Goal: Task Accomplishment & Management: Use online tool/utility

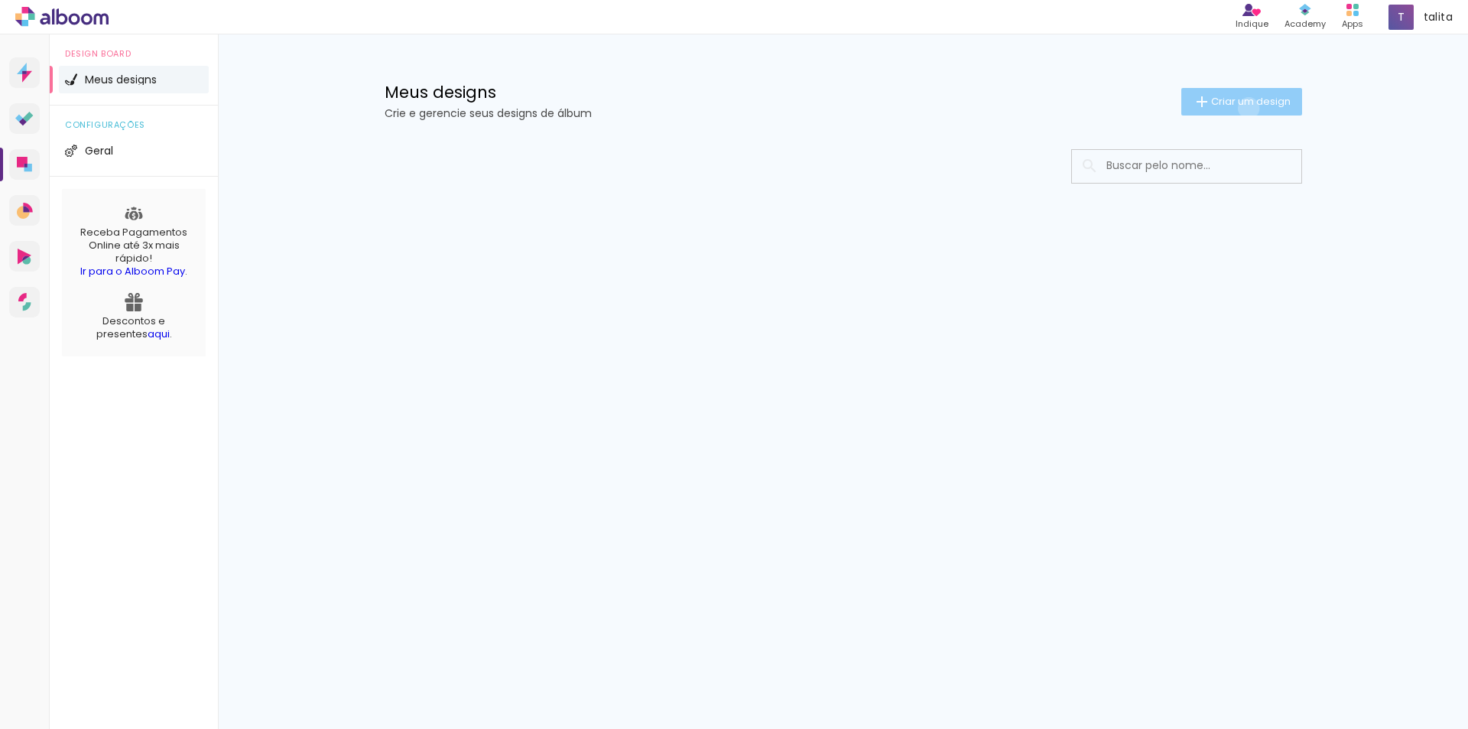
click at [1246, 106] on span "Criar um design" at bounding box center [1251, 101] width 80 height 10
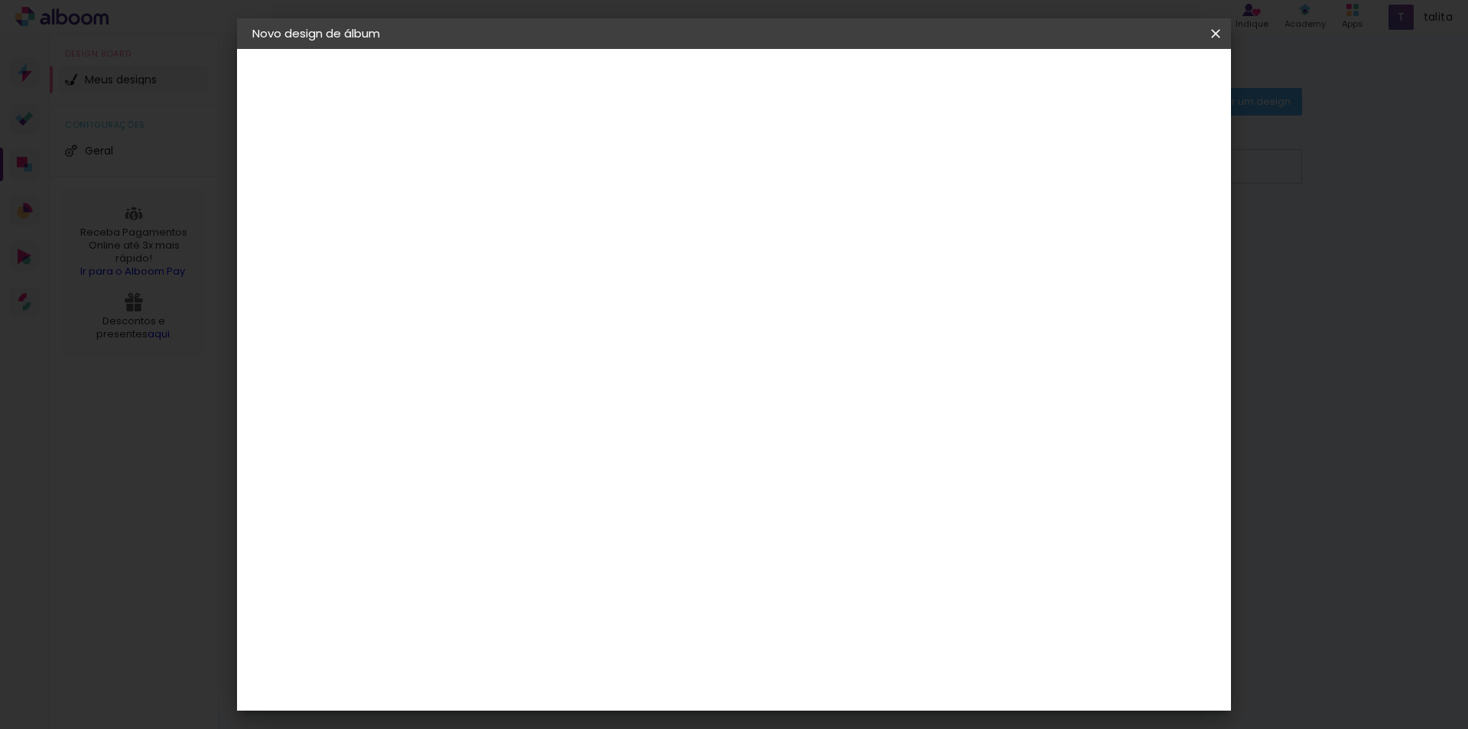
click at [508, 221] on paper-input-container "Título do álbum" at bounding box center [502, 206] width 11 height 39
type input "[PERSON_NAME]"
type paper-input "[PERSON_NAME]"
click at [0, 0] on slot "Avançar" at bounding box center [0, 0] width 0 height 0
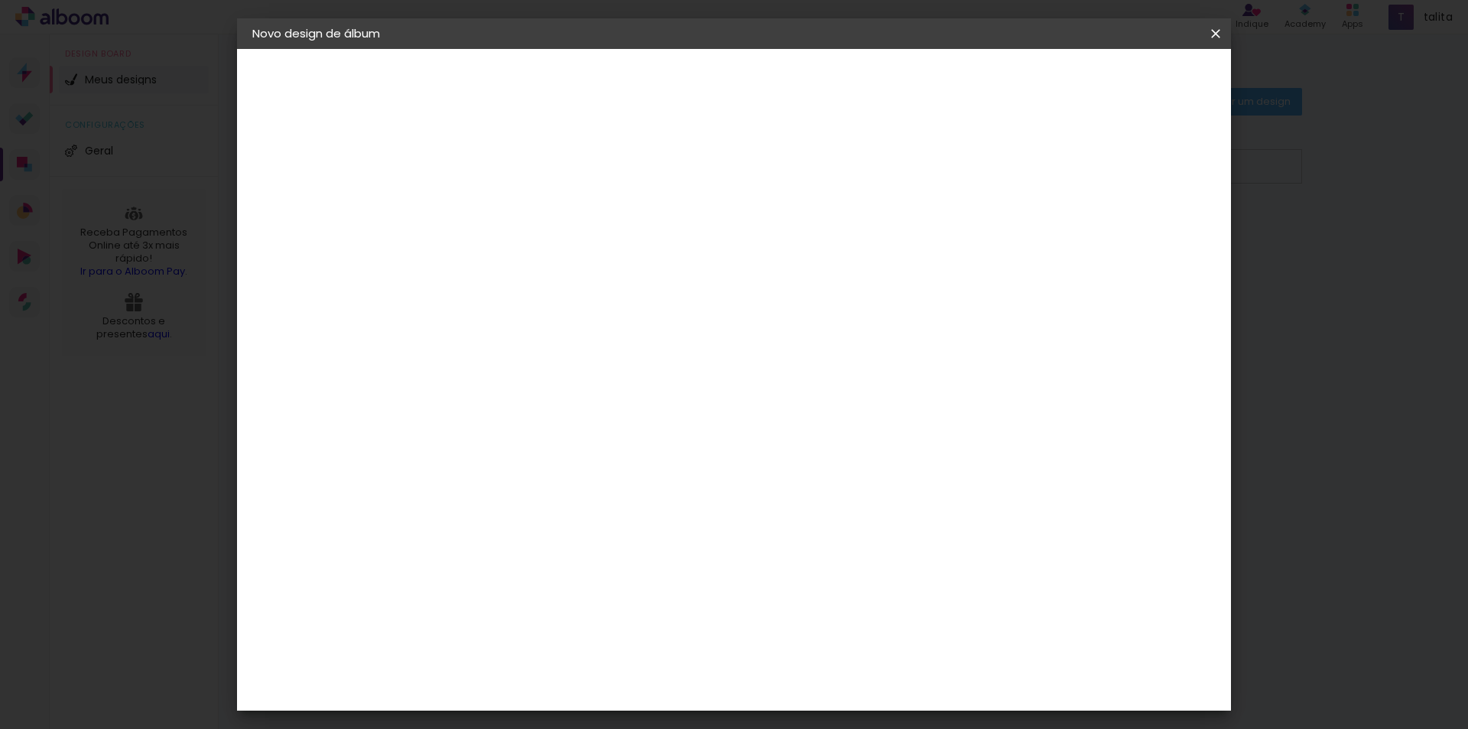
click at [509, 548] on div "ProFox" at bounding box center [512, 554] width 41 height 12
click at [0, 0] on slot "Avançar" at bounding box center [0, 0] width 0 height 0
click at [606, 294] on span "15 × 21" at bounding box center [570, 308] width 71 height 41
click at [606, 613] on span "15 × 21" at bounding box center [570, 633] width 71 height 41
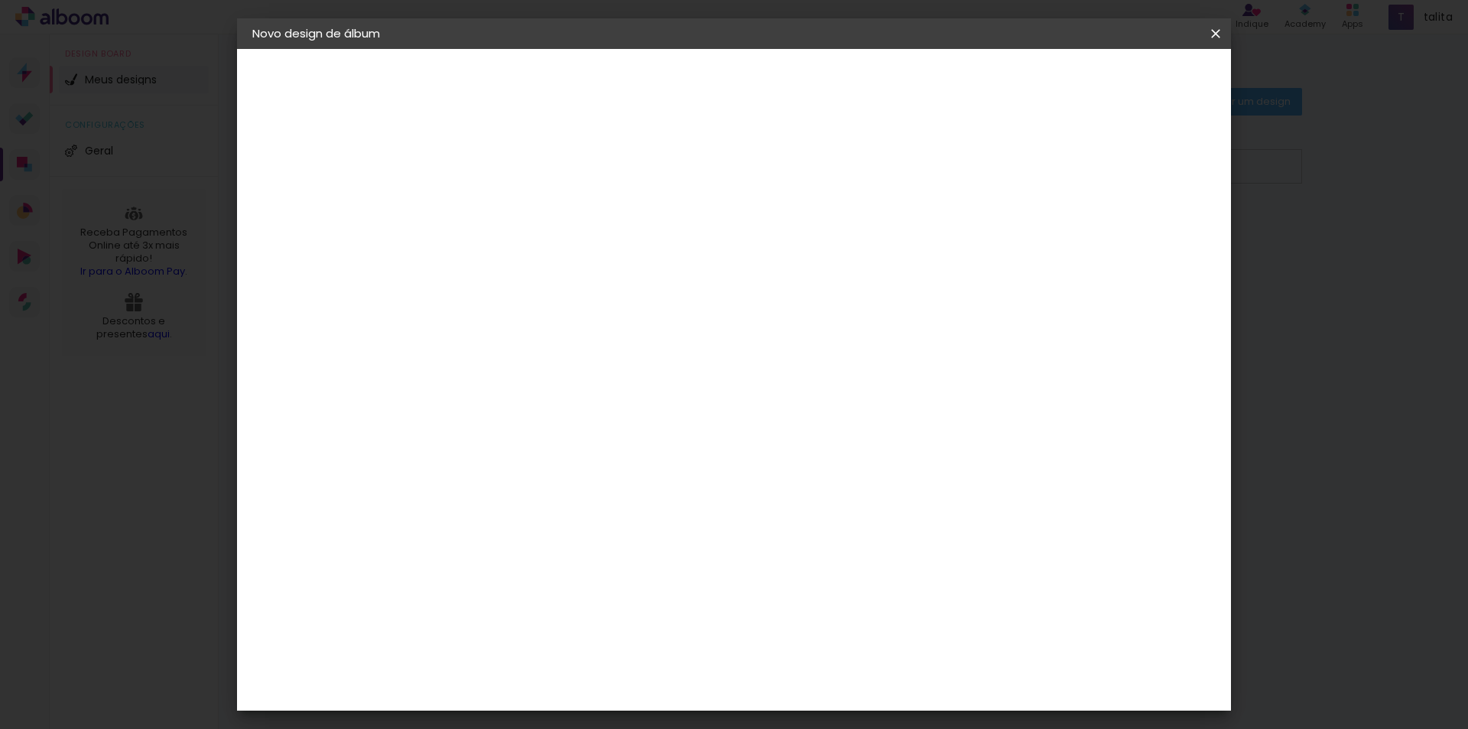
click at [0, 0] on slot "Avançar" at bounding box center [0, 0] width 0 height 0
click at [1057, 78] on span "Iniciar design" at bounding box center [1022, 81] width 70 height 11
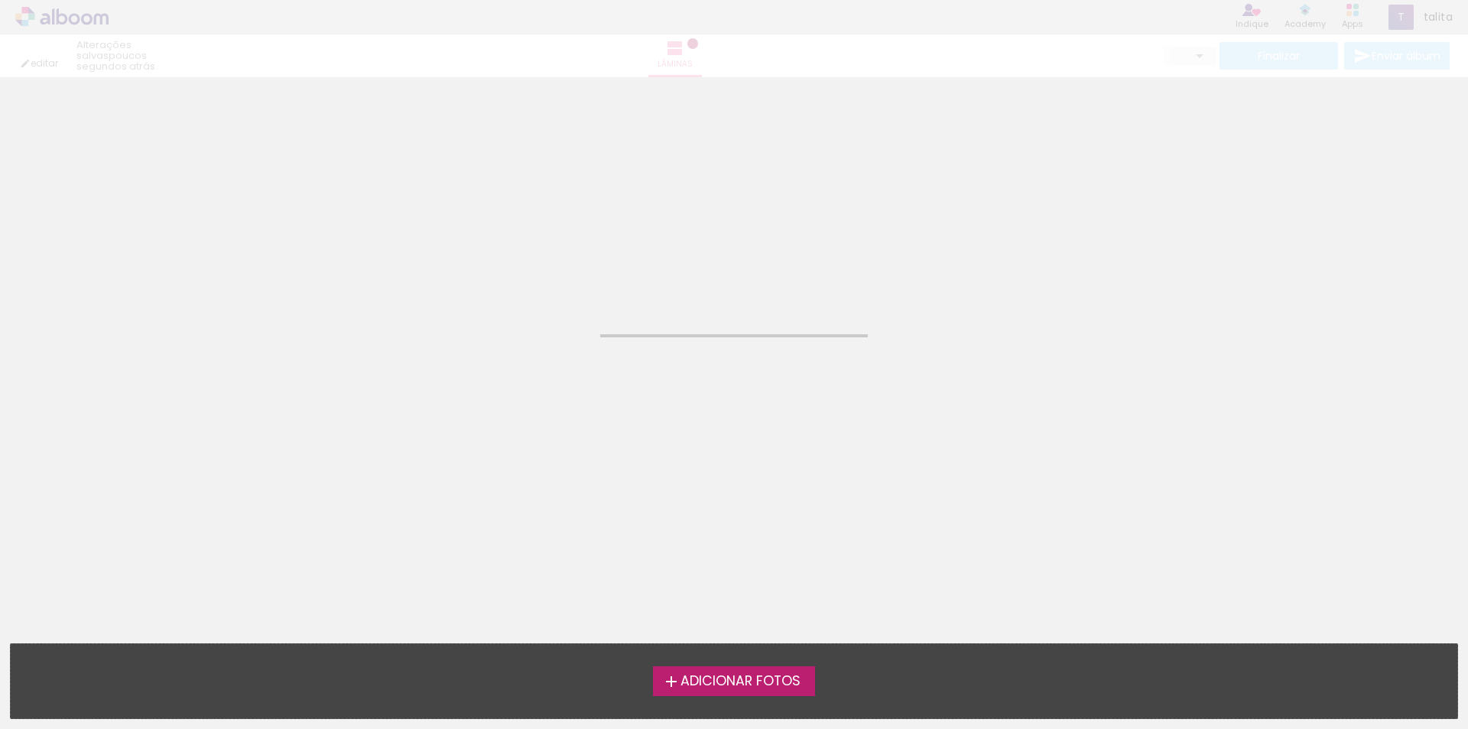
click at [806, 664] on div "Adicionar Fotos Solte suas fotos aqui..." at bounding box center [734, 681] width 1447 height 74
click at [783, 681] on span "Adicionar Fotos" at bounding box center [741, 681] width 120 height 14
click at [0, 0] on input "file" at bounding box center [0, 0] width 0 height 0
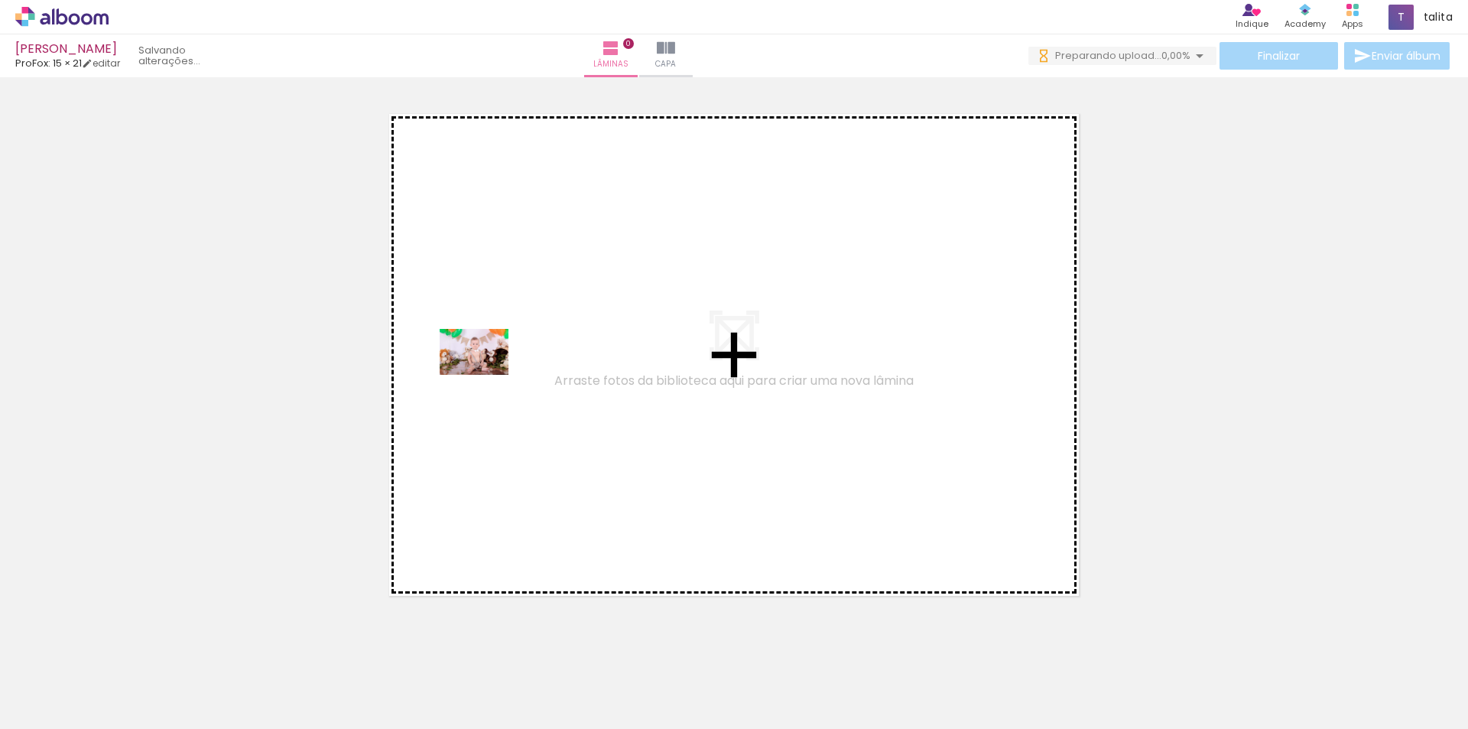
drag, startPoint x: 158, startPoint y: 693, endPoint x: 504, endPoint y: 349, distance: 488.3
click at [504, 349] on quentale-workspace at bounding box center [734, 364] width 1468 height 729
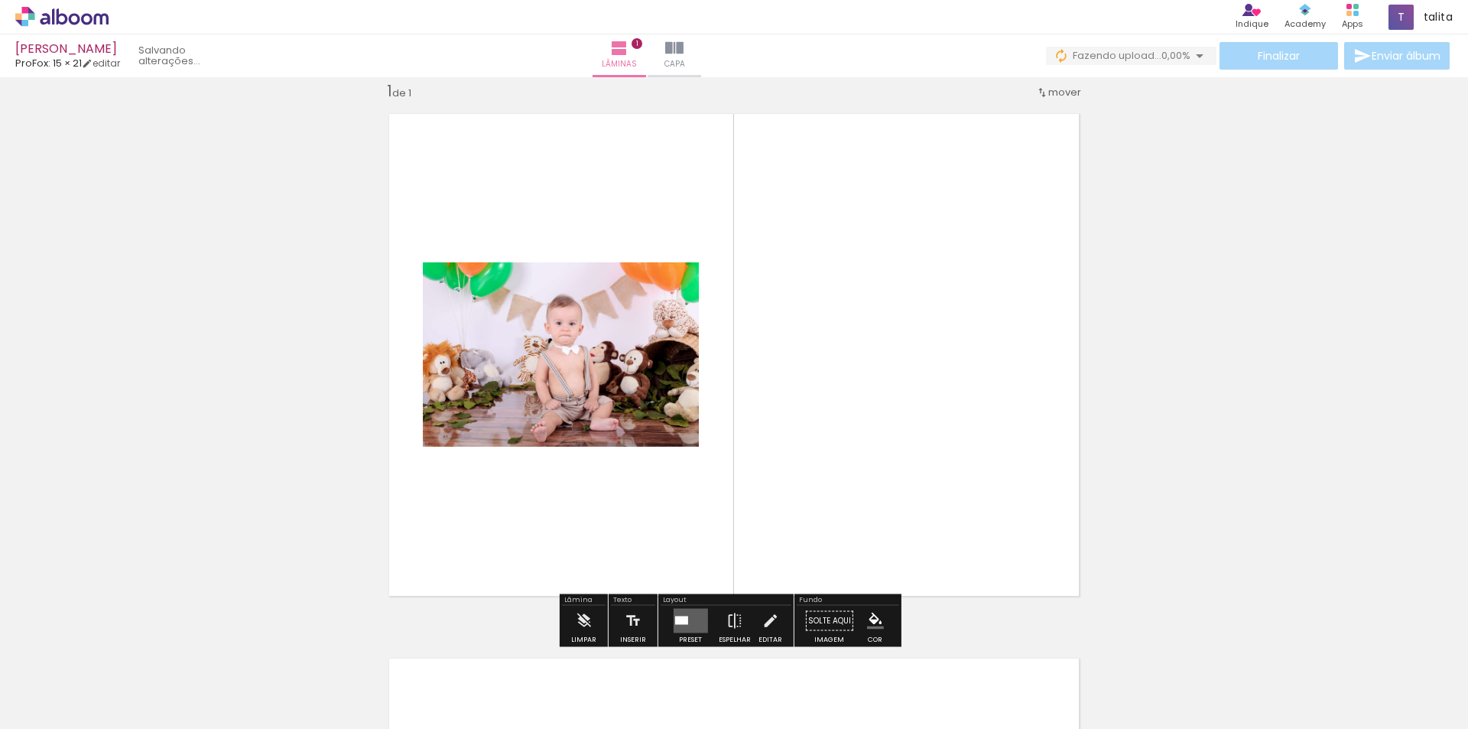
scroll to position [20, 0]
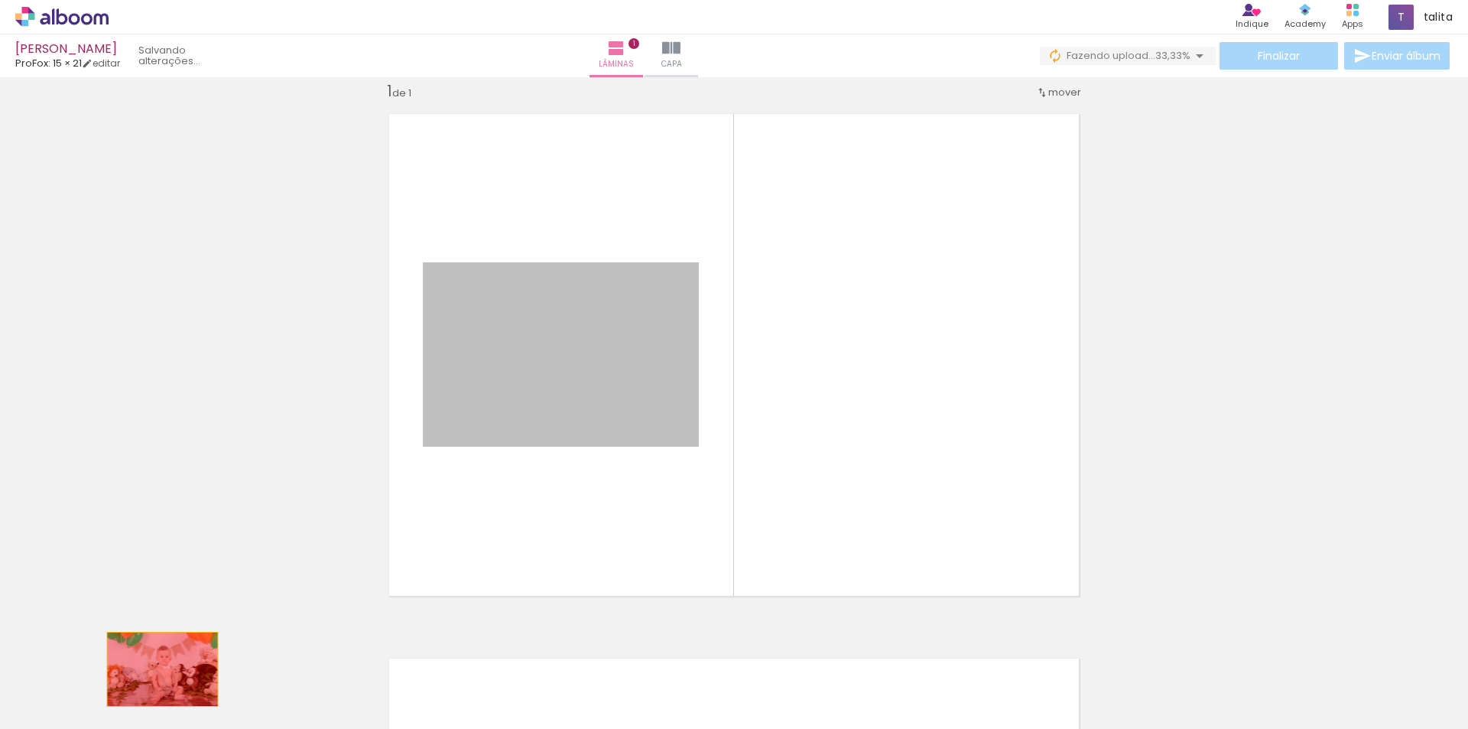
drag, startPoint x: 605, startPoint y: 347, endPoint x: 156, endPoint y: 671, distance: 553.3
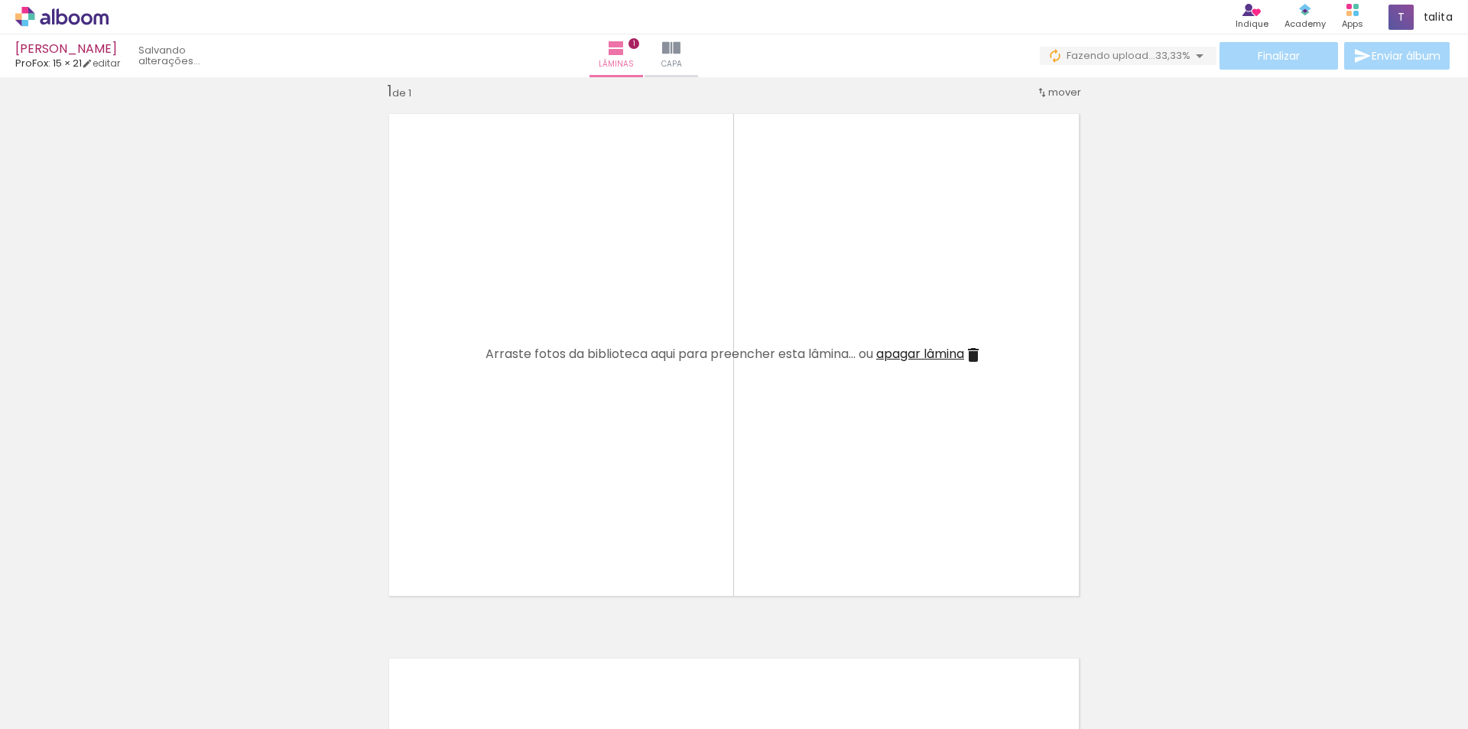
scroll to position [0, 0]
drag, startPoint x: 336, startPoint y: 671, endPoint x: 457, endPoint y: 310, distance: 381.1
click at [457, 310] on quentale-workspace at bounding box center [734, 364] width 1468 height 729
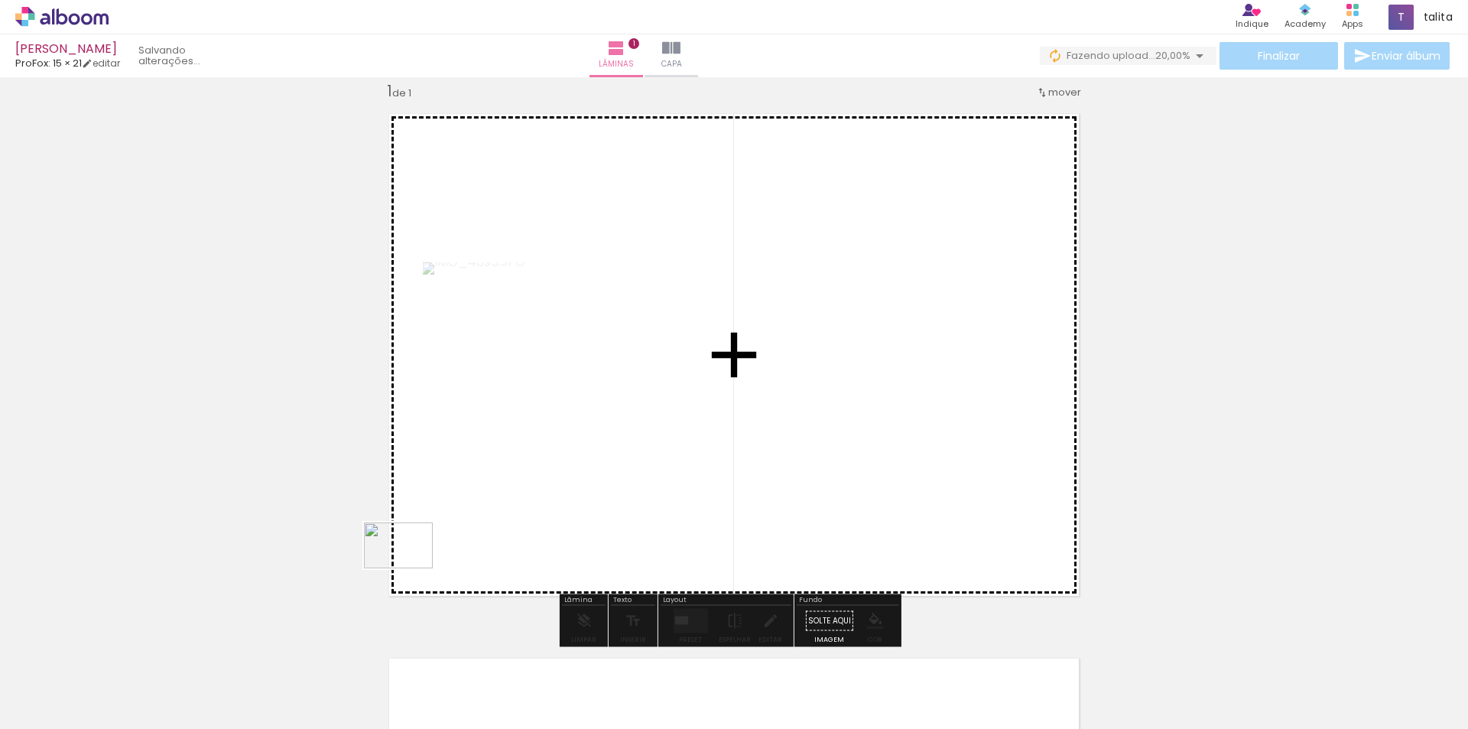
drag, startPoint x: 239, startPoint y: 694, endPoint x: 411, endPoint y: 568, distance: 212.3
click at [411, 568] on quentale-workspace at bounding box center [734, 364] width 1468 height 729
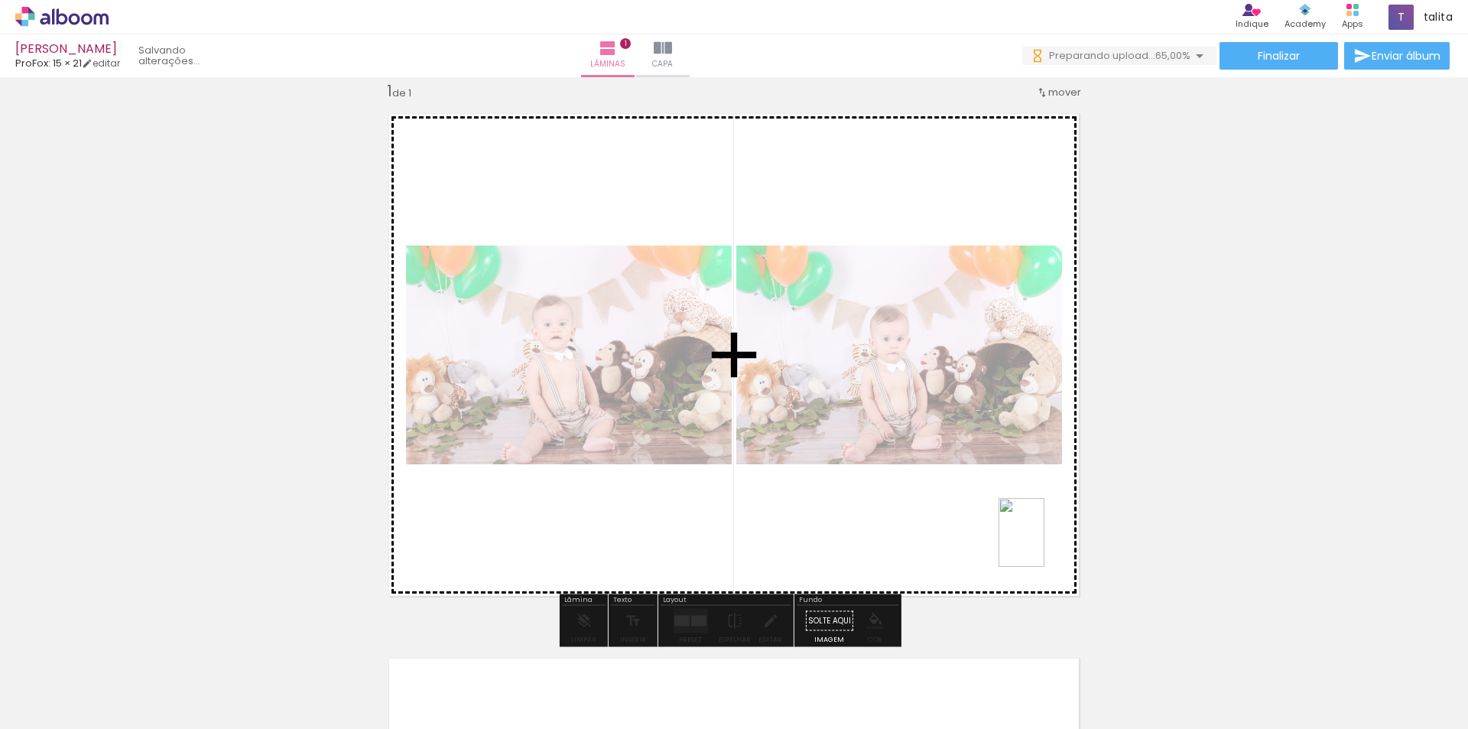
drag, startPoint x: 1240, startPoint y: 683, endPoint x: 1045, endPoint y: 544, distance: 239.6
click at [1045, 544] on quentale-workspace at bounding box center [734, 364] width 1468 height 729
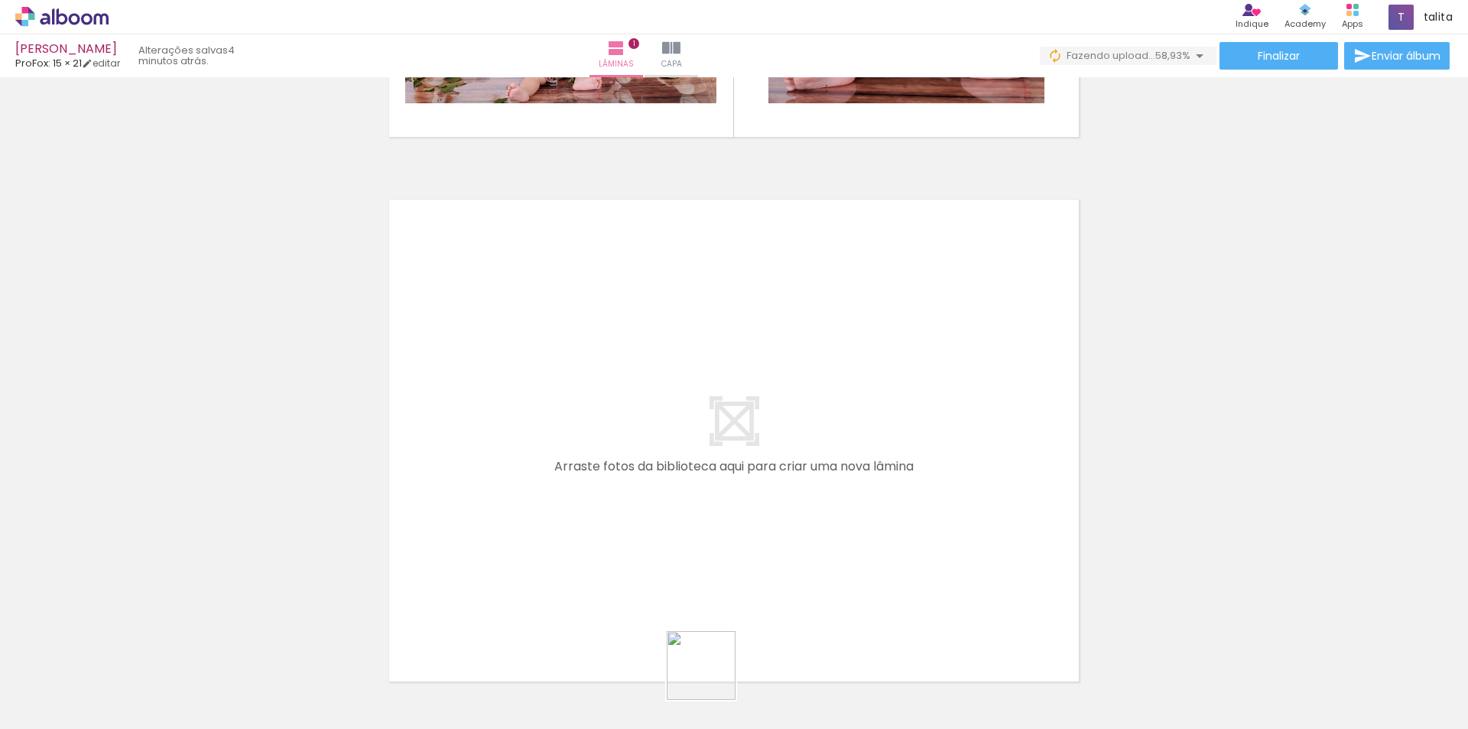
drag, startPoint x: 710, startPoint y: 684, endPoint x: 740, endPoint y: 545, distance: 141.6
click at [740, 545] on quentale-workspace at bounding box center [734, 364] width 1468 height 729
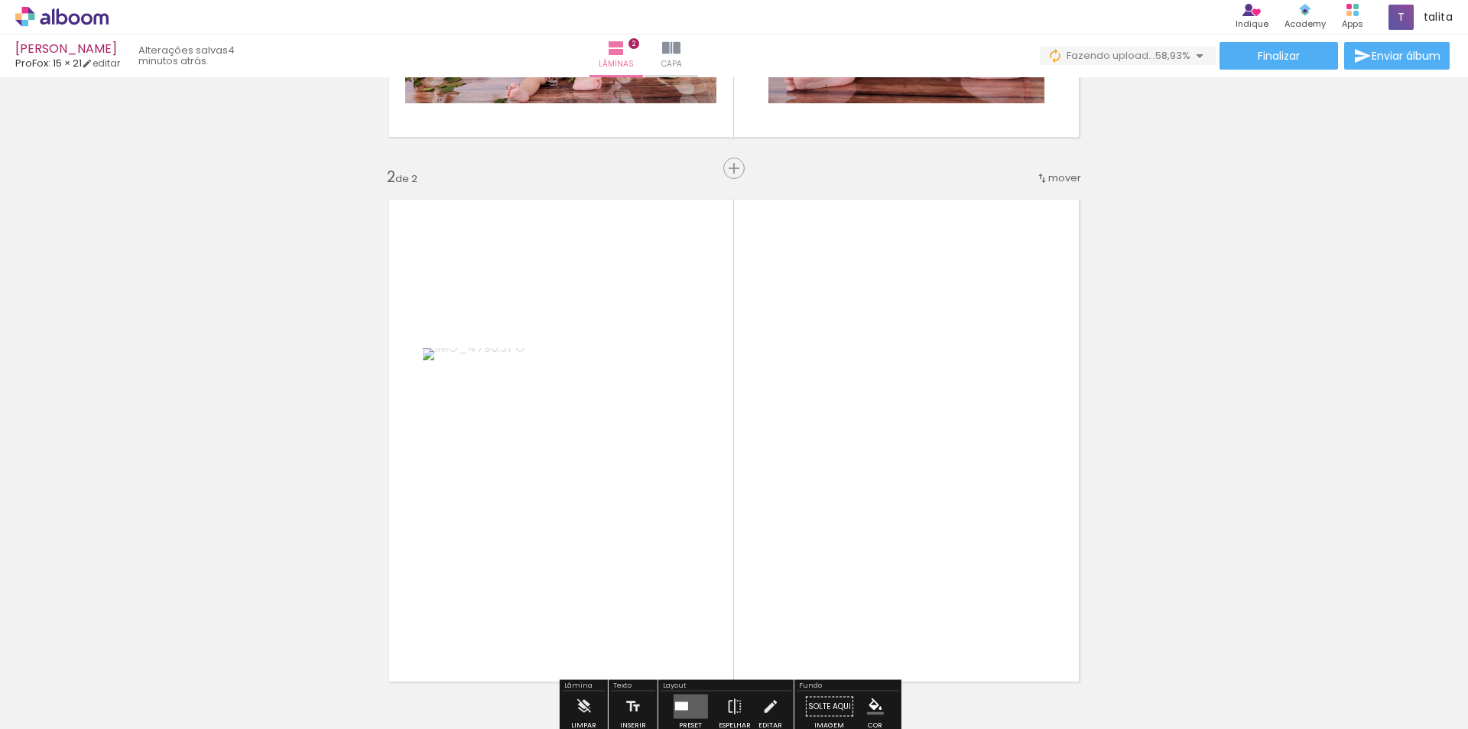
scroll to position [564, 0]
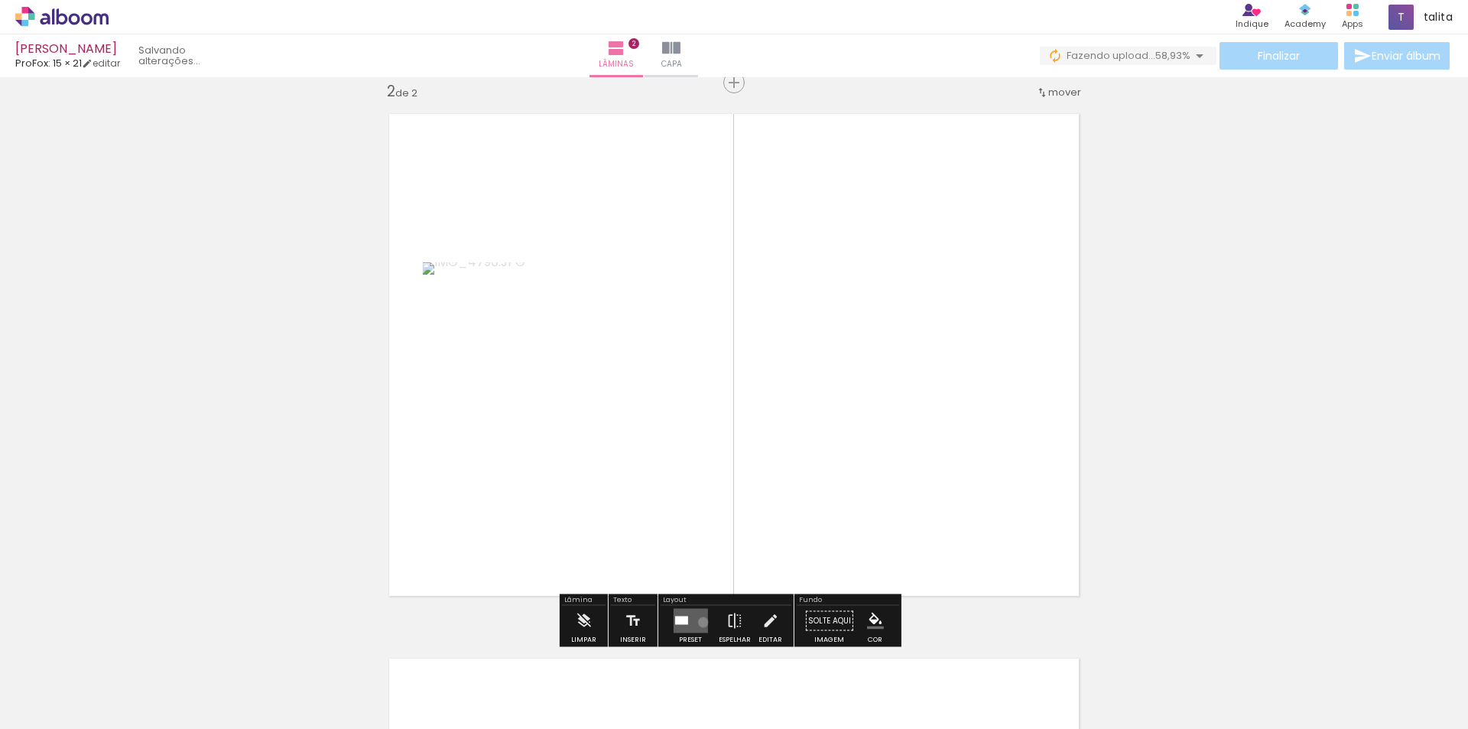
click at [700, 622] on quentale-layouter at bounding box center [690, 621] width 34 height 24
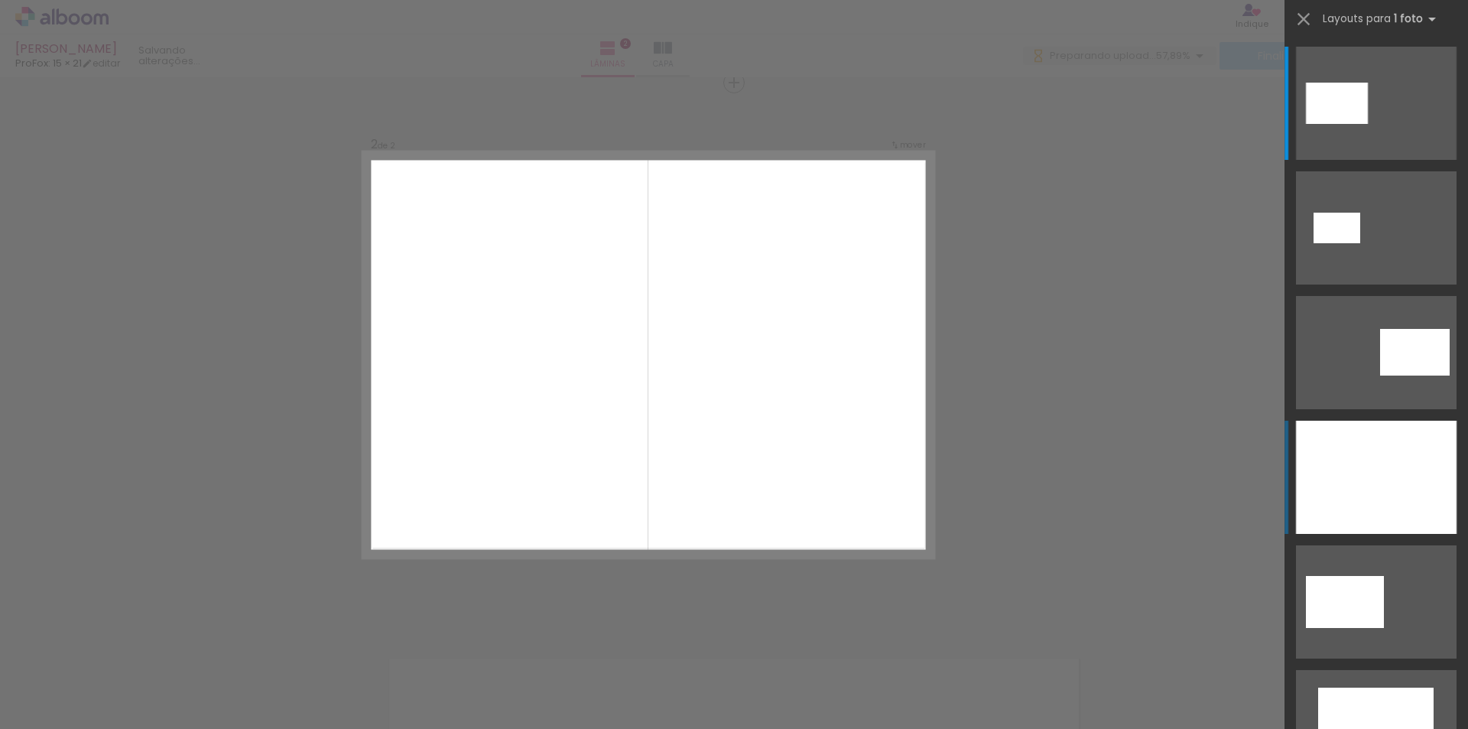
scroll to position [0, 0]
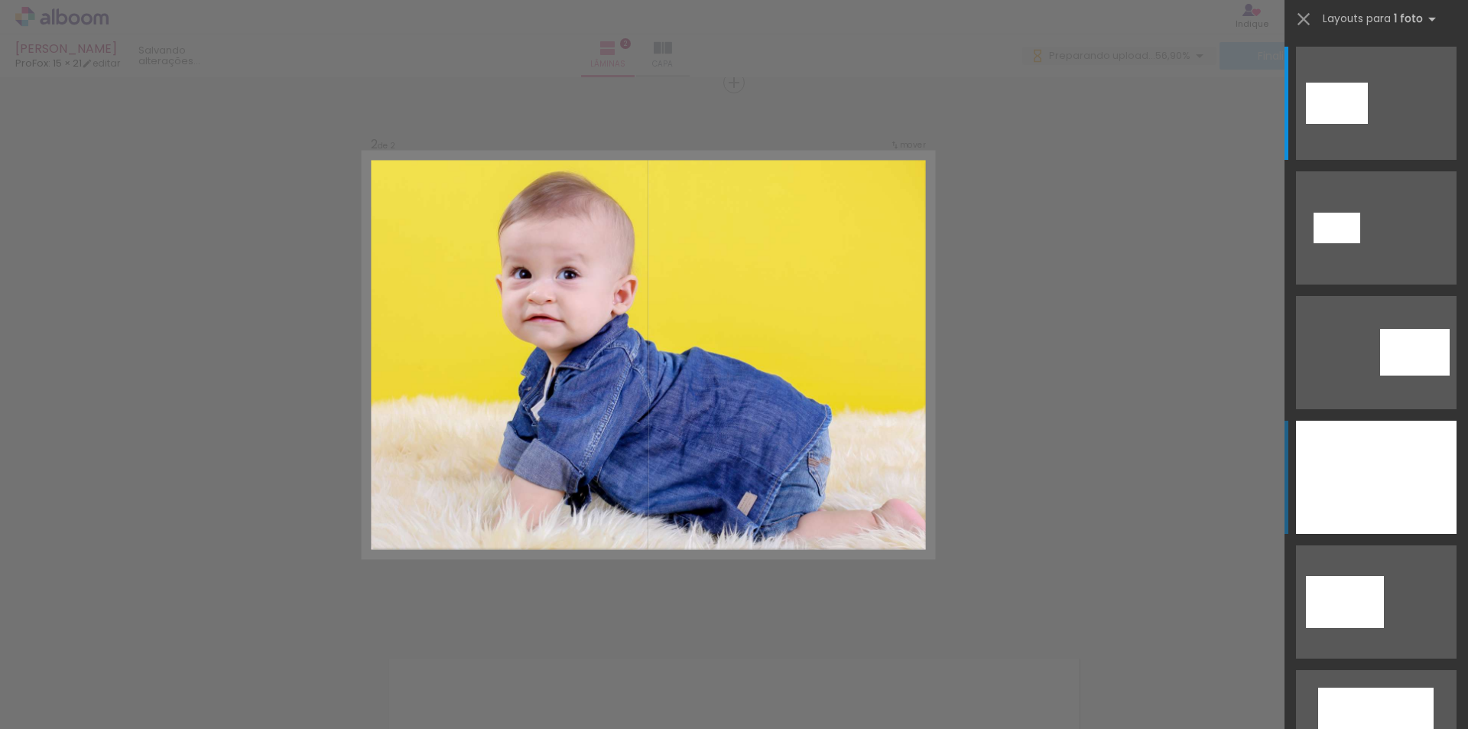
click at [1399, 531] on div at bounding box center [1376, 477] width 161 height 113
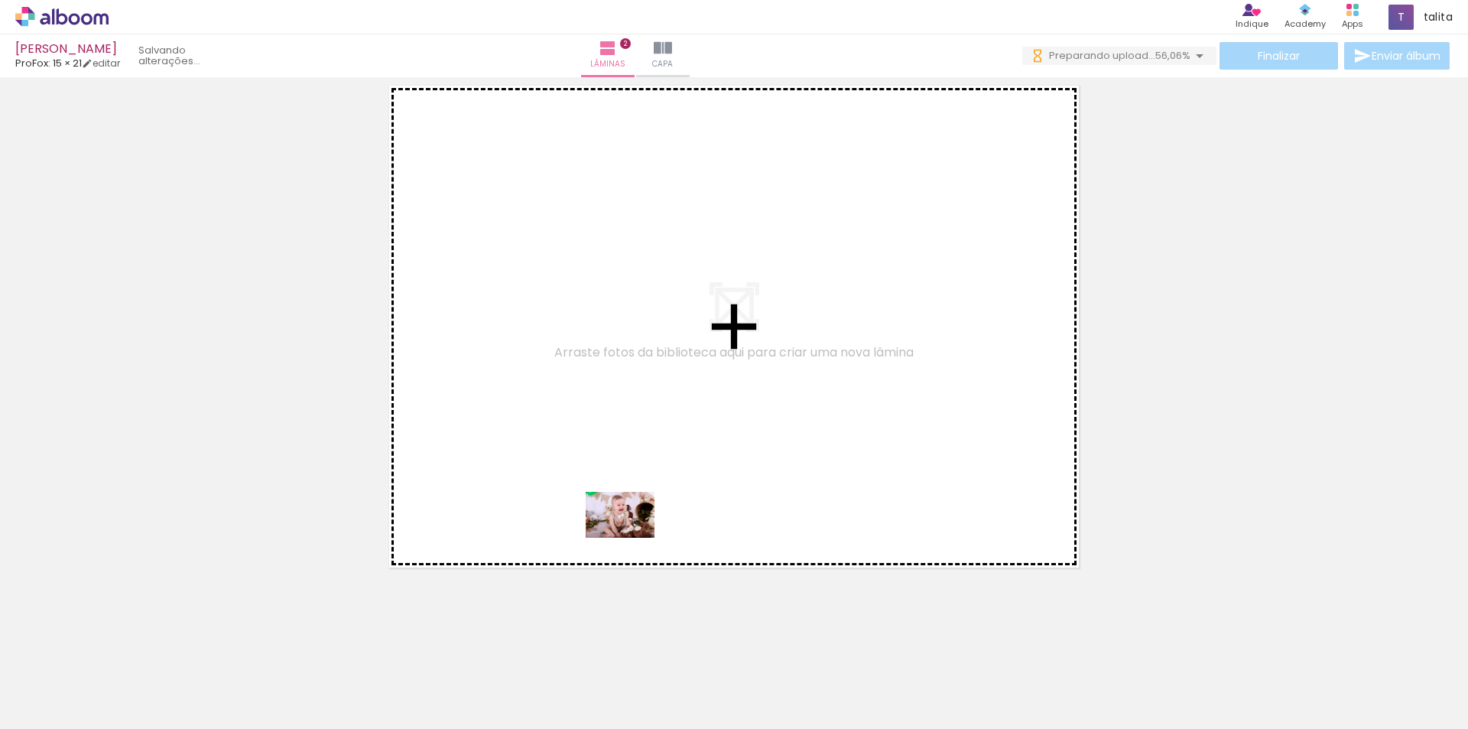
drag, startPoint x: 695, startPoint y: 693, endPoint x: 631, endPoint y: 537, distance: 168.7
click at [631, 538] on quentale-workspace at bounding box center [734, 364] width 1468 height 729
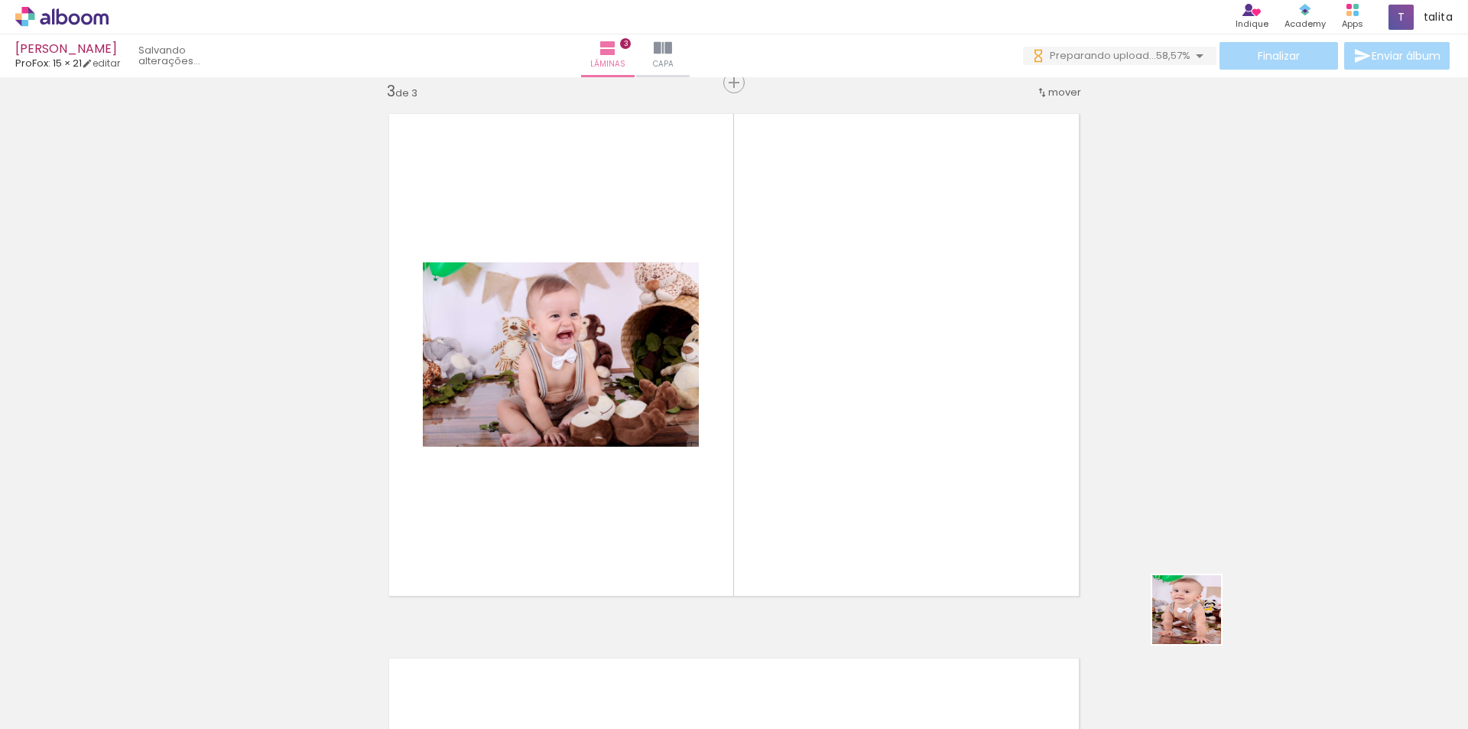
drag, startPoint x: 1293, startPoint y: 687, endPoint x: 879, endPoint y: 445, distance: 479.5
click at [895, 457] on quentale-workspace at bounding box center [734, 364] width 1468 height 729
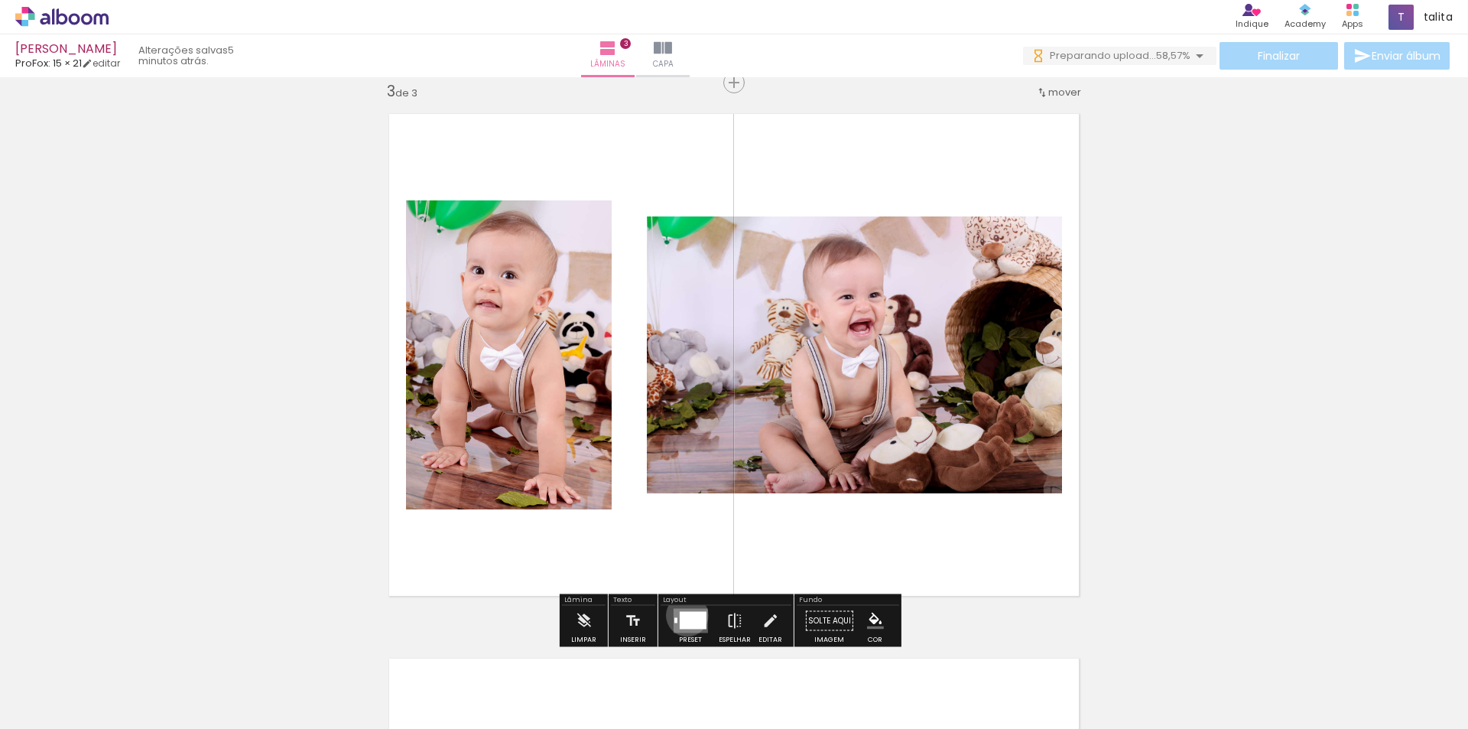
click at [684, 615] on div at bounding box center [692, 621] width 27 height 18
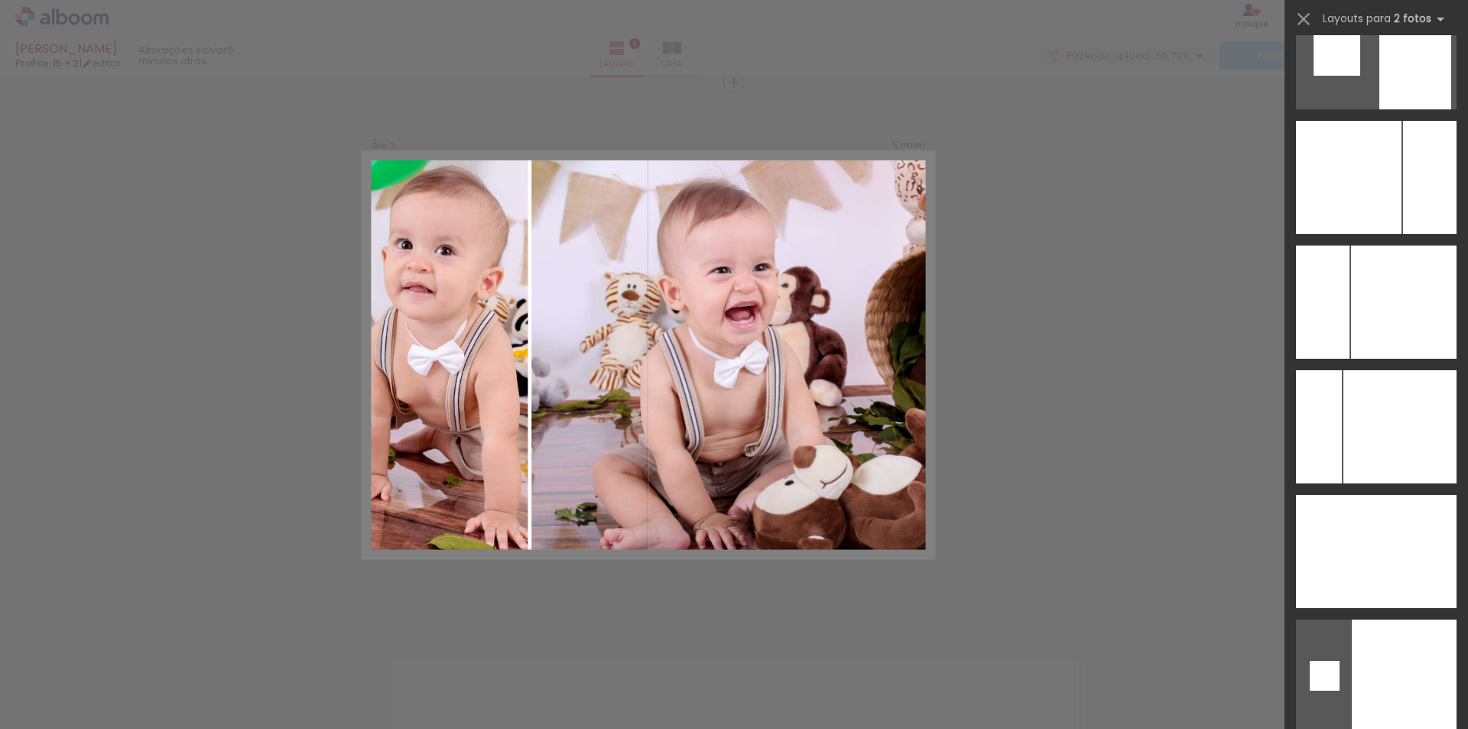
scroll to position [2965, 0]
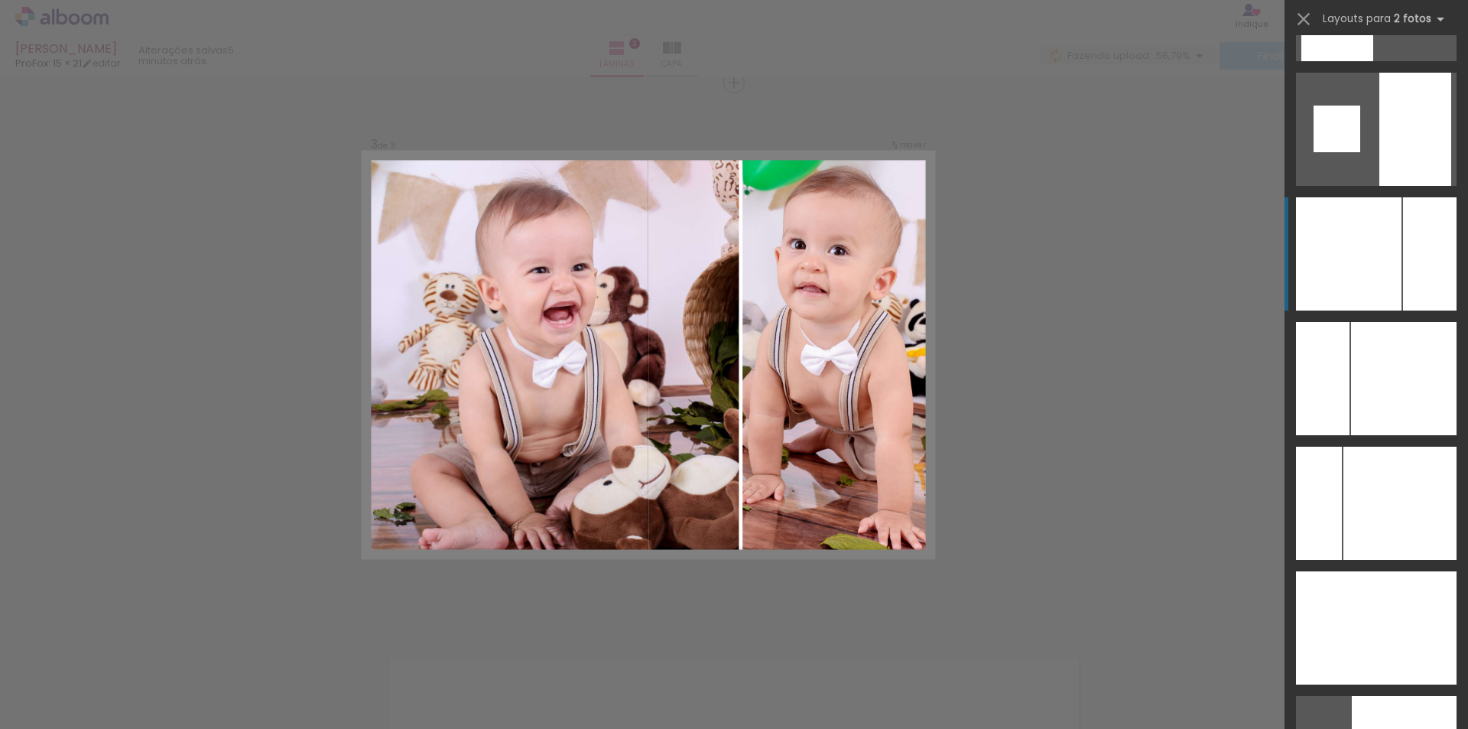
click at [1392, 284] on div at bounding box center [1349, 253] width 106 height 113
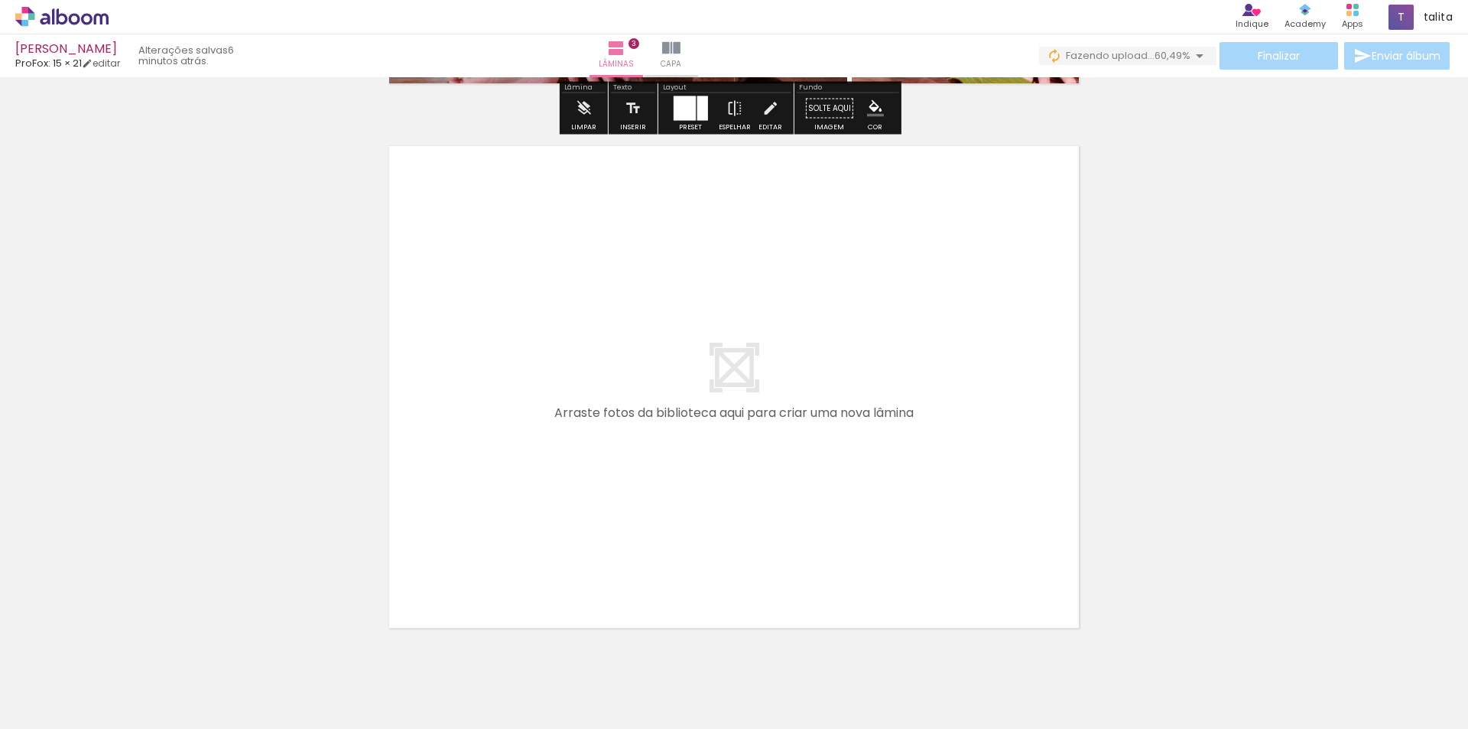
scroll to position [1682, 0]
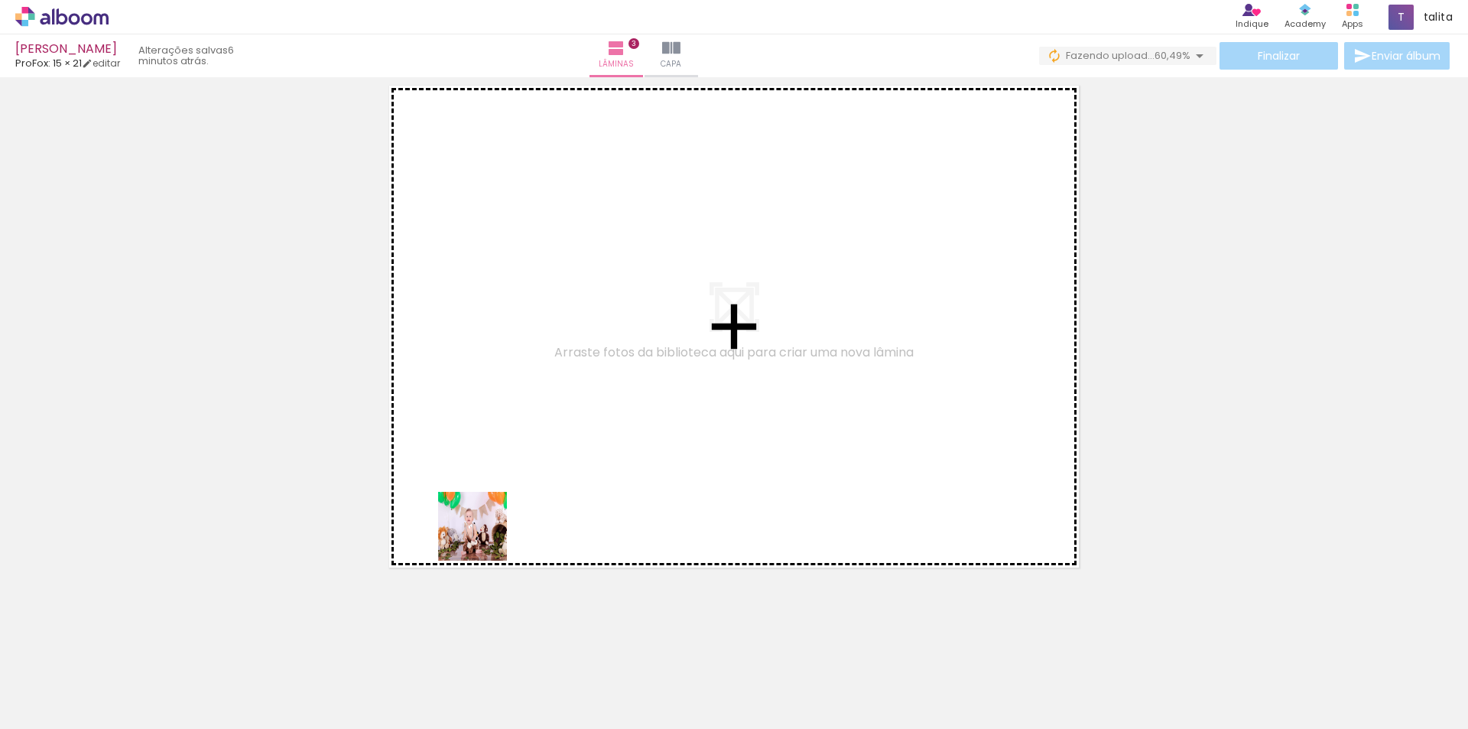
drag, startPoint x: 332, startPoint y: 686, endPoint x: 647, endPoint y: 367, distance: 448.3
click at [646, 369] on quentale-workspace at bounding box center [734, 364] width 1468 height 729
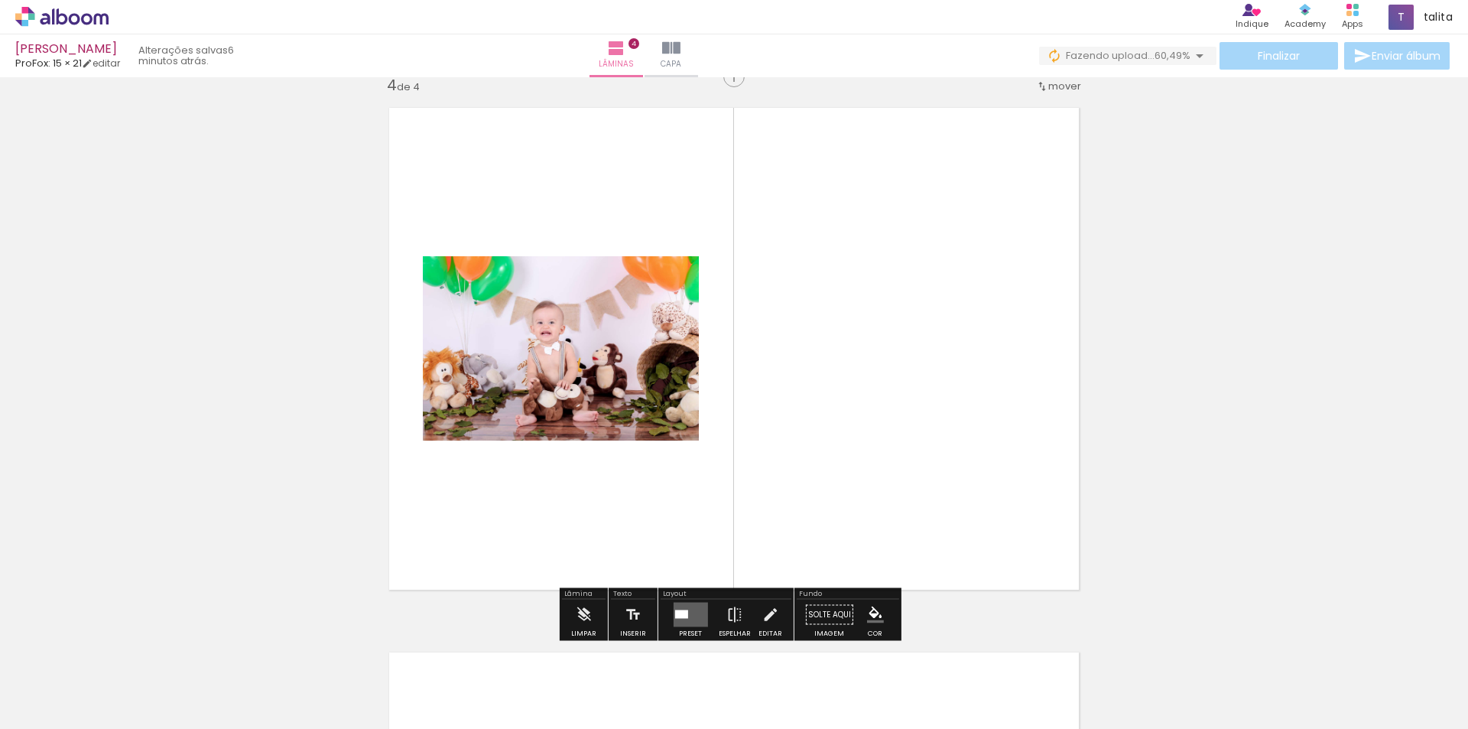
scroll to position [1653, 0]
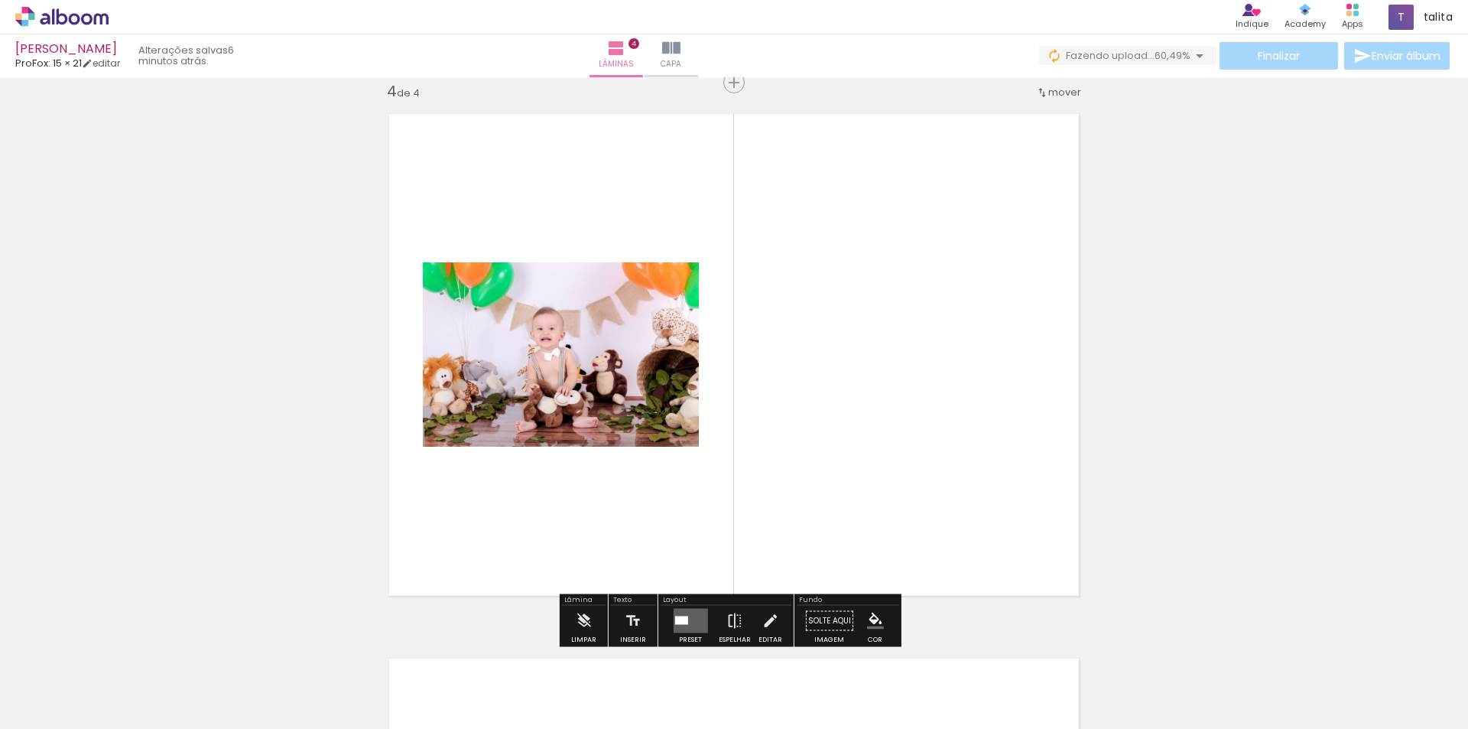
click at [682, 618] on div at bounding box center [680, 620] width 13 height 8
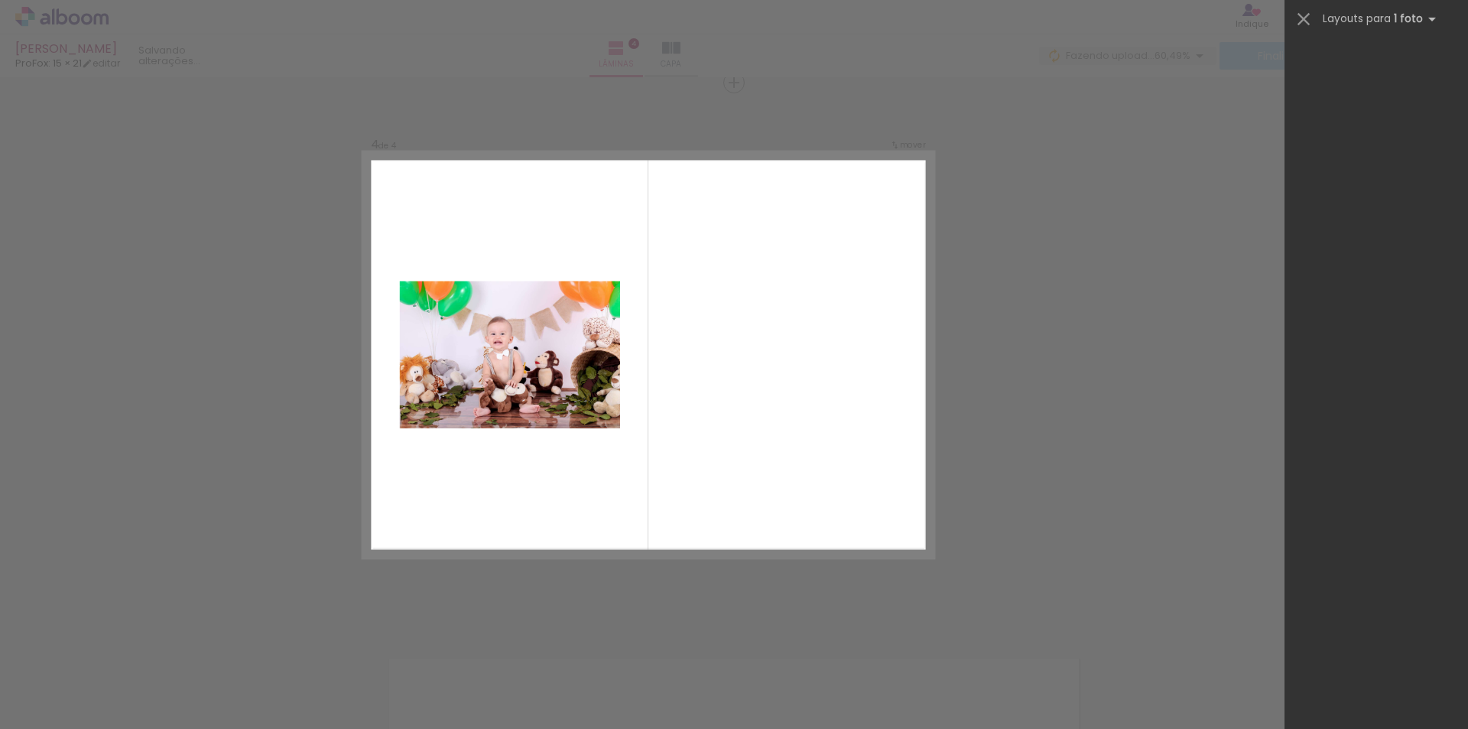
scroll to position [0, 0]
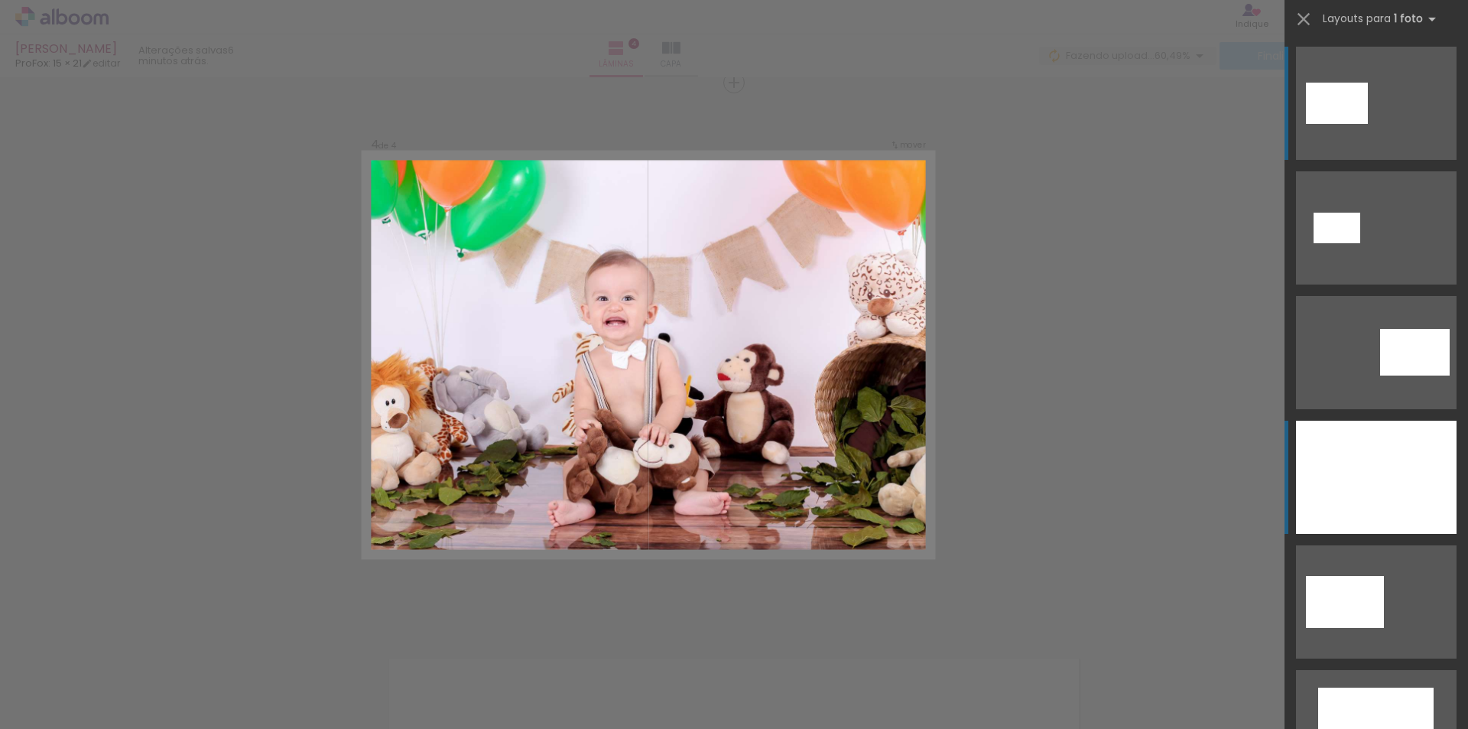
click at [1383, 482] on div at bounding box center [1376, 477] width 161 height 113
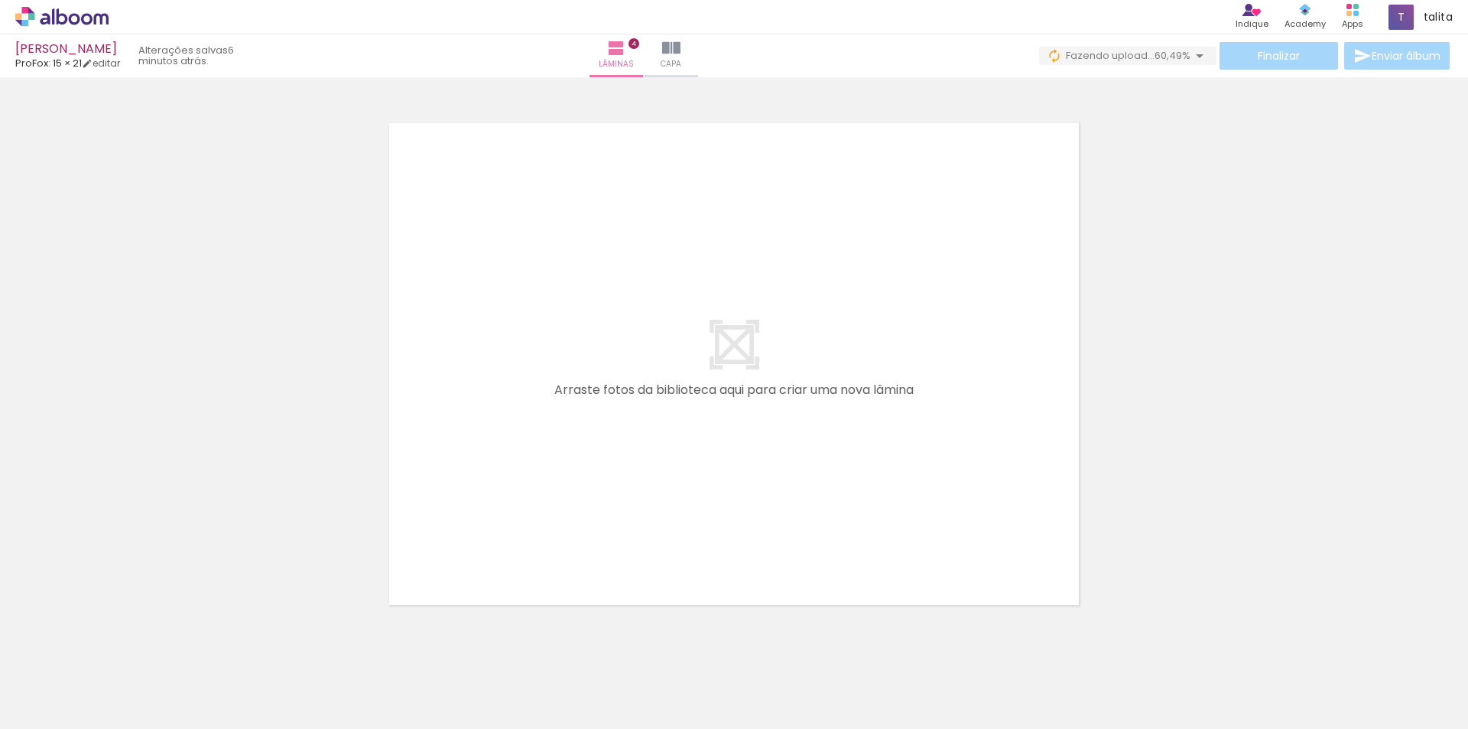
scroll to position [2226, 0]
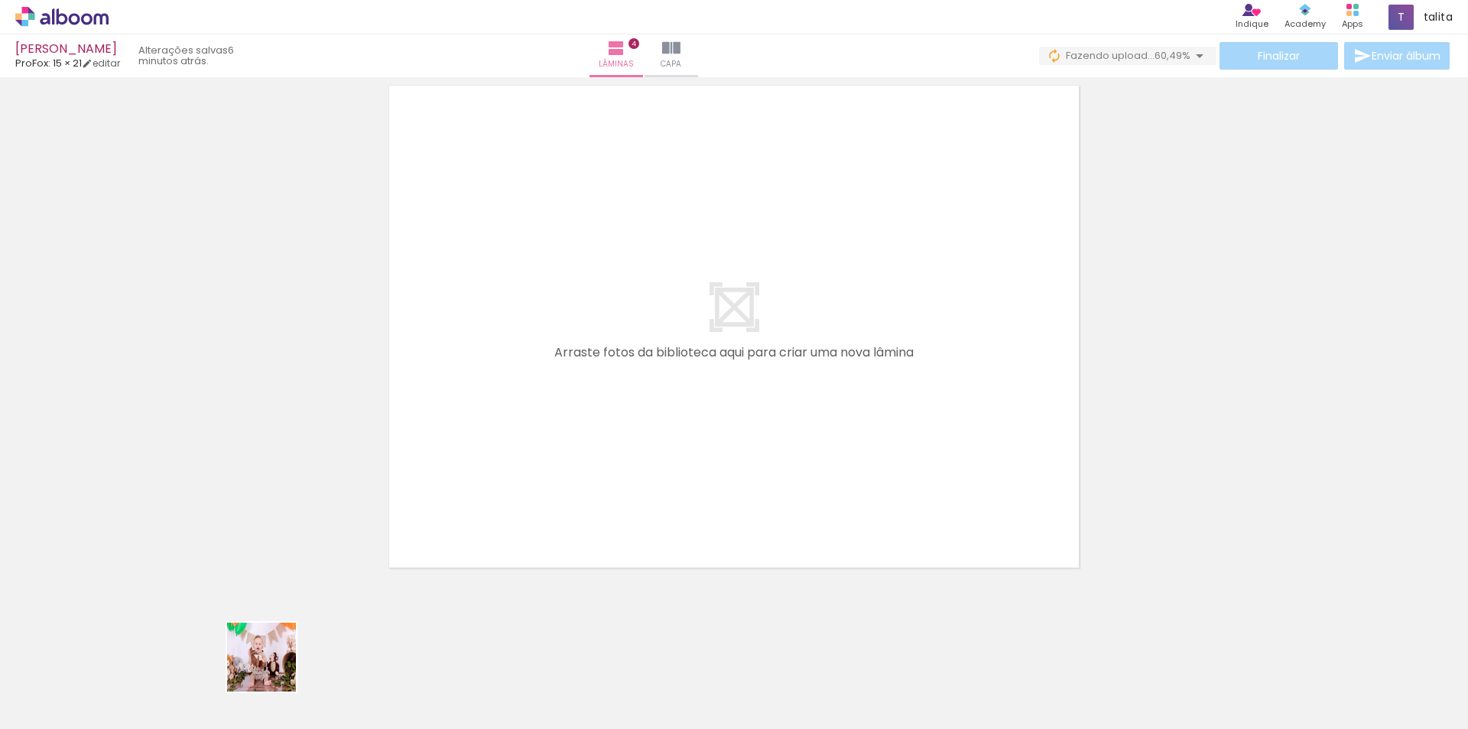
drag, startPoint x: 245, startPoint y: 686, endPoint x: 438, endPoint y: 511, distance: 260.4
click at [430, 518] on quentale-workspace at bounding box center [734, 364] width 1468 height 729
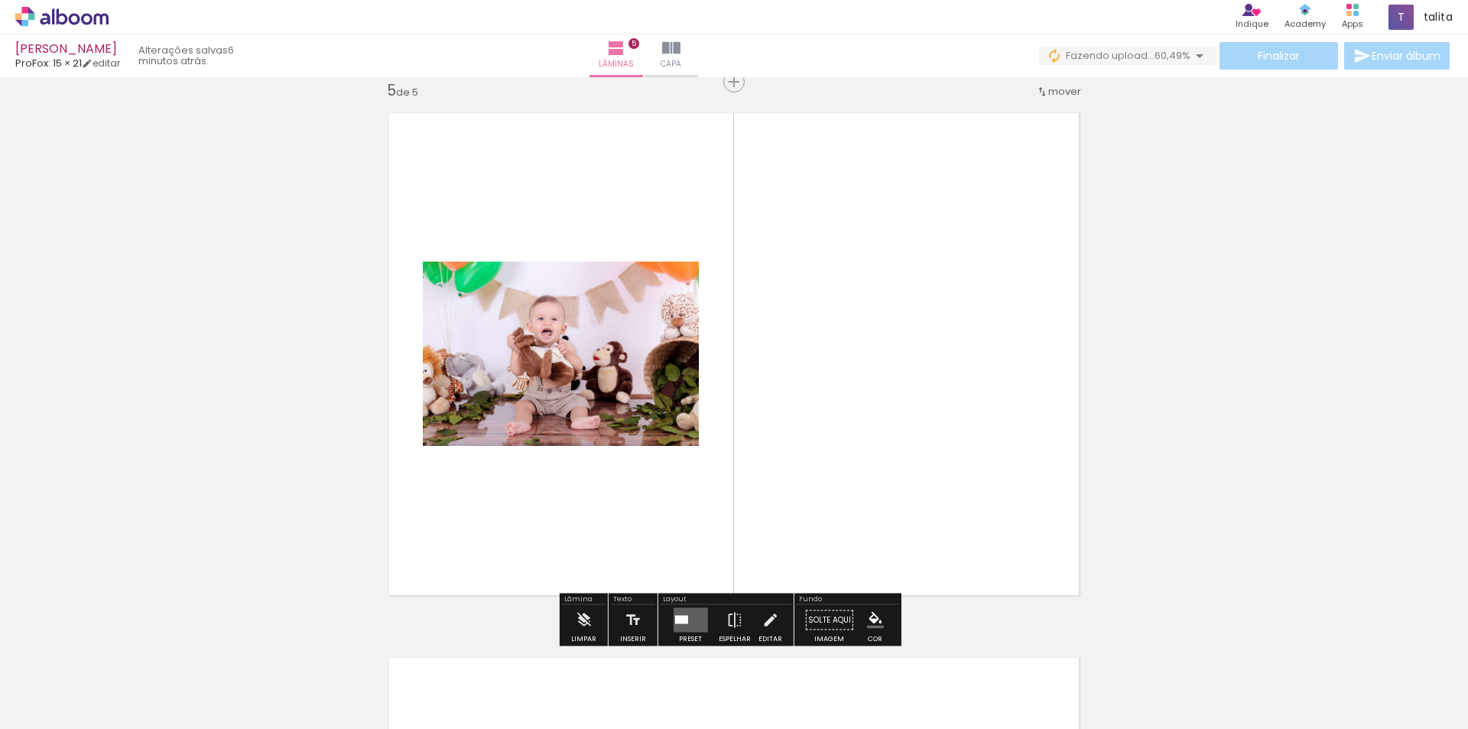
scroll to position [2198, 0]
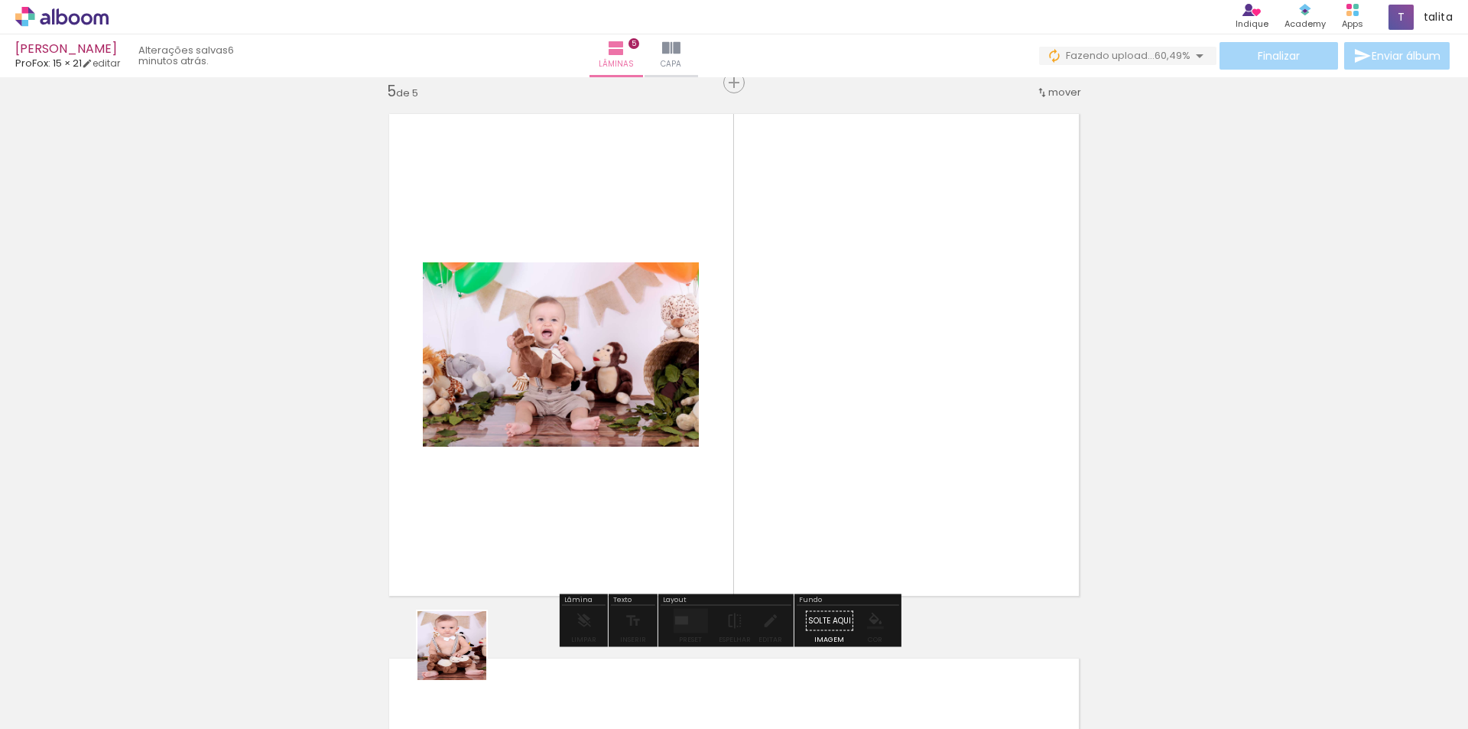
drag, startPoint x: 431, startPoint y: 693, endPoint x: 603, endPoint y: 514, distance: 248.8
click at [602, 515] on quentale-workspace at bounding box center [734, 364] width 1468 height 729
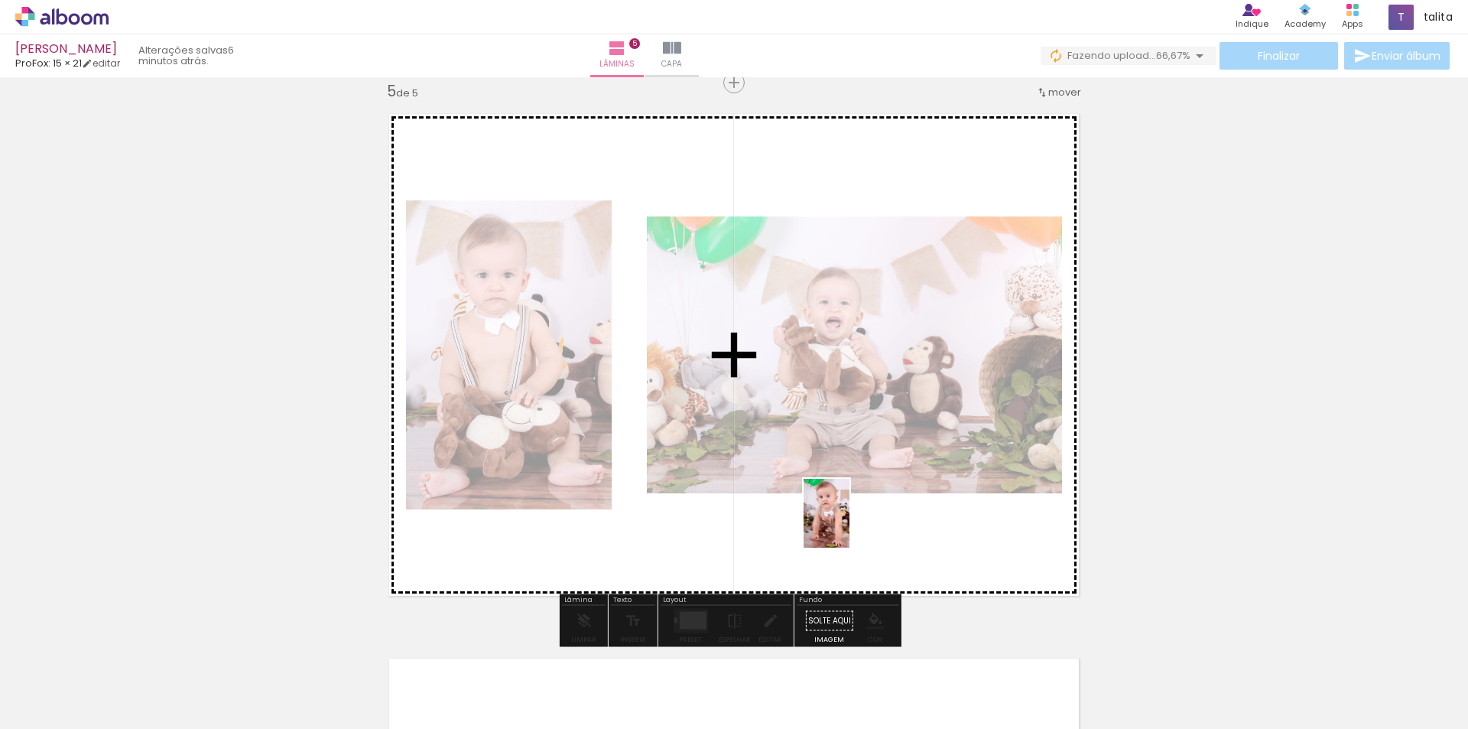
drag, startPoint x: 1197, startPoint y: 698, endPoint x: 846, endPoint y: 521, distance: 393.3
click at [846, 521] on quentale-workspace at bounding box center [734, 364] width 1468 height 729
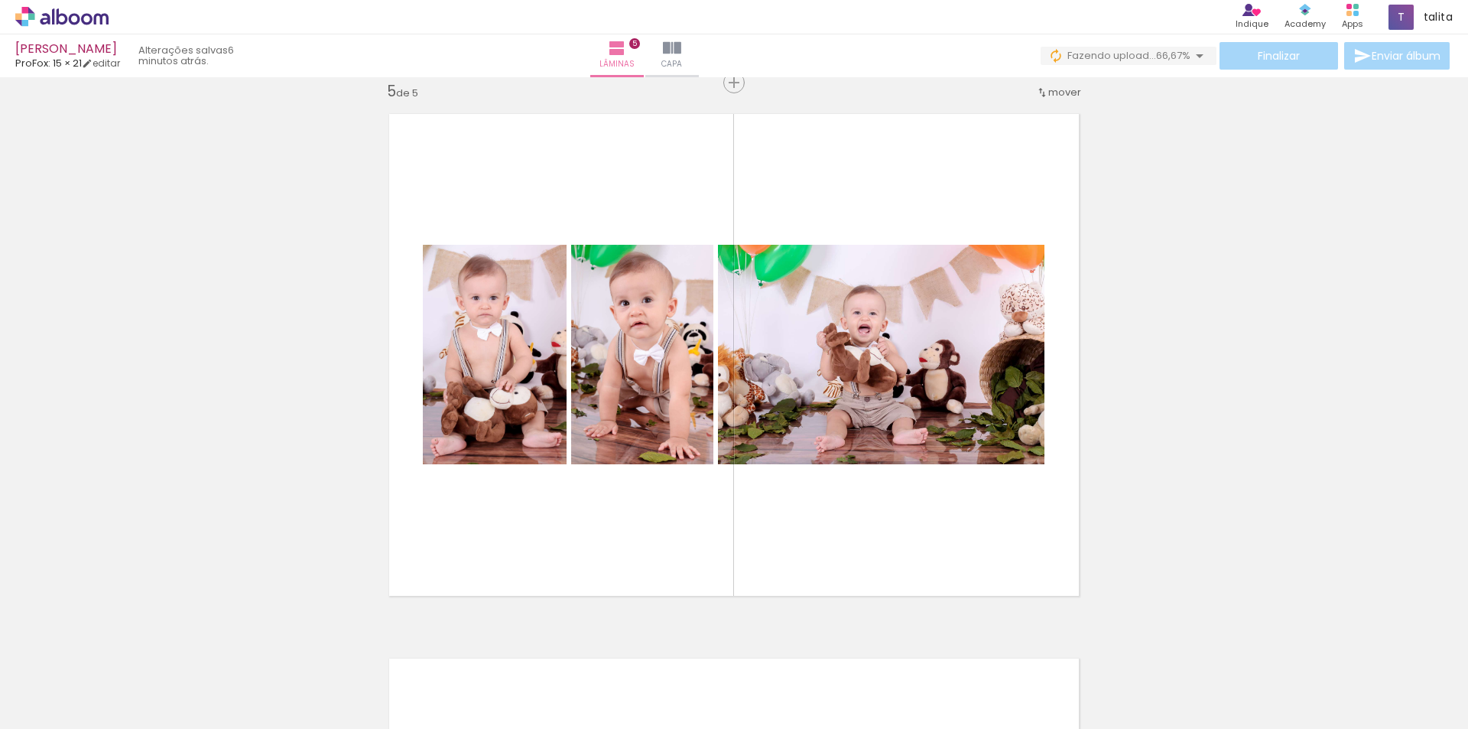
scroll to position [0, 2229]
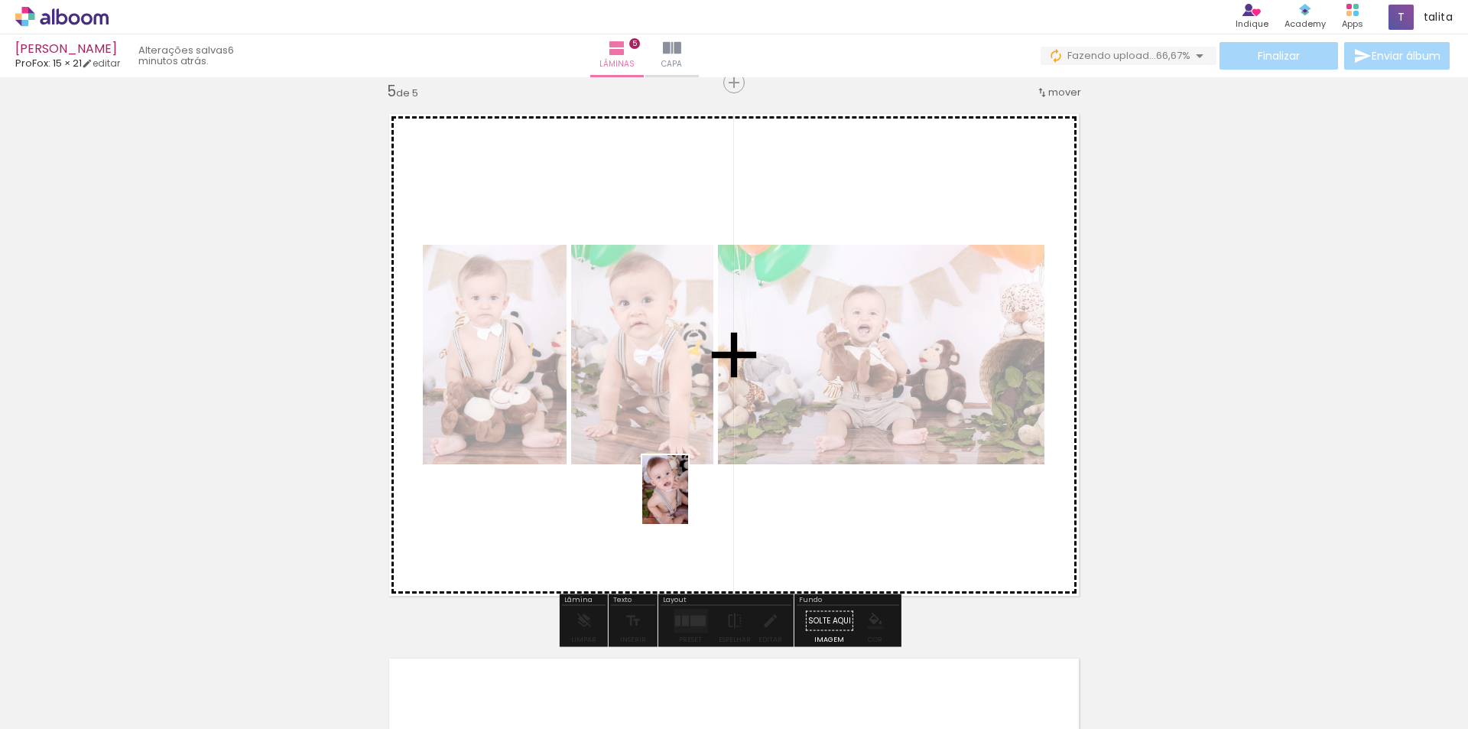
drag, startPoint x: 941, startPoint y: 691, endPoint x: 688, endPoint y: 501, distance: 316.1
click at [688, 501] on quentale-workspace at bounding box center [734, 364] width 1468 height 729
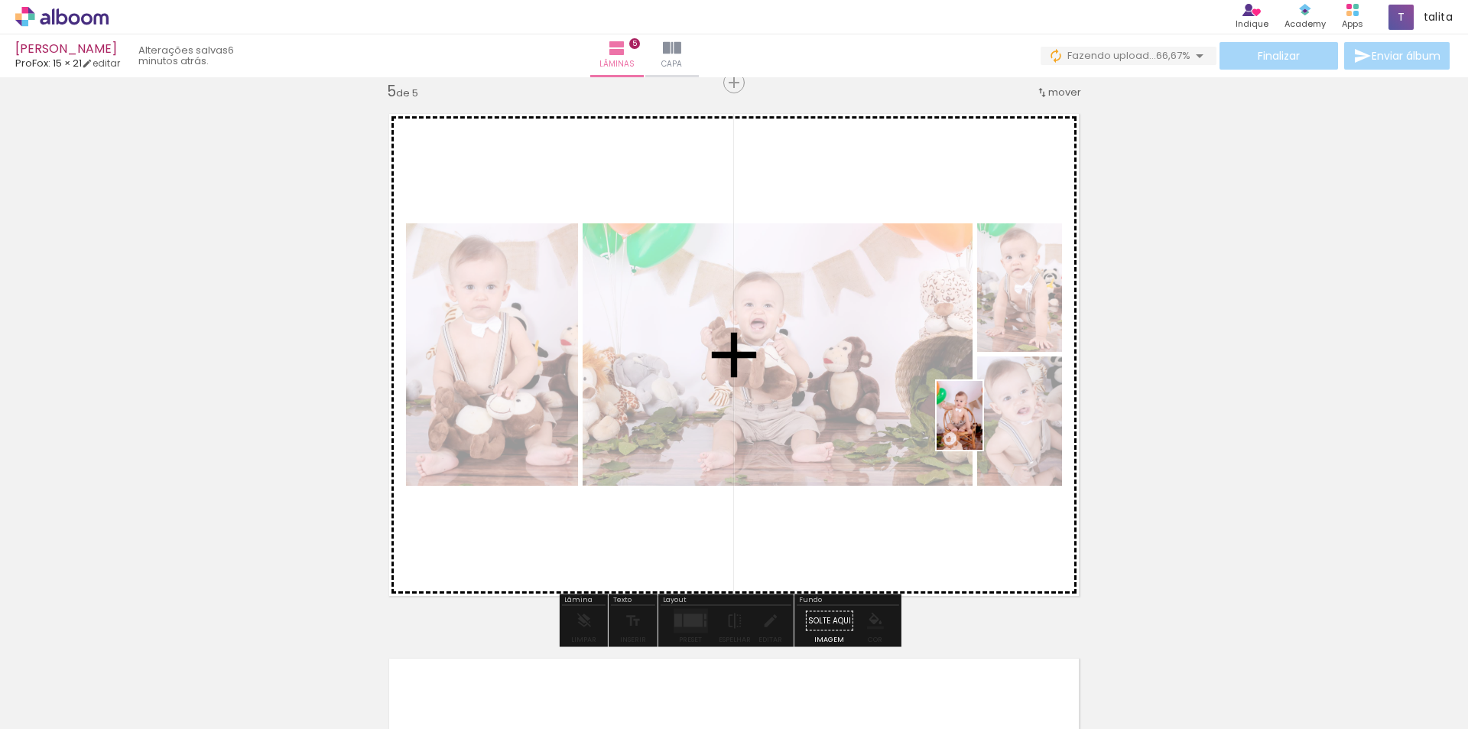
drag, startPoint x: 1267, startPoint y: 688, endPoint x: 983, endPoint y: 427, distance: 386.4
click at [983, 427] on quentale-workspace at bounding box center [734, 364] width 1468 height 729
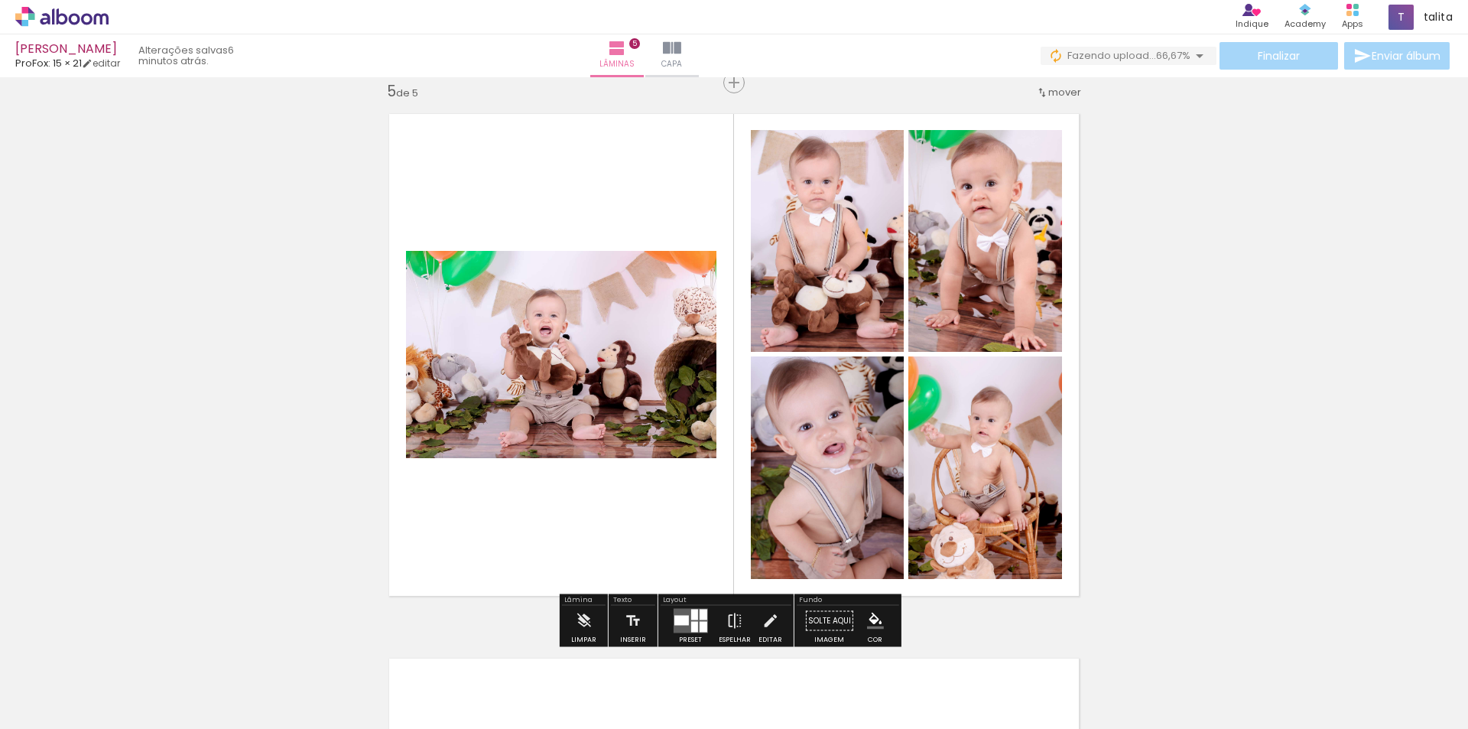
click at [684, 622] on div at bounding box center [681, 621] width 15 height 10
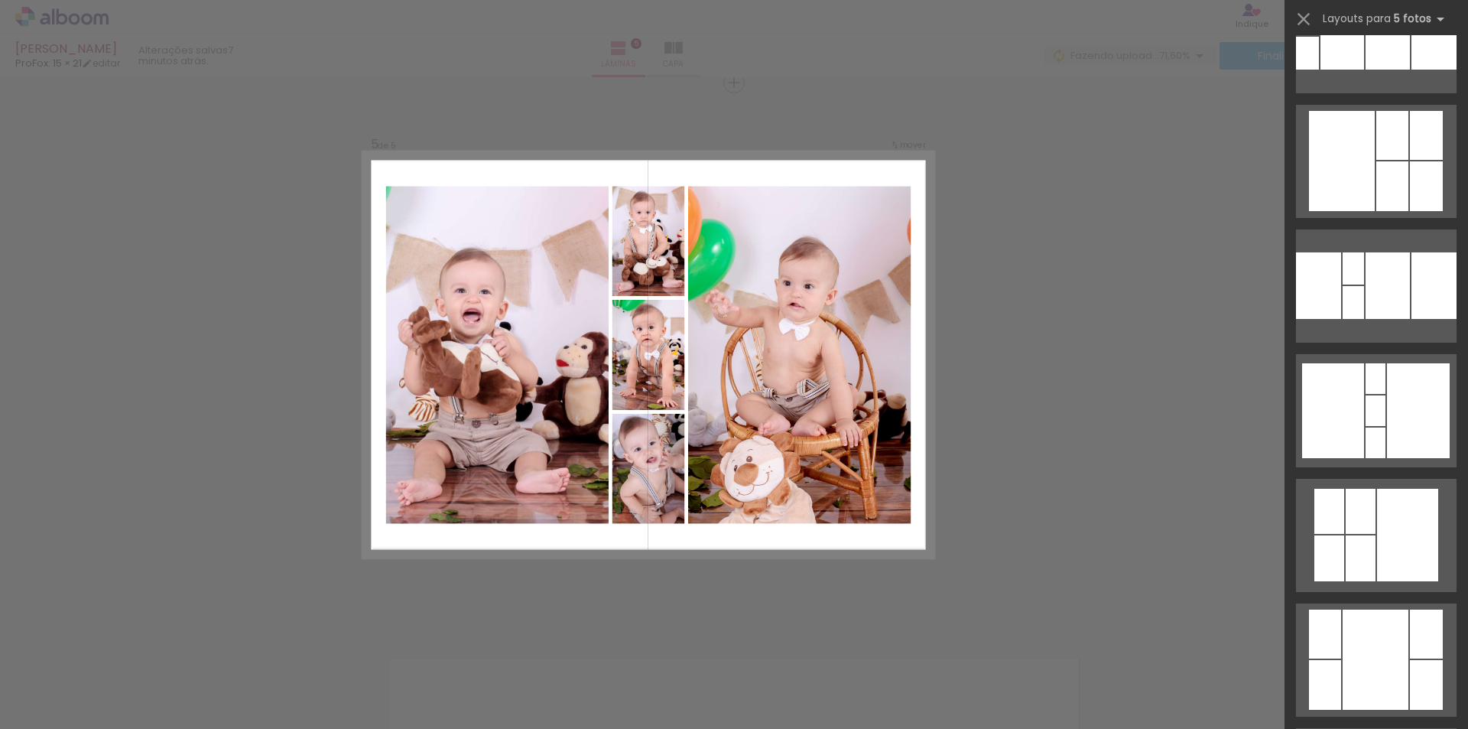
scroll to position [6500, 0]
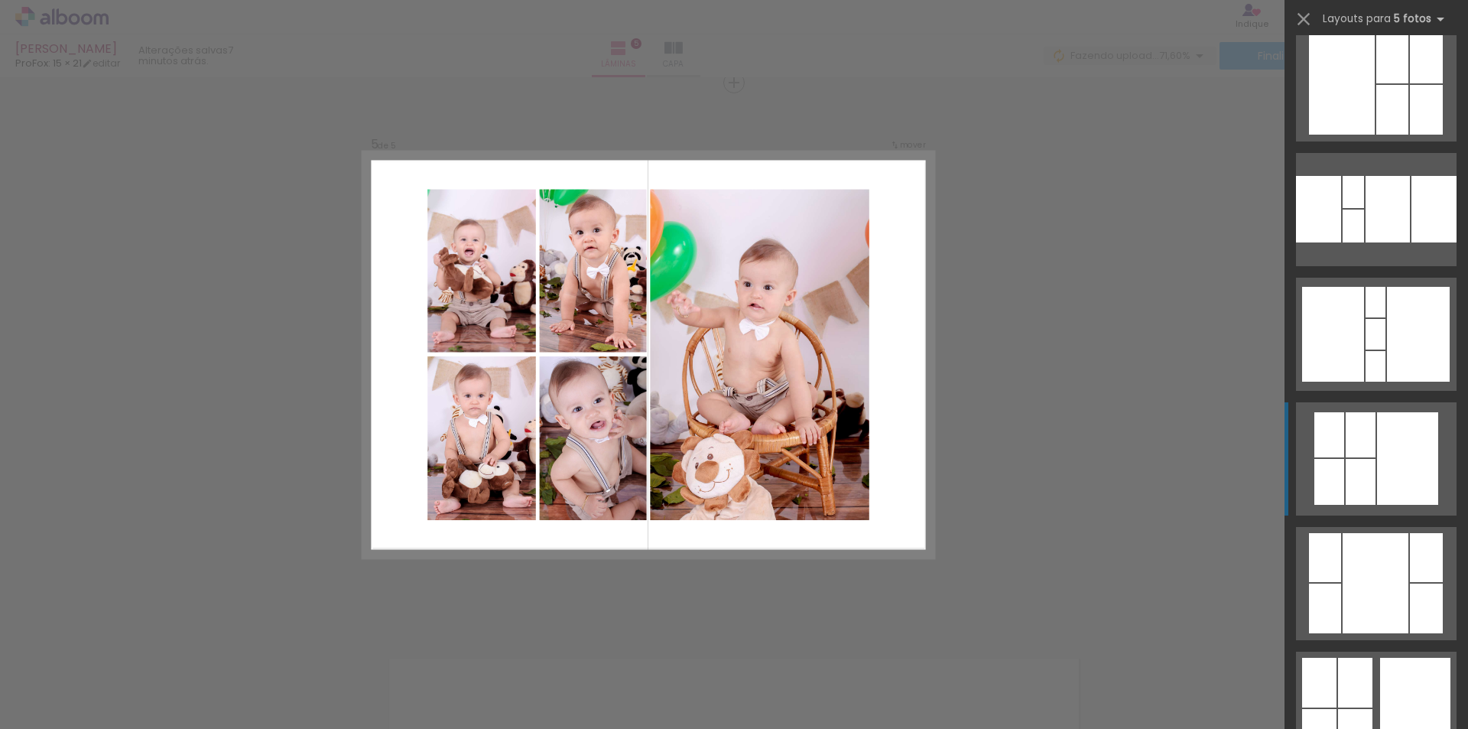
click at [1402, 419] on div at bounding box center [1407, 458] width 61 height 93
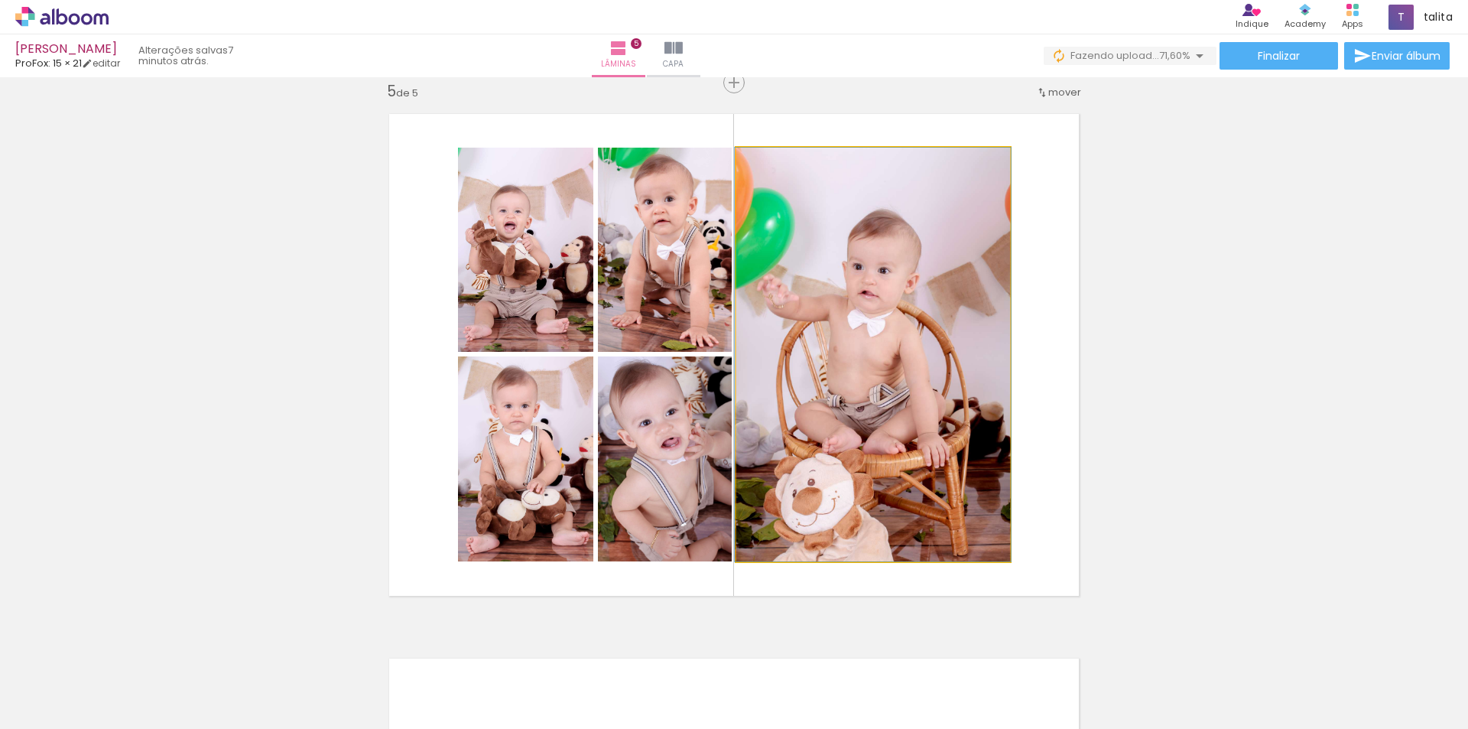
click at [889, 342] on quentale-photo at bounding box center [873, 355] width 274 height 414
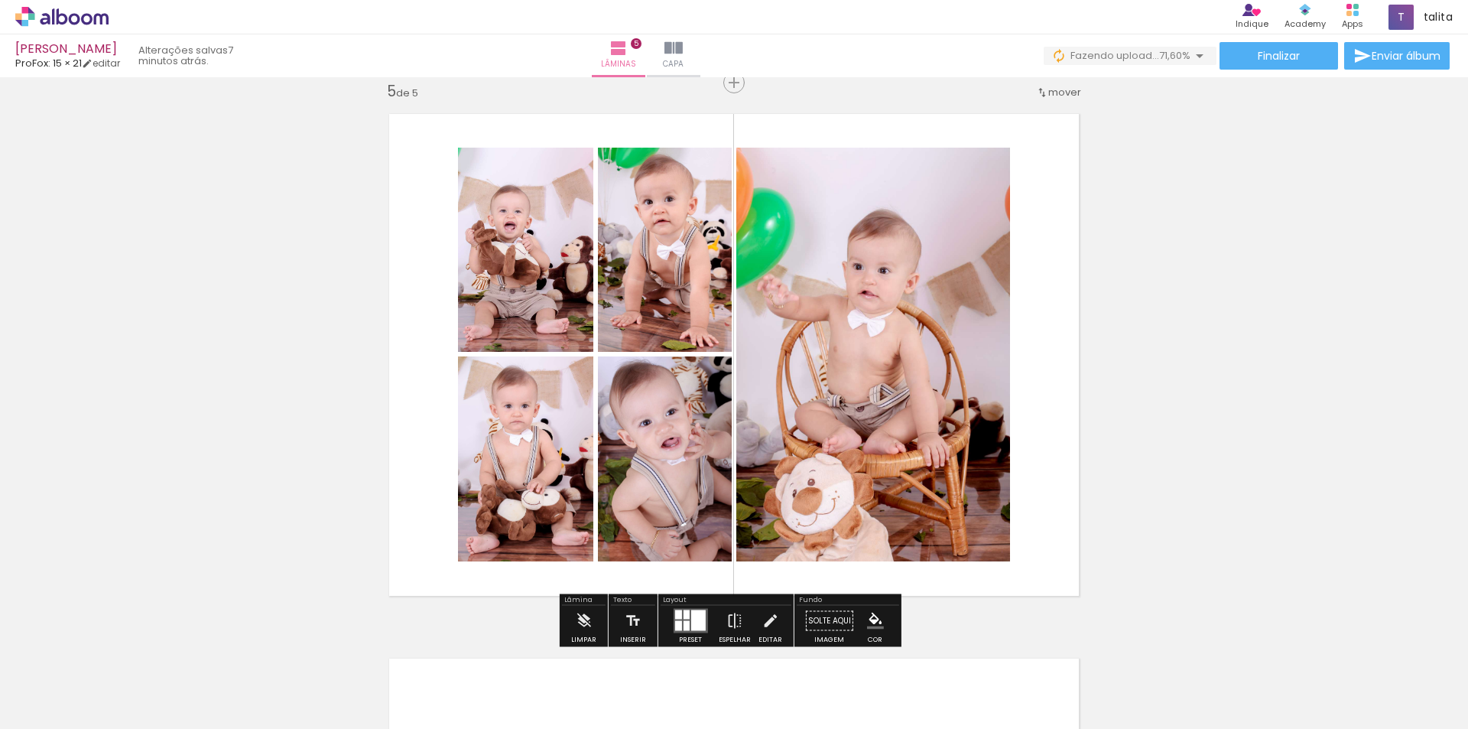
click at [889, 342] on quentale-photo at bounding box center [873, 355] width 274 height 414
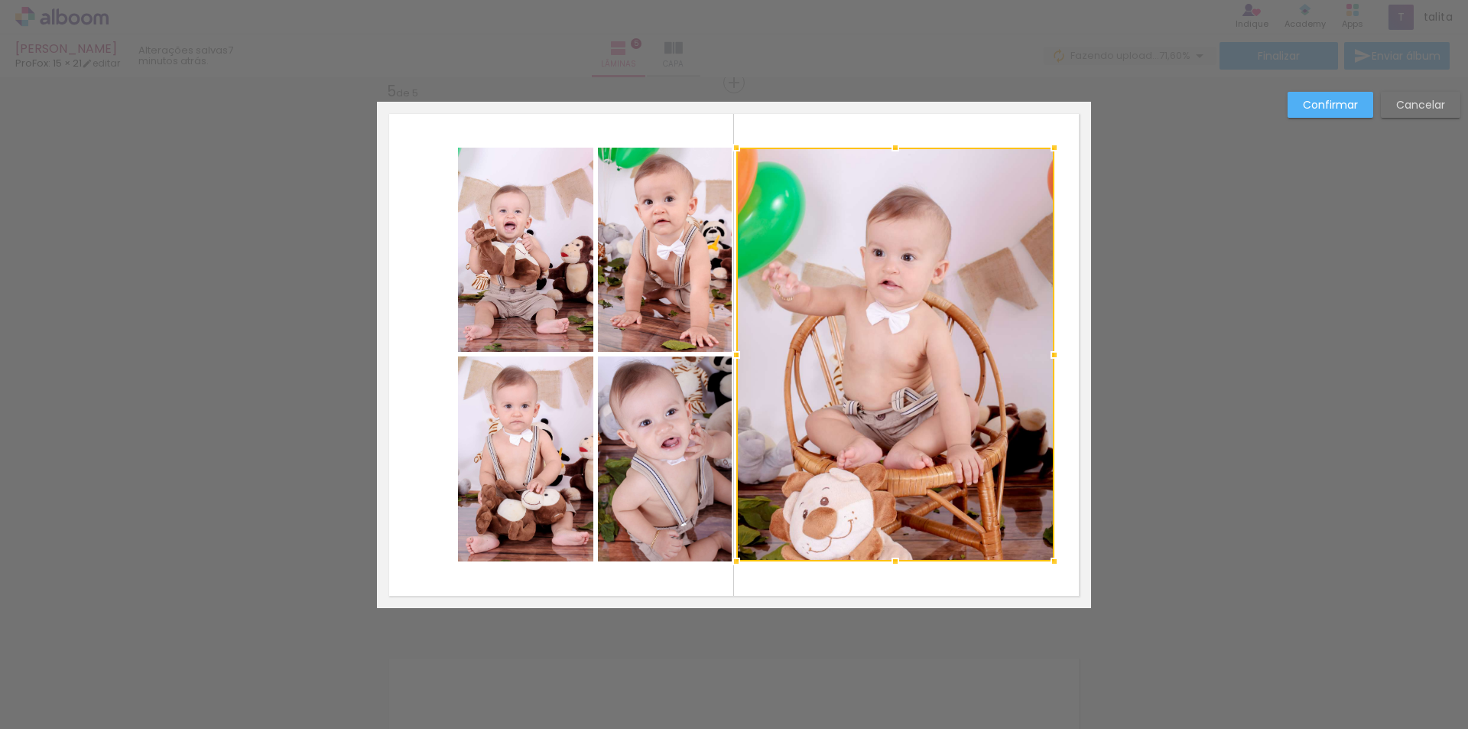
drag, startPoint x: 1008, startPoint y: 359, endPoint x: 1052, endPoint y: 356, distance: 44.5
click at [1052, 356] on div at bounding box center [1054, 355] width 31 height 31
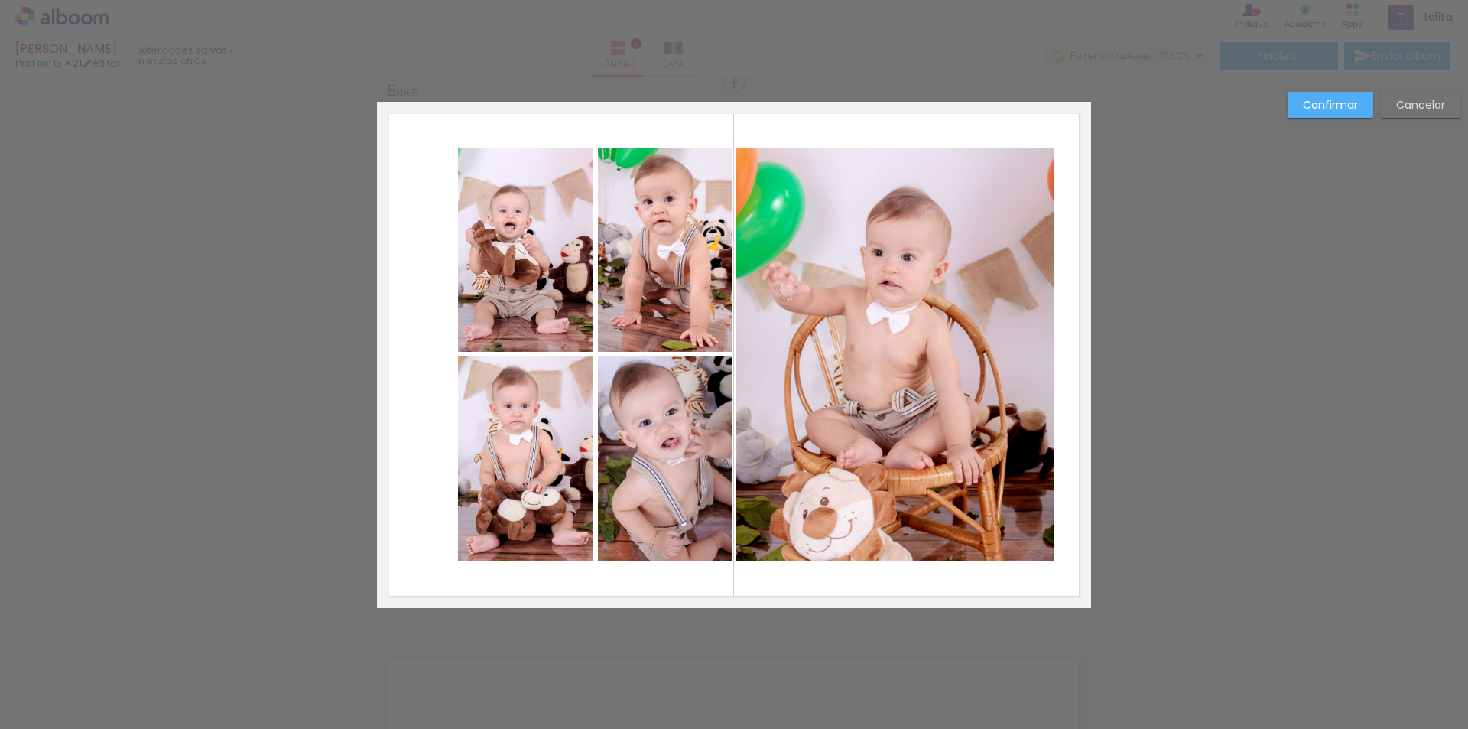
click at [761, 349] on quentale-photo at bounding box center [895, 355] width 318 height 414
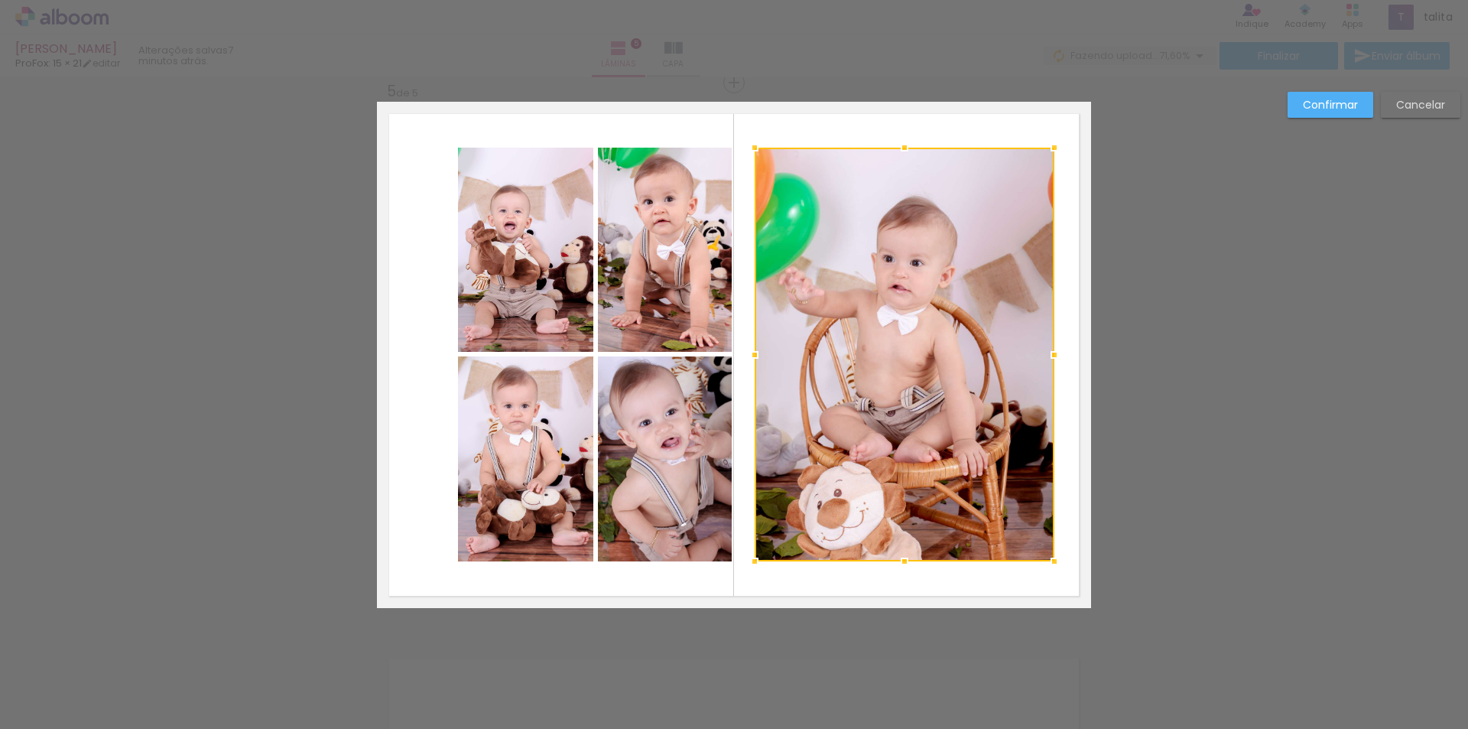
drag, startPoint x: 733, startPoint y: 356, endPoint x: 752, endPoint y: 355, distance: 18.4
click at [752, 355] on div at bounding box center [754, 355] width 31 height 31
click at [0, 0] on slot "Confirmar" at bounding box center [0, 0] width 0 height 0
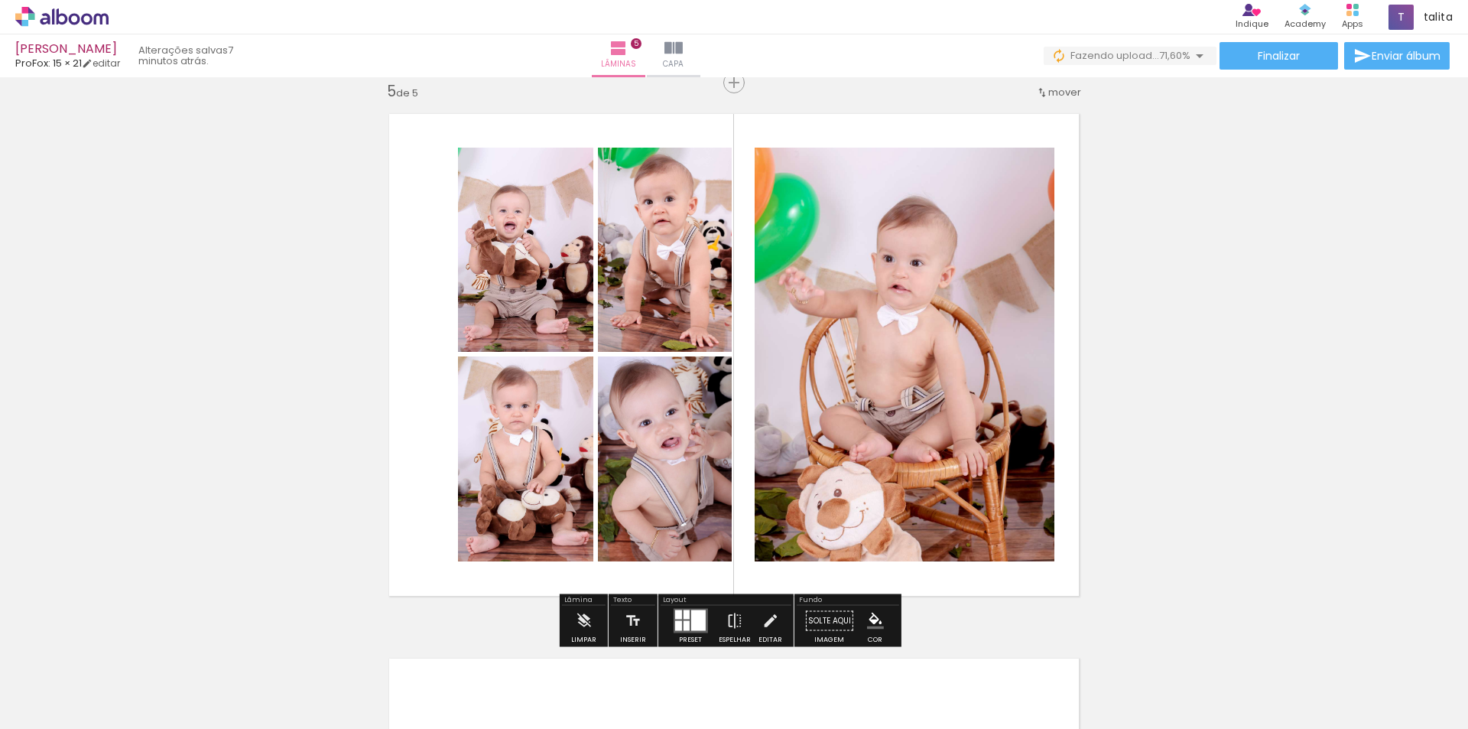
click at [529, 478] on quentale-photo at bounding box center [525, 458] width 135 height 205
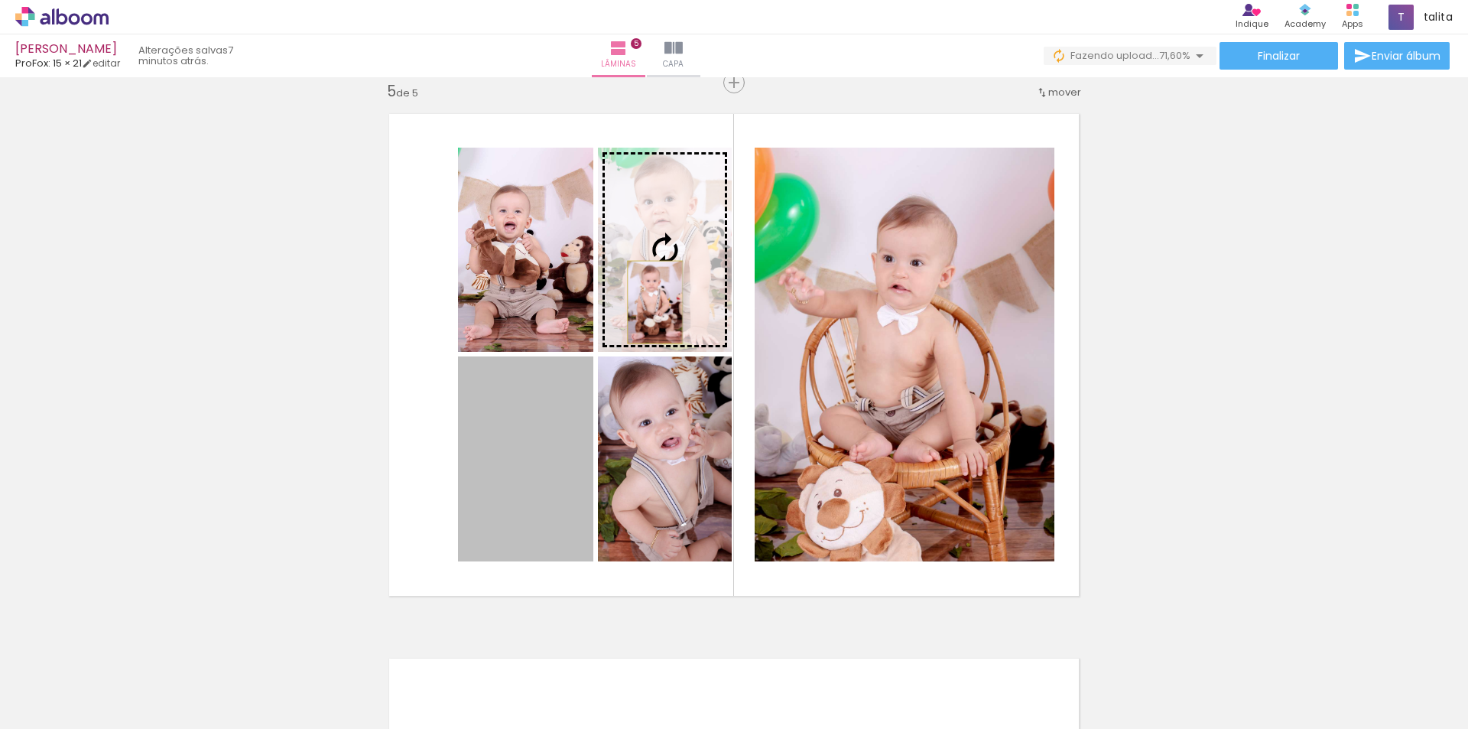
drag, startPoint x: 520, startPoint y: 491, endPoint x: 649, endPoint y: 302, distance: 228.9
click at [0, 0] on slot at bounding box center [0, 0] width 0 height 0
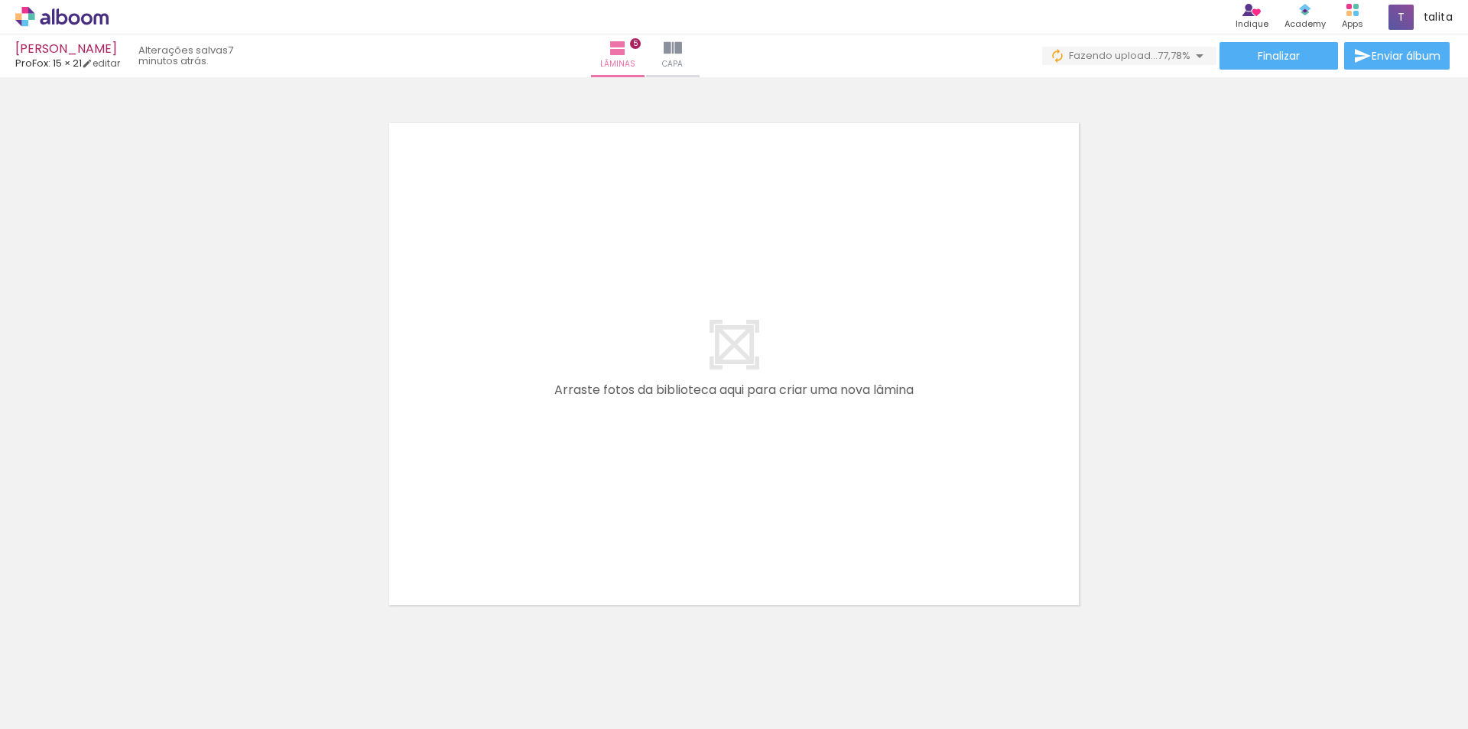
scroll to position [0, 3290]
drag, startPoint x: 720, startPoint y: 697, endPoint x: 474, endPoint y: 349, distance: 426.9
click at [474, 349] on quentale-workspace at bounding box center [734, 364] width 1468 height 729
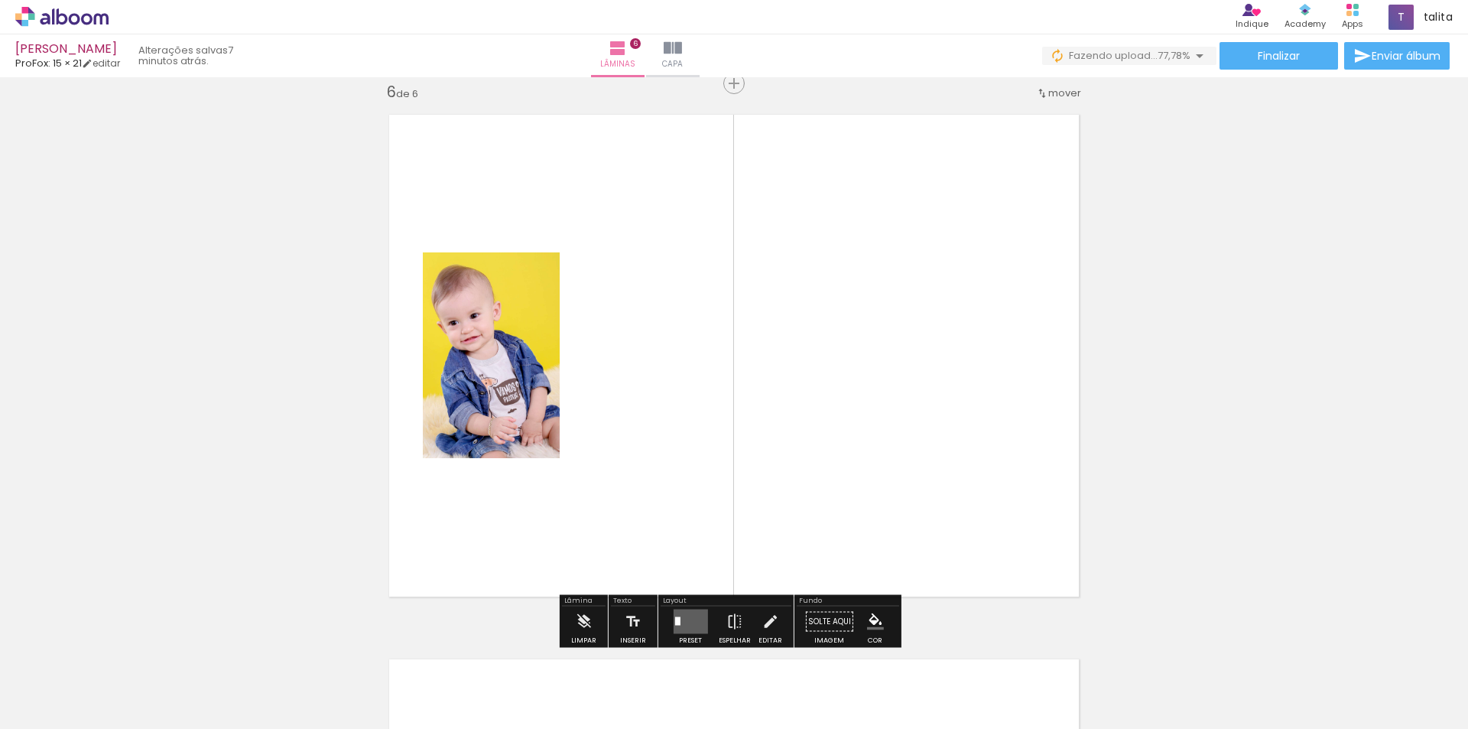
scroll to position [2742, 0]
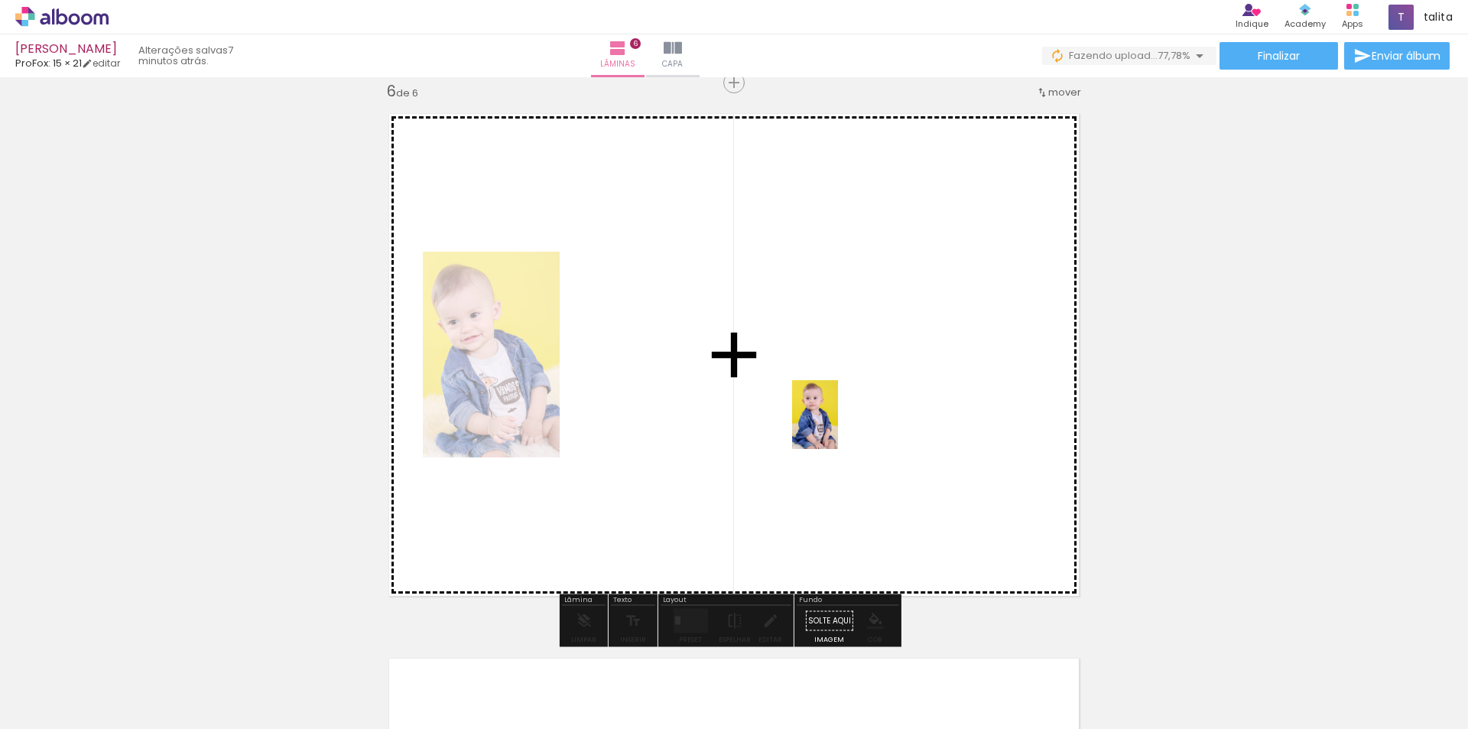
drag, startPoint x: 1149, startPoint y: 686, endPoint x: 822, endPoint y: 410, distance: 427.6
click at [830, 418] on quentale-workspace at bounding box center [734, 364] width 1468 height 729
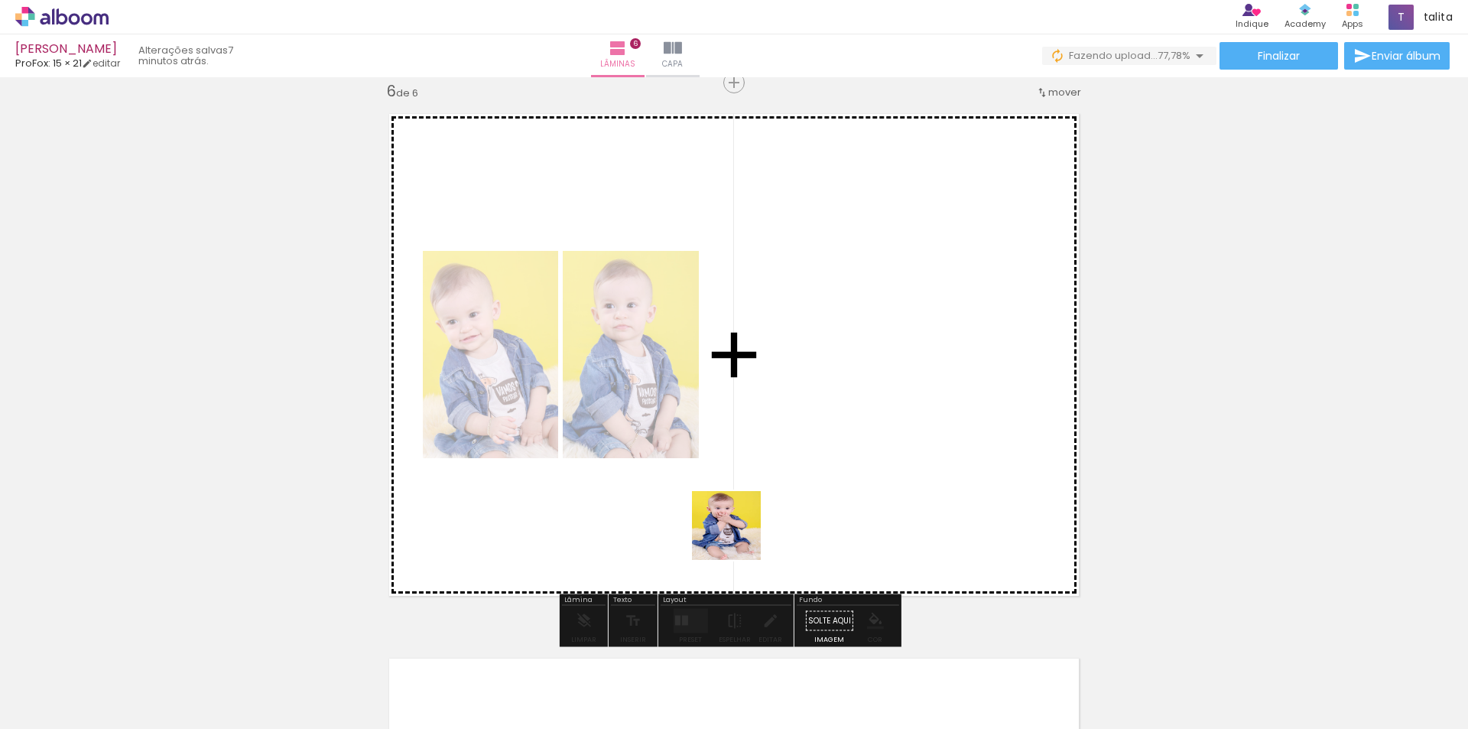
drag, startPoint x: 885, startPoint y: 676, endPoint x: 700, endPoint y: 513, distance: 247.1
click at [700, 513] on quentale-workspace at bounding box center [734, 364] width 1468 height 729
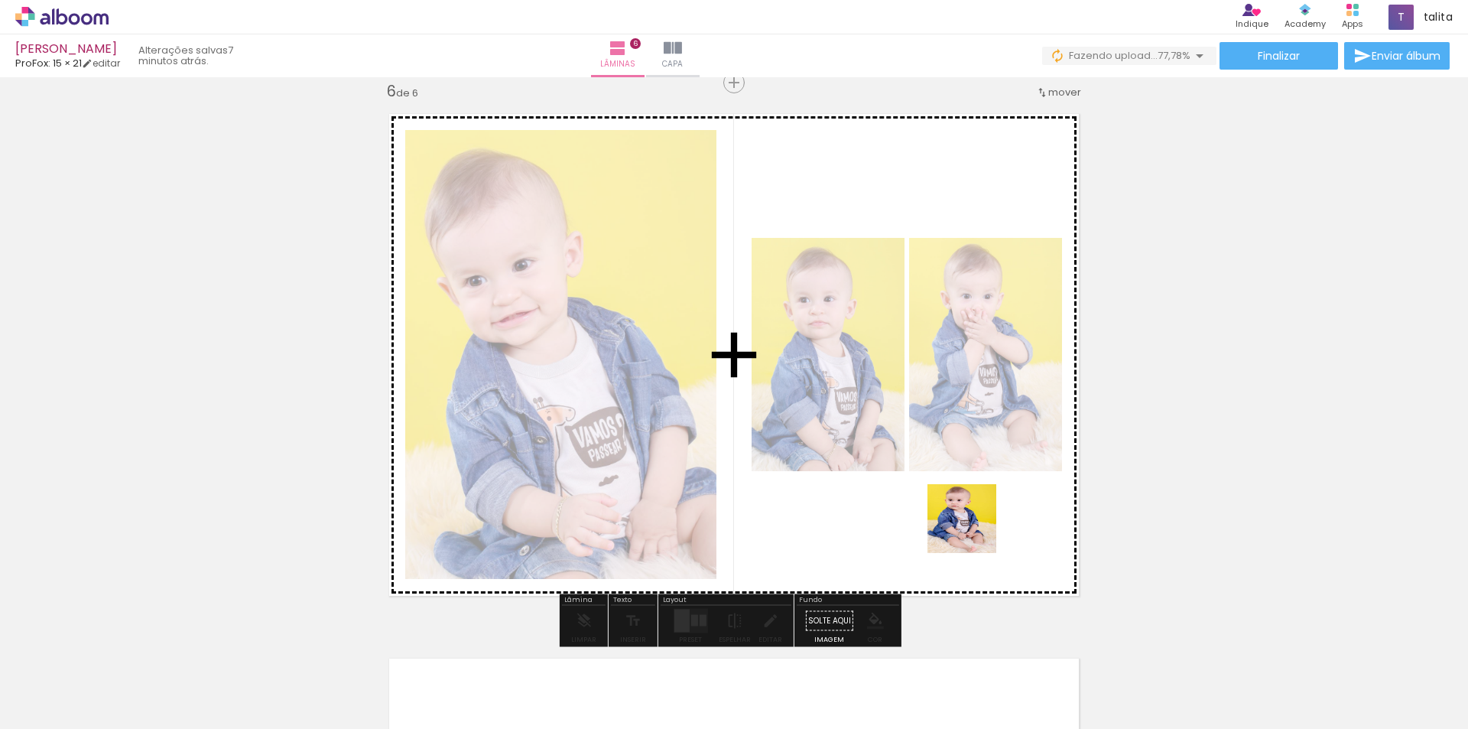
drag, startPoint x: 1246, startPoint y: 693, endPoint x: 973, endPoint y: 530, distance: 317.2
click at [973, 530] on quentale-workspace at bounding box center [734, 364] width 1468 height 729
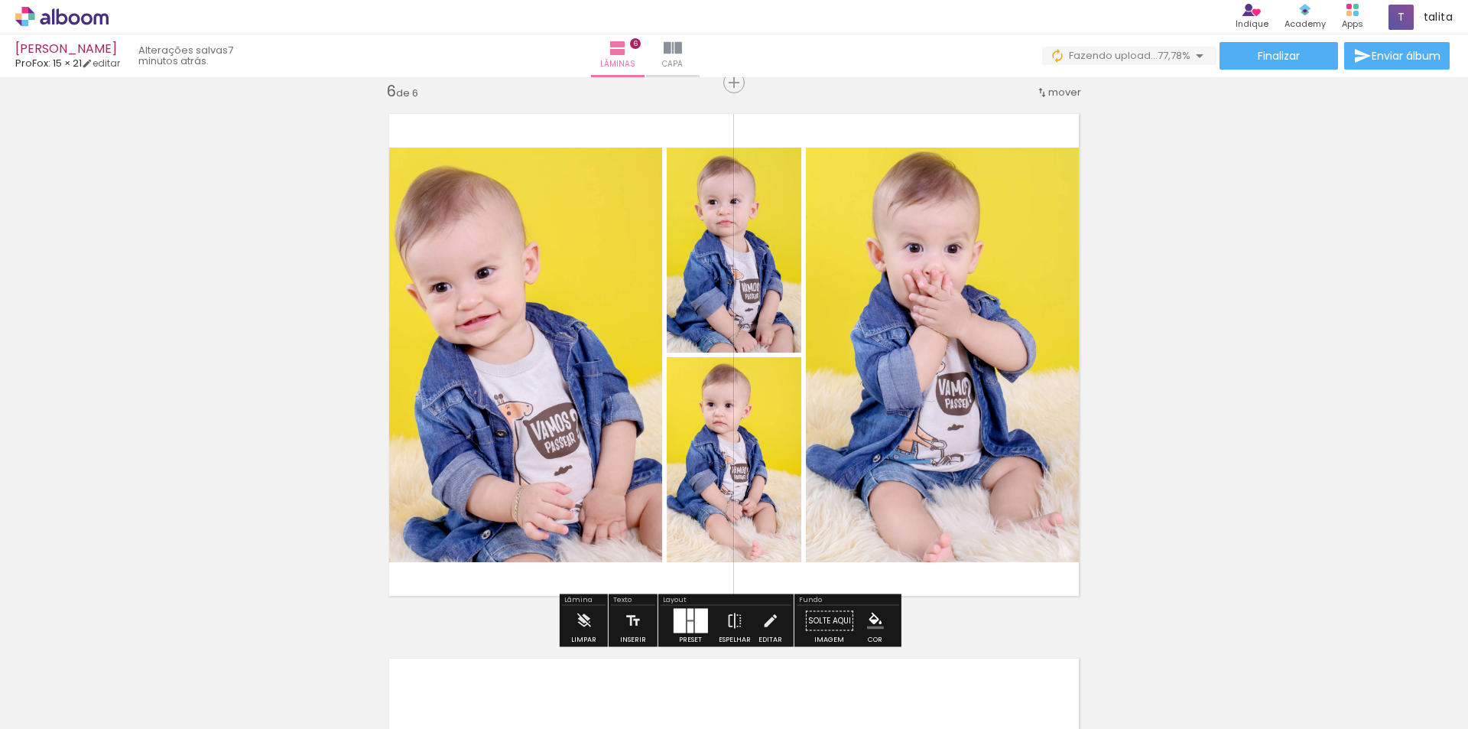
click at [678, 615] on div at bounding box center [679, 621] width 12 height 24
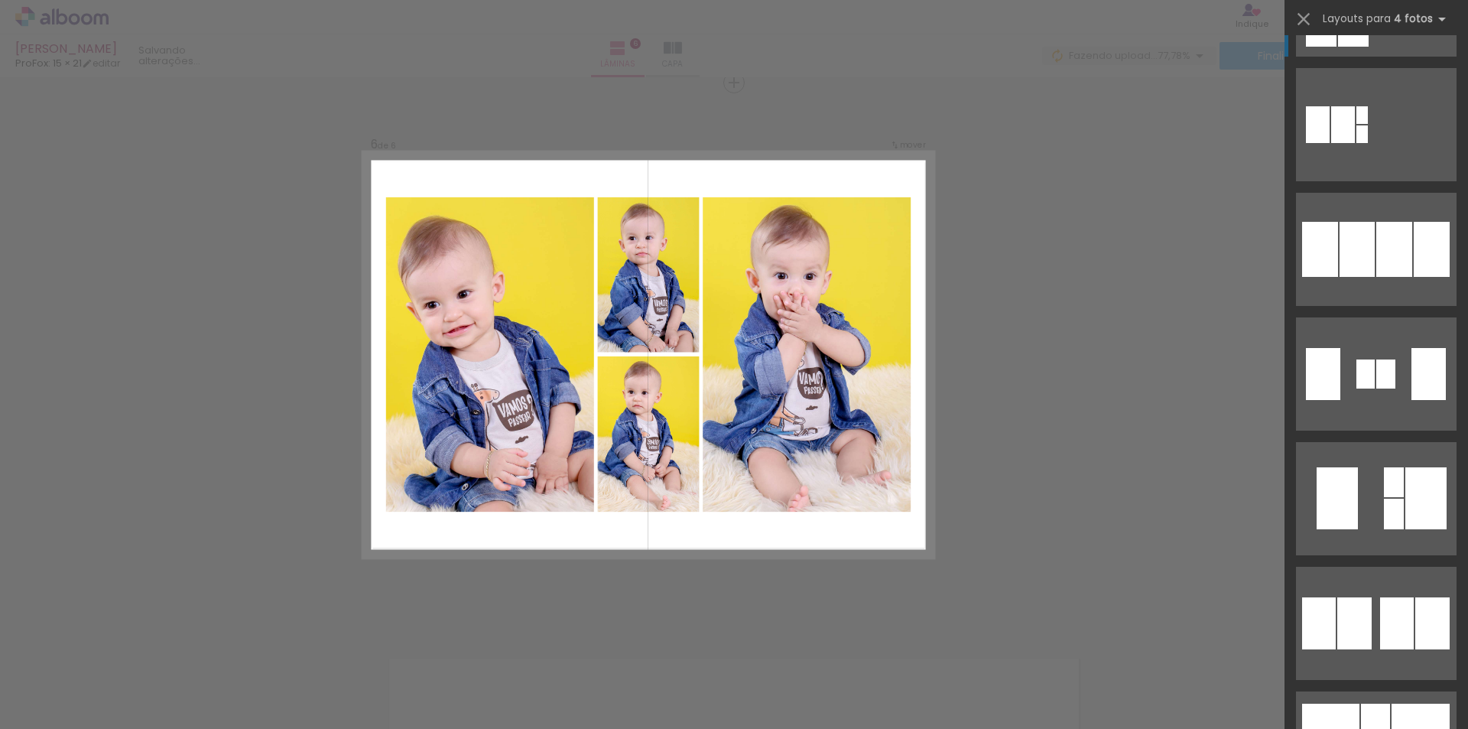
scroll to position [1606, 0]
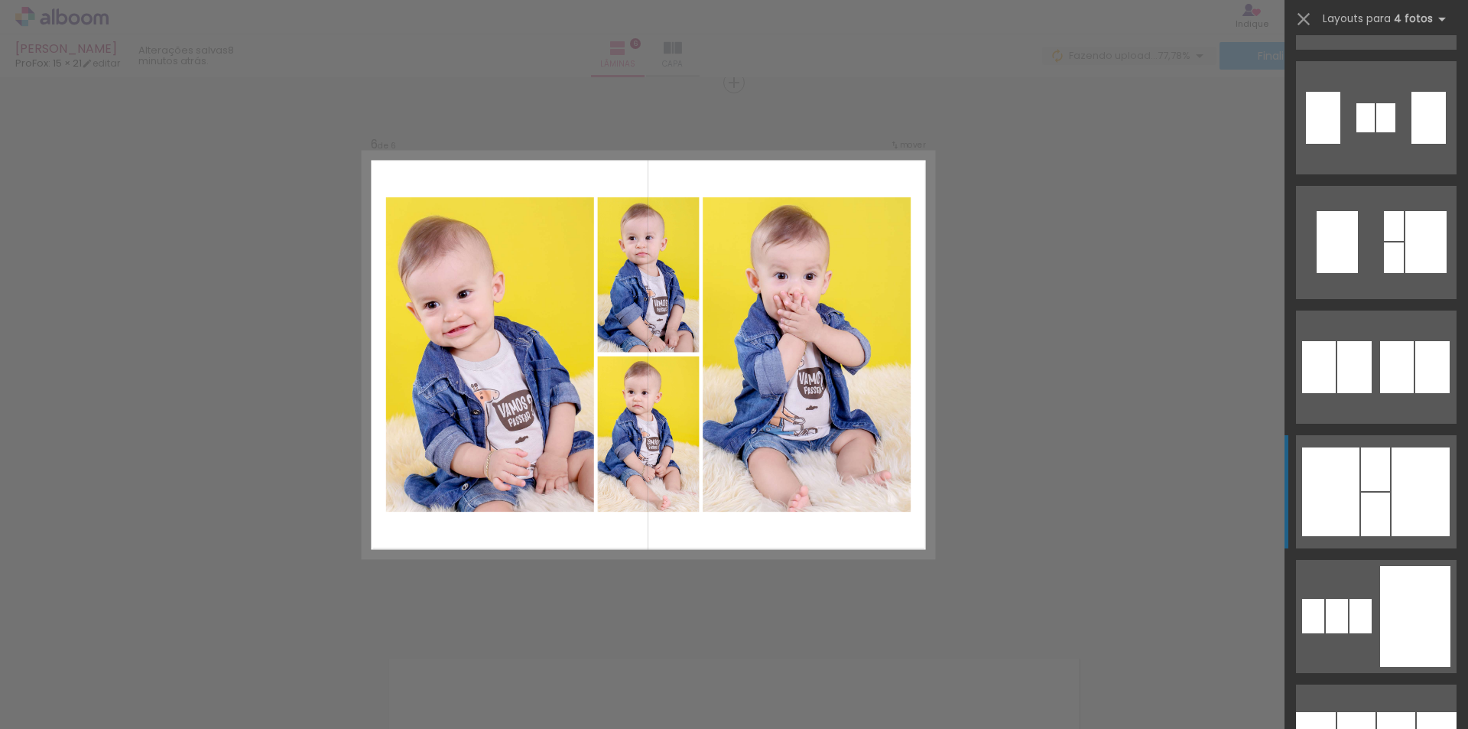
click at [1417, 527] on div at bounding box center [1421, 491] width 58 height 89
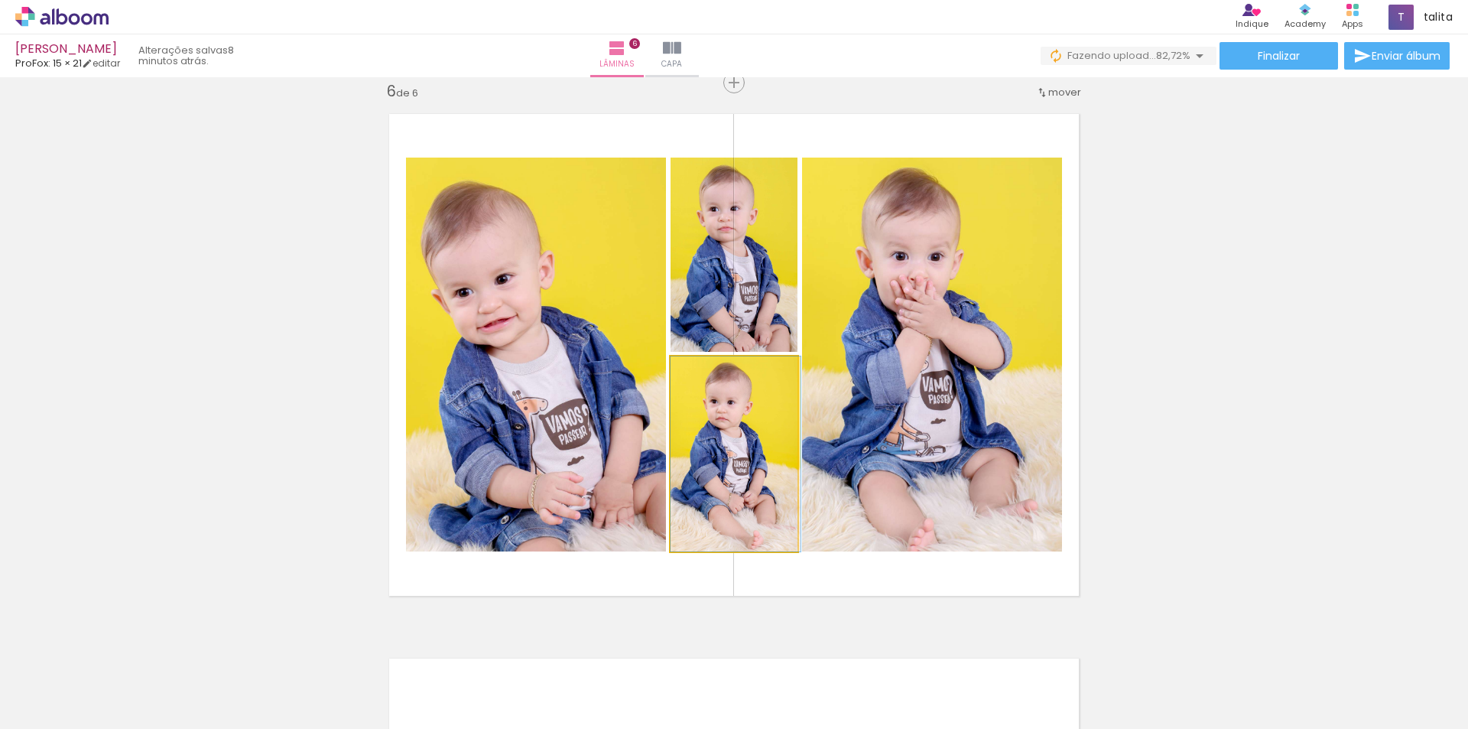
drag, startPoint x: 706, startPoint y: 460, endPoint x: 902, endPoint y: 445, distance: 196.4
click at [0, 0] on slot at bounding box center [0, 0] width 0 height 0
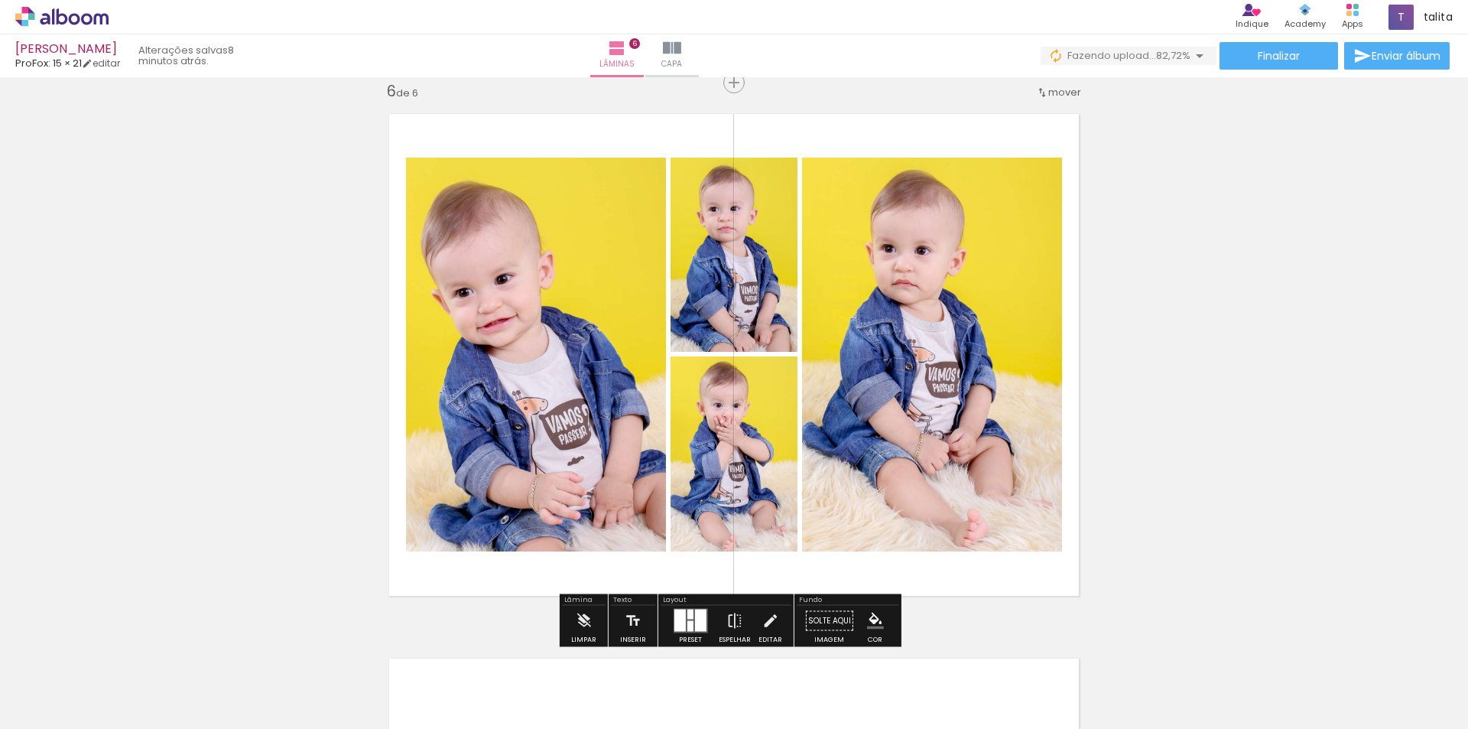
click at [902, 324] on quentale-photo at bounding box center [932, 355] width 260 height 394
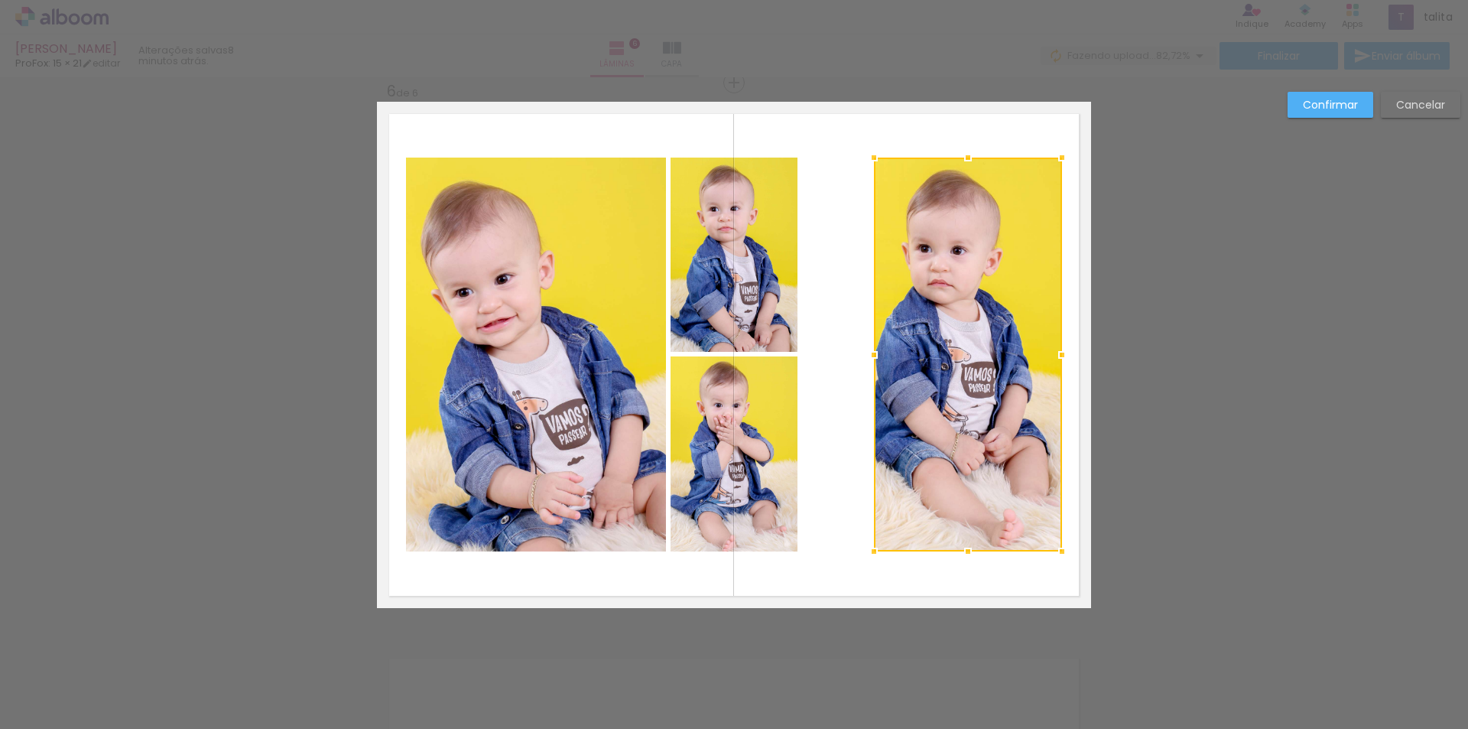
drag, startPoint x: 803, startPoint y: 357, endPoint x: 875, endPoint y: 362, distance: 72.0
click at [875, 362] on div at bounding box center [874, 355] width 31 height 31
click at [766, 301] on quentale-photo at bounding box center [734, 255] width 127 height 194
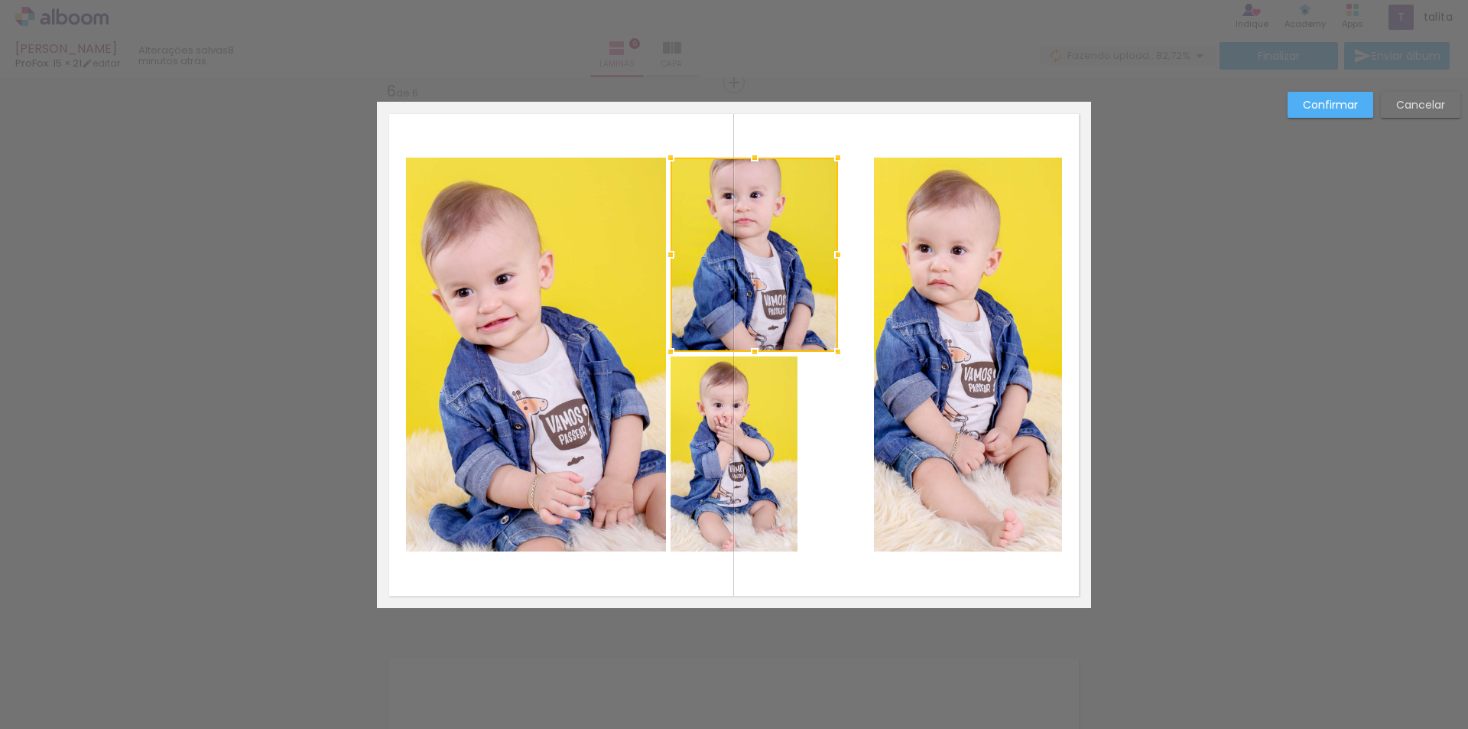
drag, startPoint x: 797, startPoint y: 256, endPoint x: 833, endPoint y: 260, distance: 36.1
click at [833, 260] on div at bounding box center [838, 254] width 31 height 31
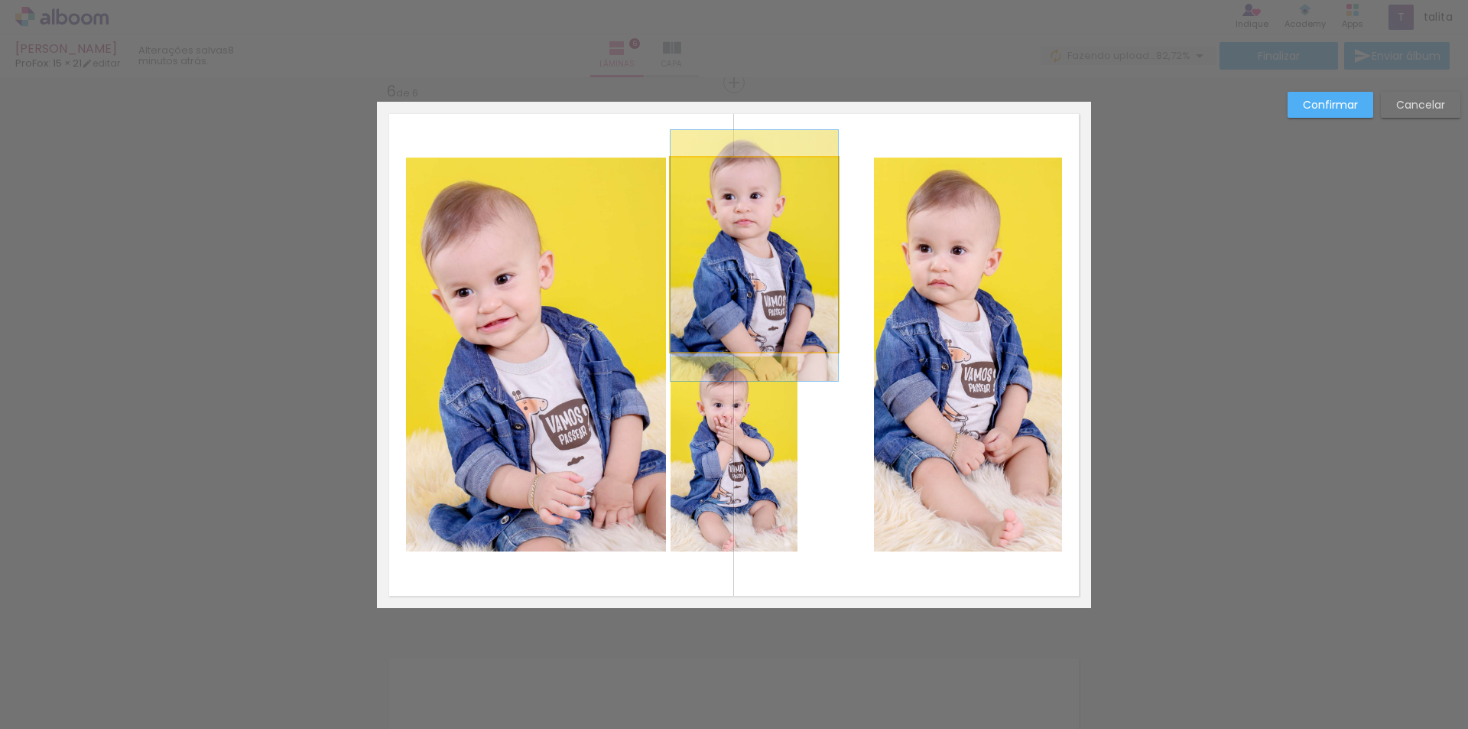
drag, startPoint x: 785, startPoint y: 246, endPoint x: 812, endPoint y: 247, distance: 27.5
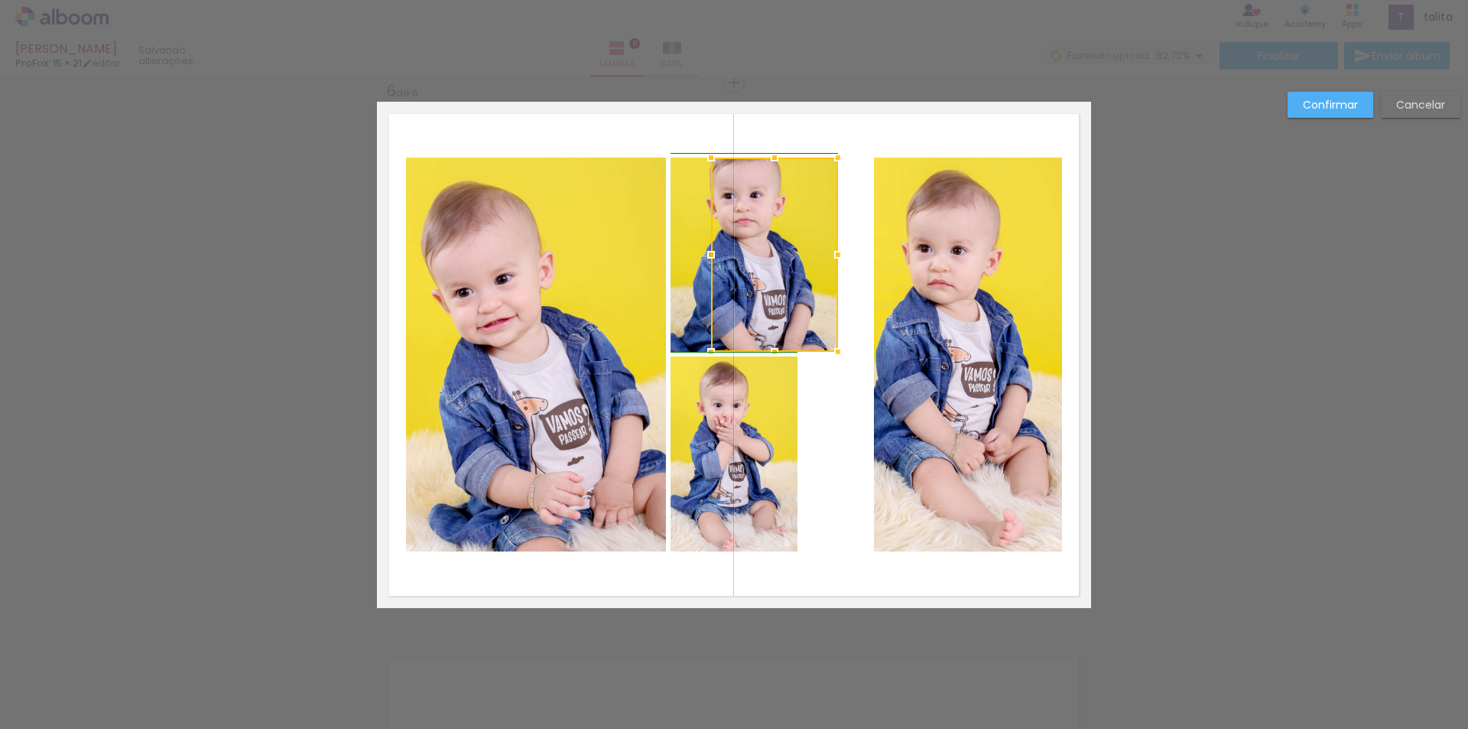
drag, startPoint x: 674, startPoint y: 254, endPoint x: 706, endPoint y: 255, distance: 31.4
click at [706, 255] on div at bounding box center [711, 254] width 31 height 31
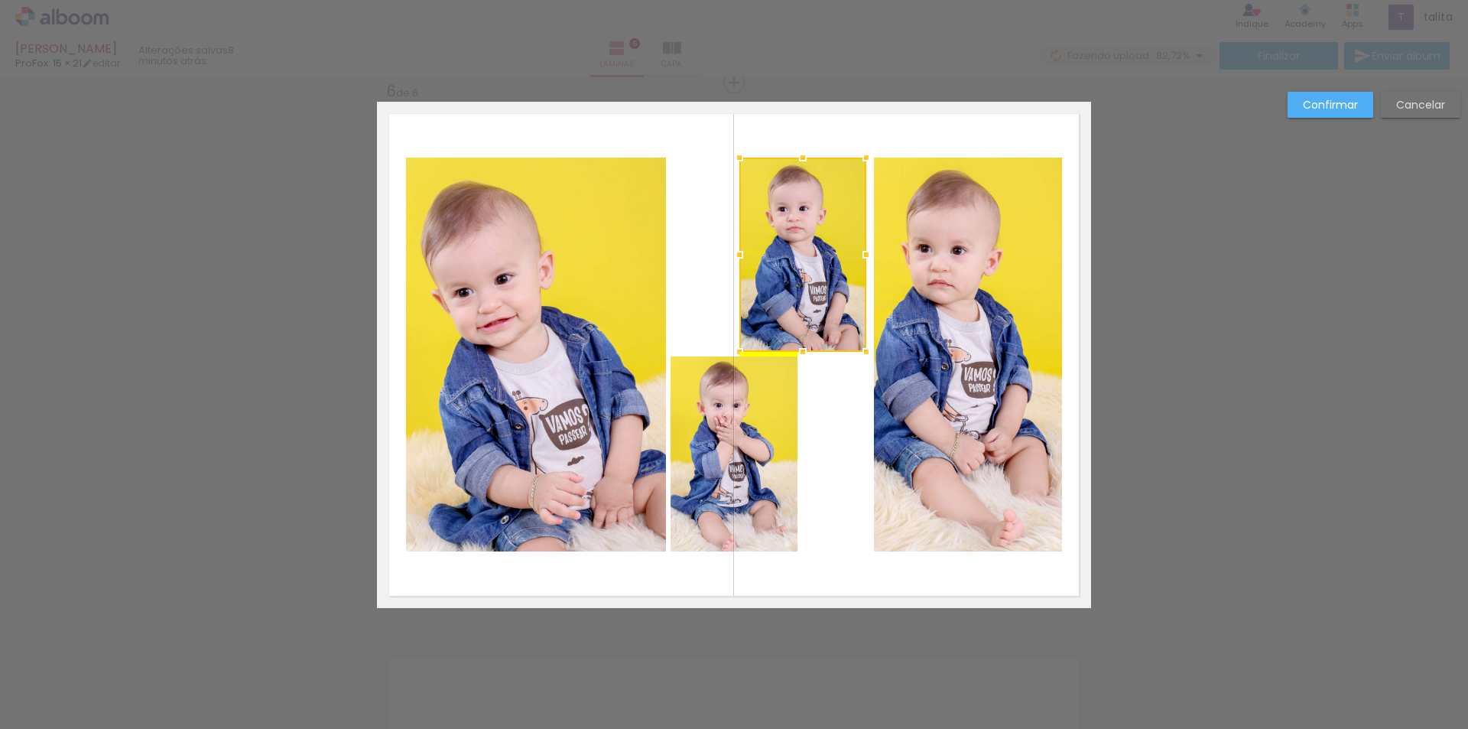
drag, startPoint x: 749, startPoint y: 249, endPoint x: 817, endPoint y: 249, distance: 68.8
click at [817, 249] on div at bounding box center [802, 255] width 127 height 194
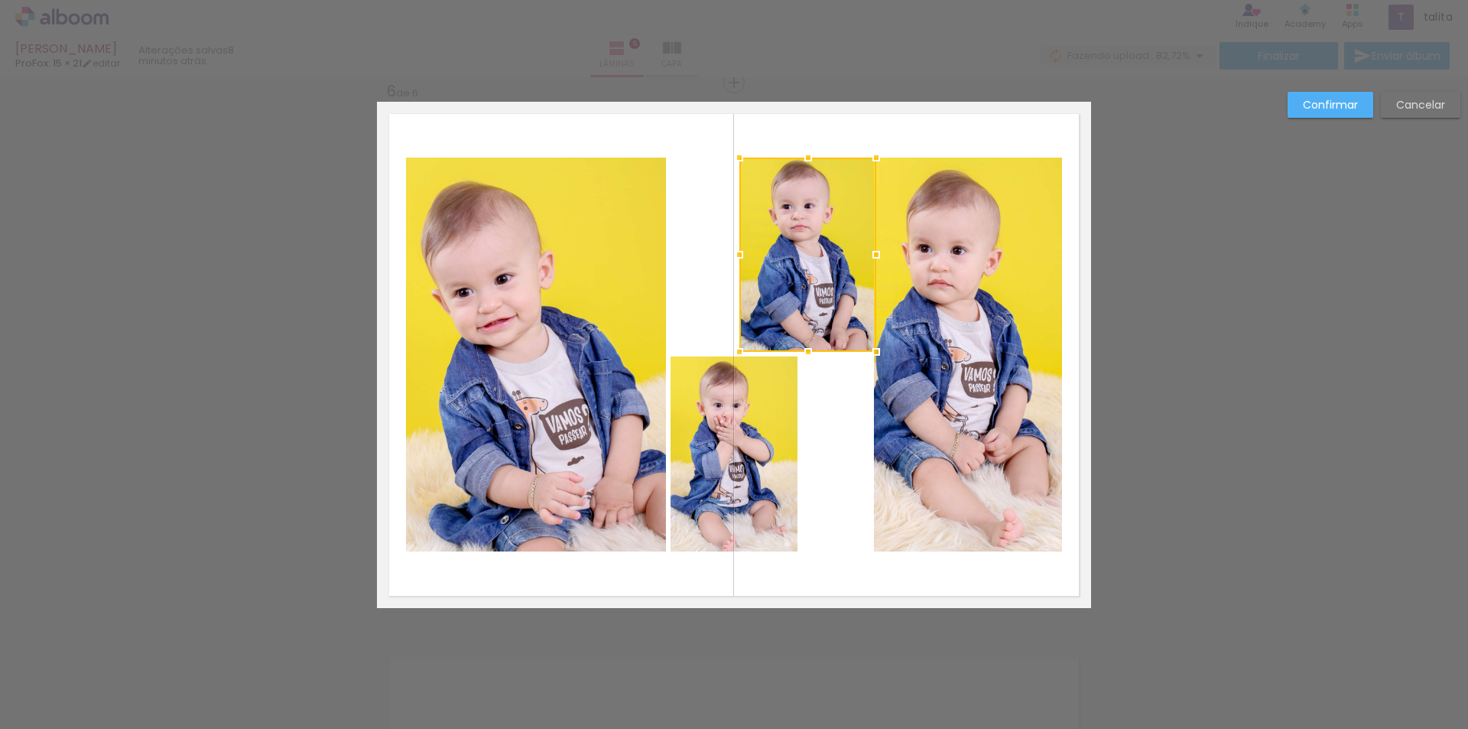
drag, startPoint x: 859, startPoint y: 252, endPoint x: 869, endPoint y: 252, distance: 9.9
click at [869, 252] on div at bounding box center [876, 254] width 31 height 31
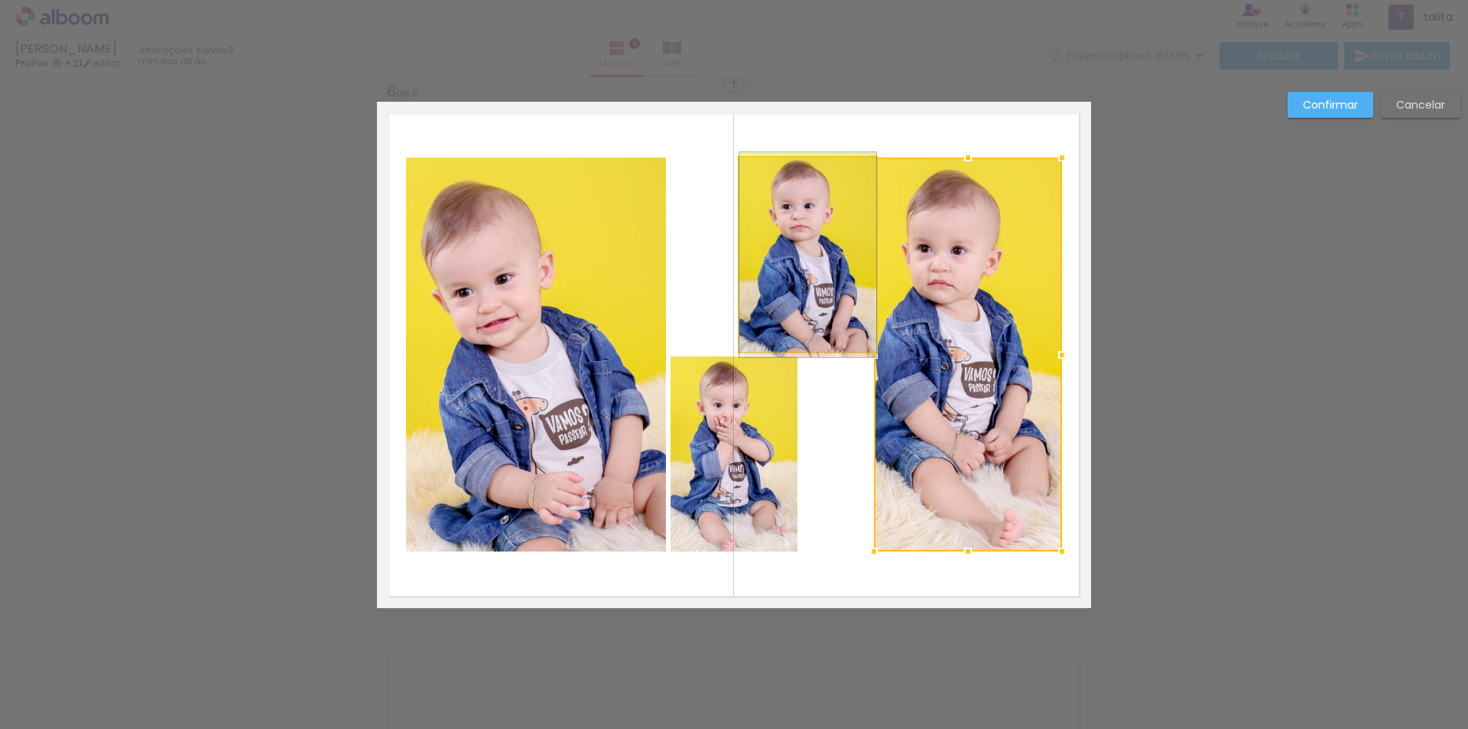
click at [819, 255] on quentale-photo at bounding box center [807, 255] width 137 height 194
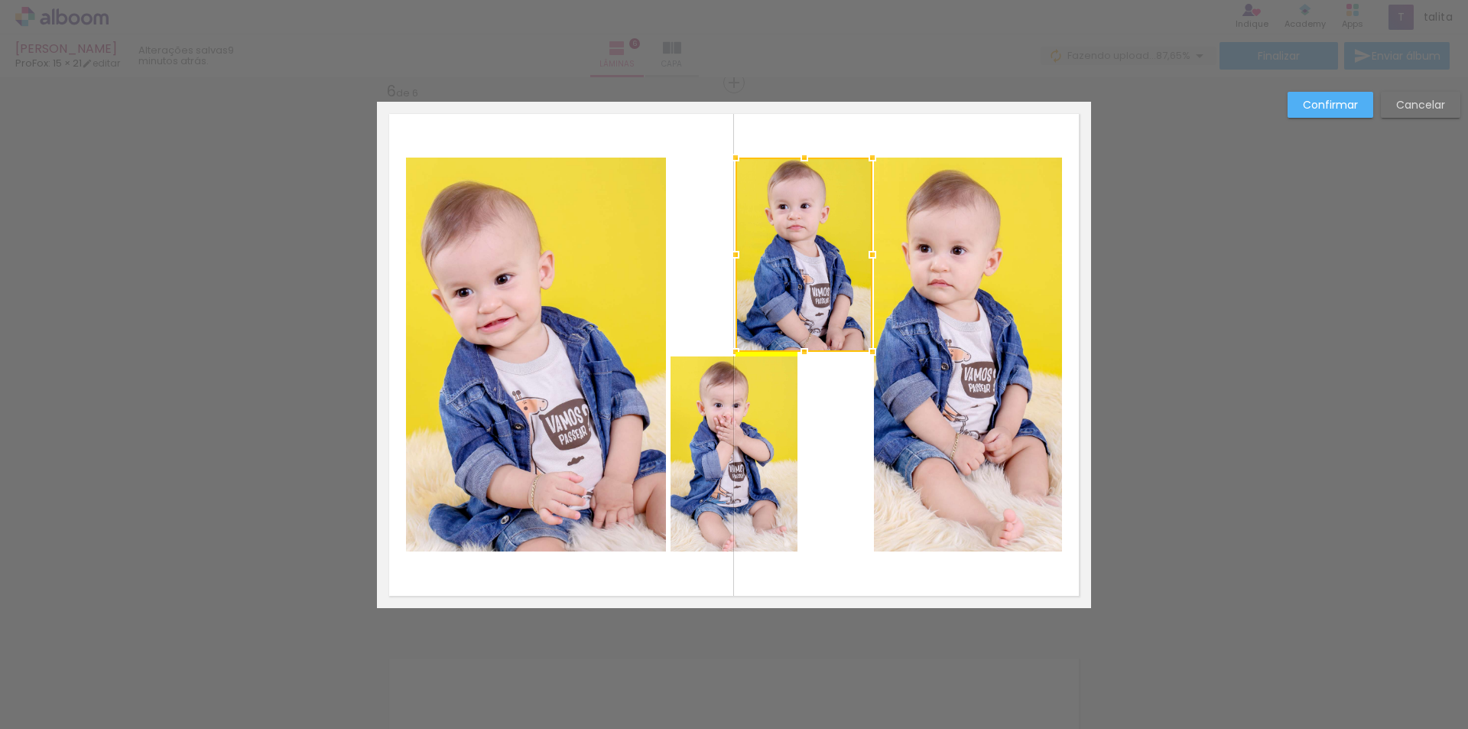
click at [814, 258] on div at bounding box center [804, 255] width 137 height 194
click at [763, 393] on quentale-photo at bounding box center [734, 453] width 127 height 195
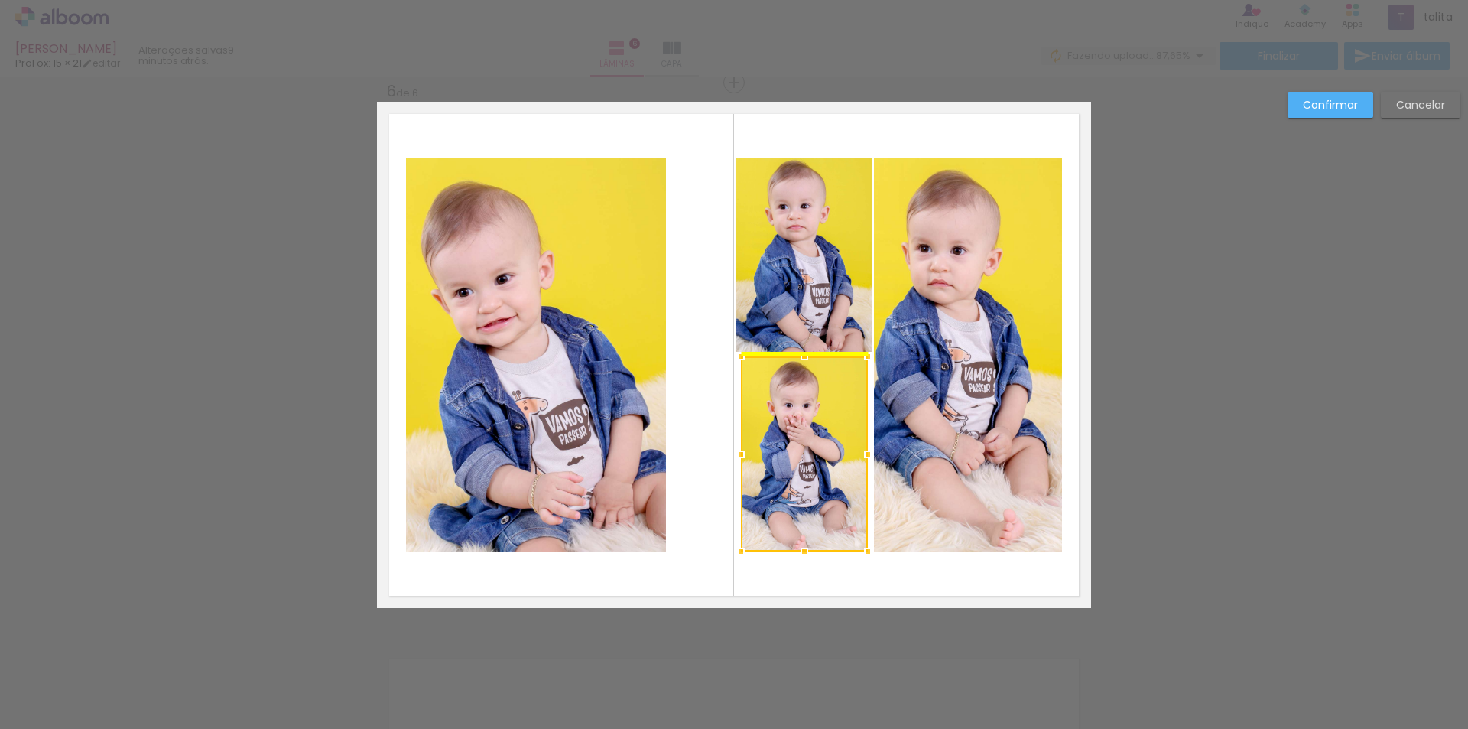
drag, startPoint x: 759, startPoint y: 396, endPoint x: 825, endPoint y: 399, distance: 66.6
click at [825, 399] on div at bounding box center [804, 453] width 127 height 195
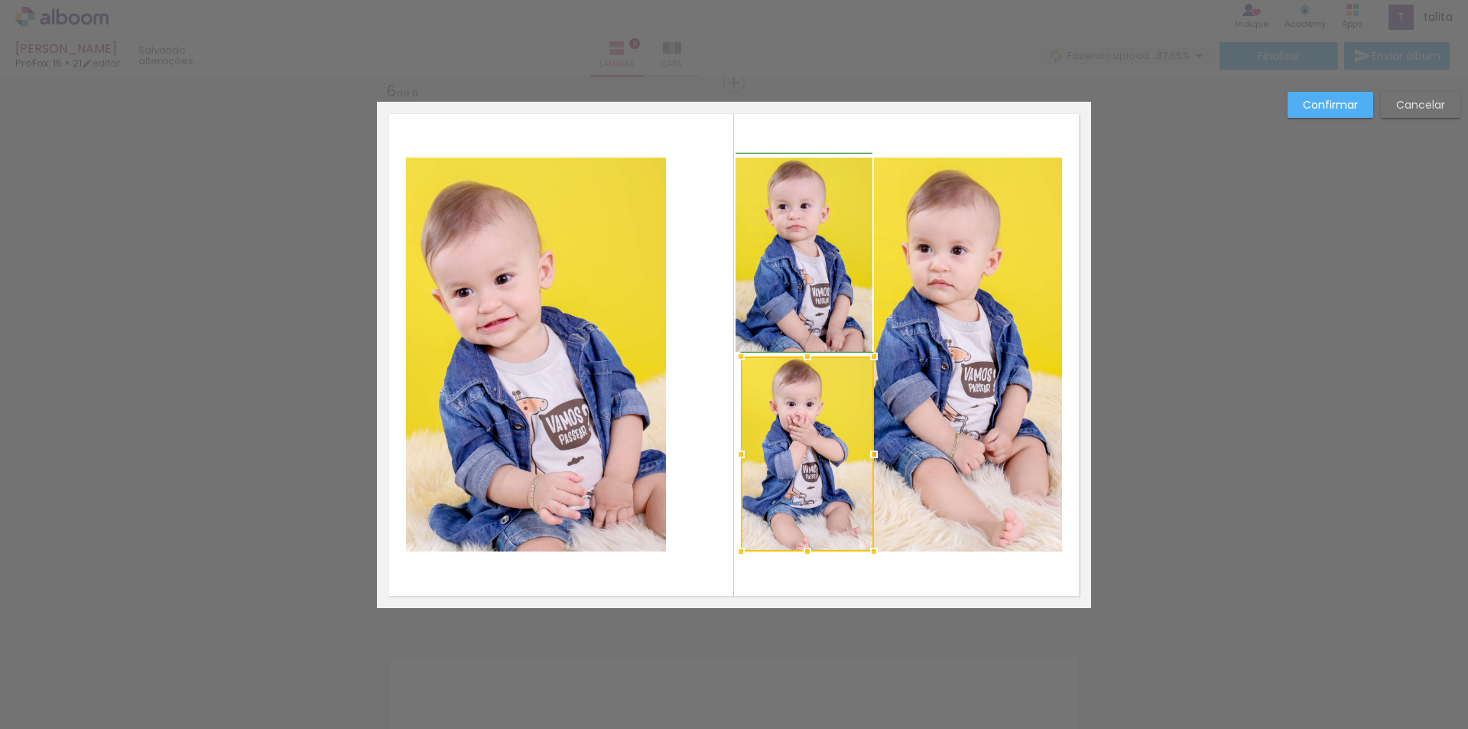
click at [866, 448] on div at bounding box center [874, 454] width 31 height 31
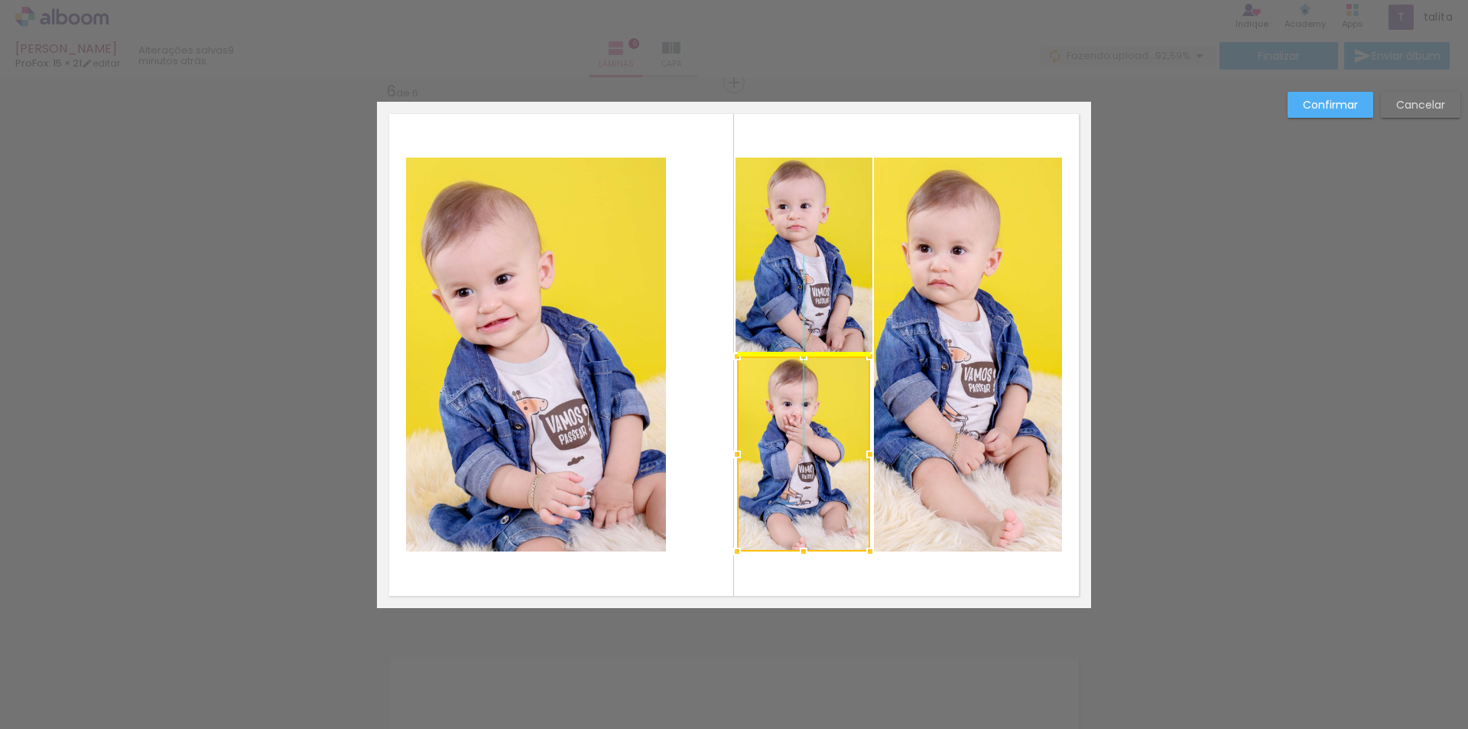
click at [823, 449] on div at bounding box center [803, 453] width 133 height 195
click at [870, 454] on div at bounding box center [874, 454] width 31 height 31
click at [0, 0] on slot "Confirmar" at bounding box center [0, 0] width 0 height 0
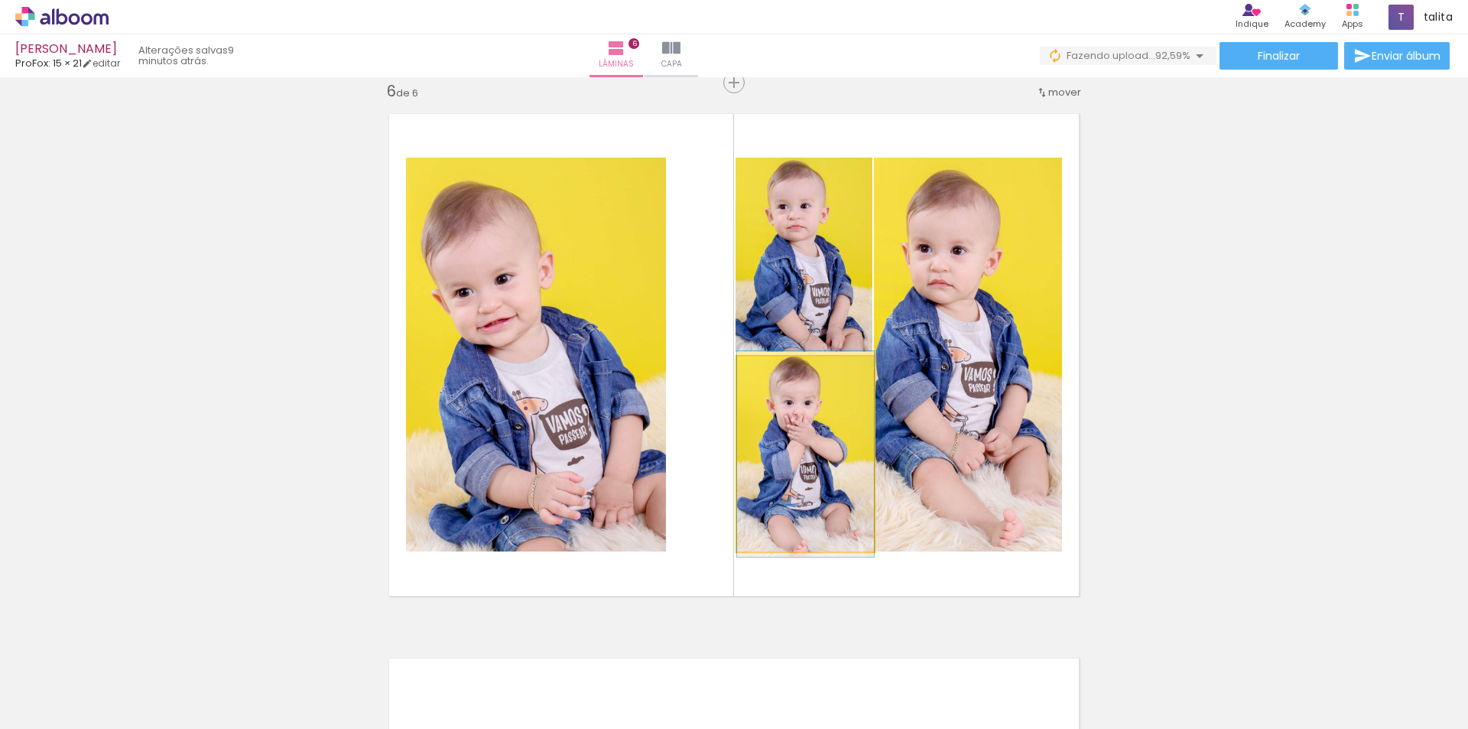
click at [797, 454] on quentale-photo at bounding box center [805, 453] width 137 height 195
drag, startPoint x: 804, startPoint y: 444, endPoint x: 780, endPoint y: 444, distance: 23.7
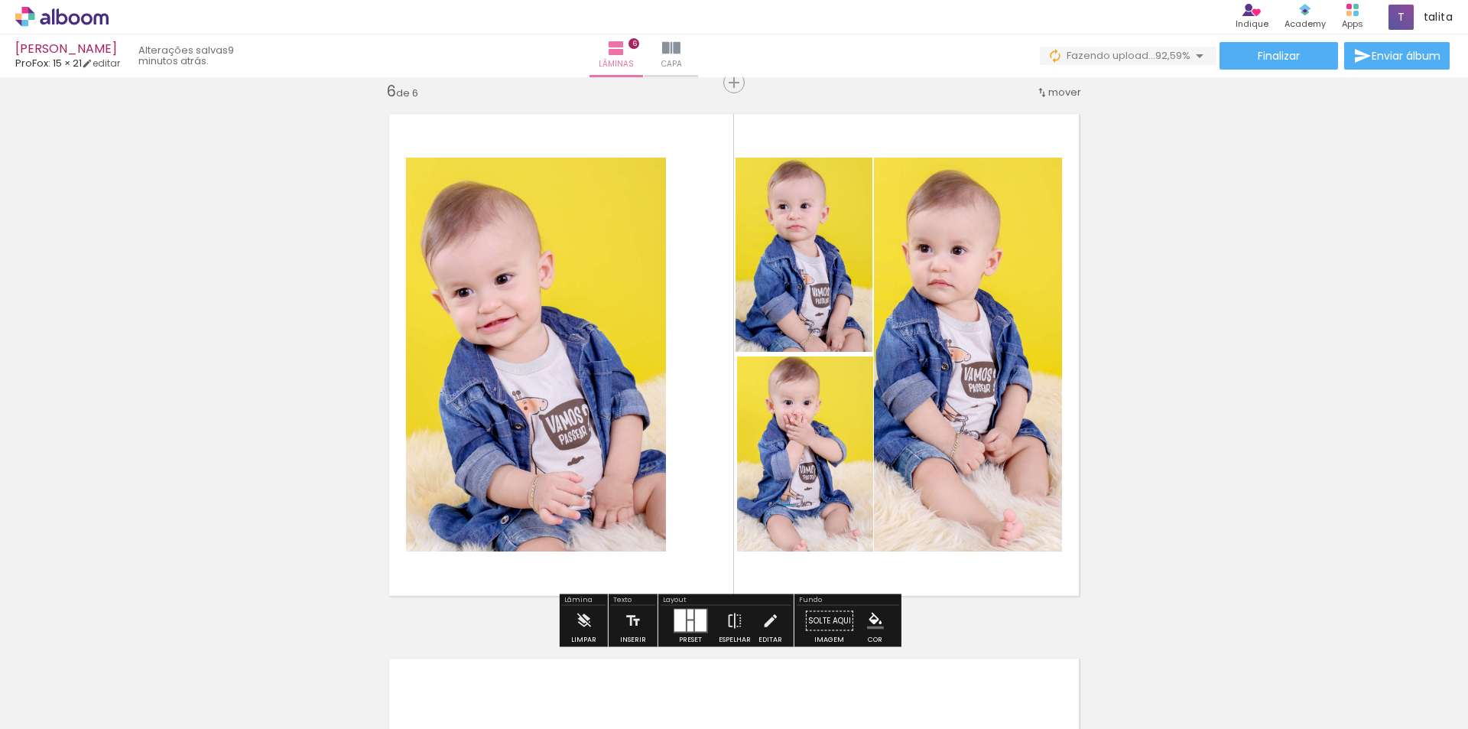
click at [833, 441] on quentale-photo at bounding box center [805, 453] width 137 height 195
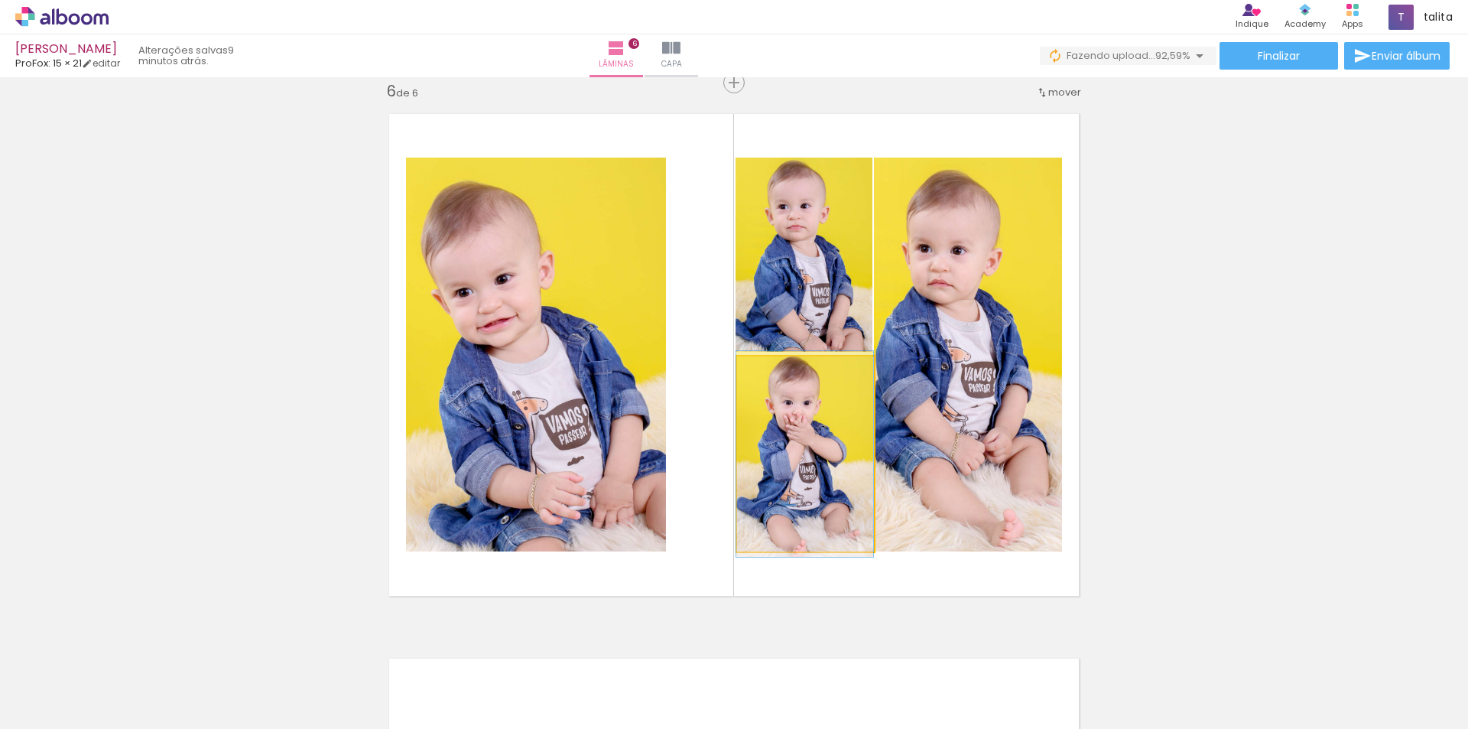
click at [833, 441] on quentale-photo at bounding box center [805, 453] width 137 height 195
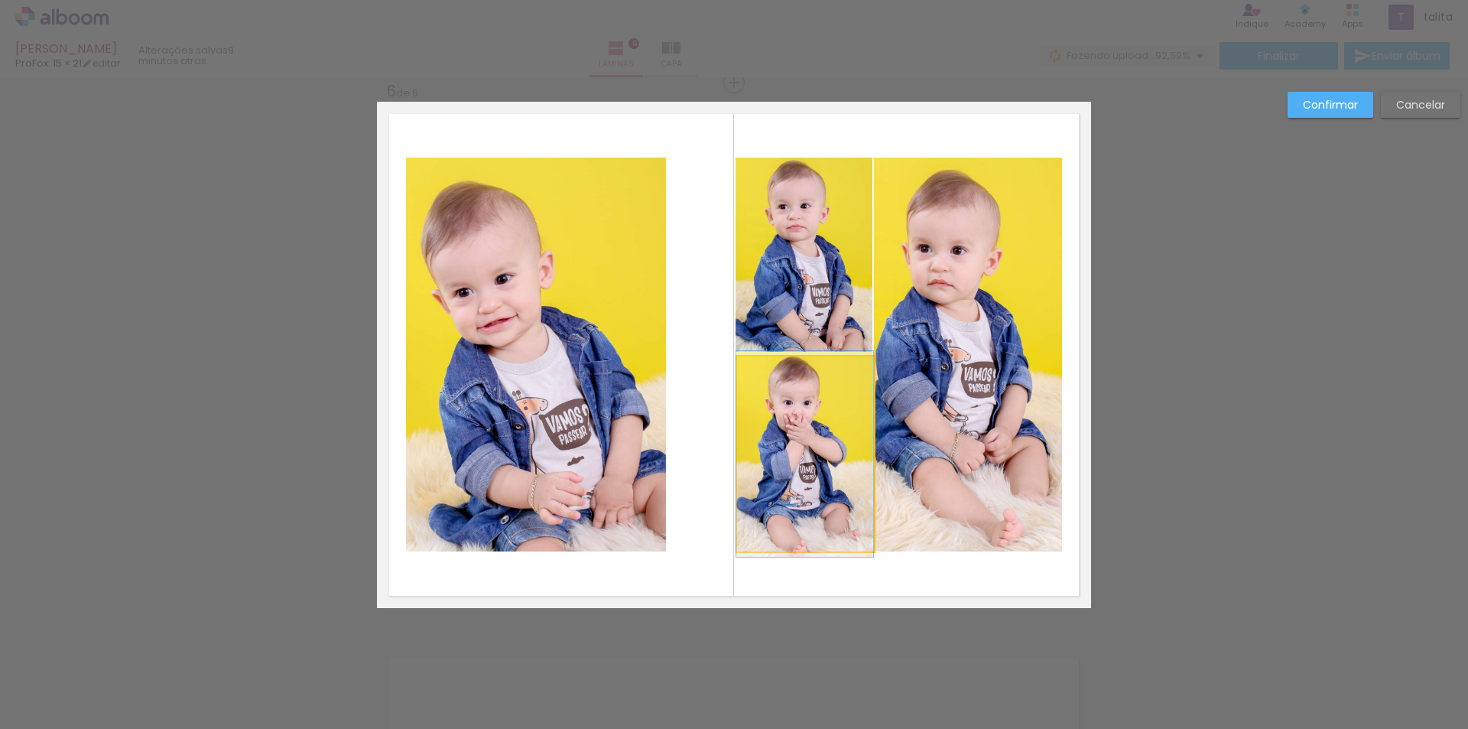
click at [812, 450] on quentale-photo at bounding box center [805, 453] width 137 height 195
click at [865, 456] on div at bounding box center [873, 454] width 31 height 31
click at [0, 0] on slot "Confirmar" at bounding box center [0, 0] width 0 height 0
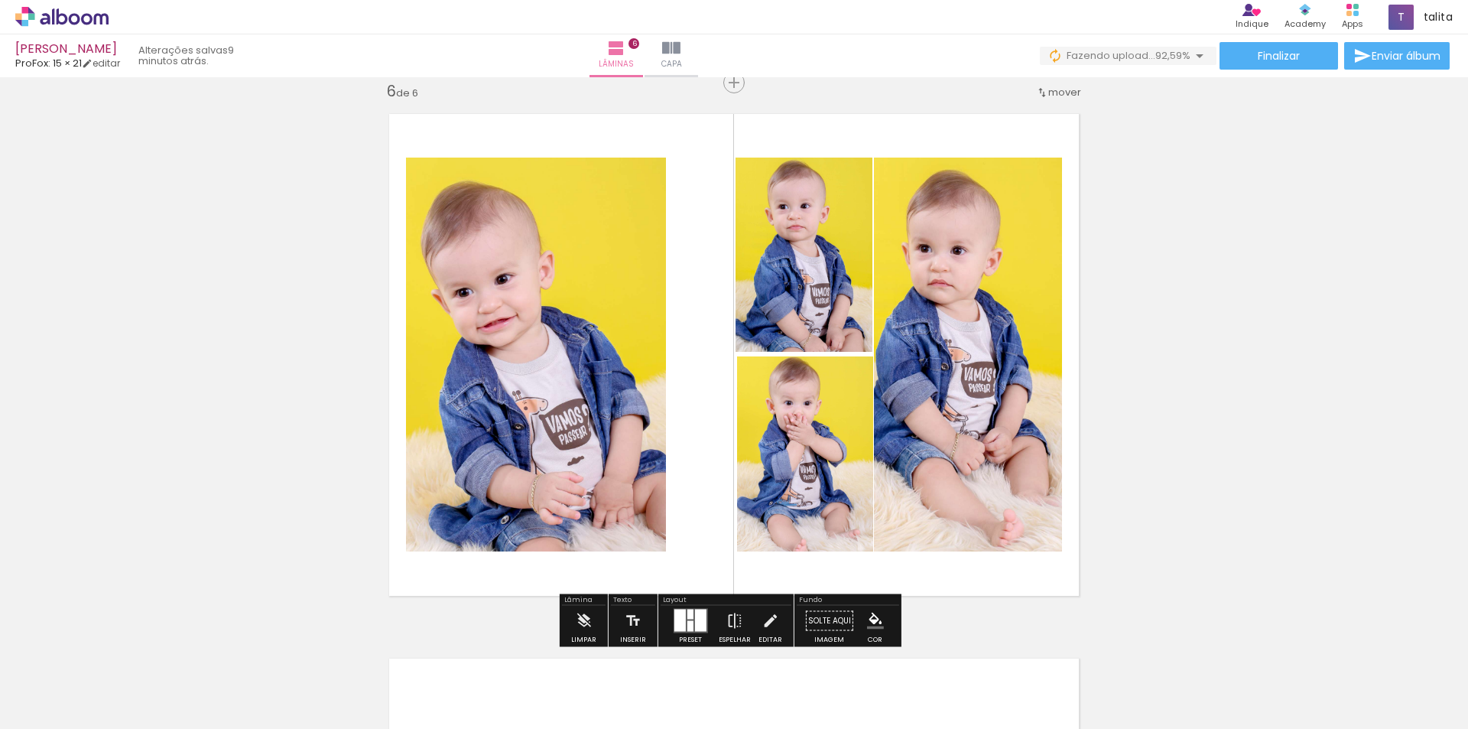
click at [755, 407] on paper-button "P&B" at bounding box center [756, 396] width 23 height 23
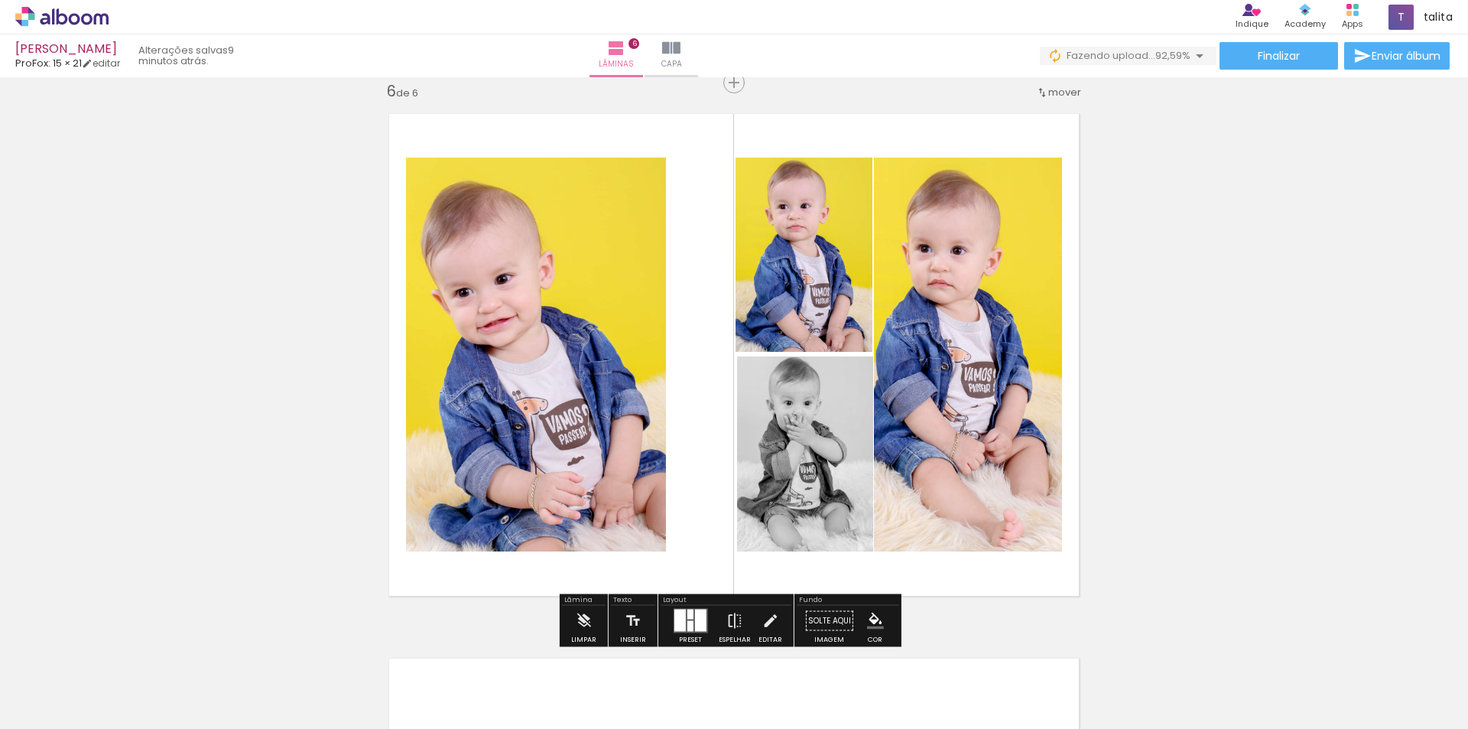
click at [0, 0] on slot "P&B" at bounding box center [0, 0] width 0 height 0
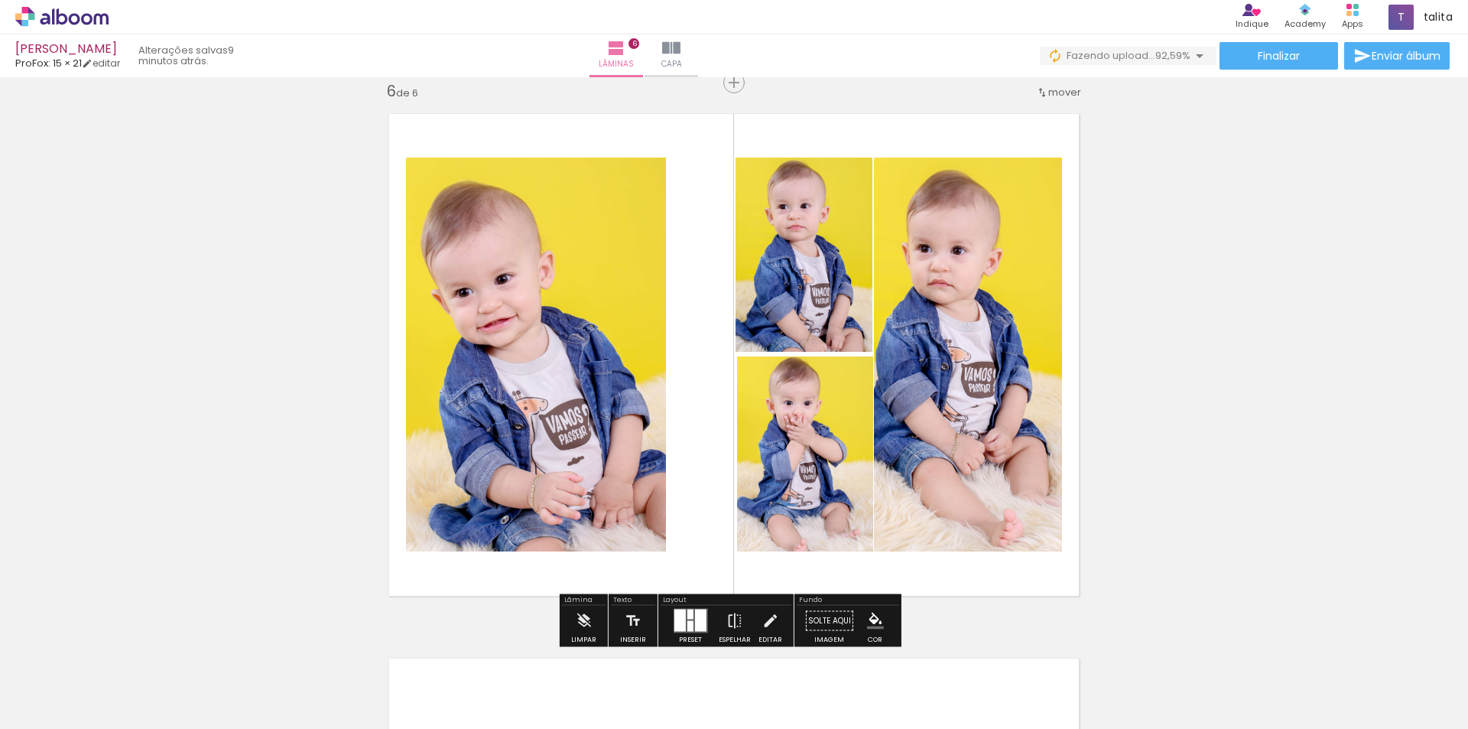
click at [797, 463] on quentale-photo at bounding box center [805, 453] width 136 height 195
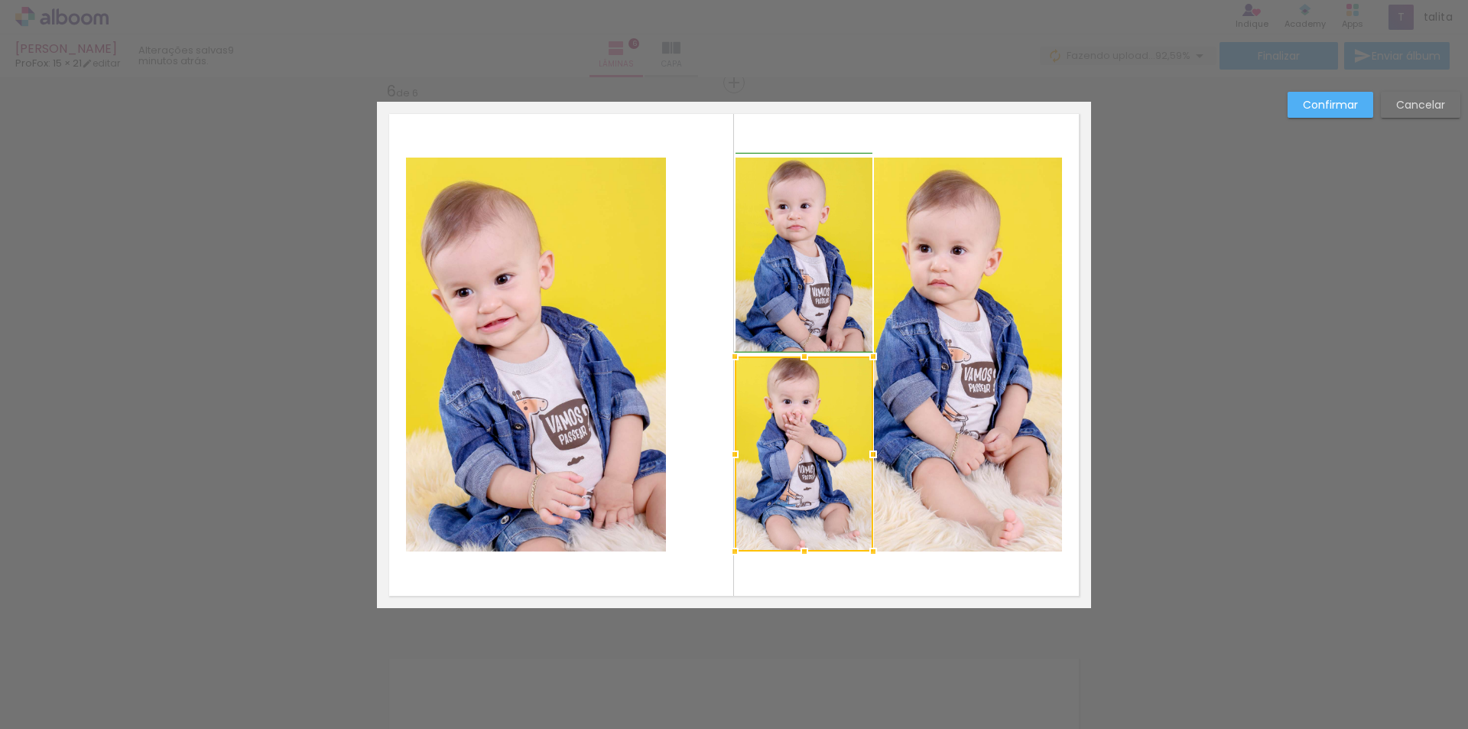
click at [730, 456] on div at bounding box center [735, 454] width 31 height 31
click at [0, 0] on slot "Confirmar" at bounding box center [0, 0] width 0 height 0
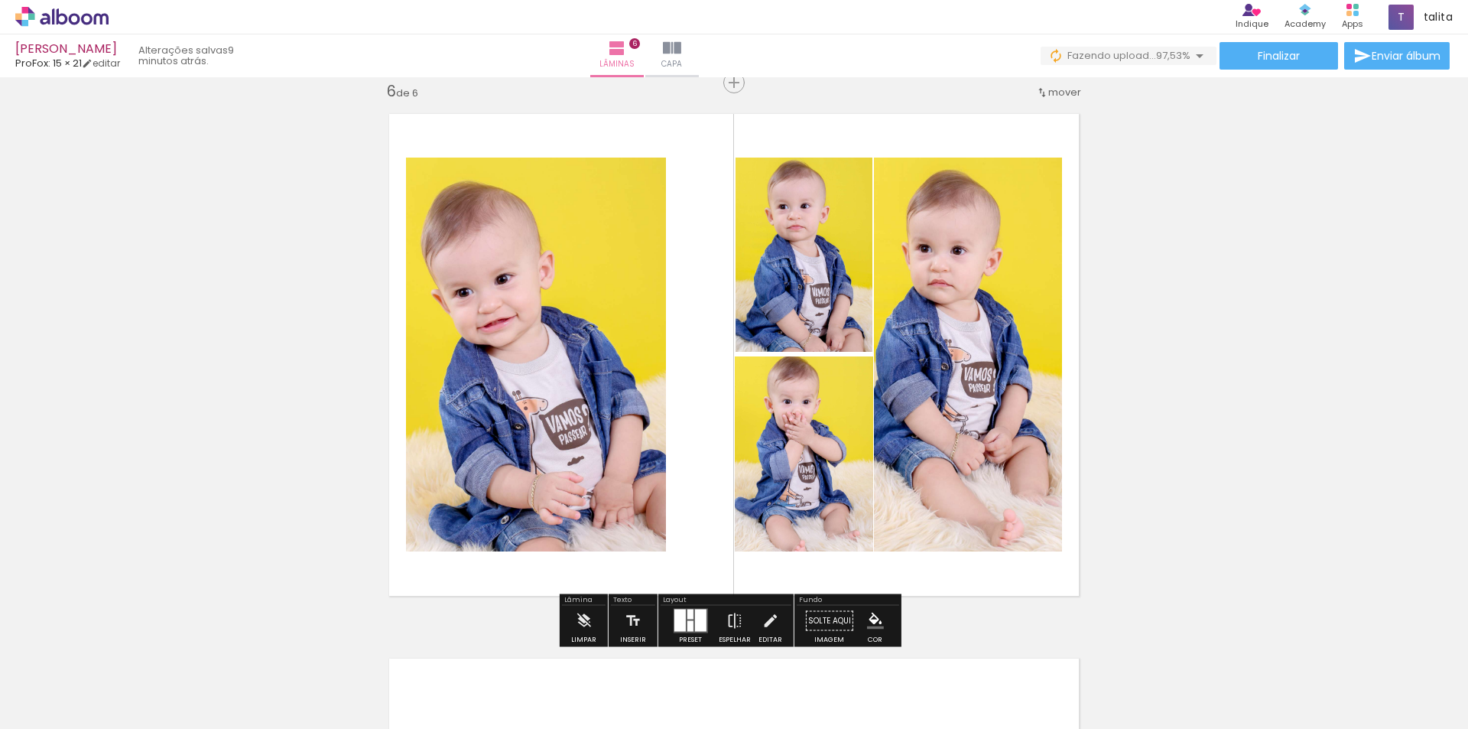
click at [755, 281] on quentale-photo at bounding box center [804, 255] width 137 height 194
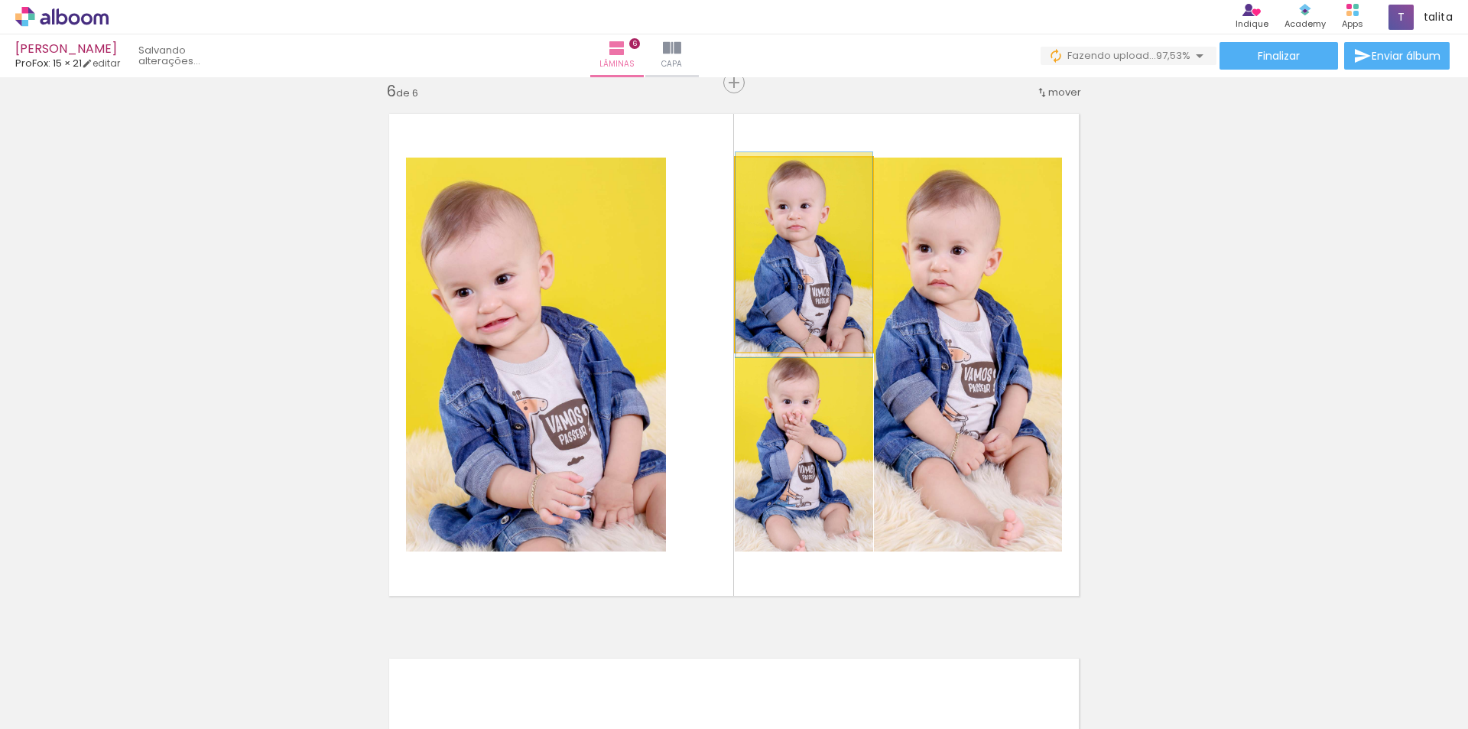
click at [762, 276] on quentale-photo at bounding box center [804, 255] width 137 height 194
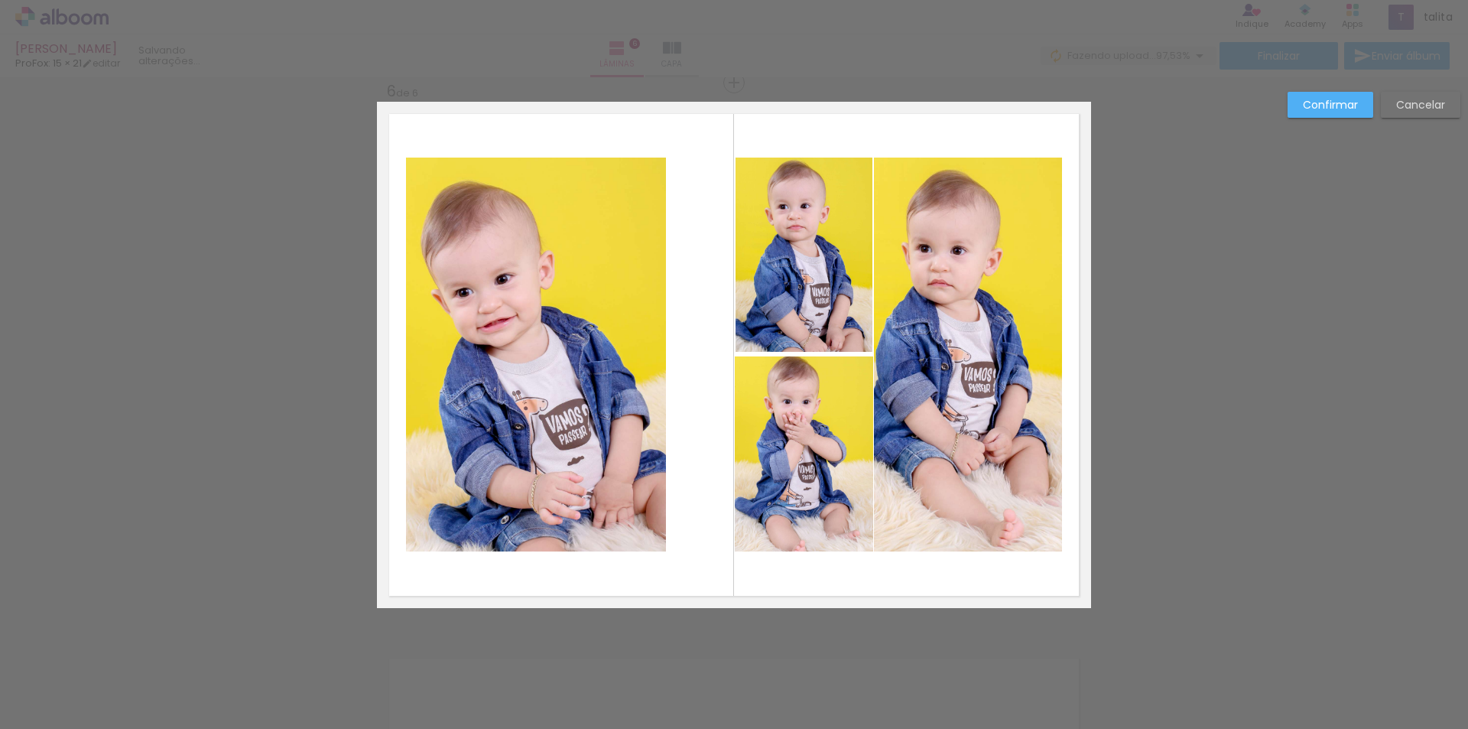
click at [848, 248] on quentale-photo at bounding box center [804, 255] width 137 height 194
click at [848, 248] on div at bounding box center [804, 255] width 137 height 194
click at [732, 255] on div at bounding box center [733, 254] width 31 height 31
click at [0, 0] on slot "Confirmar" at bounding box center [0, 0] width 0 height 0
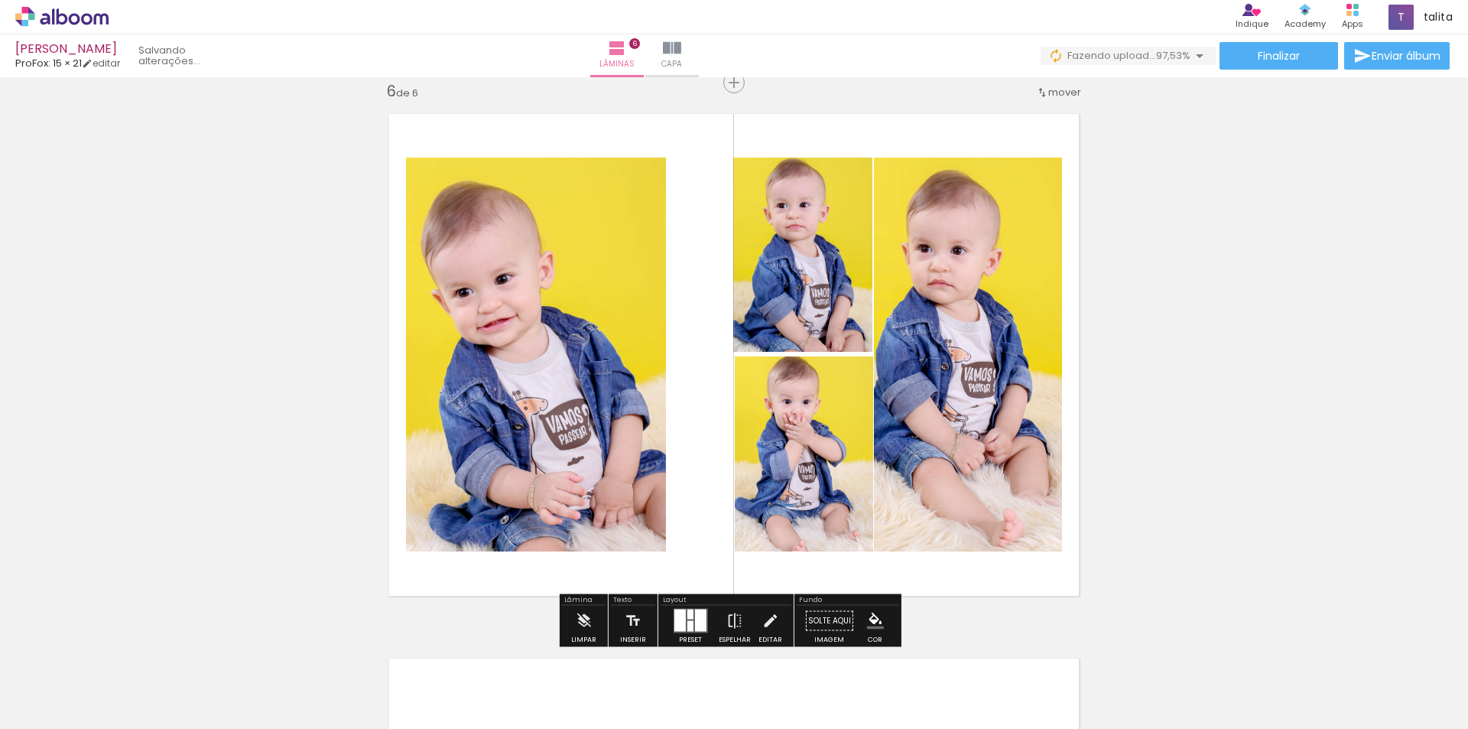
click at [567, 330] on quentale-photo at bounding box center [536, 355] width 260 height 394
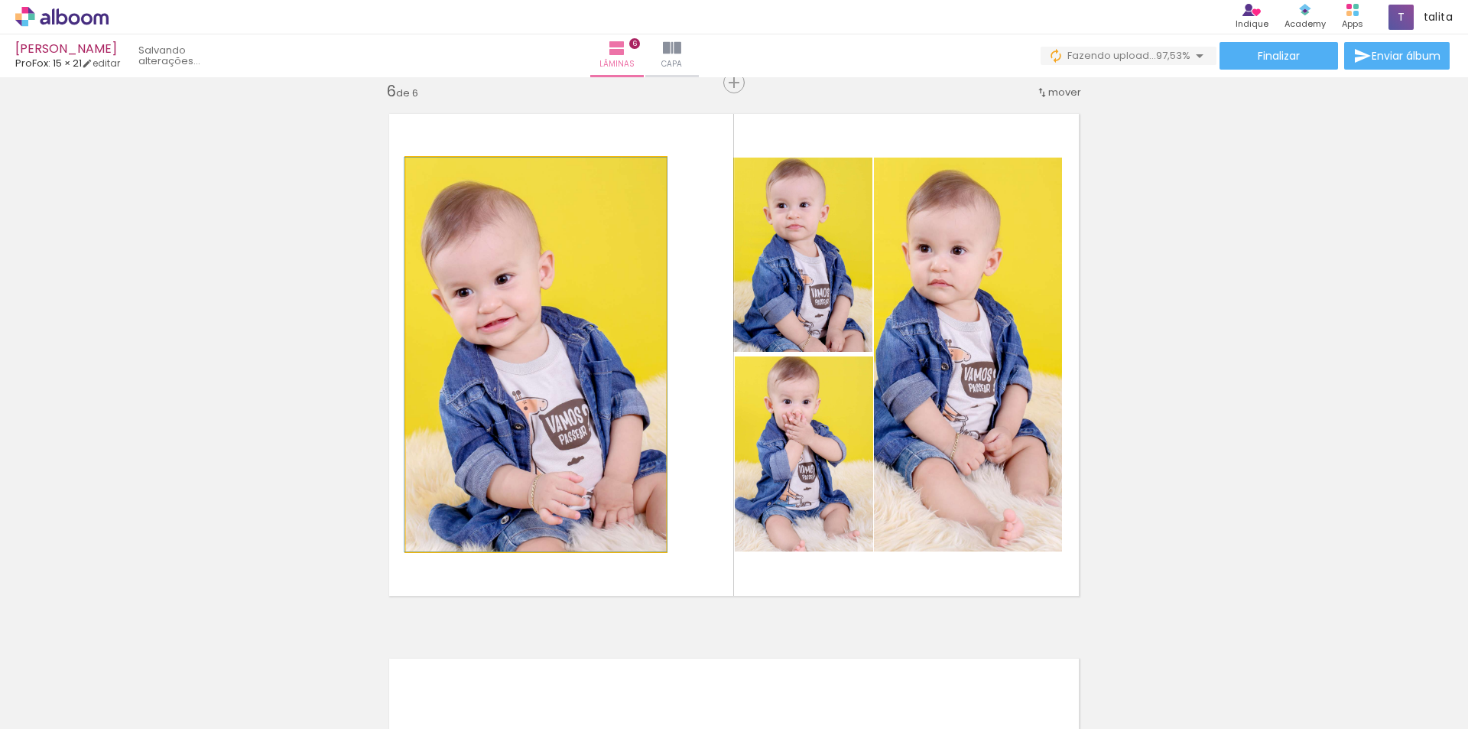
click at [567, 330] on quentale-photo at bounding box center [536, 355] width 260 height 394
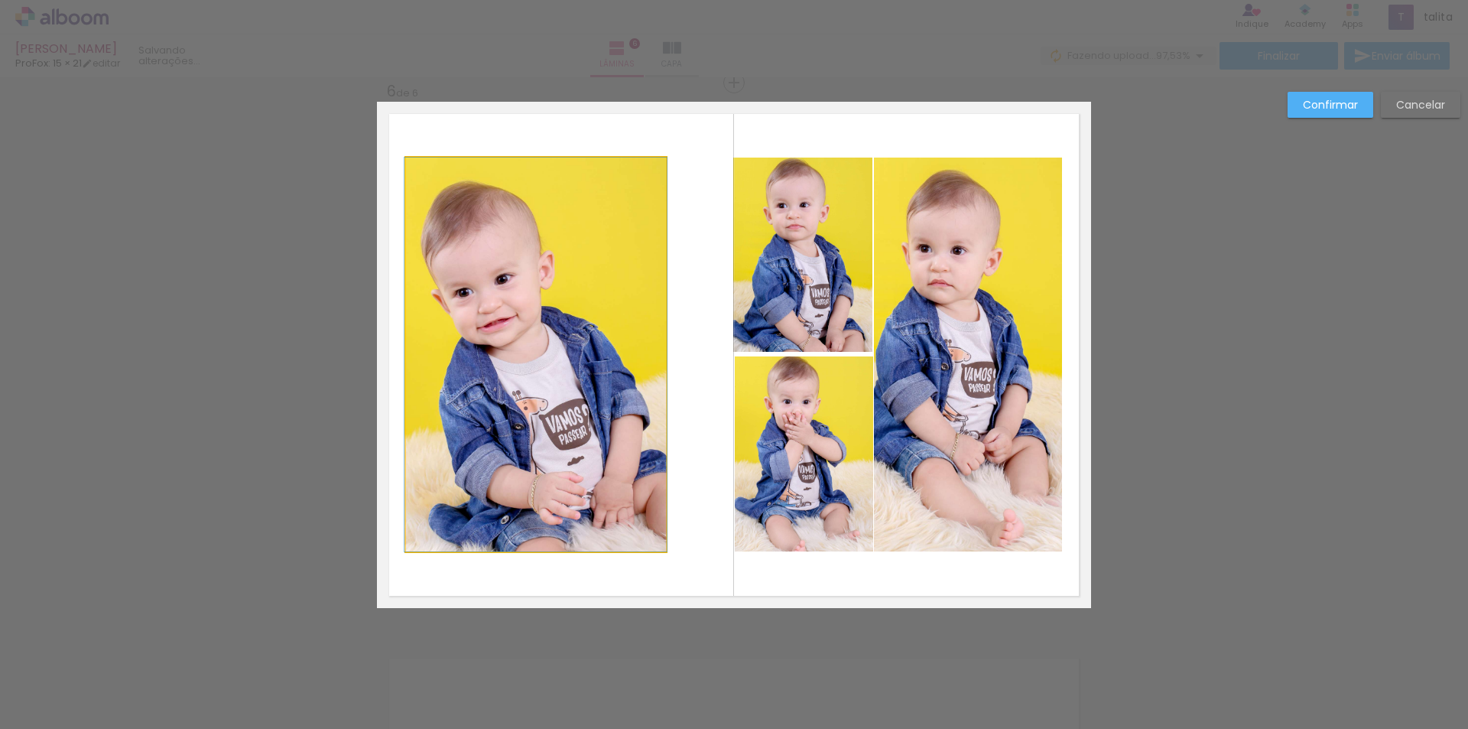
click at [617, 342] on quentale-photo at bounding box center [536, 355] width 260 height 394
click at [733, 342] on div at bounding box center [803, 255] width 140 height 194
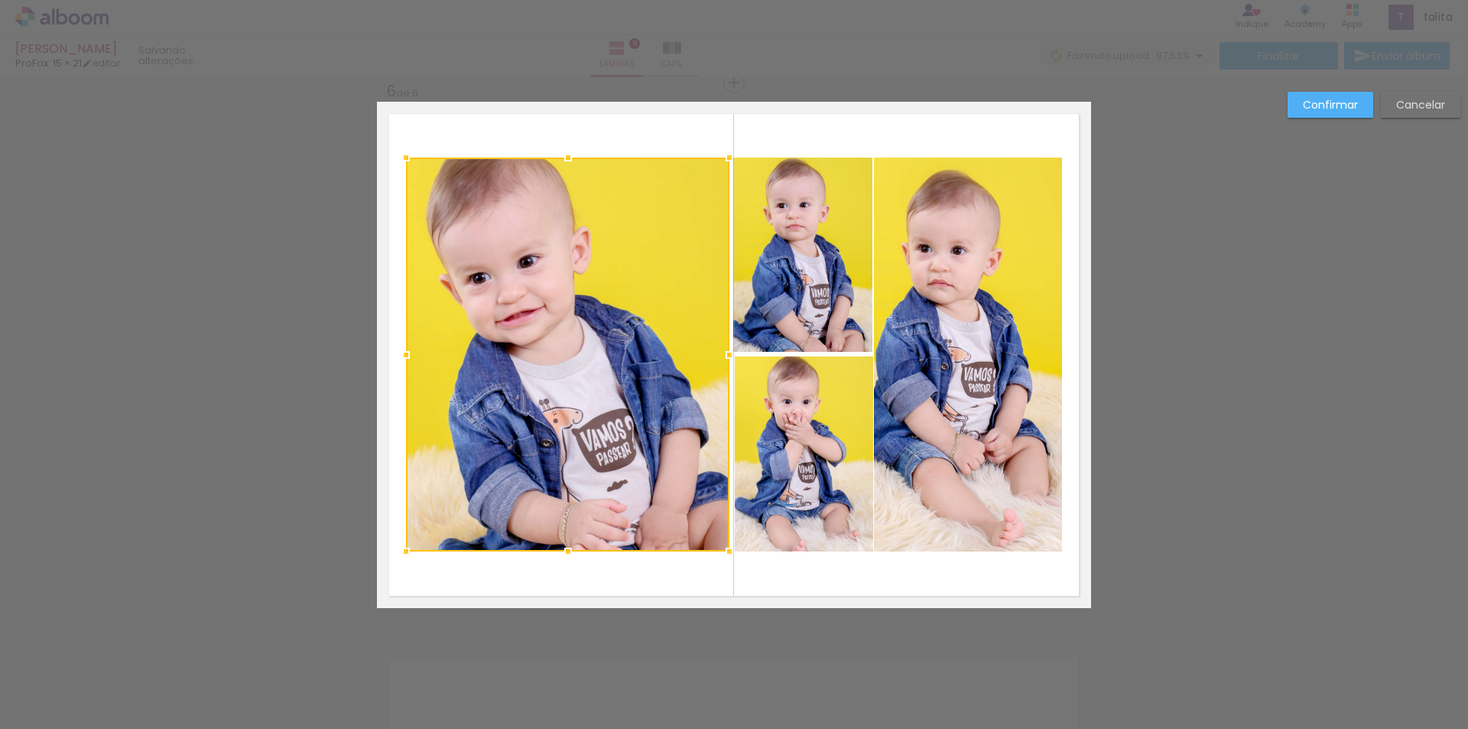
drag, startPoint x: 659, startPoint y: 356, endPoint x: 724, endPoint y: 354, distance: 65.0
click at [724, 354] on div at bounding box center [729, 355] width 31 height 31
click at [411, 357] on quentale-photo at bounding box center [567, 355] width 323 height 394
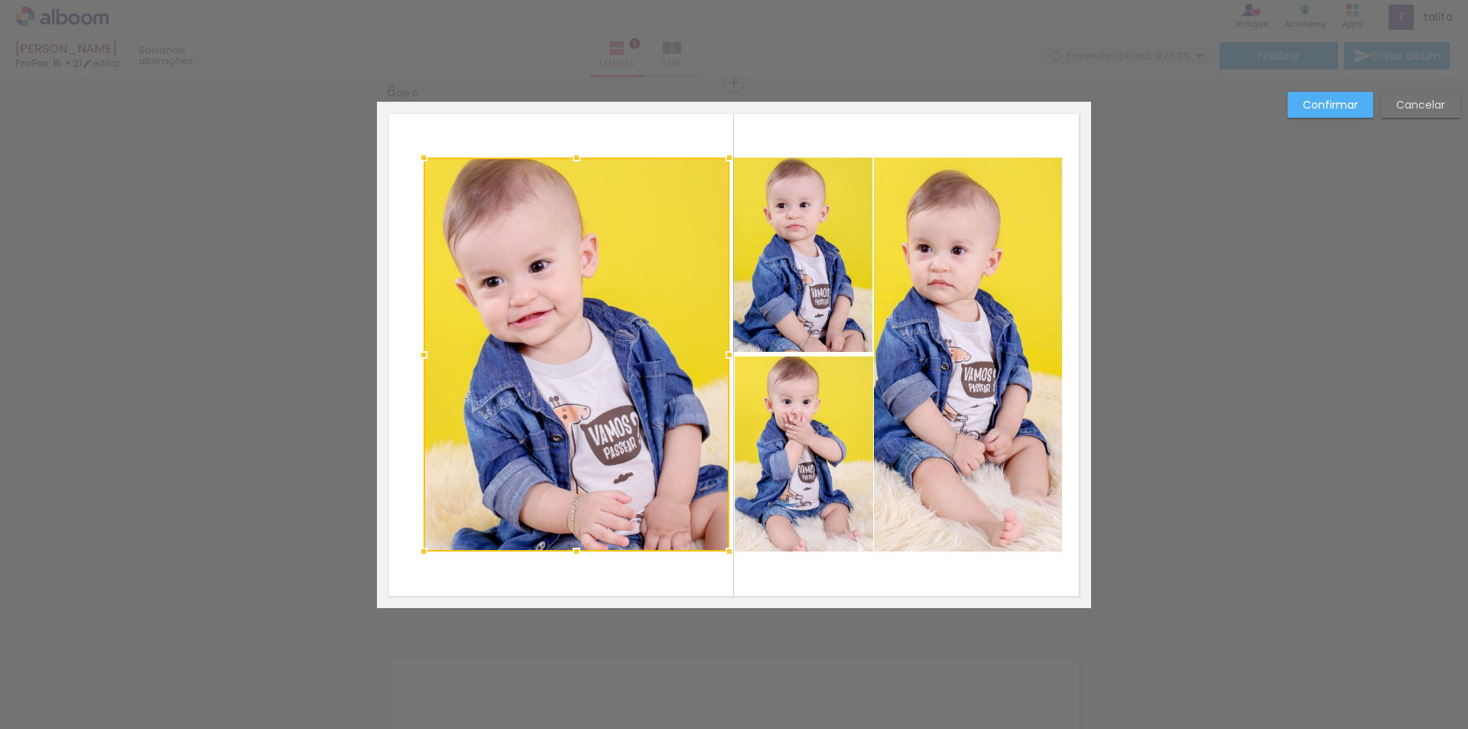
drag, startPoint x: 398, startPoint y: 353, endPoint x: 415, endPoint y: 353, distance: 17.6
click at [415, 353] on div at bounding box center [423, 355] width 31 height 31
click at [630, 369] on quentale-photo at bounding box center [577, 355] width 306 height 394
click at [0, 0] on slot "Confirmar" at bounding box center [0, 0] width 0 height 0
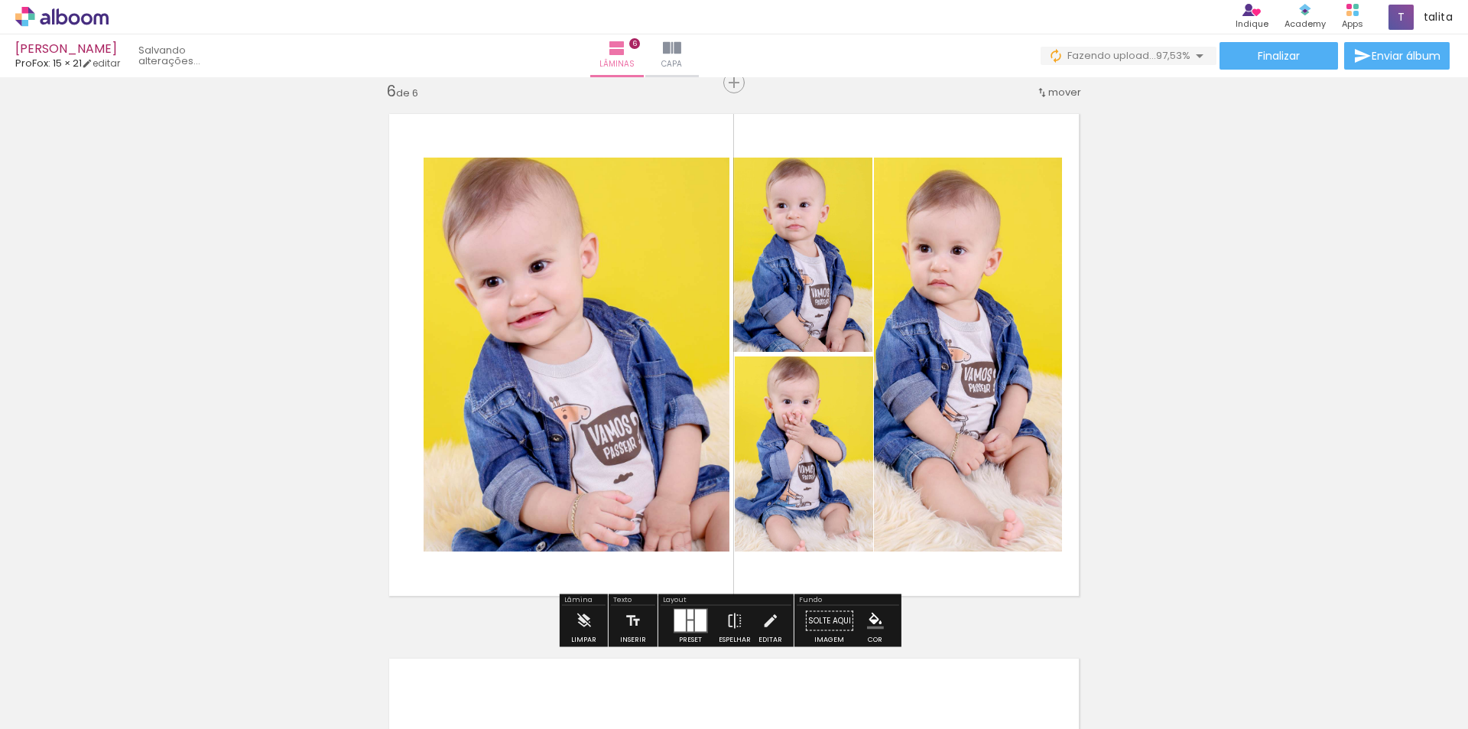
click at [522, 401] on quentale-photo at bounding box center [577, 355] width 306 height 394
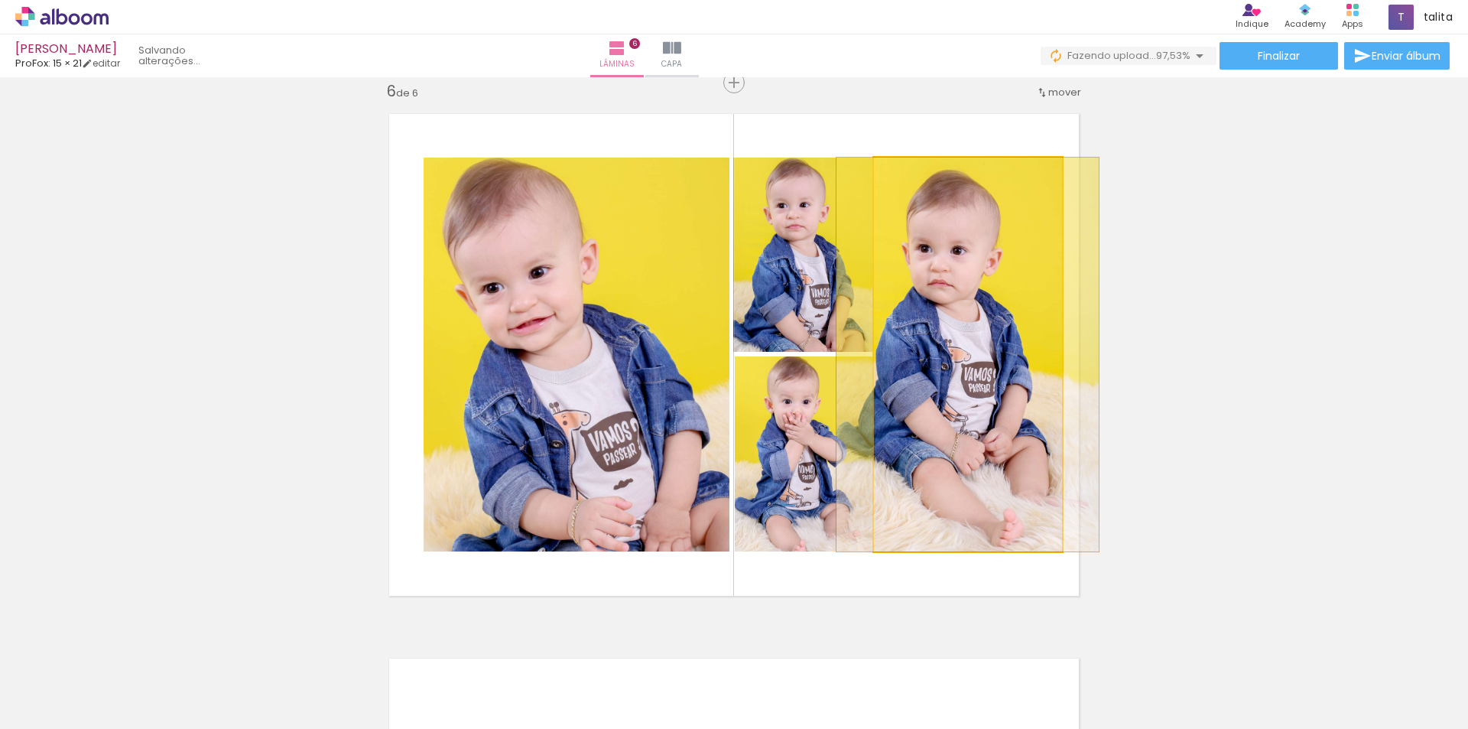
click at [989, 320] on quentale-photo at bounding box center [968, 355] width 188 height 394
click at [949, 269] on quentale-photo at bounding box center [968, 355] width 188 height 394
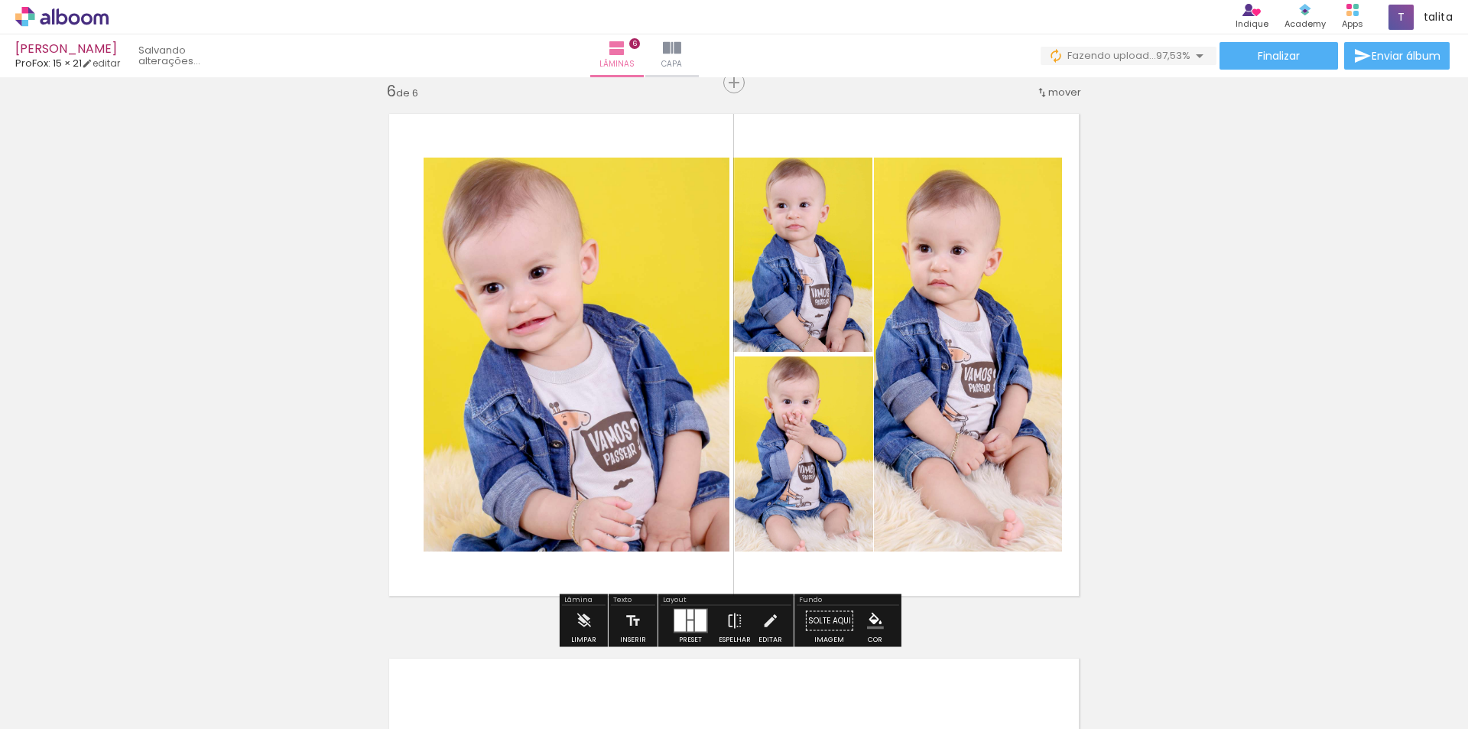
click at [949, 269] on quentale-photo at bounding box center [968, 355] width 188 height 394
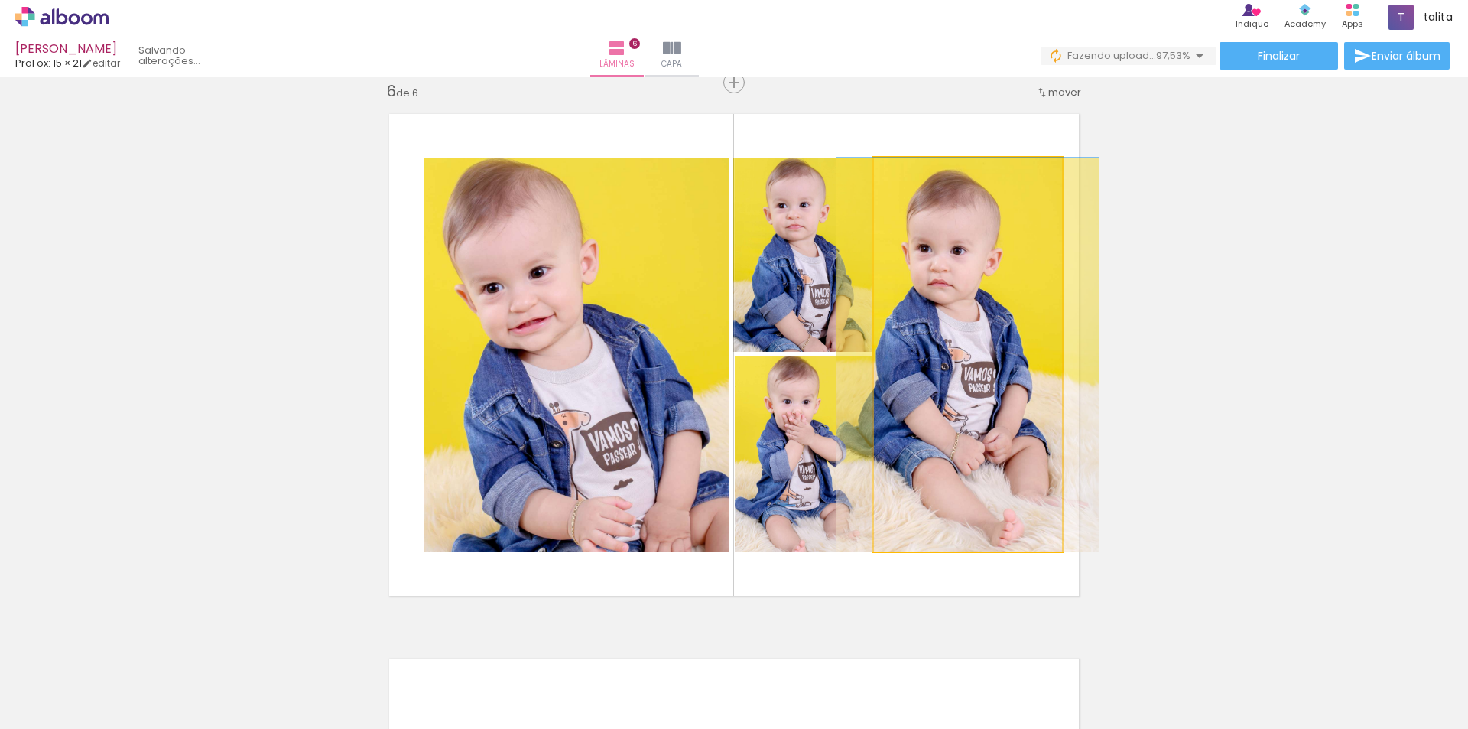
click at [949, 269] on quentale-photo at bounding box center [968, 355] width 188 height 394
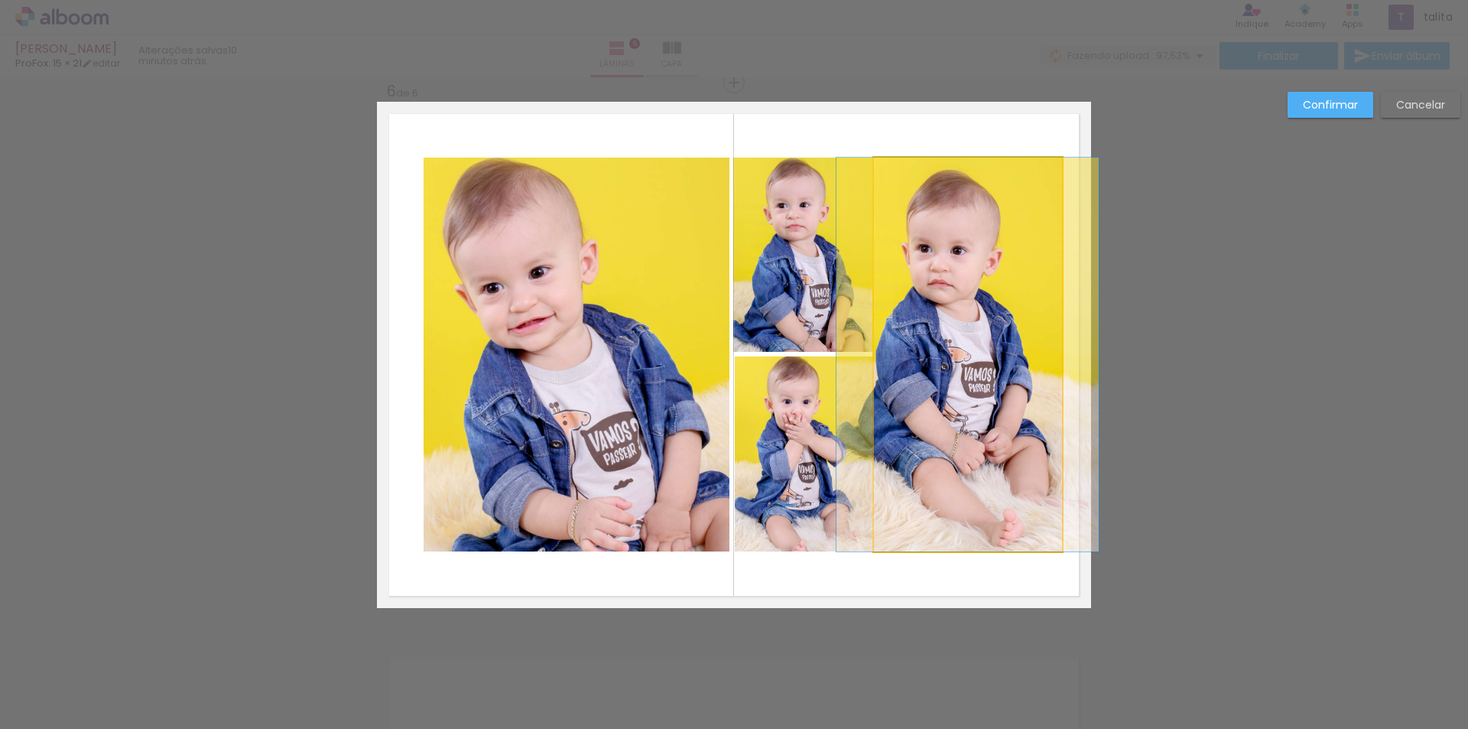
click at [949, 269] on quentale-photo at bounding box center [968, 355] width 188 height 394
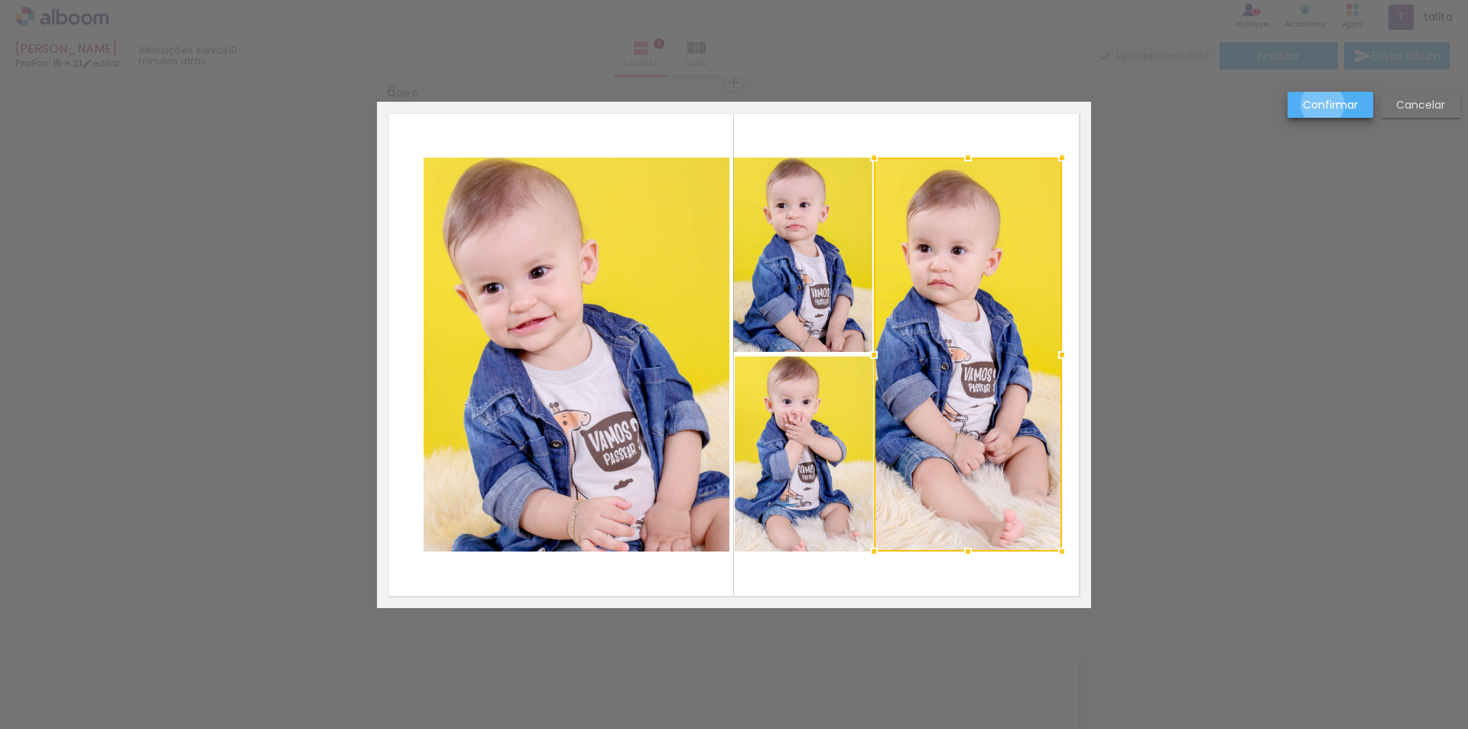
click at [0, 0] on slot "Confirmar" at bounding box center [0, 0] width 0 height 0
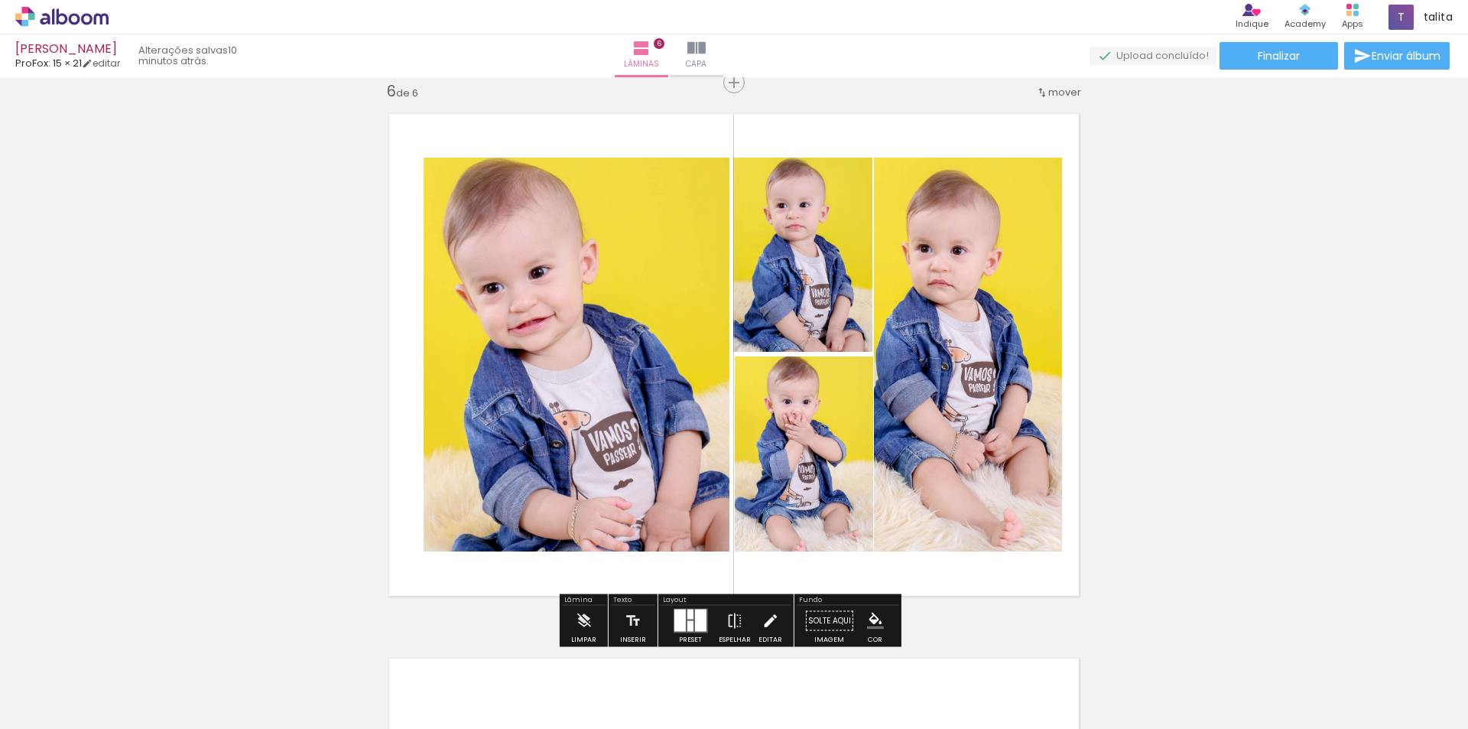
click at [762, 625] on iron-icon at bounding box center [770, 621] width 17 height 31
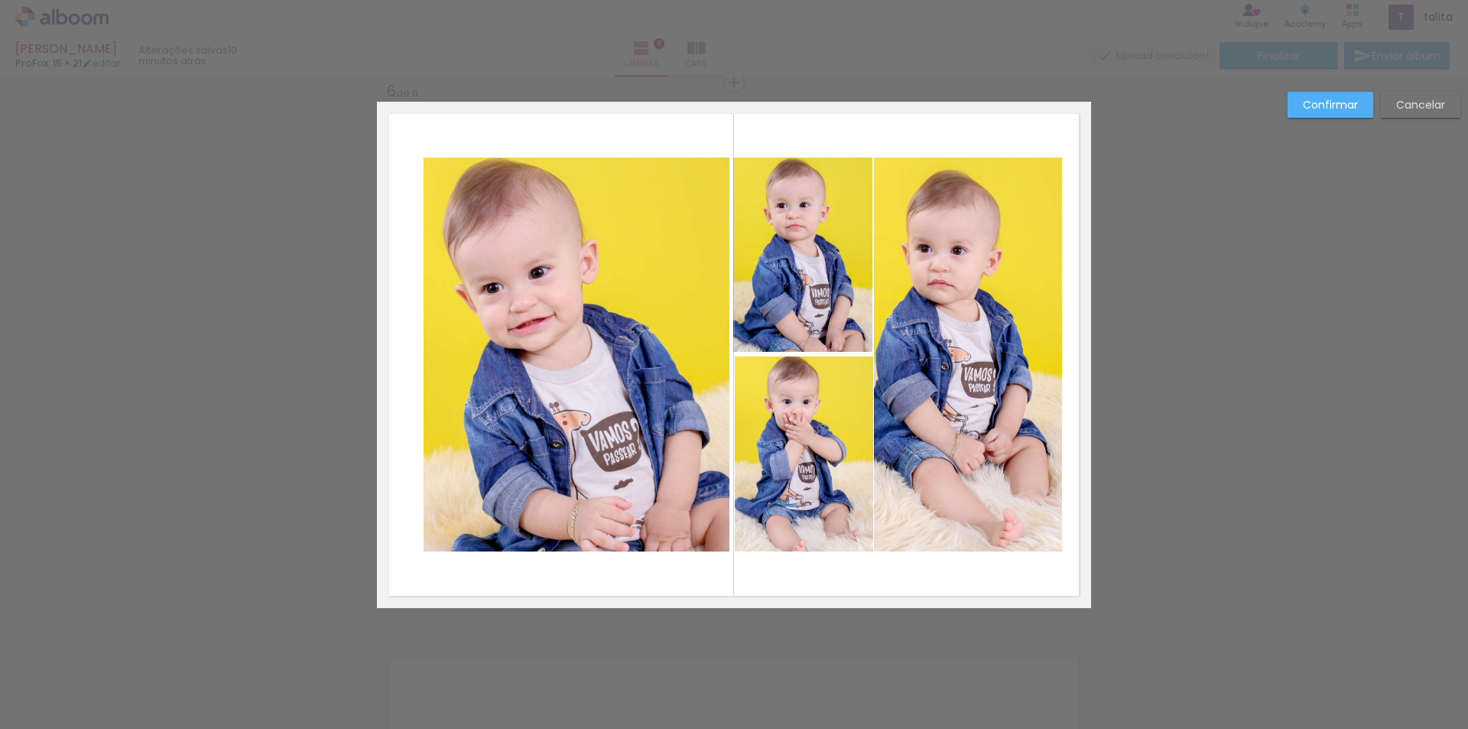
click at [965, 333] on quentale-photo at bounding box center [968, 355] width 188 height 394
click at [0, 0] on slot "Confirmar" at bounding box center [0, 0] width 0 height 0
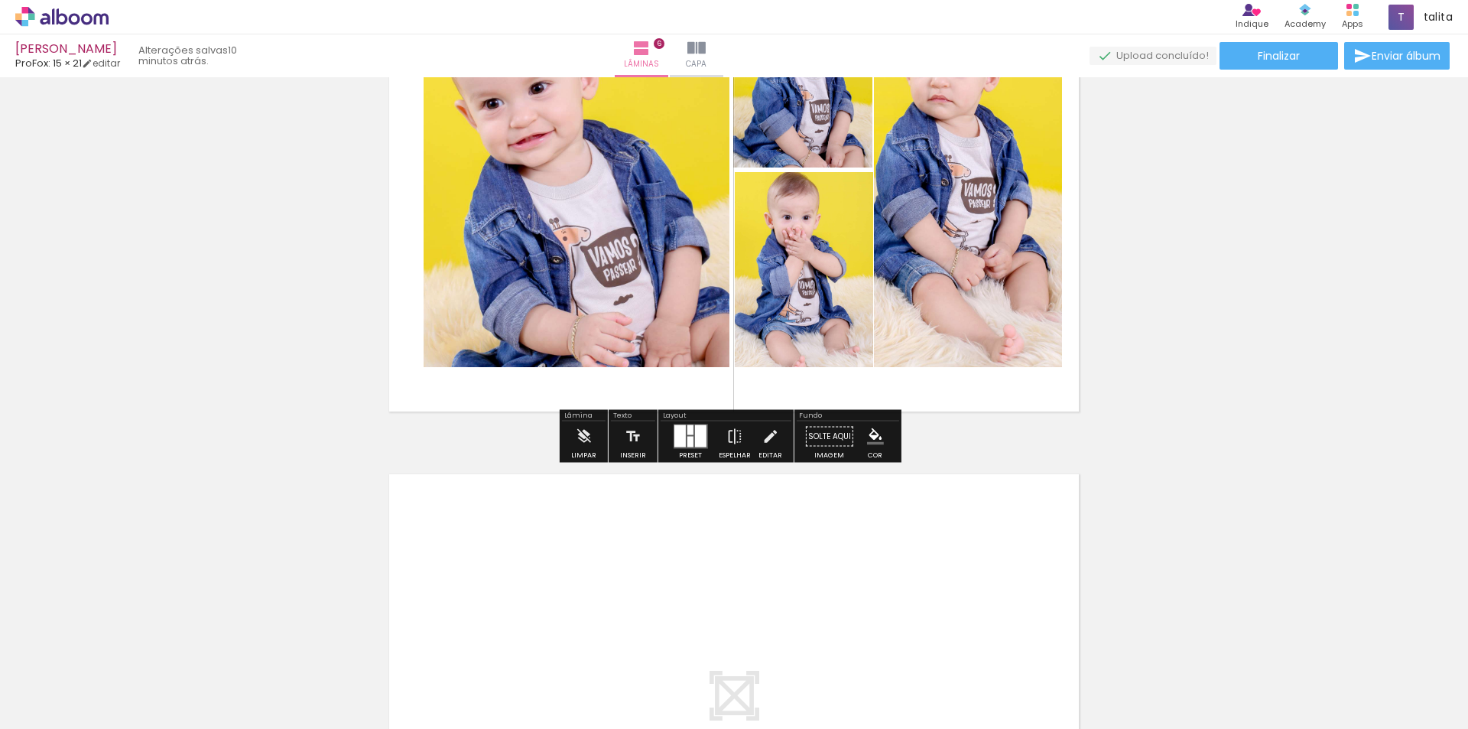
scroll to position [2972, 0]
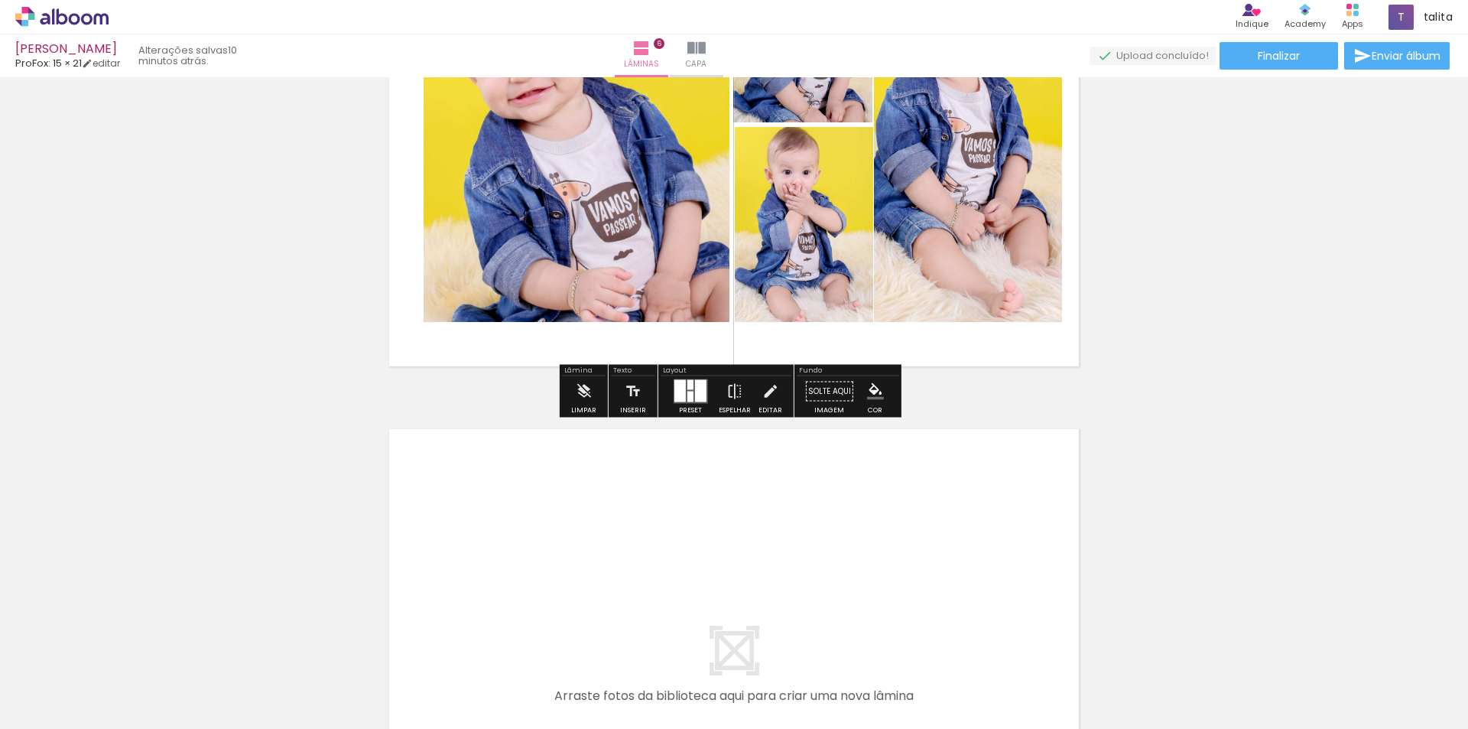
click at [873, 392] on iron-icon "color picker" at bounding box center [875, 391] width 17 height 17
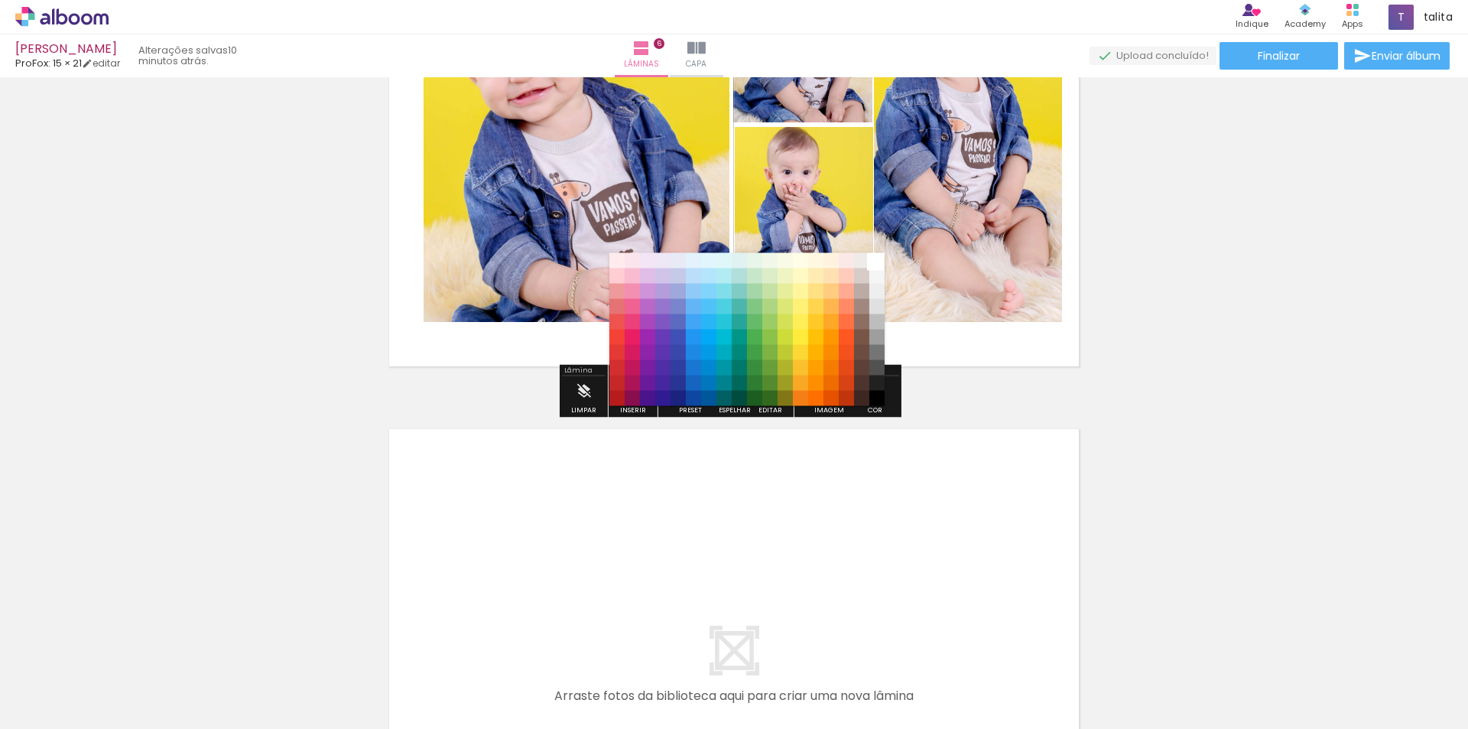
click at [872, 262] on paper-item "#ffffff" at bounding box center [876, 260] width 15 height 15
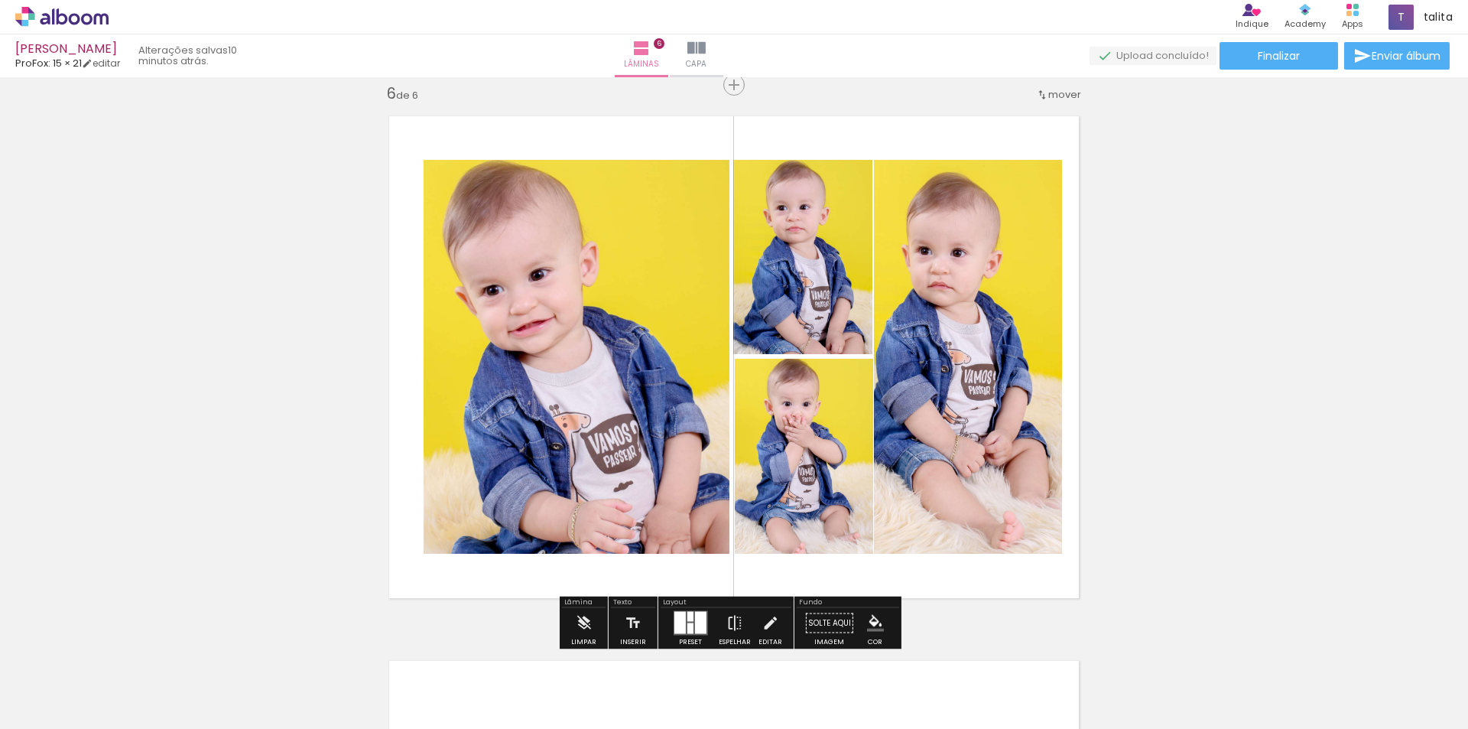
scroll to position [2666, 0]
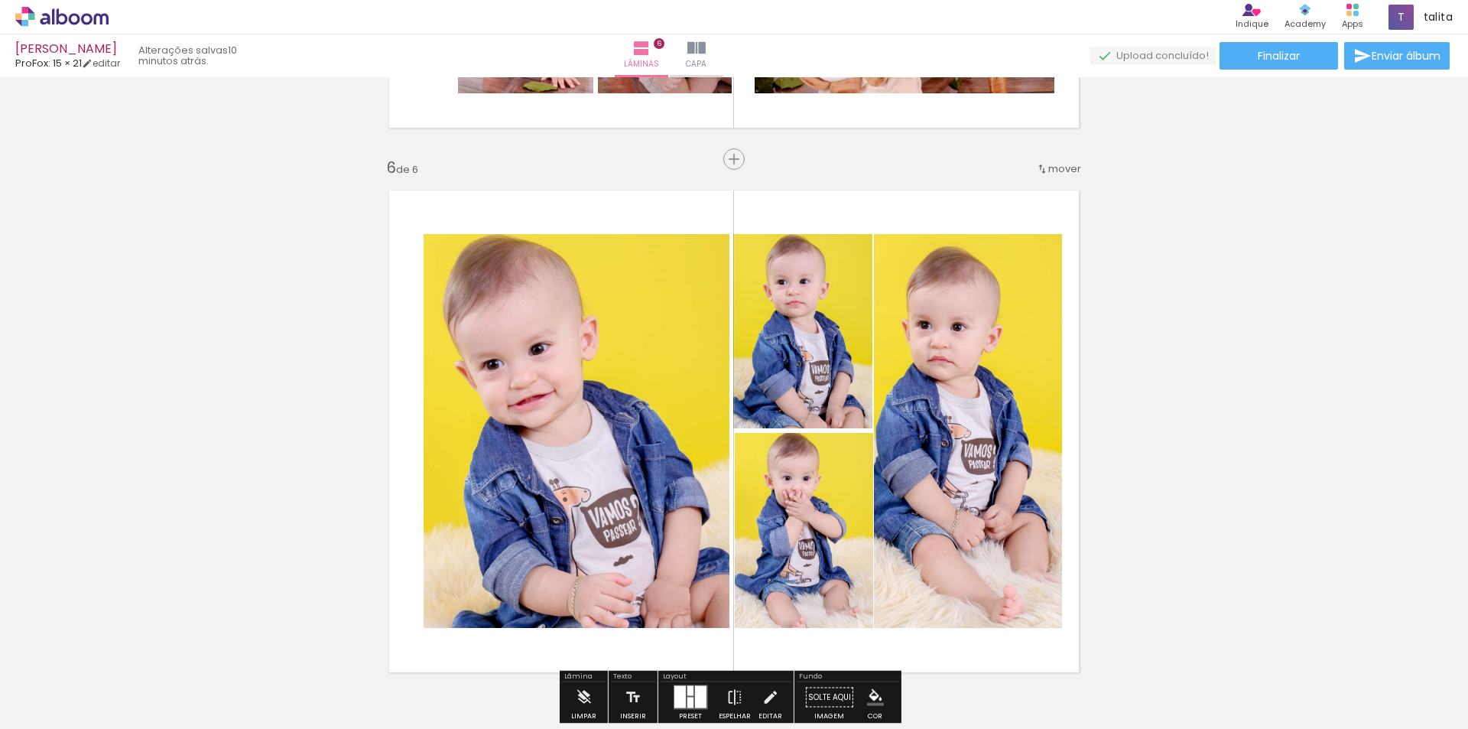
click at [978, 382] on quentale-photo at bounding box center [968, 431] width 188 height 394
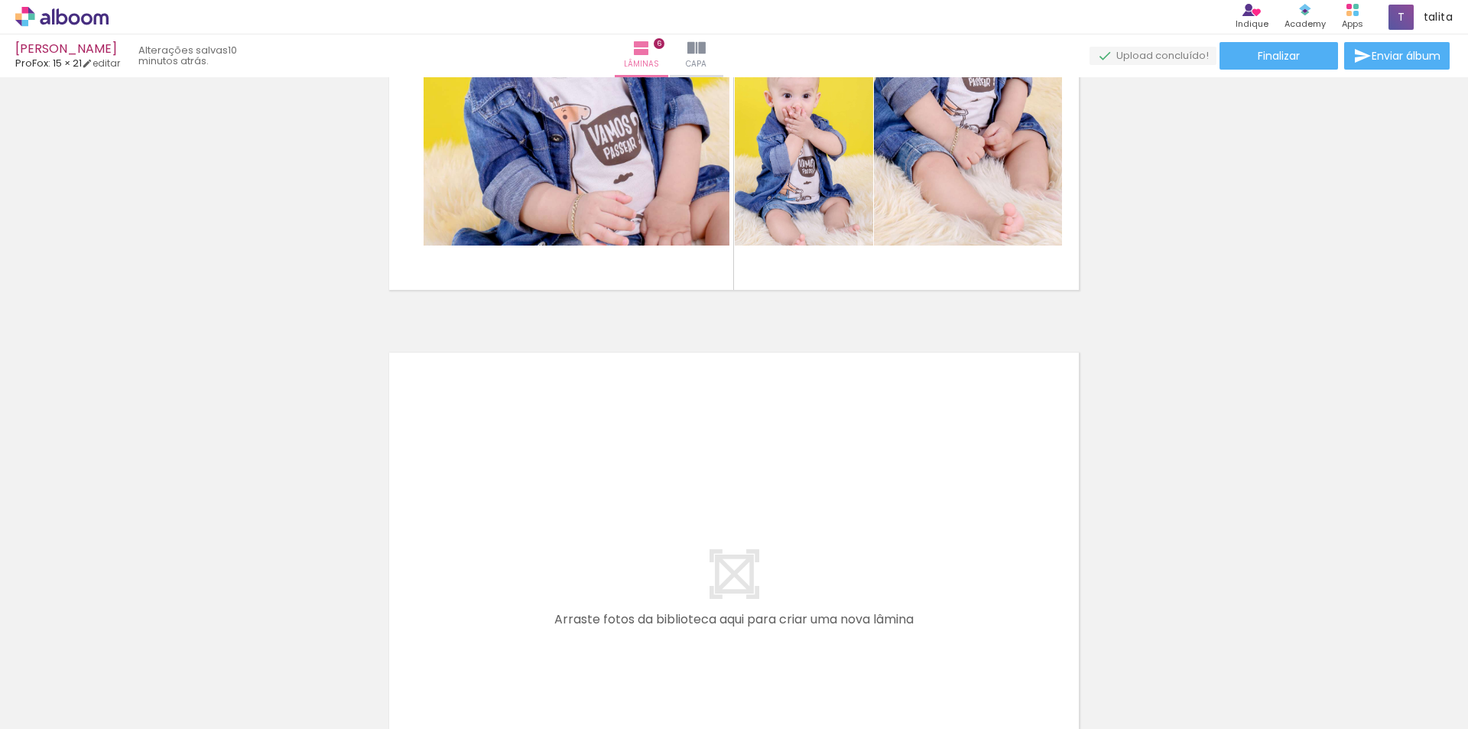
scroll to position [0, 4073]
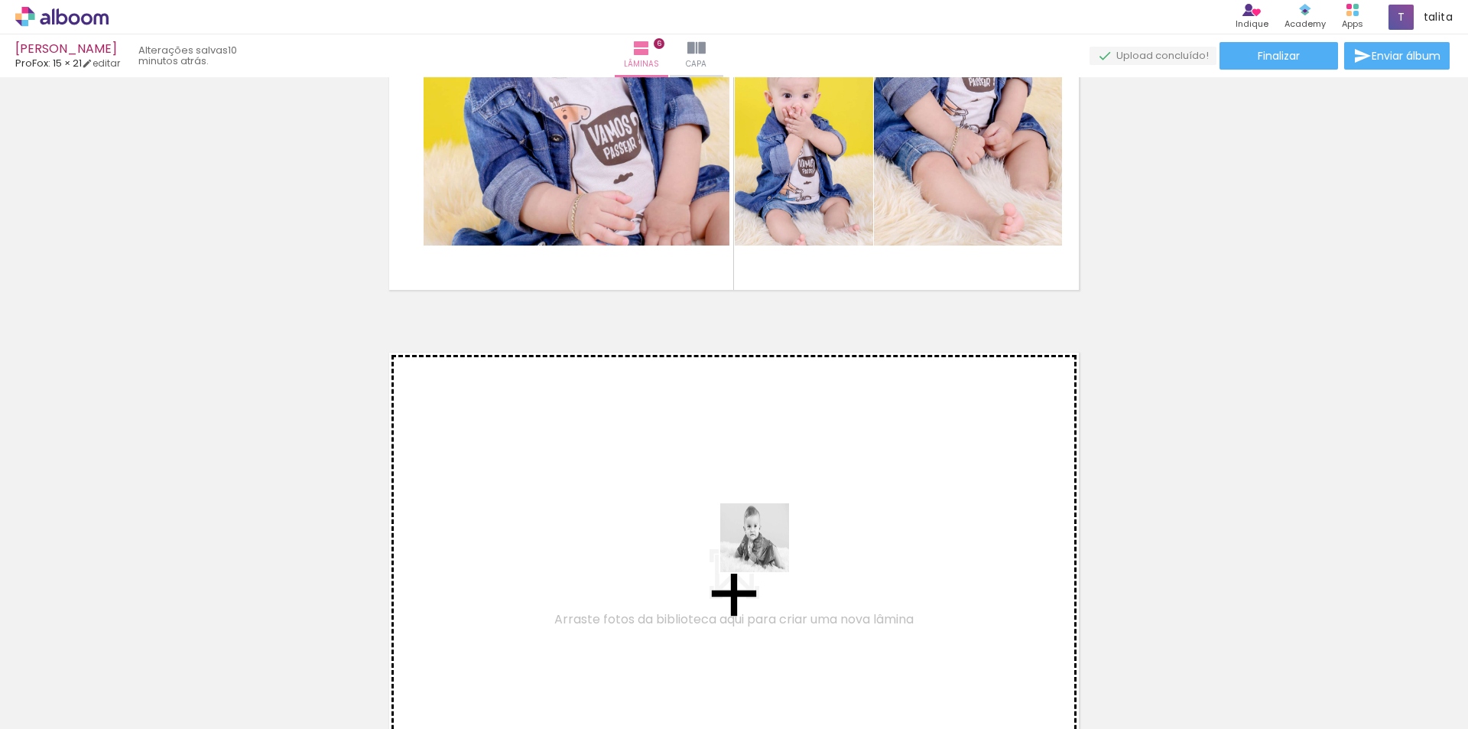
drag, startPoint x: 786, startPoint y: 678, endPoint x: 764, endPoint y: 544, distance: 134.9
click at [764, 544] on quentale-workspace at bounding box center [734, 364] width 1468 height 729
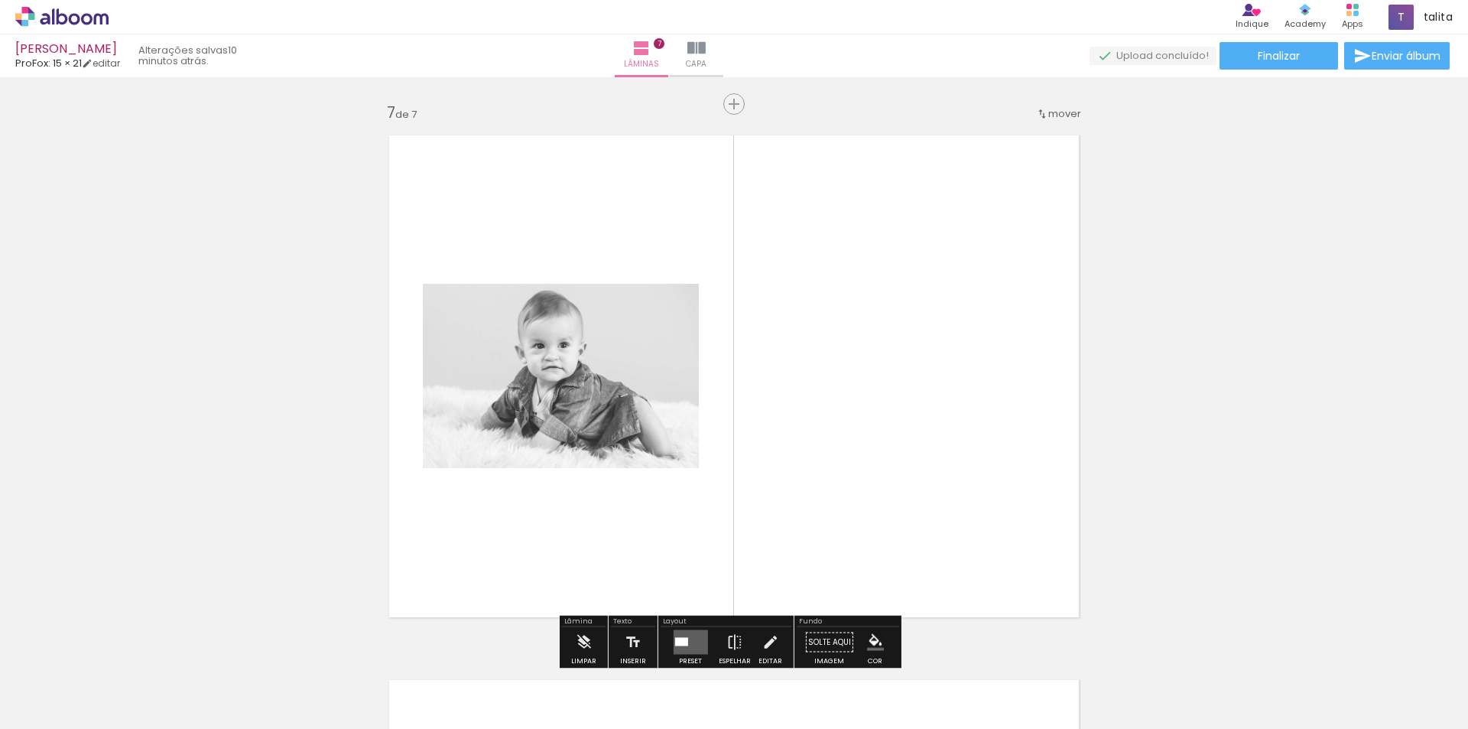
scroll to position [3287, 0]
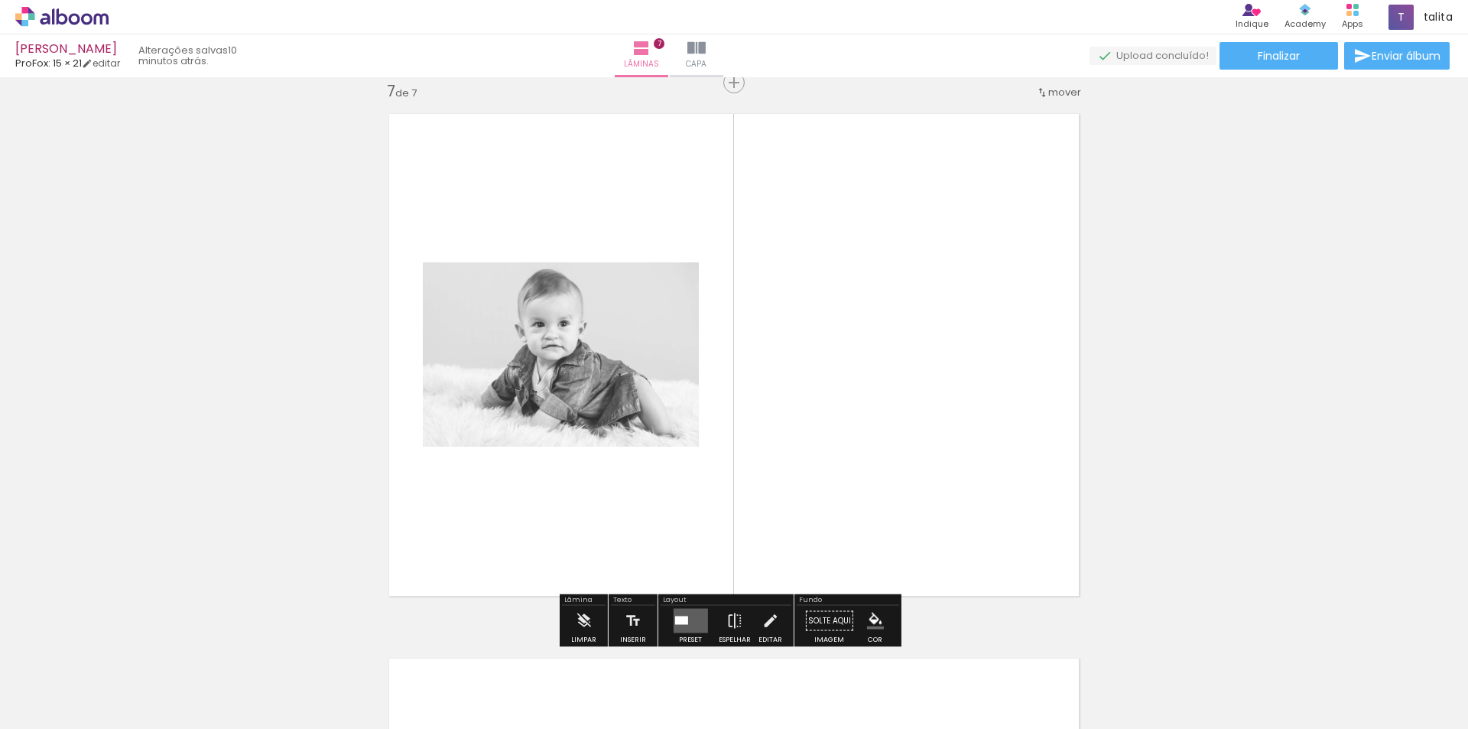
click at [626, 349] on quentale-photo at bounding box center [561, 354] width 276 height 184
click at [680, 626] on quentale-layouter at bounding box center [690, 621] width 34 height 24
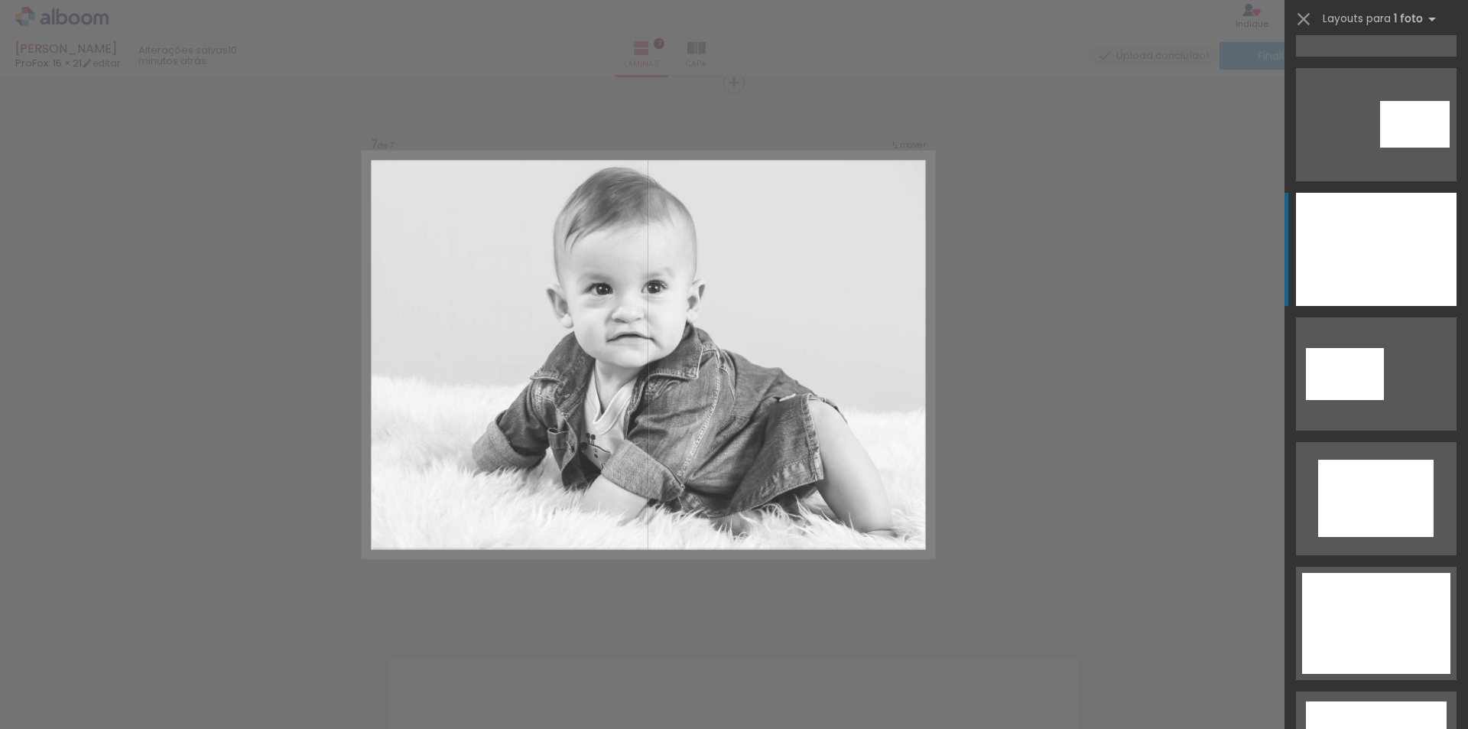
scroll to position [229, 0]
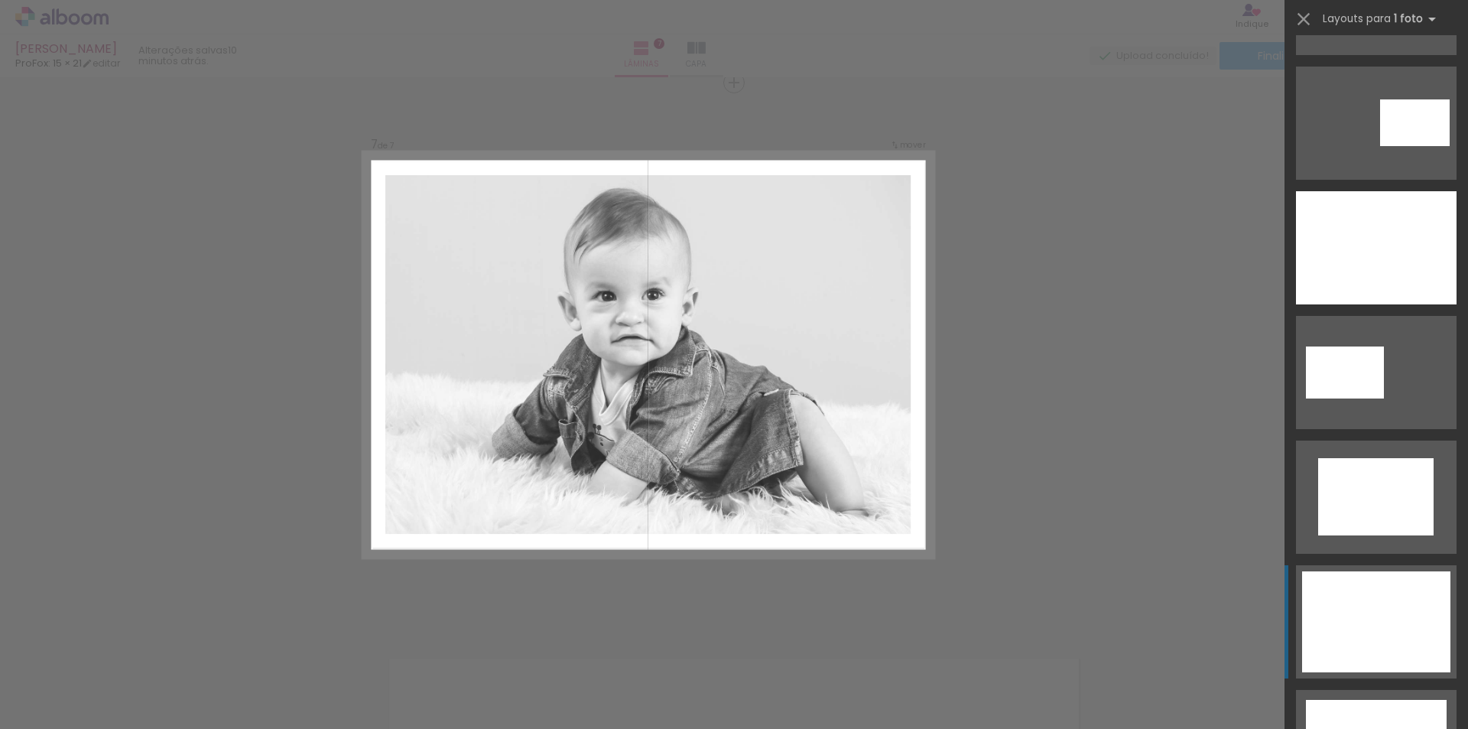
click at [1390, 603] on div at bounding box center [1376, 621] width 148 height 101
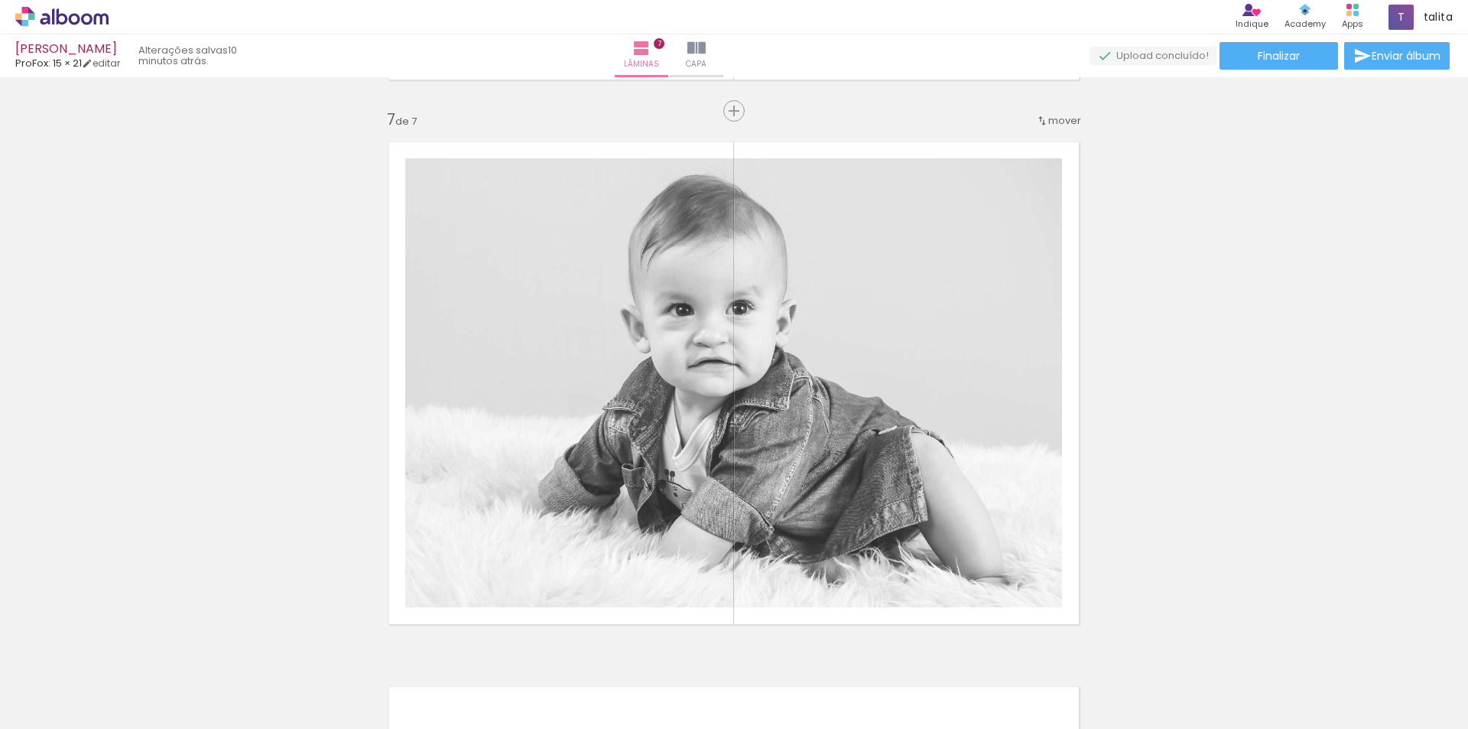
scroll to position [3210, 0]
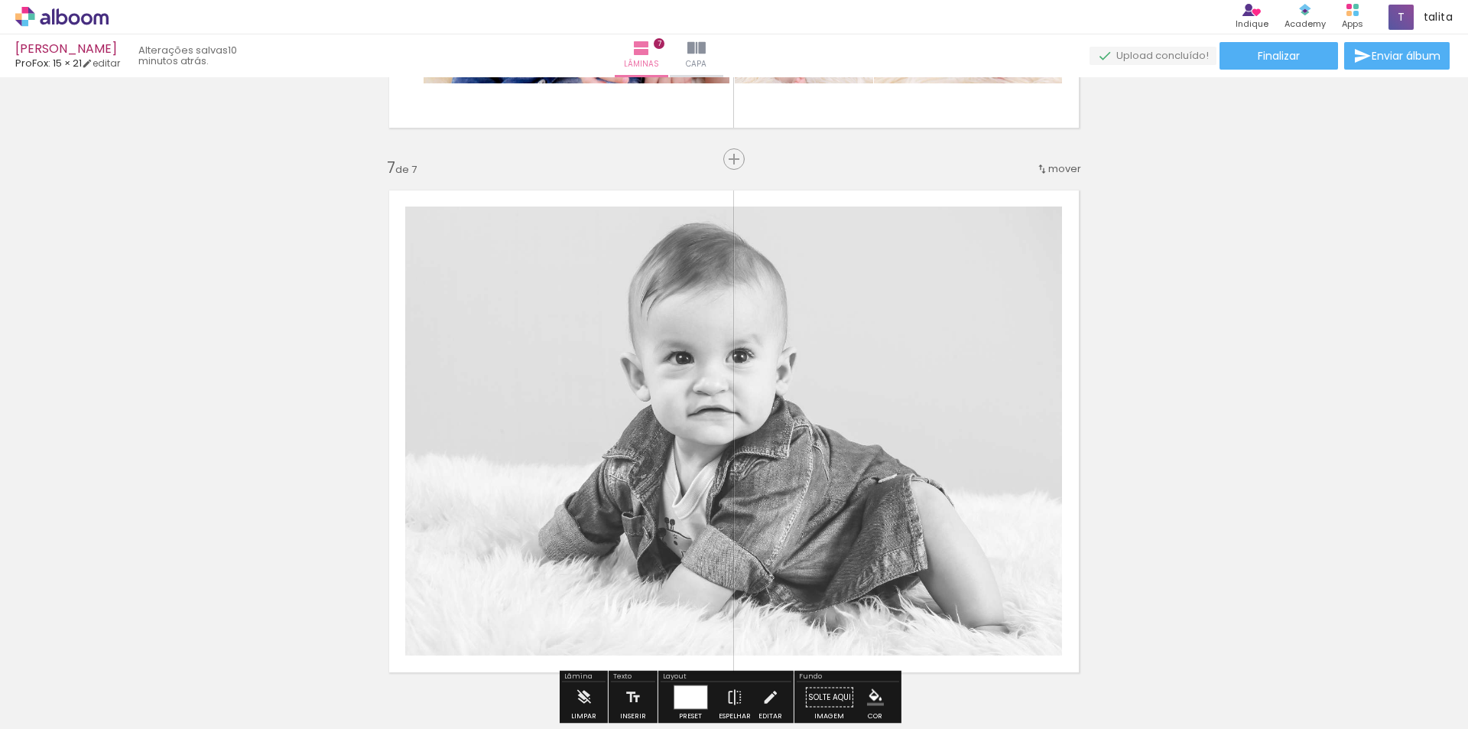
click at [735, 398] on quentale-photo at bounding box center [733, 430] width 657 height 449
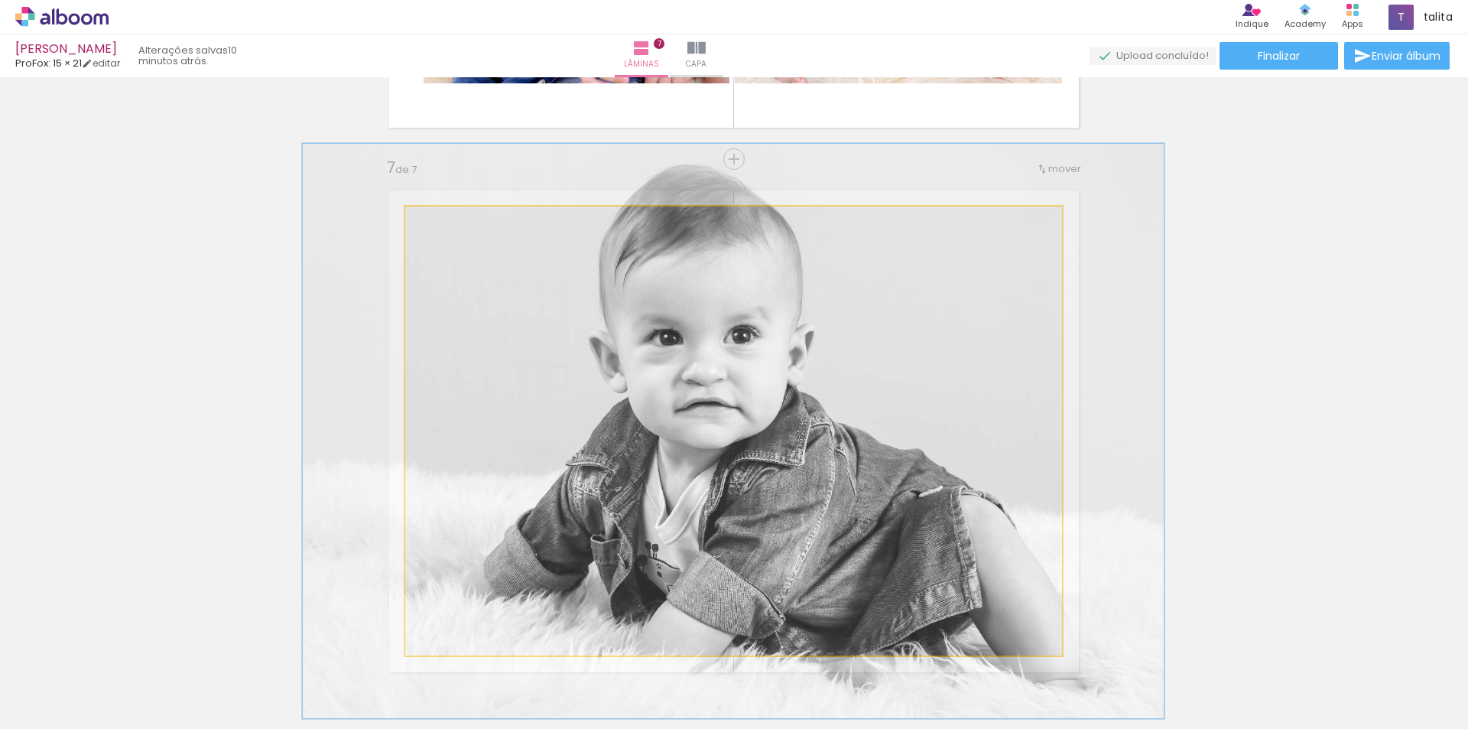
drag, startPoint x: 448, startPoint y: 226, endPoint x: 457, endPoint y: 229, distance: 9.9
type paper-slider "128"
click at [457, 229] on div at bounding box center [456, 222] width 24 height 24
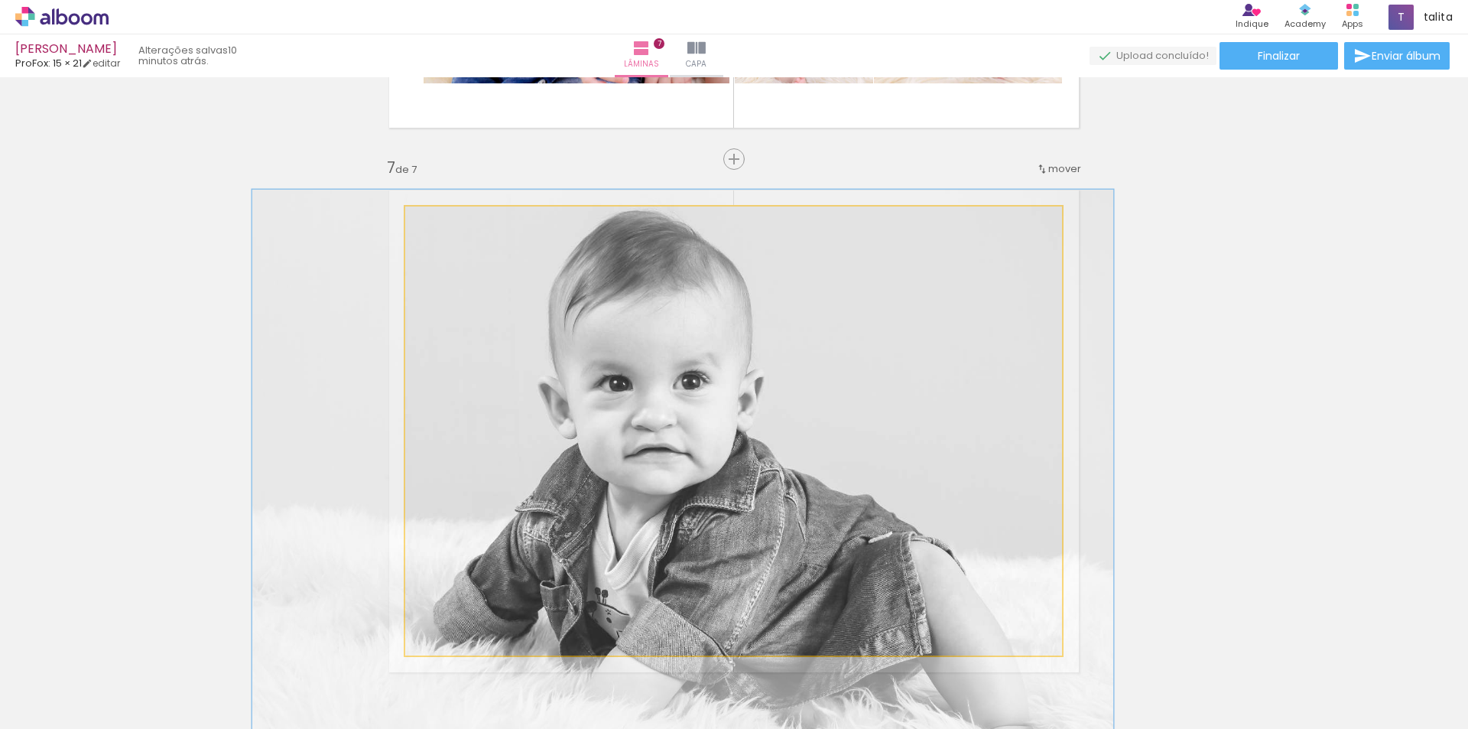
drag, startPoint x: 700, startPoint y: 334, endPoint x: 656, endPoint y: 375, distance: 60.1
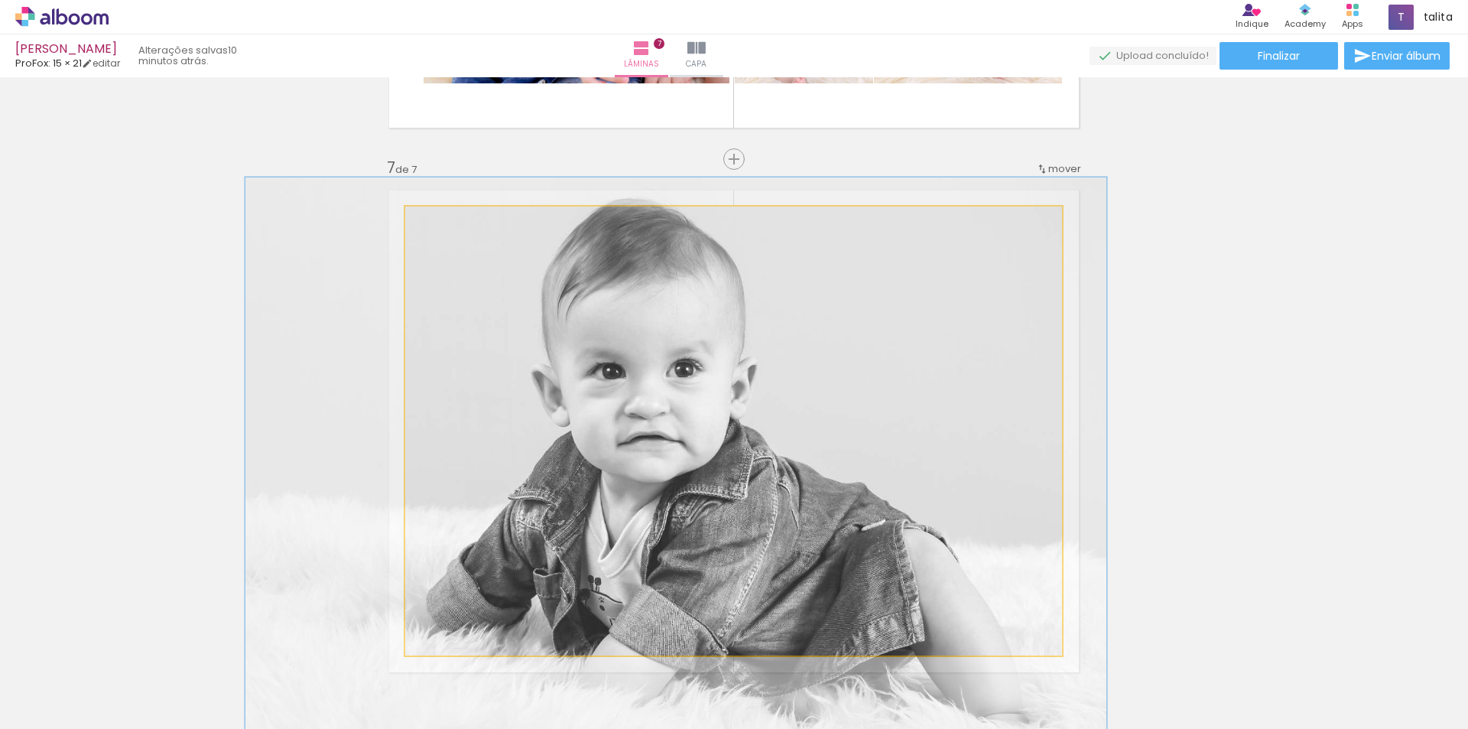
drag, startPoint x: 672, startPoint y: 384, endPoint x: 665, endPoint y: 372, distance: 14.0
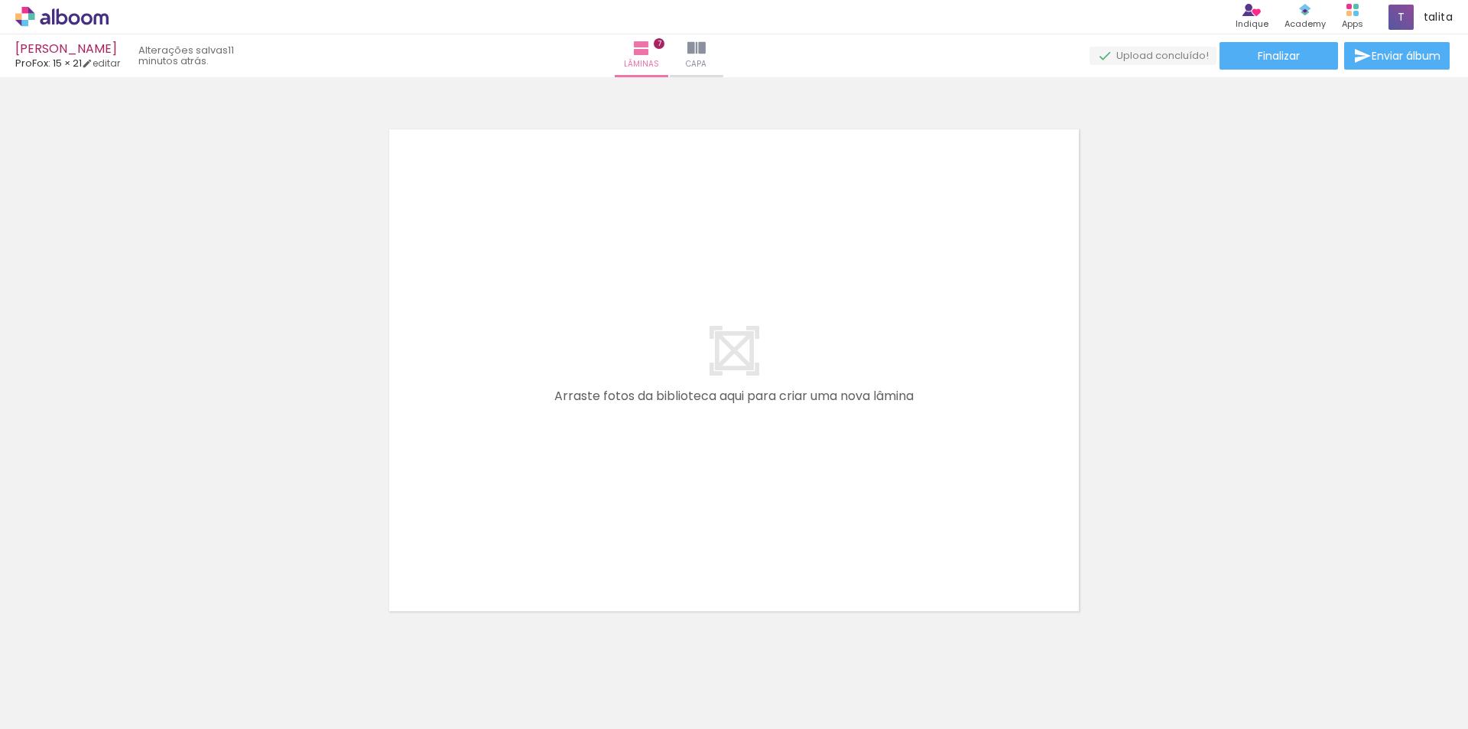
scroll to position [3822, 0]
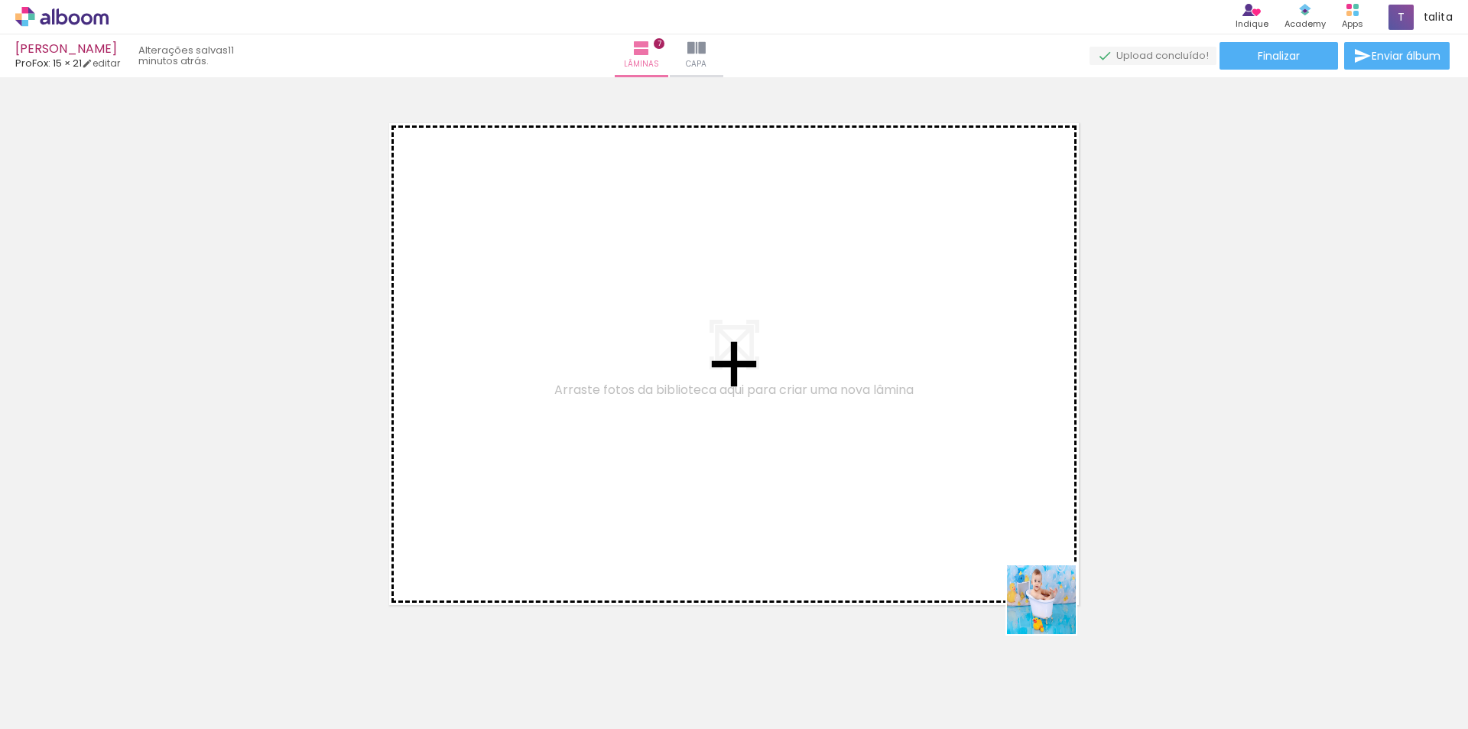
drag, startPoint x: 1289, startPoint y: 684, endPoint x: 601, endPoint y: 453, distance: 725.9
click at [601, 453] on quentale-workspace at bounding box center [734, 364] width 1468 height 729
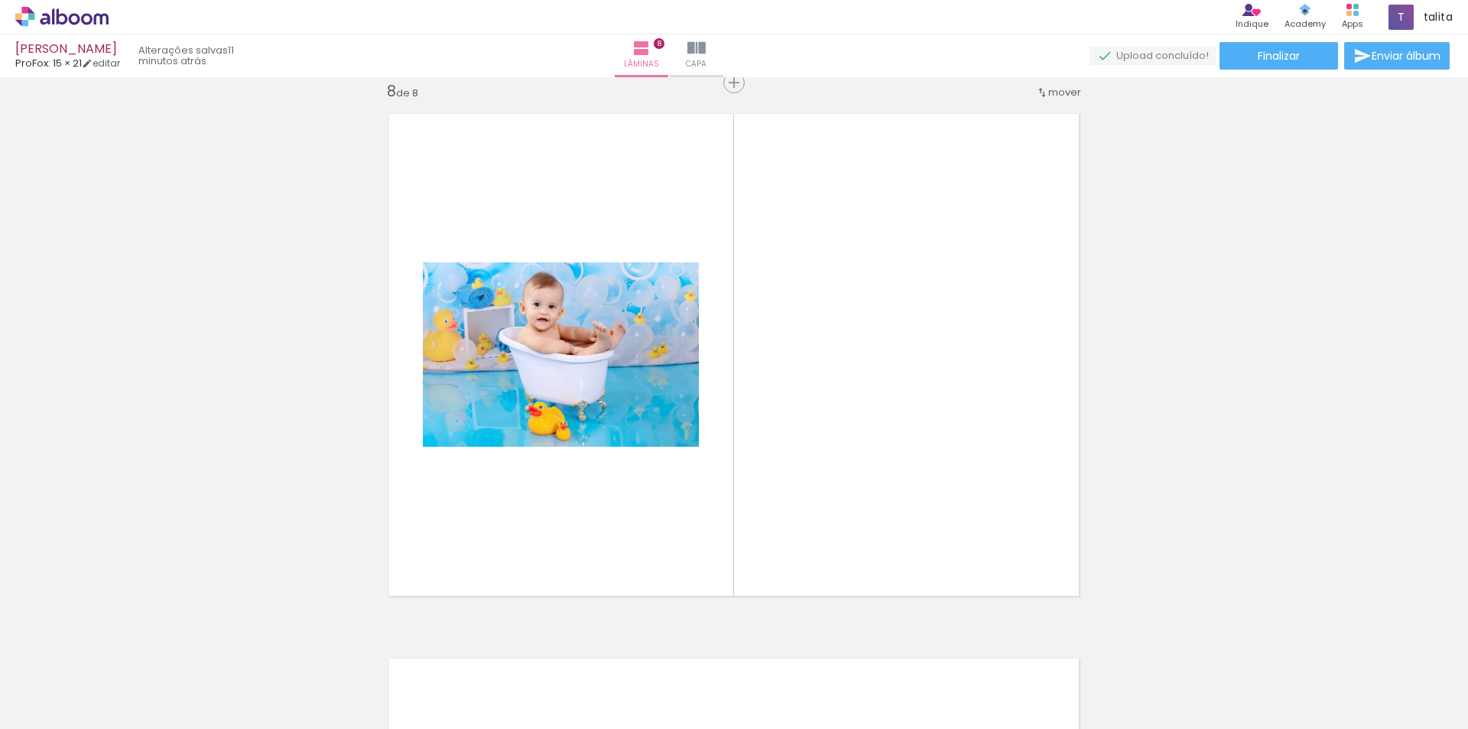
scroll to position [0, 4681]
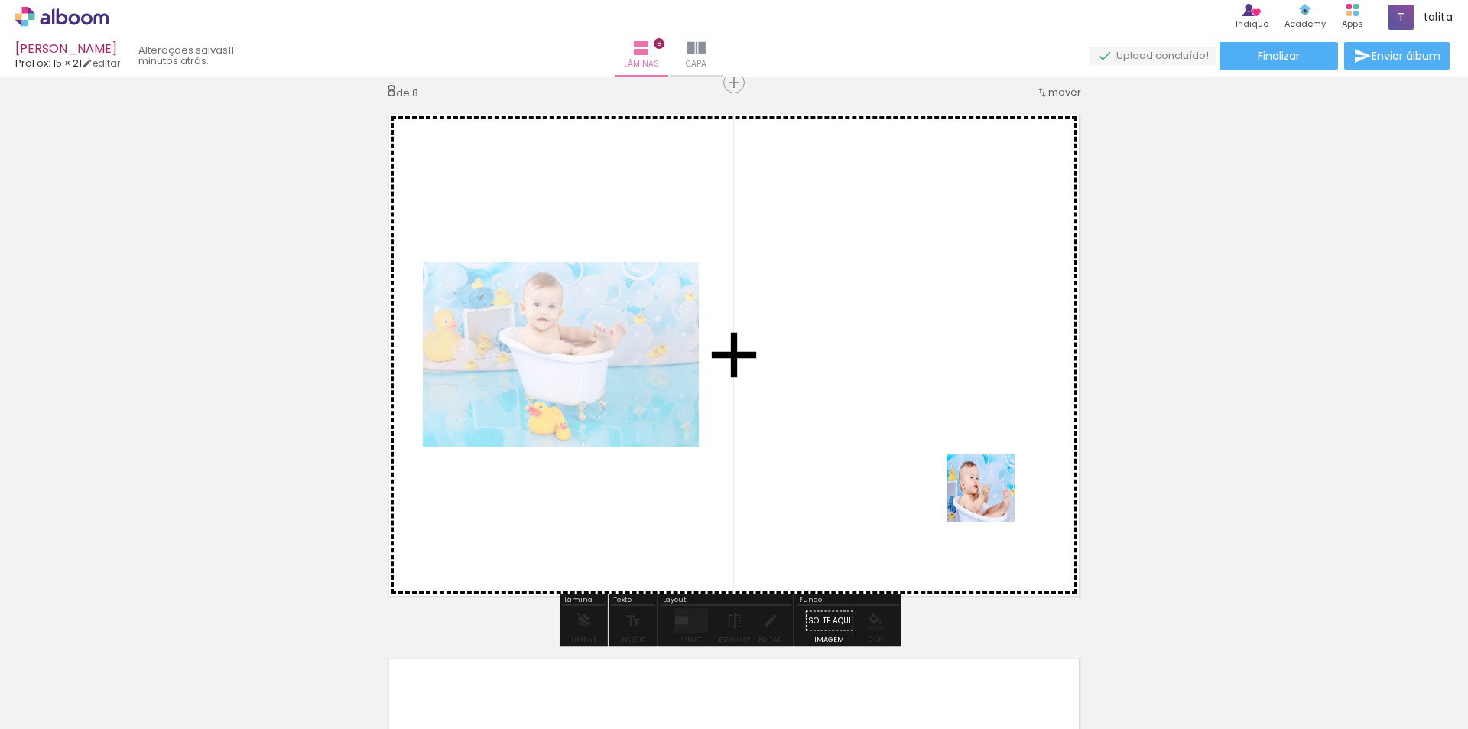
drag, startPoint x: 1141, startPoint y: 685, endPoint x: 923, endPoint y: 387, distance: 369.4
click at [923, 387] on quentale-workspace at bounding box center [734, 364] width 1468 height 729
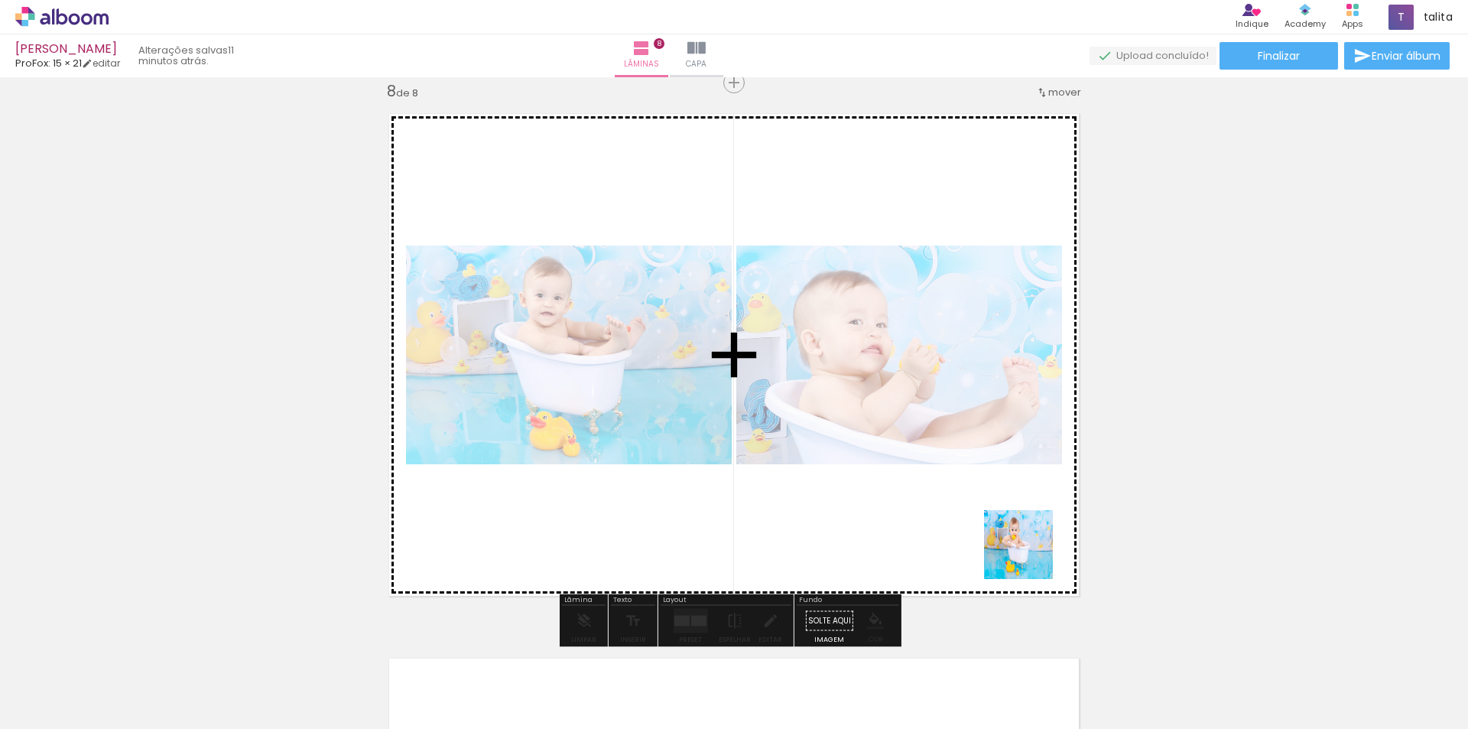
drag, startPoint x: 1399, startPoint y: 668, endPoint x: 1020, endPoint y: 554, distance: 396.0
click at [1021, 554] on quentale-workspace at bounding box center [734, 364] width 1468 height 729
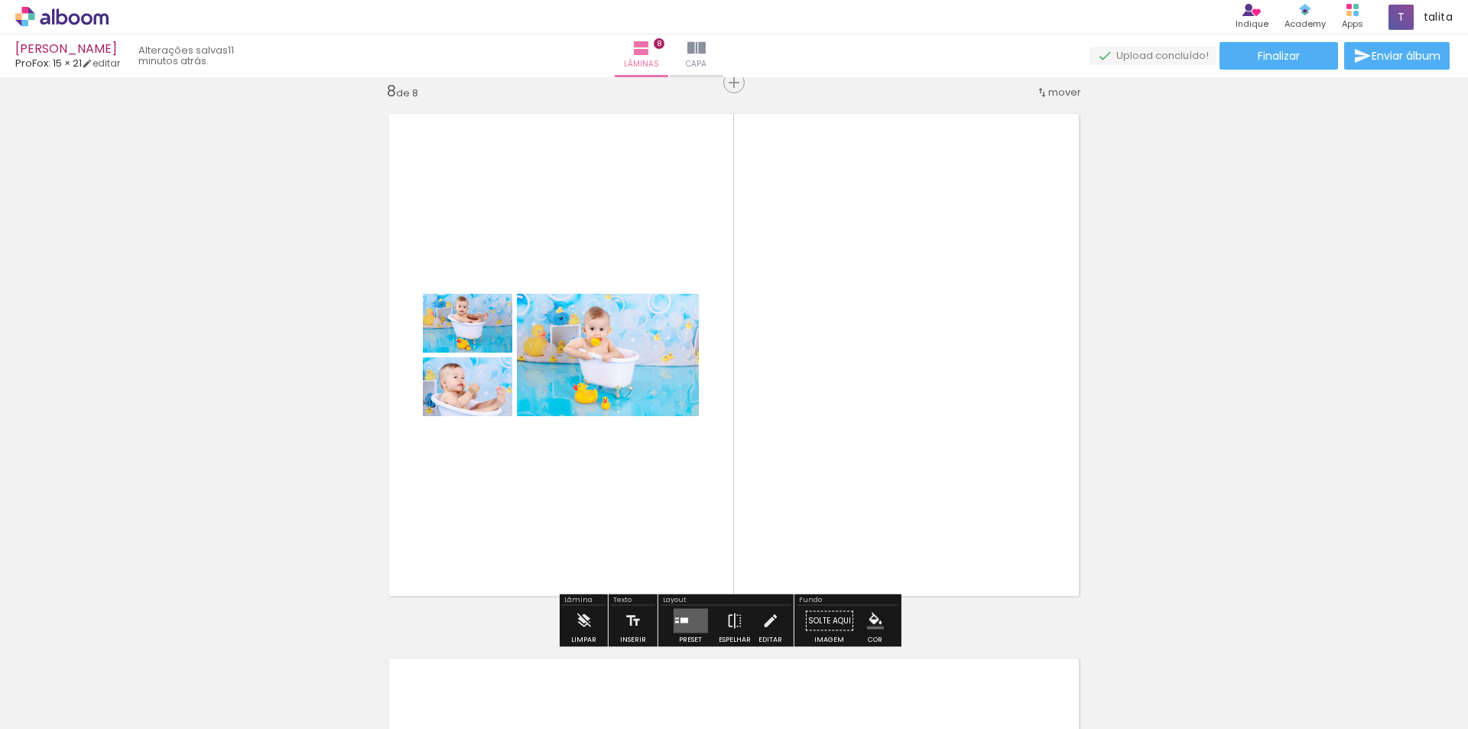
click at [679, 616] on quentale-layouter at bounding box center [690, 621] width 34 height 24
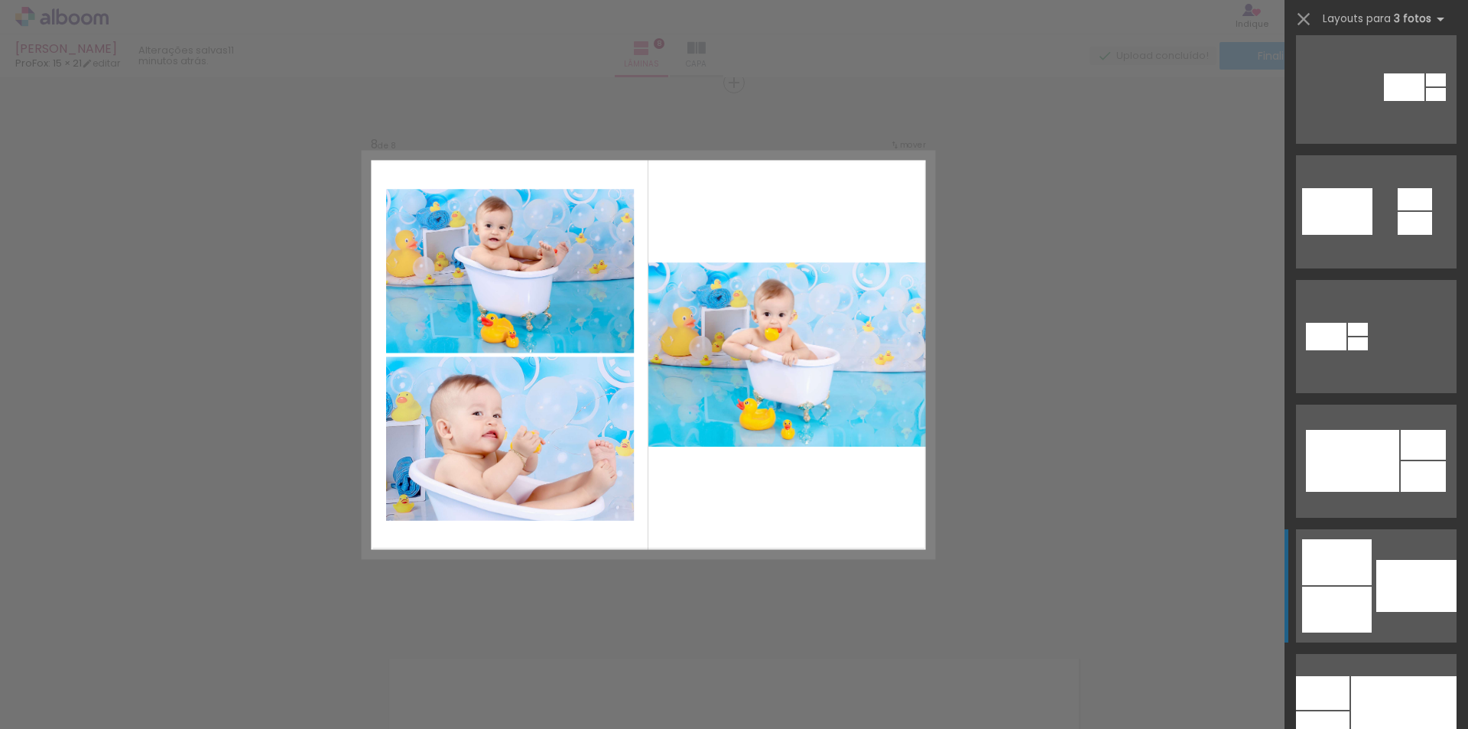
scroll to position [765, 0]
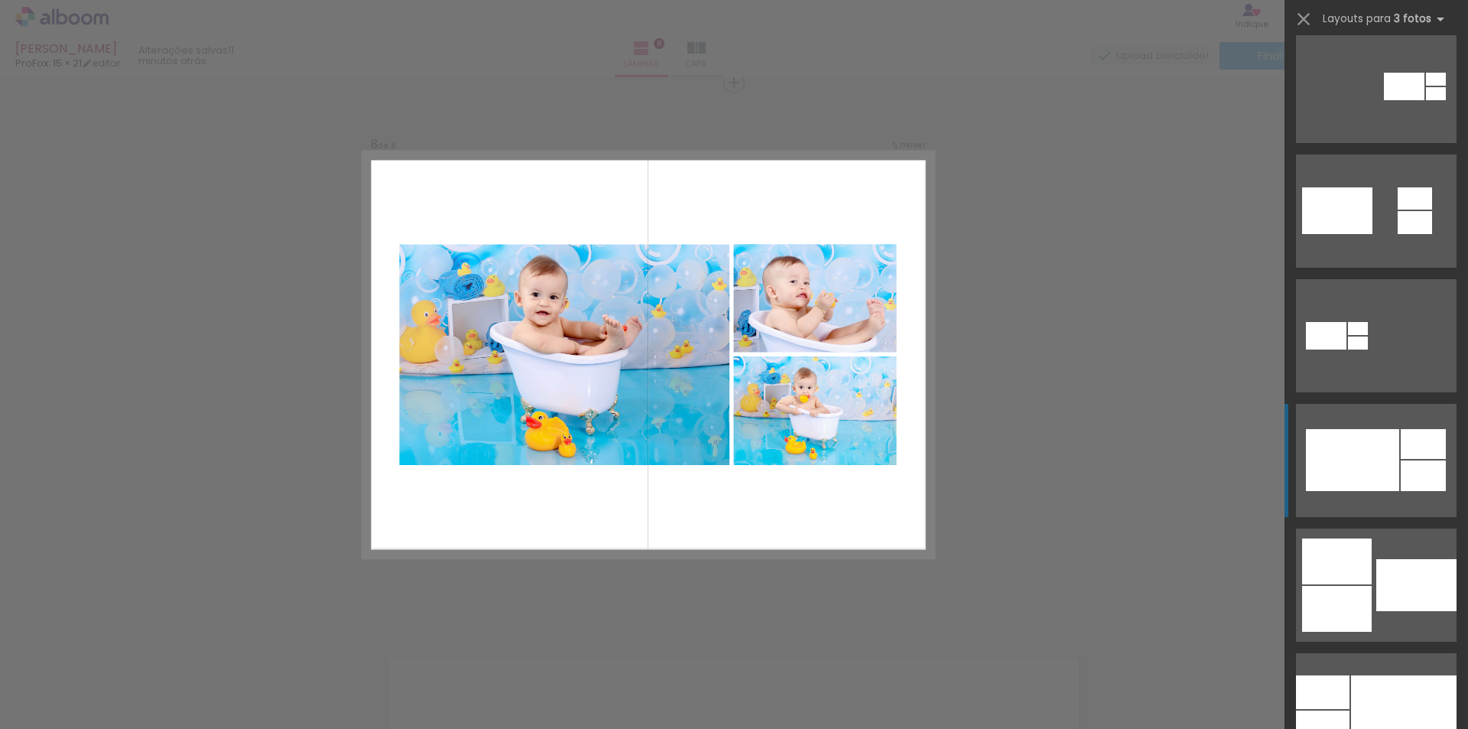
click at [1403, 461] on div at bounding box center [1423, 475] width 45 height 31
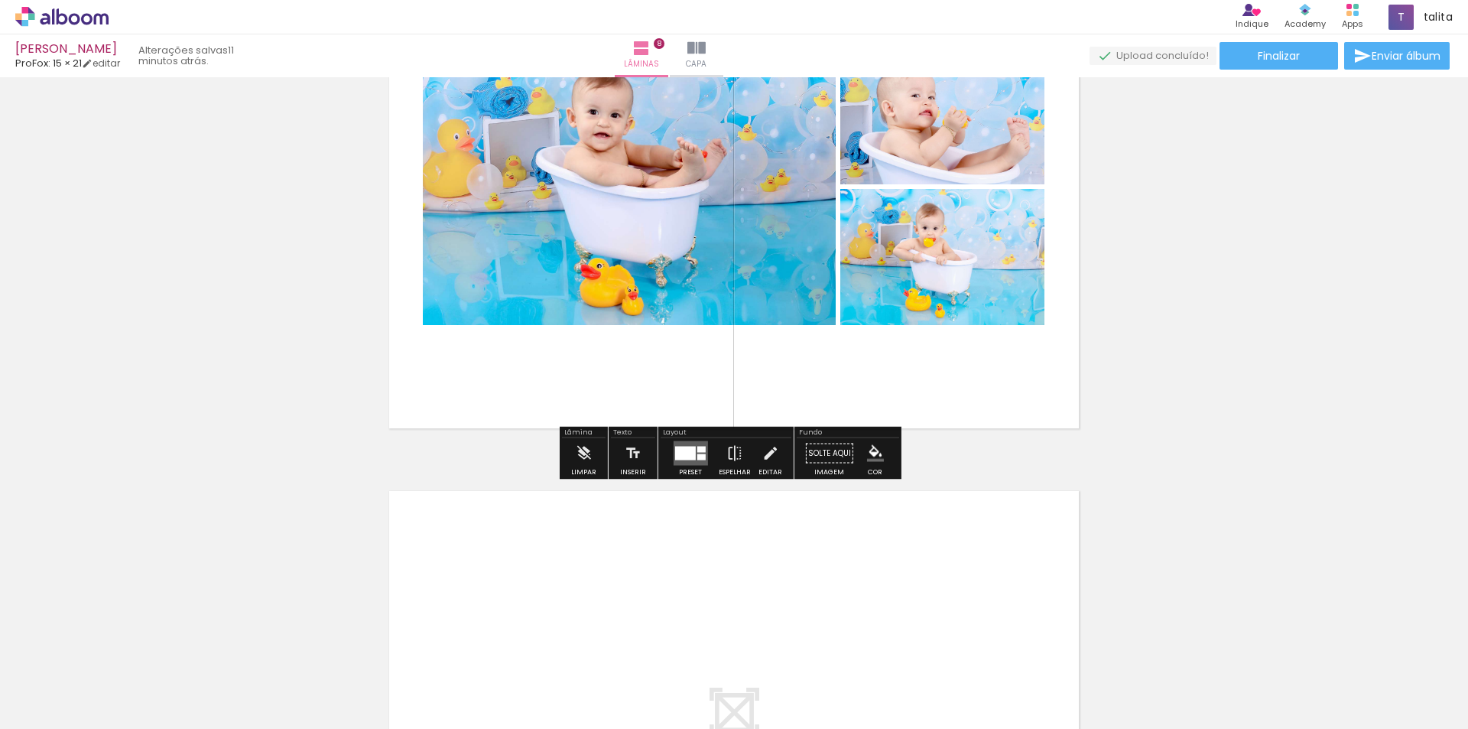
scroll to position [4213, 0]
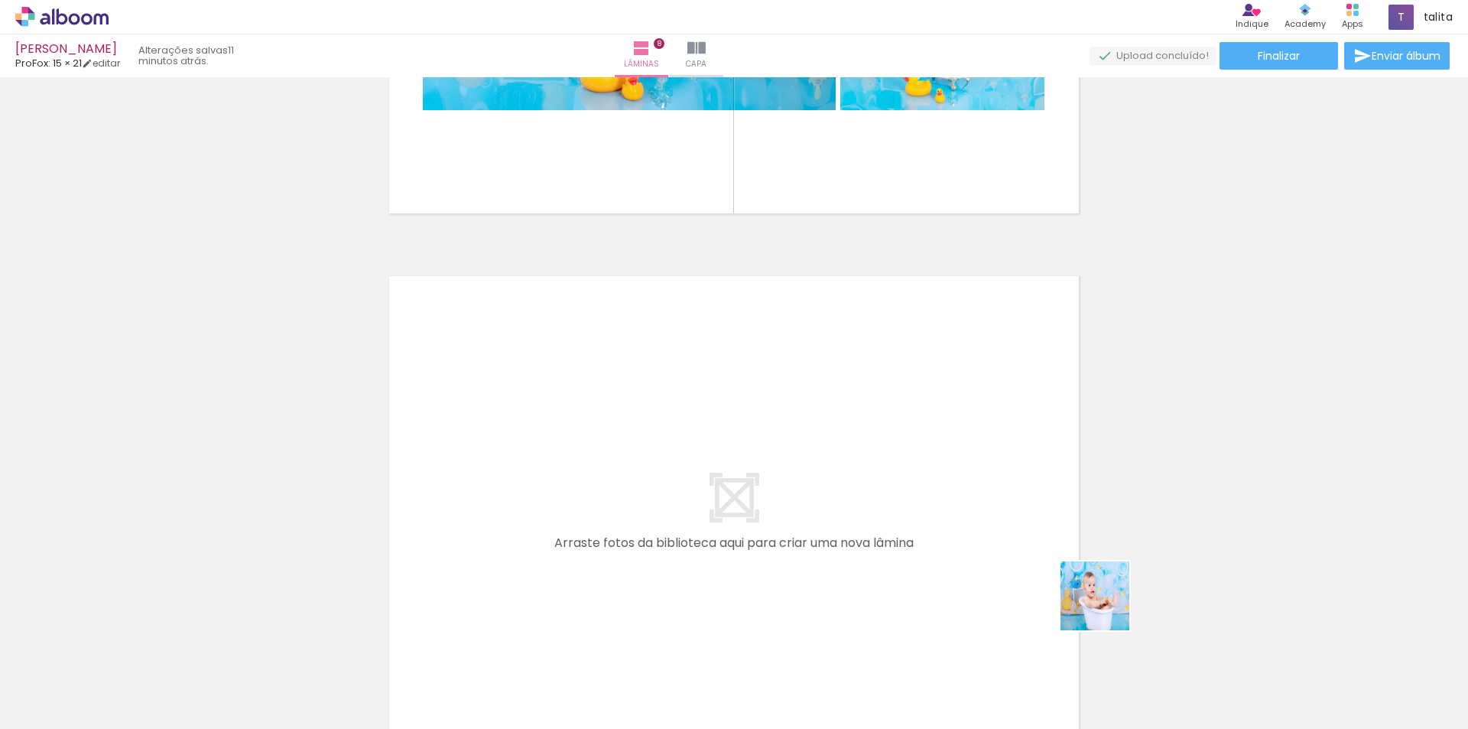
drag, startPoint x: 1236, startPoint y: 685, endPoint x: 721, endPoint y: 437, distance: 572.2
click at [721, 437] on quentale-workspace at bounding box center [734, 364] width 1468 height 729
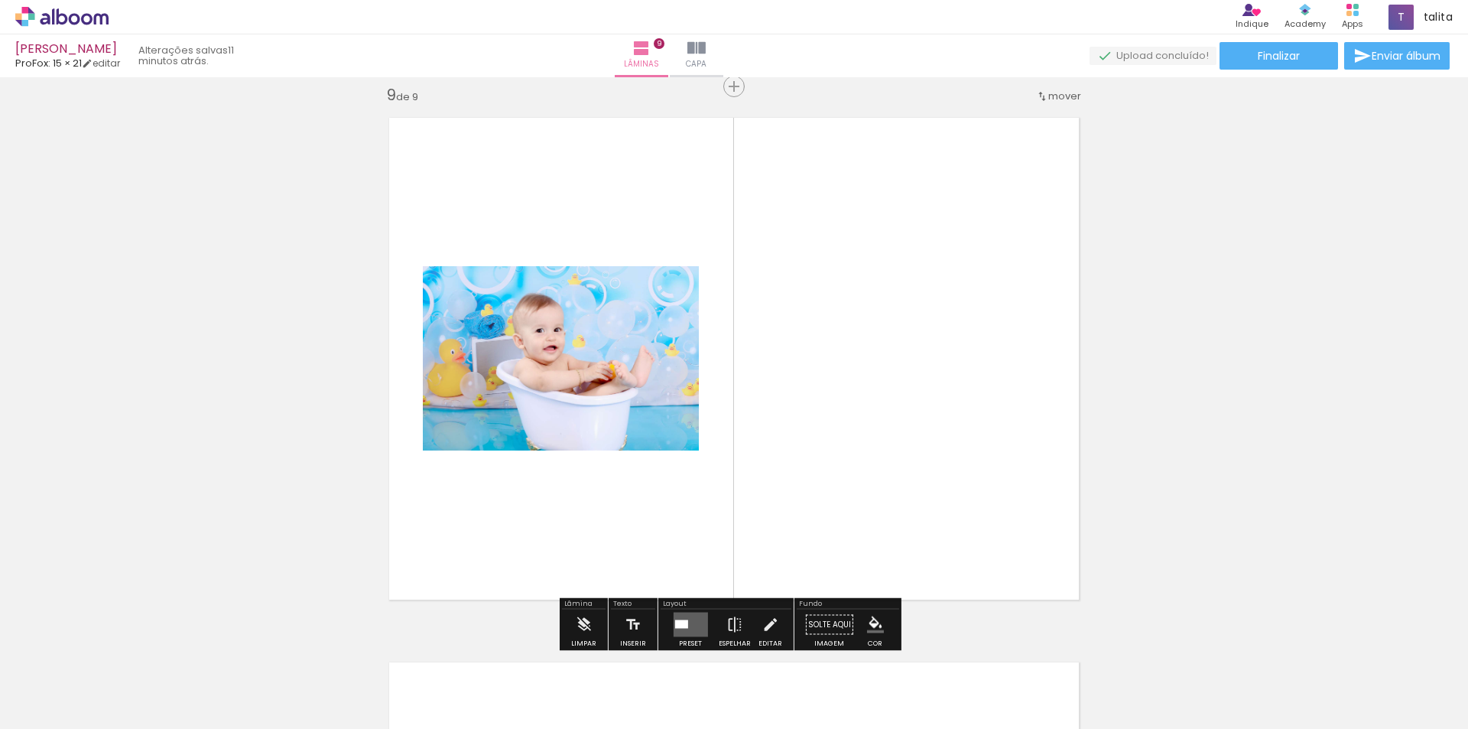
scroll to position [4375, 0]
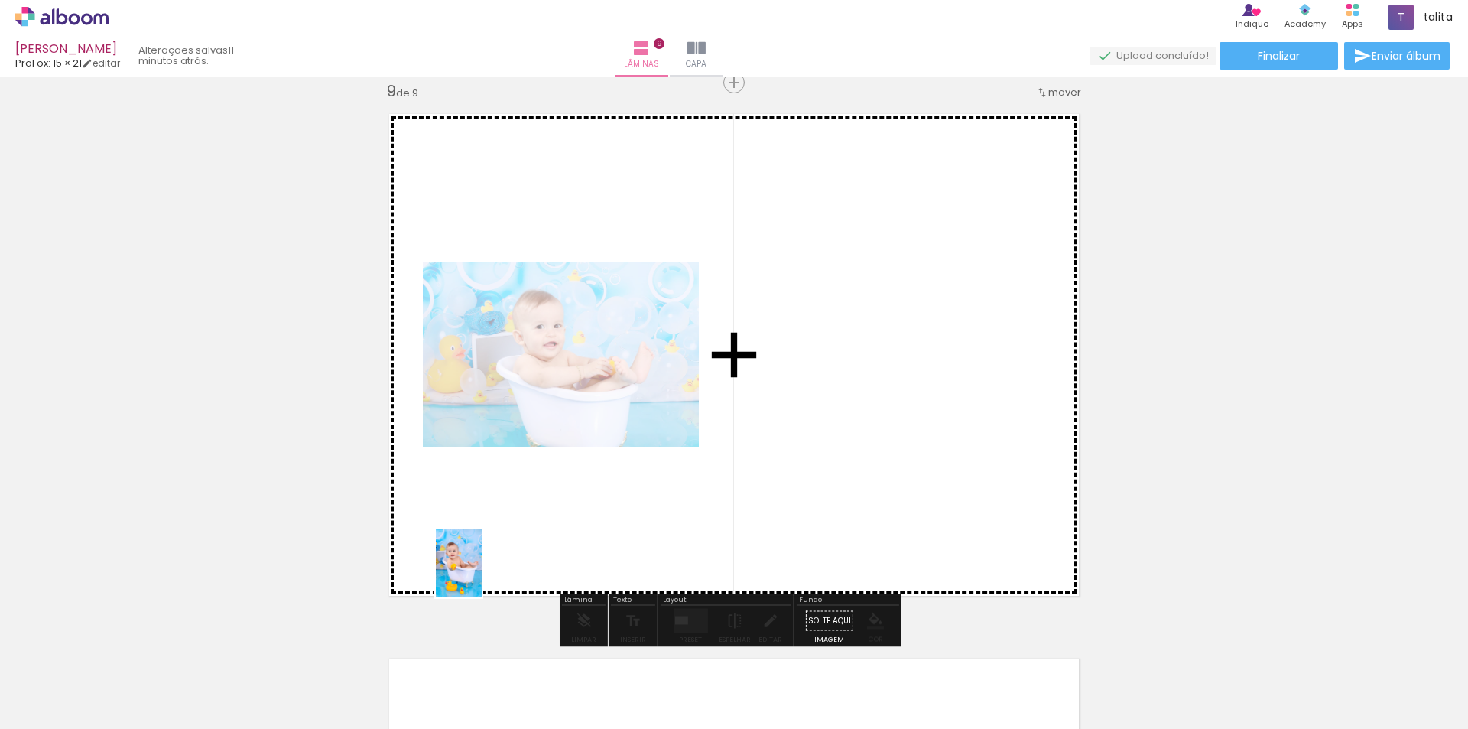
drag, startPoint x: 457, startPoint y: 681, endPoint x: 483, endPoint y: 572, distance: 112.4
click at [483, 572] on quentale-workspace at bounding box center [734, 364] width 1468 height 729
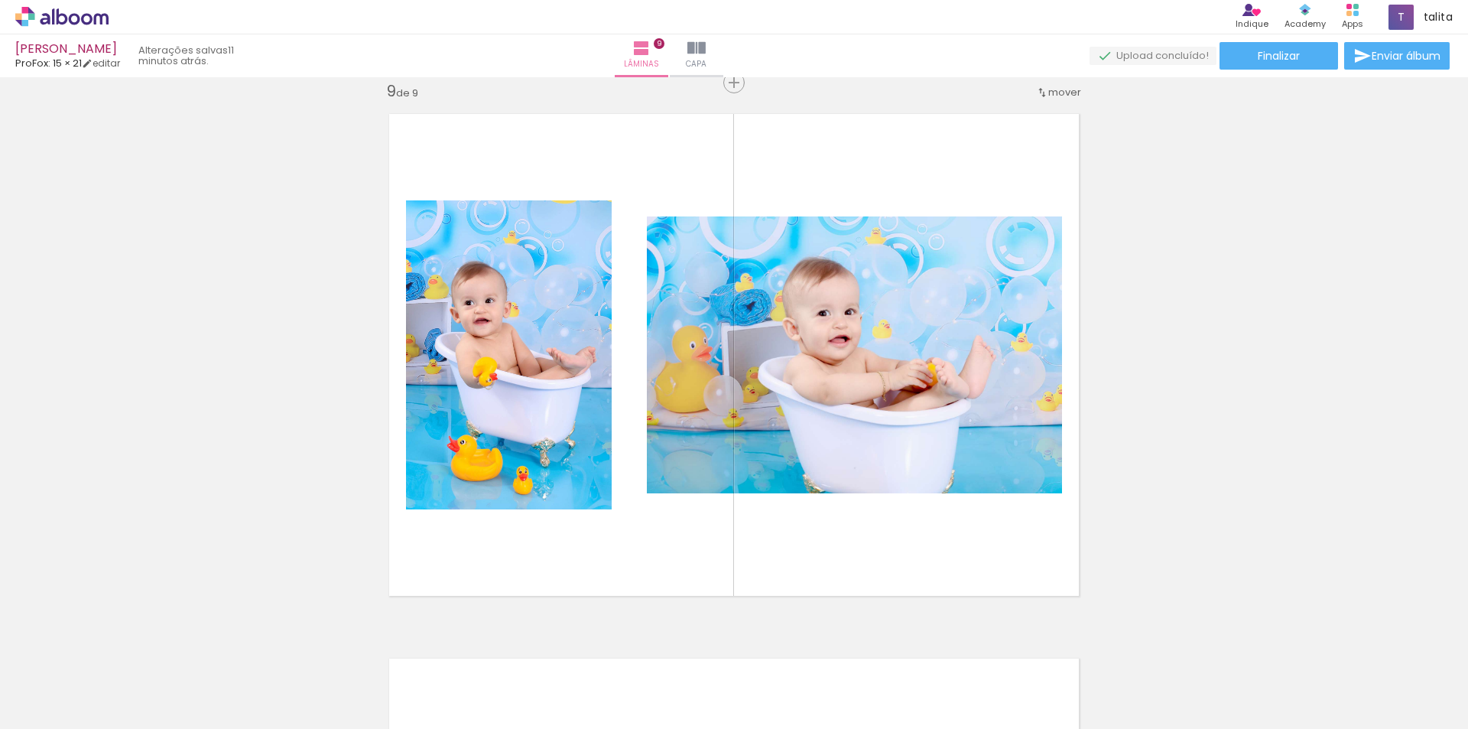
scroll to position [0, 5420]
drag, startPoint x: 1360, startPoint y: 684, endPoint x: 978, endPoint y: 447, distance: 449.9
click at [978, 447] on quentale-workspace at bounding box center [734, 364] width 1468 height 729
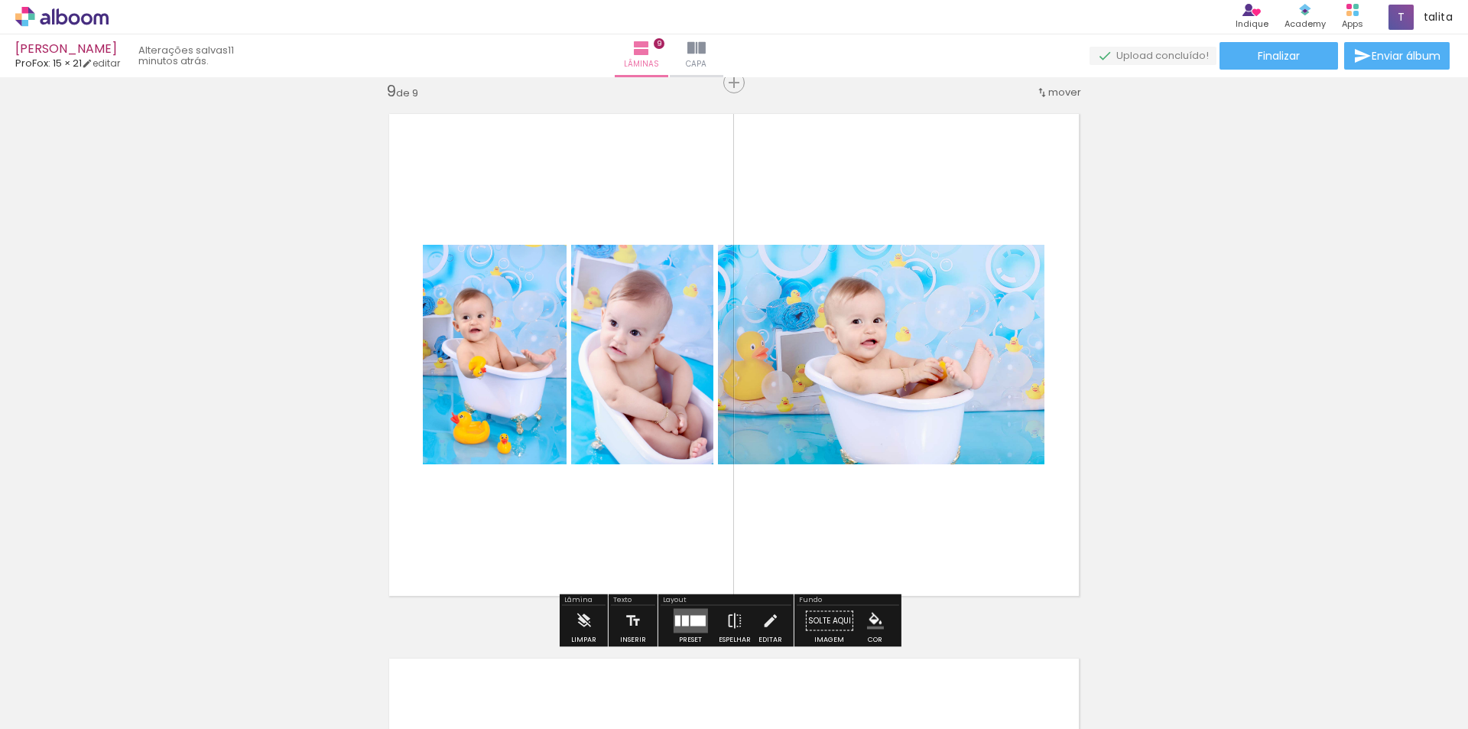
click at [700, 619] on div at bounding box center [697, 621] width 15 height 11
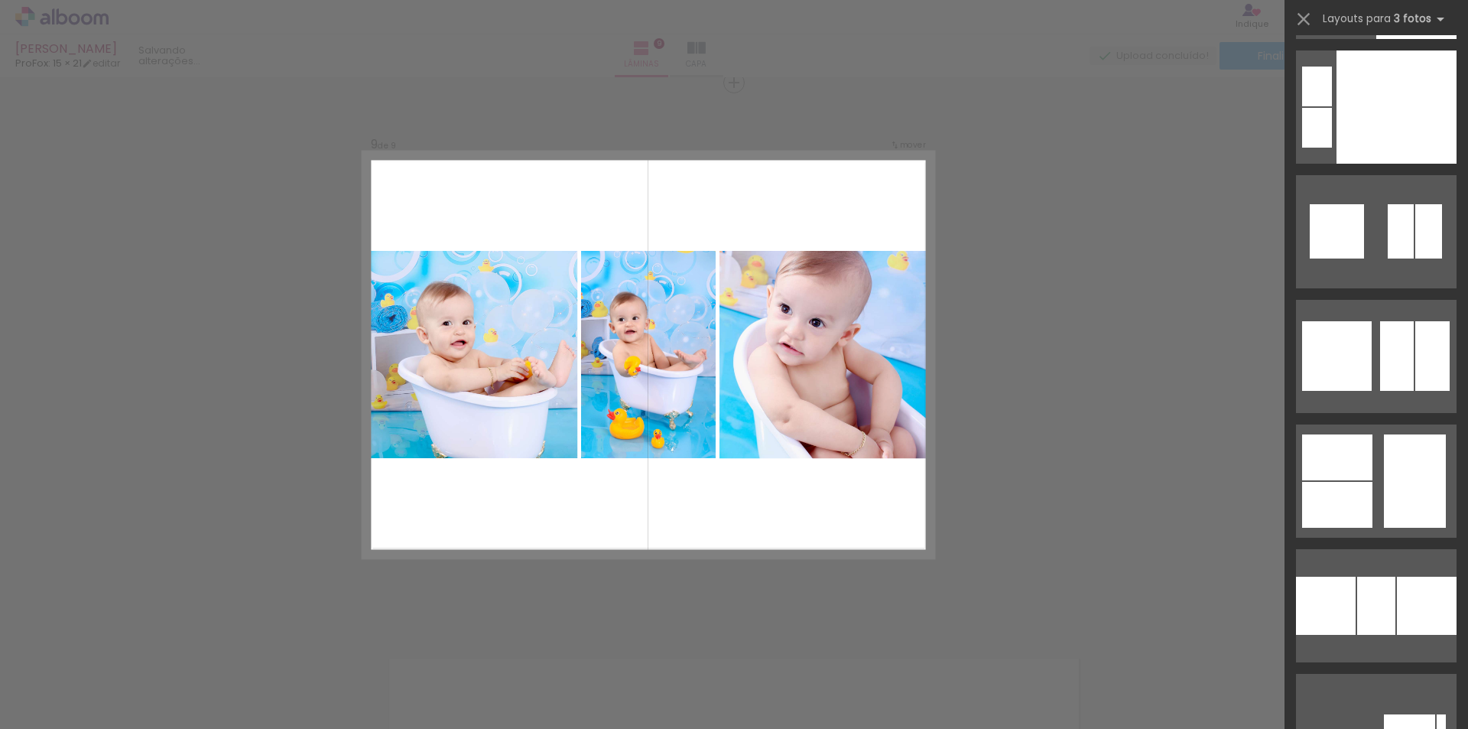
scroll to position [8564, 0]
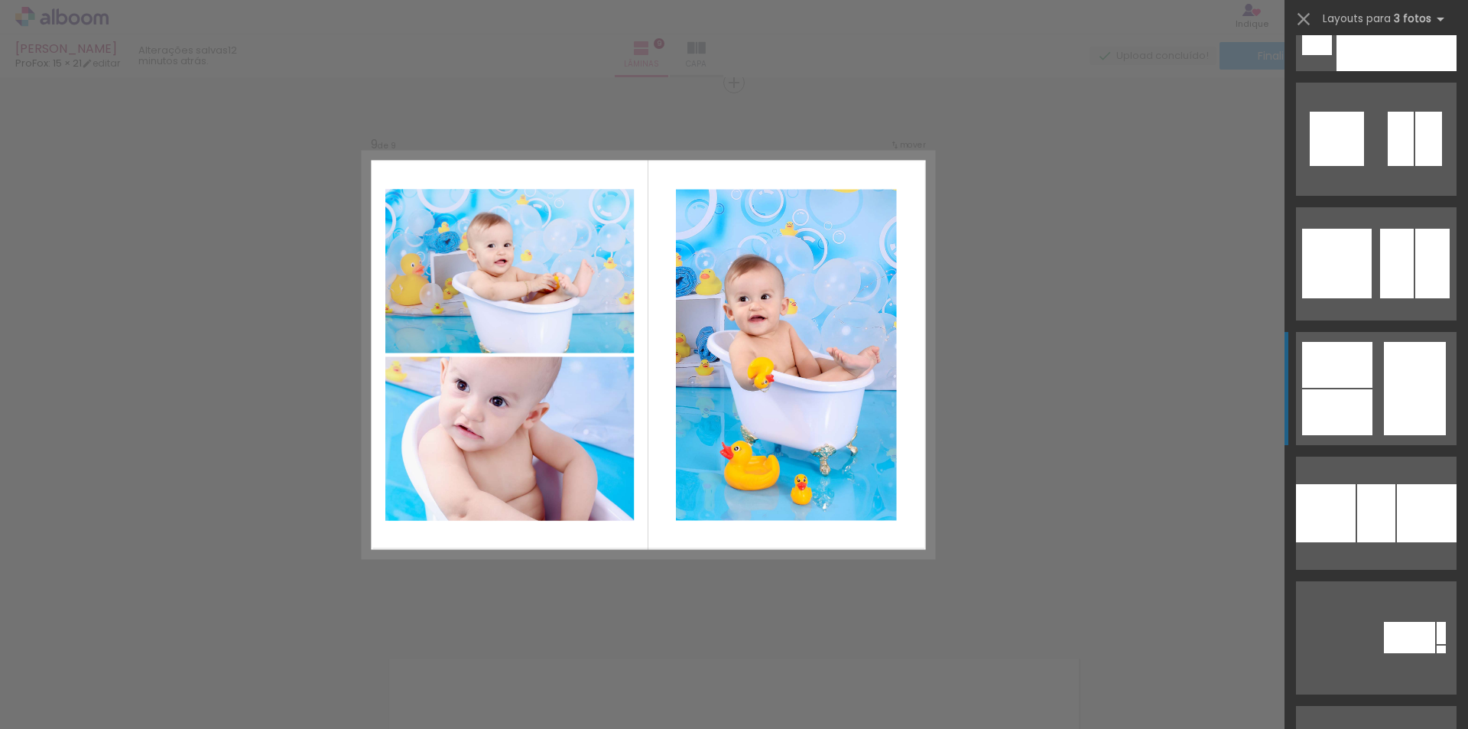
click at [1392, 414] on div at bounding box center [1415, 388] width 62 height 93
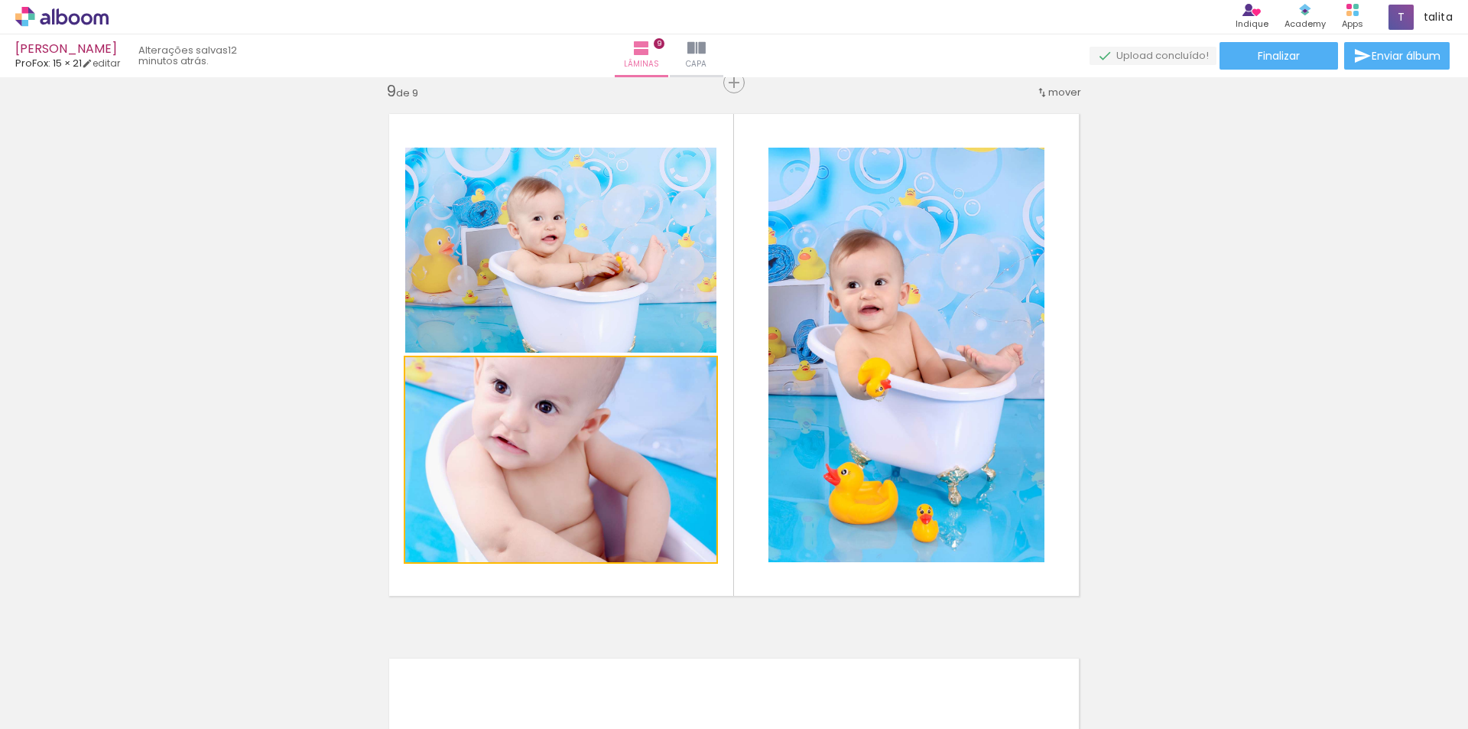
drag, startPoint x: 595, startPoint y: 470, endPoint x: 888, endPoint y: 440, distance: 294.4
click at [0, 0] on slot at bounding box center [0, 0] width 0 height 0
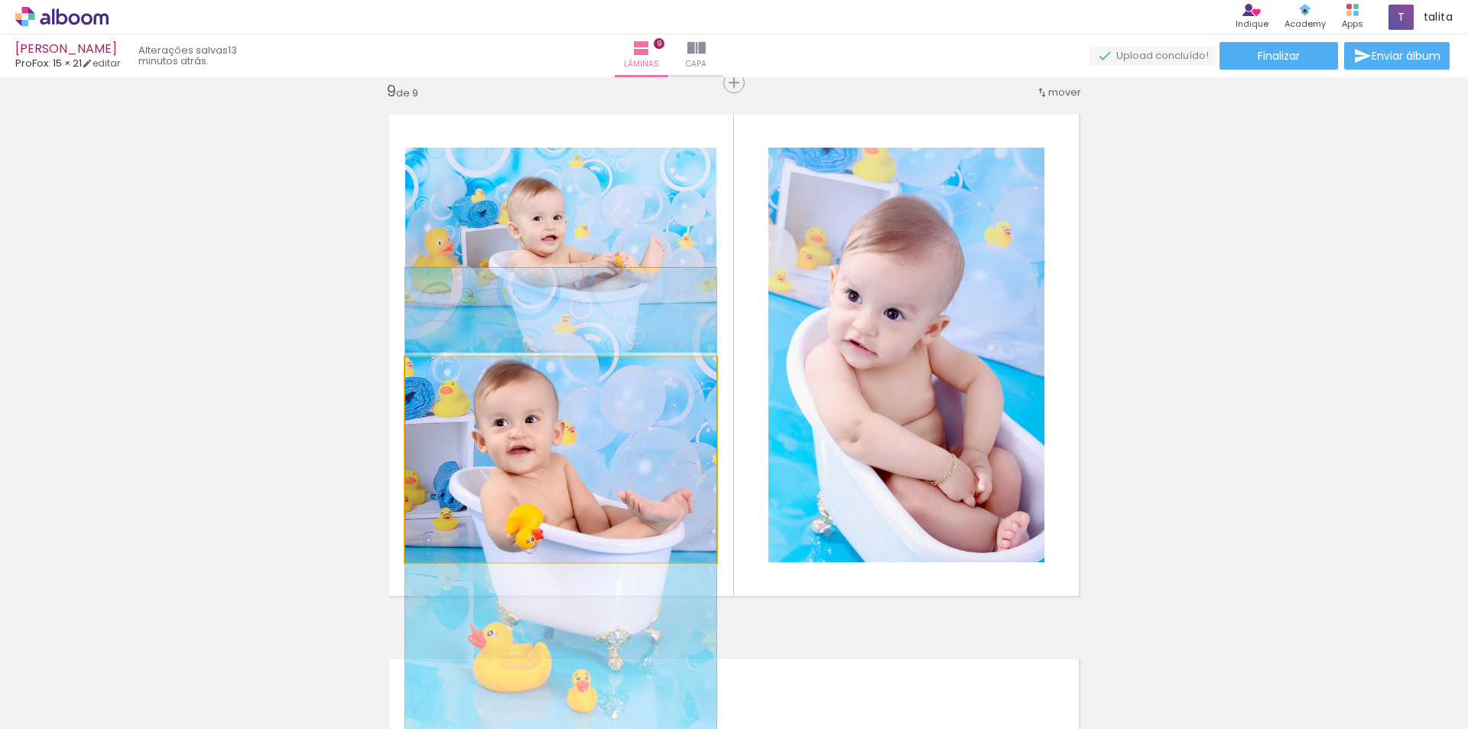
drag, startPoint x: 607, startPoint y: 440, endPoint x: 609, endPoint y: 483, distance: 42.1
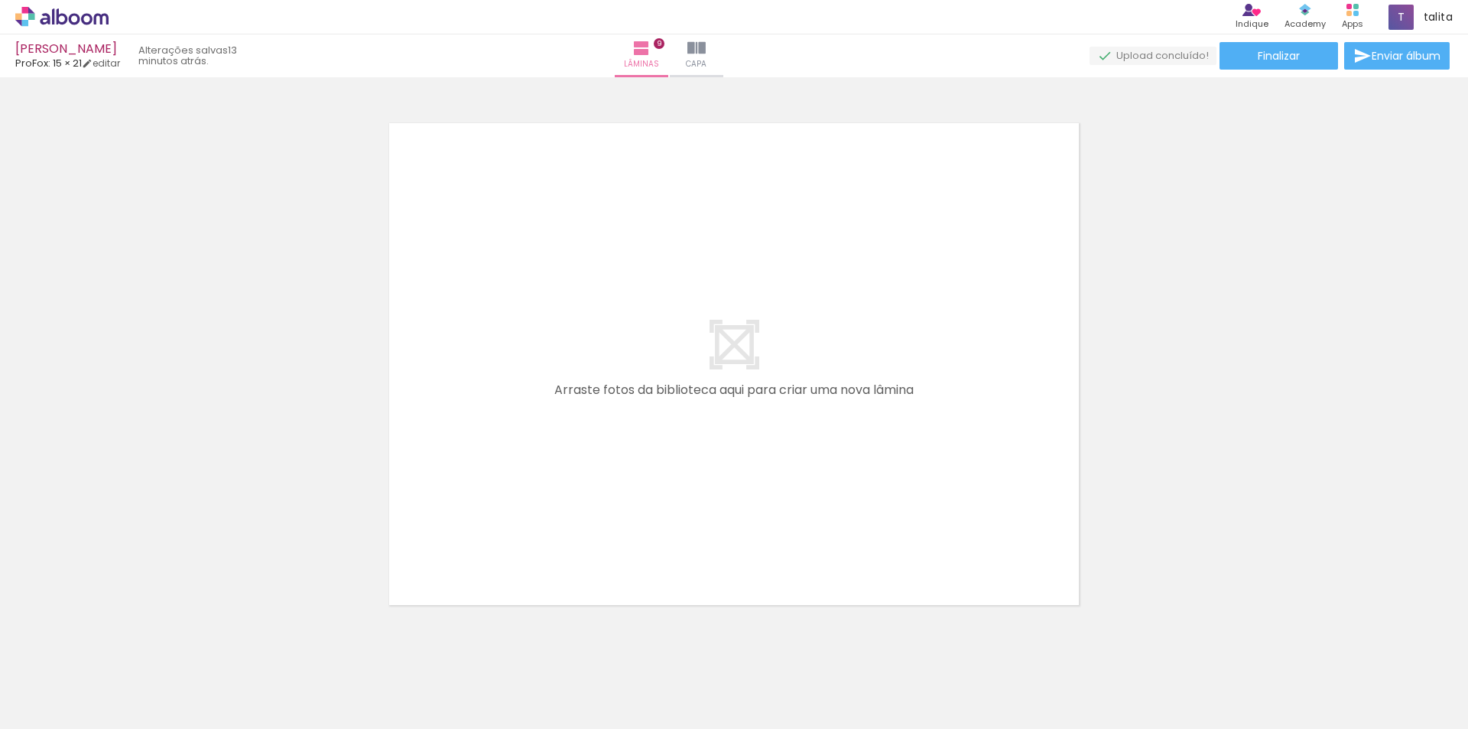
scroll to position [0, 4919]
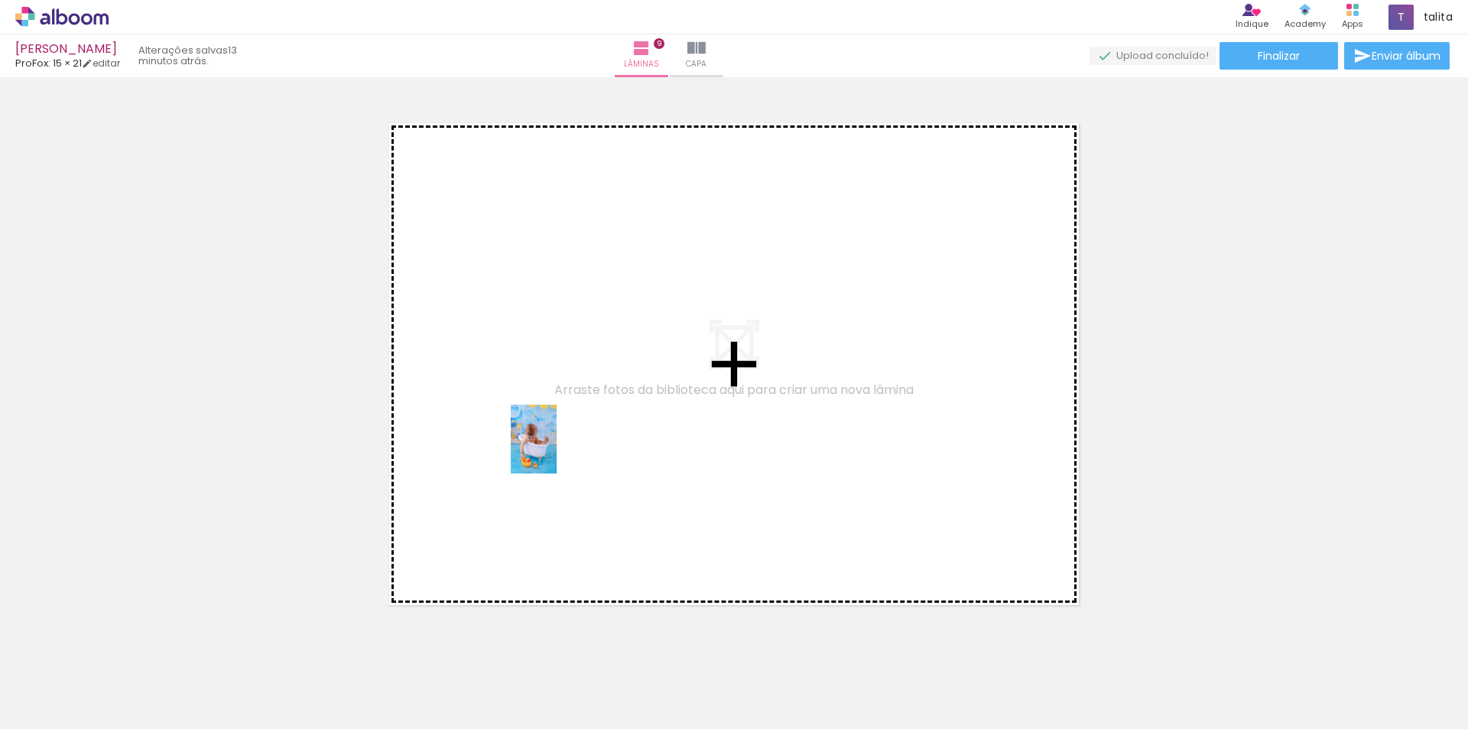
drag, startPoint x: 535, startPoint y: 690, endPoint x: 557, endPoint y: 450, distance: 240.3
click at [557, 450] on quentale-workspace at bounding box center [734, 364] width 1468 height 729
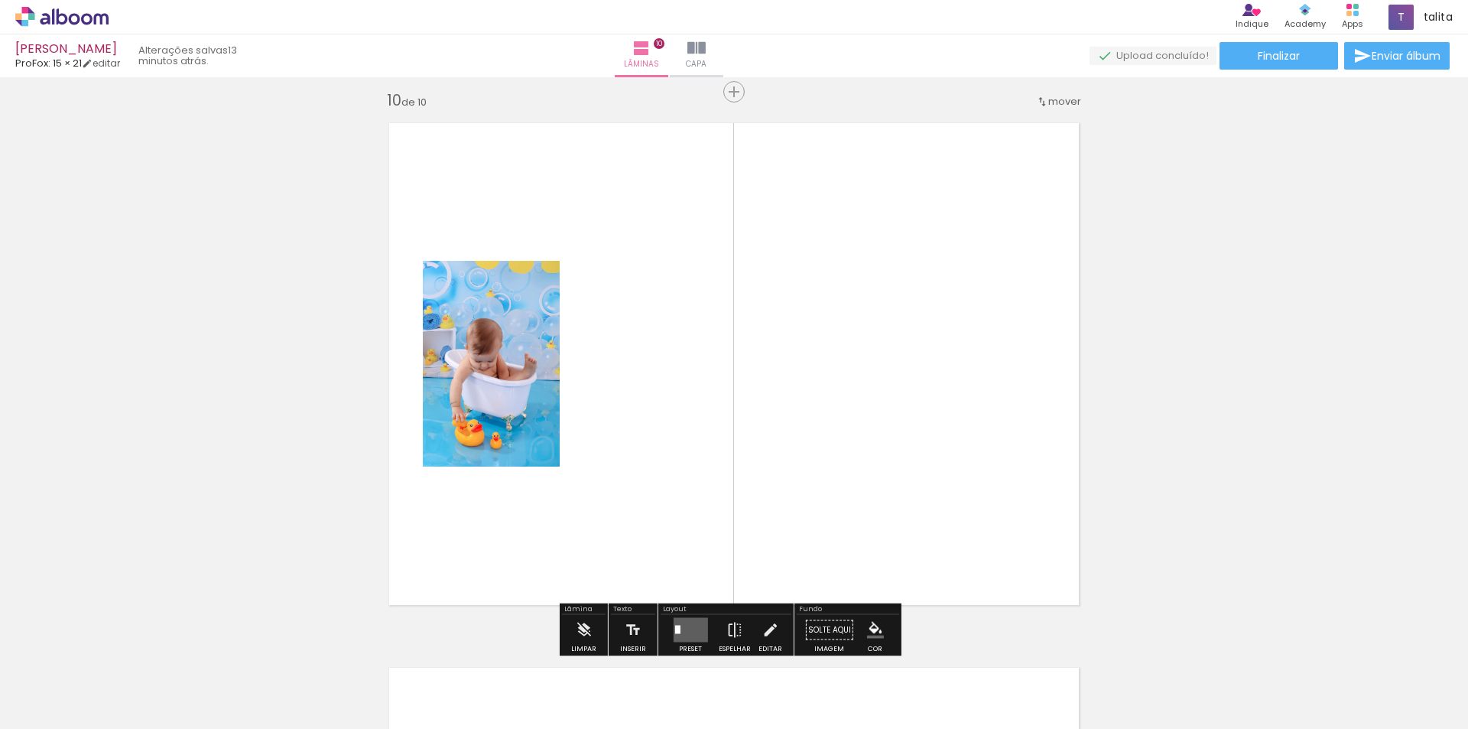
scroll to position [4920, 0]
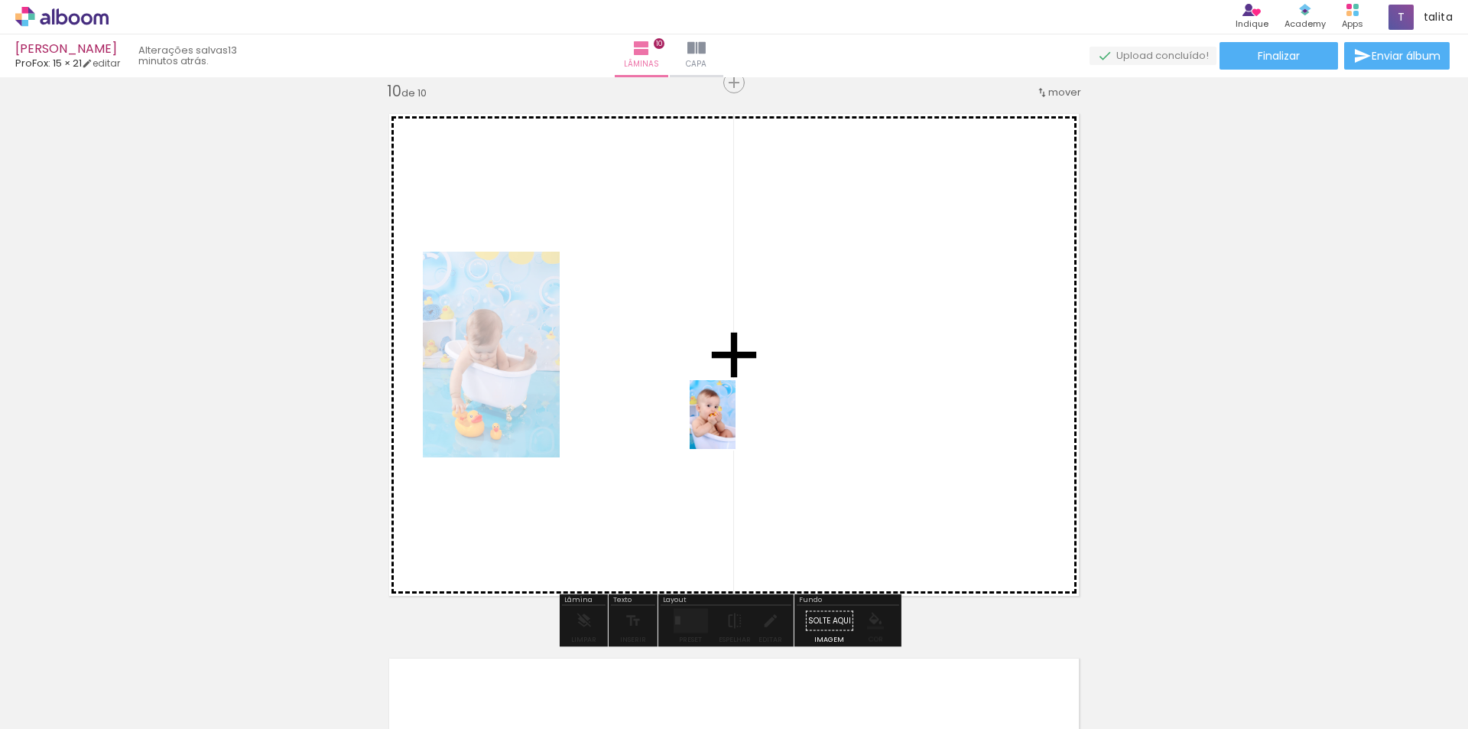
drag, startPoint x: 812, startPoint y: 692, endPoint x: 735, endPoint y: 425, distance: 277.8
click at [735, 425] on quentale-workspace at bounding box center [734, 364] width 1468 height 729
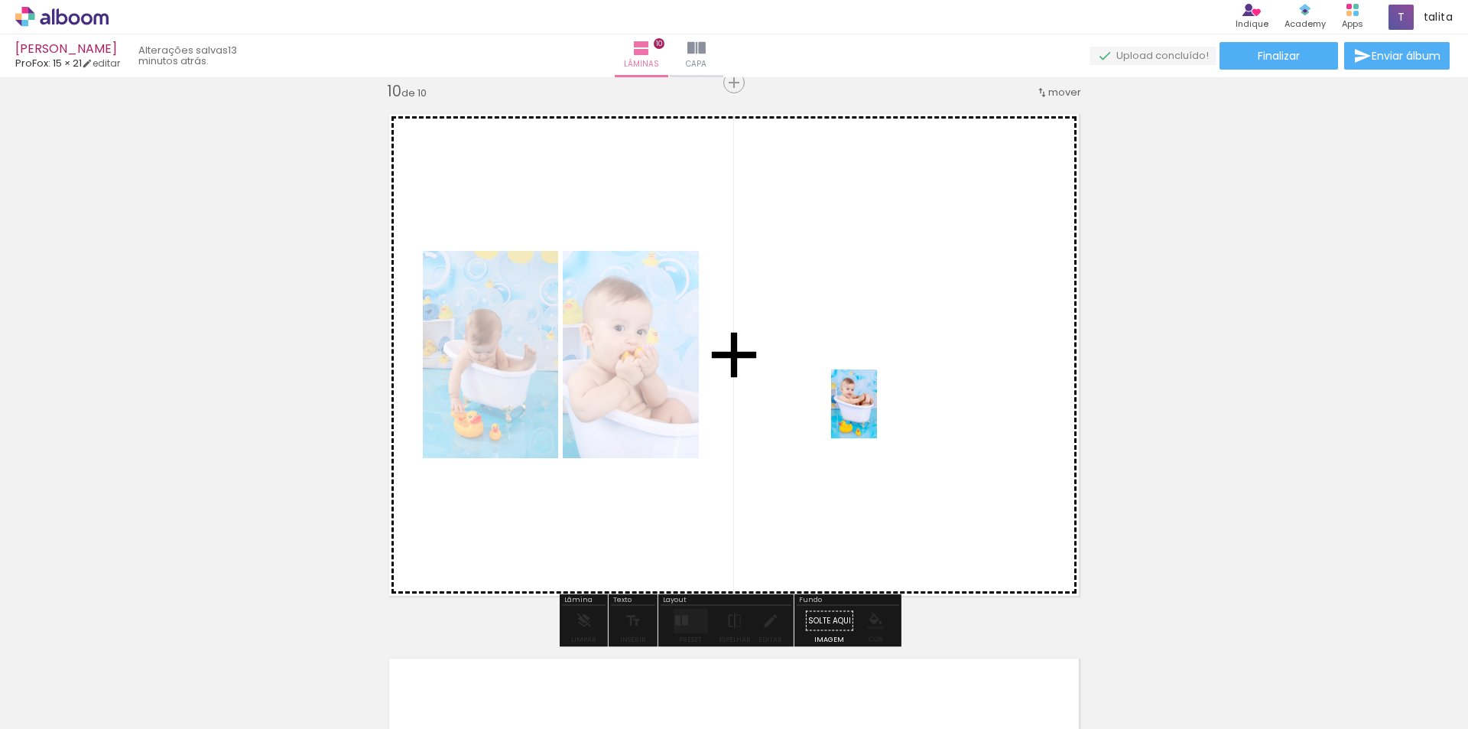
drag, startPoint x: 1327, startPoint y: 679, endPoint x: 875, endPoint y: 411, distance: 526.3
click at [876, 411] on quentale-workspace at bounding box center [734, 364] width 1468 height 729
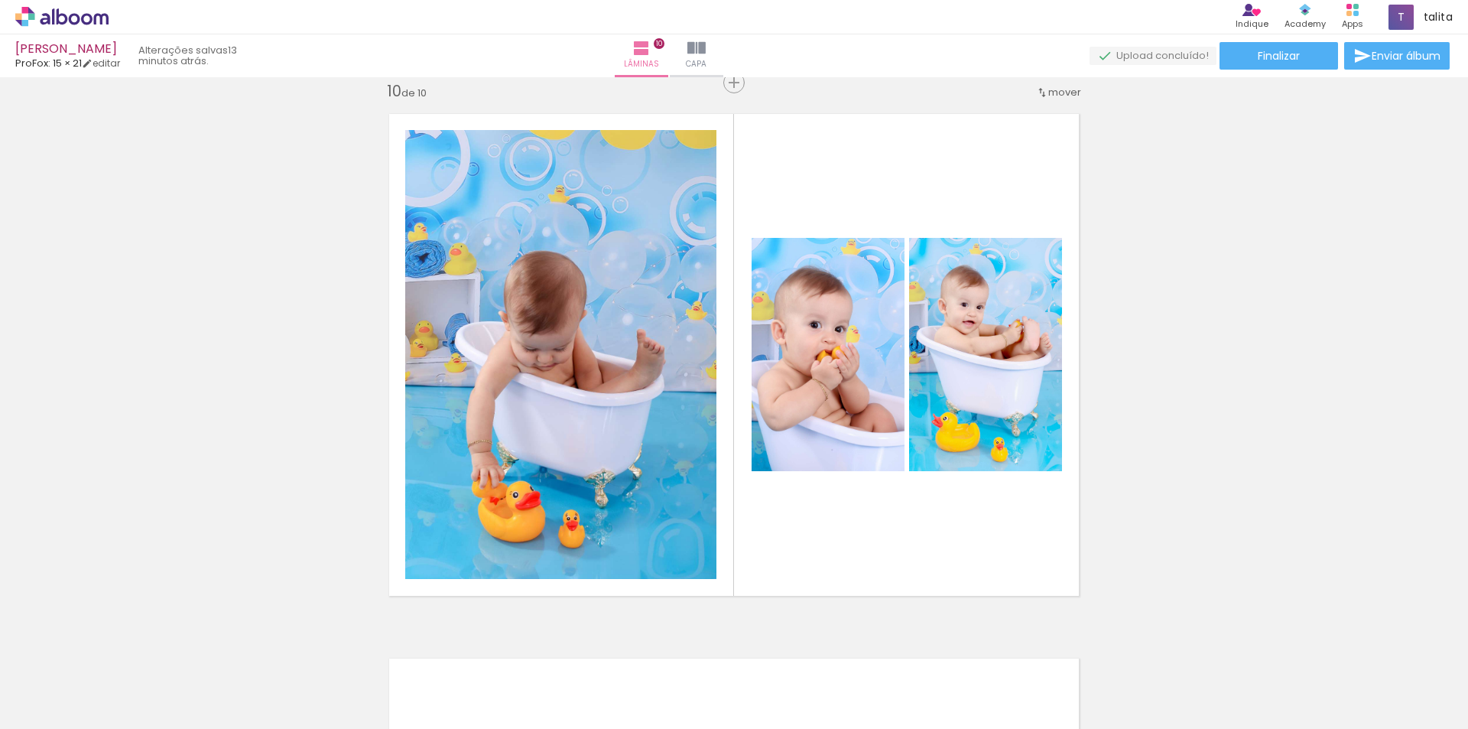
scroll to position [0, 5440]
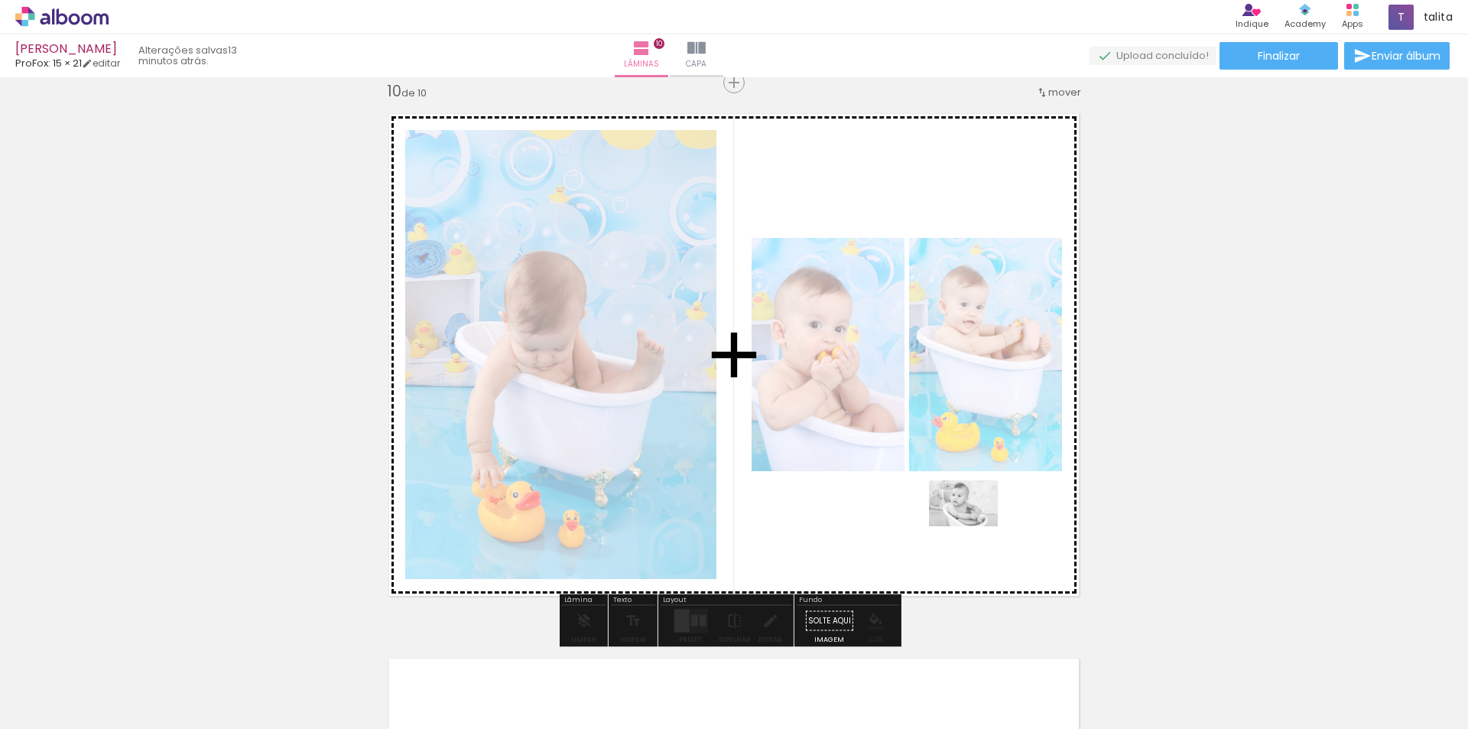
drag, startPoint x: 1403, startPoint y: 683, endPoint x: 943, endPoint y: 523, distance: 487.3
click at [943, 523] on quentale-workspace at bounding box center [734, 364] width 1468 height 729
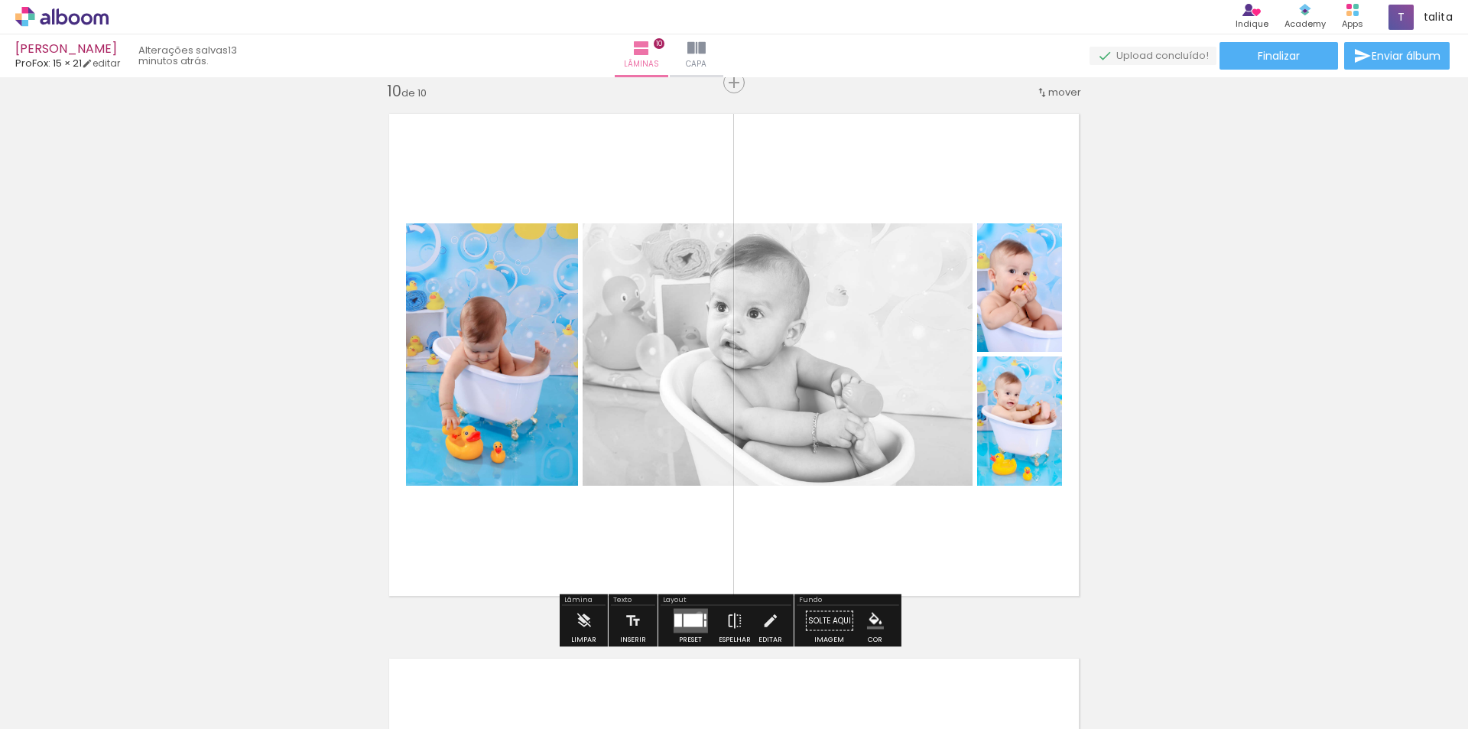
click at [696, 615] on div at bounding box center [692, 620] width 19 height 13
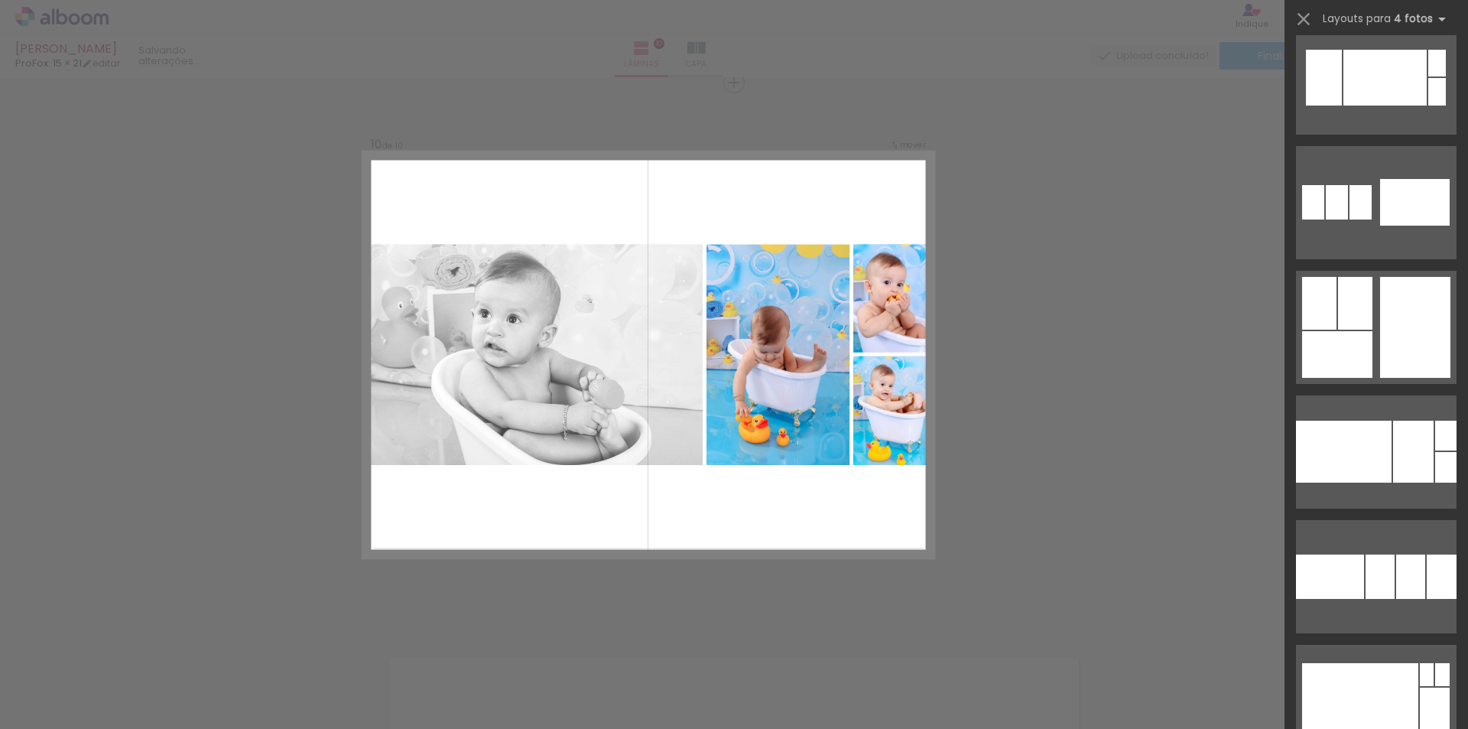
scroll to position [5276, 0]
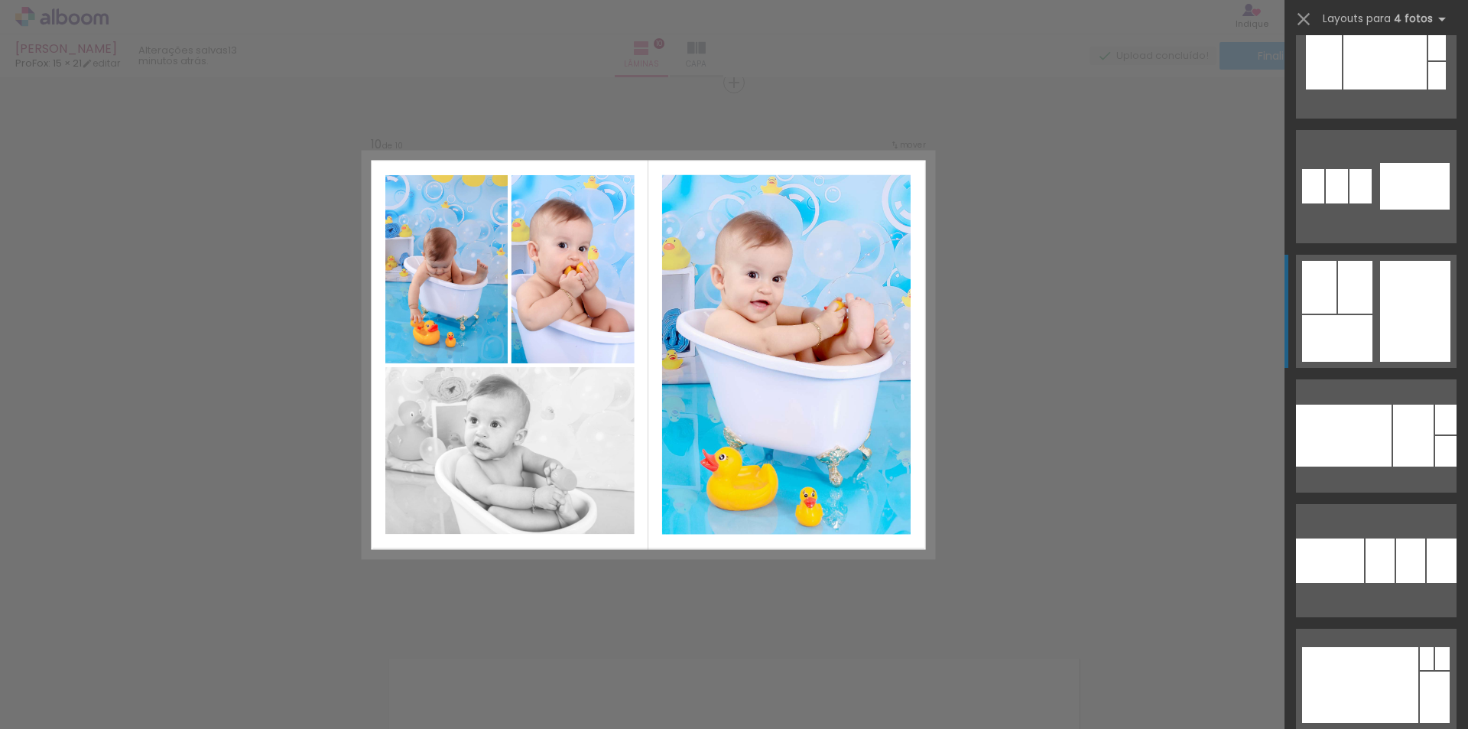
click at [1373, 349] on quentale-layouter at bounding box center [1376, 311] width 161 height 113
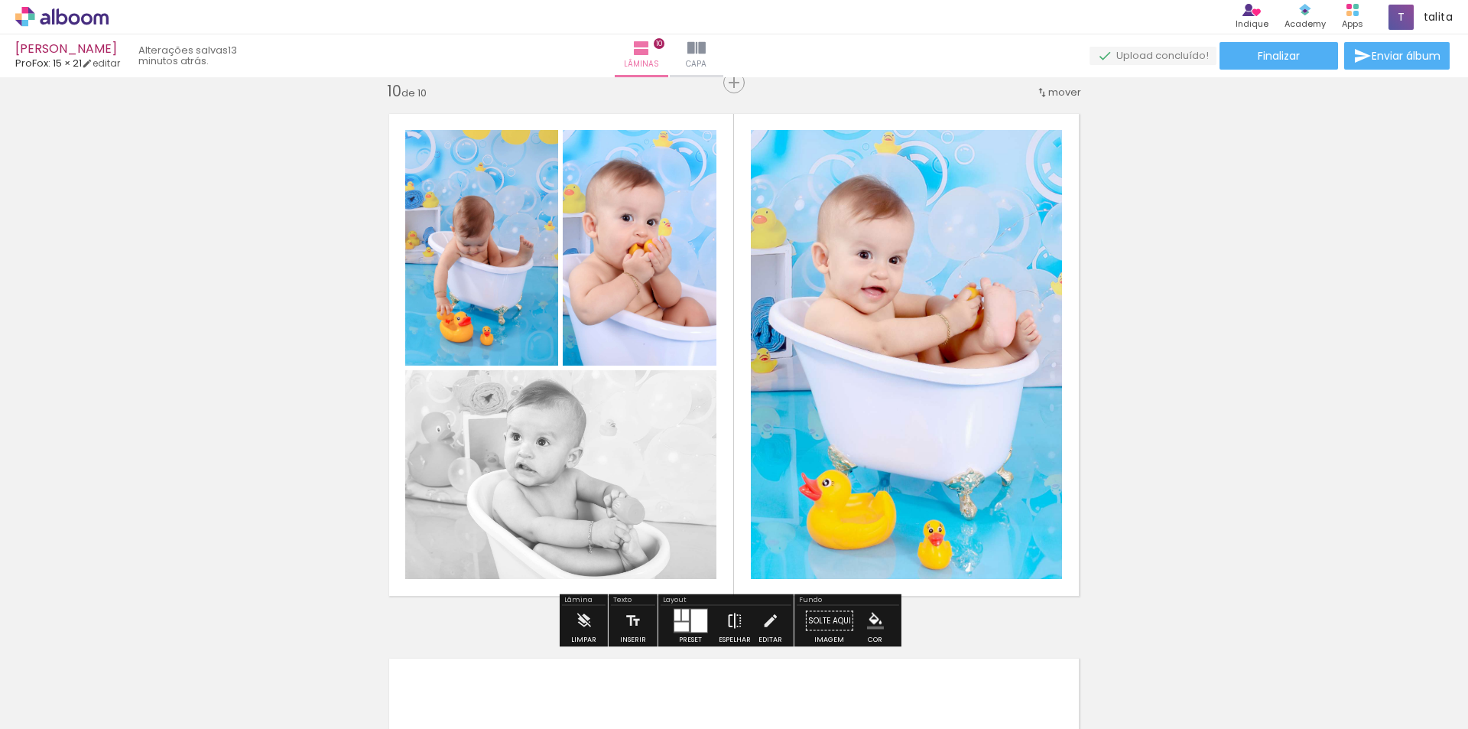
click at [732, 619] on iron-icon at bounding box center [734, 621] width 17 height 31
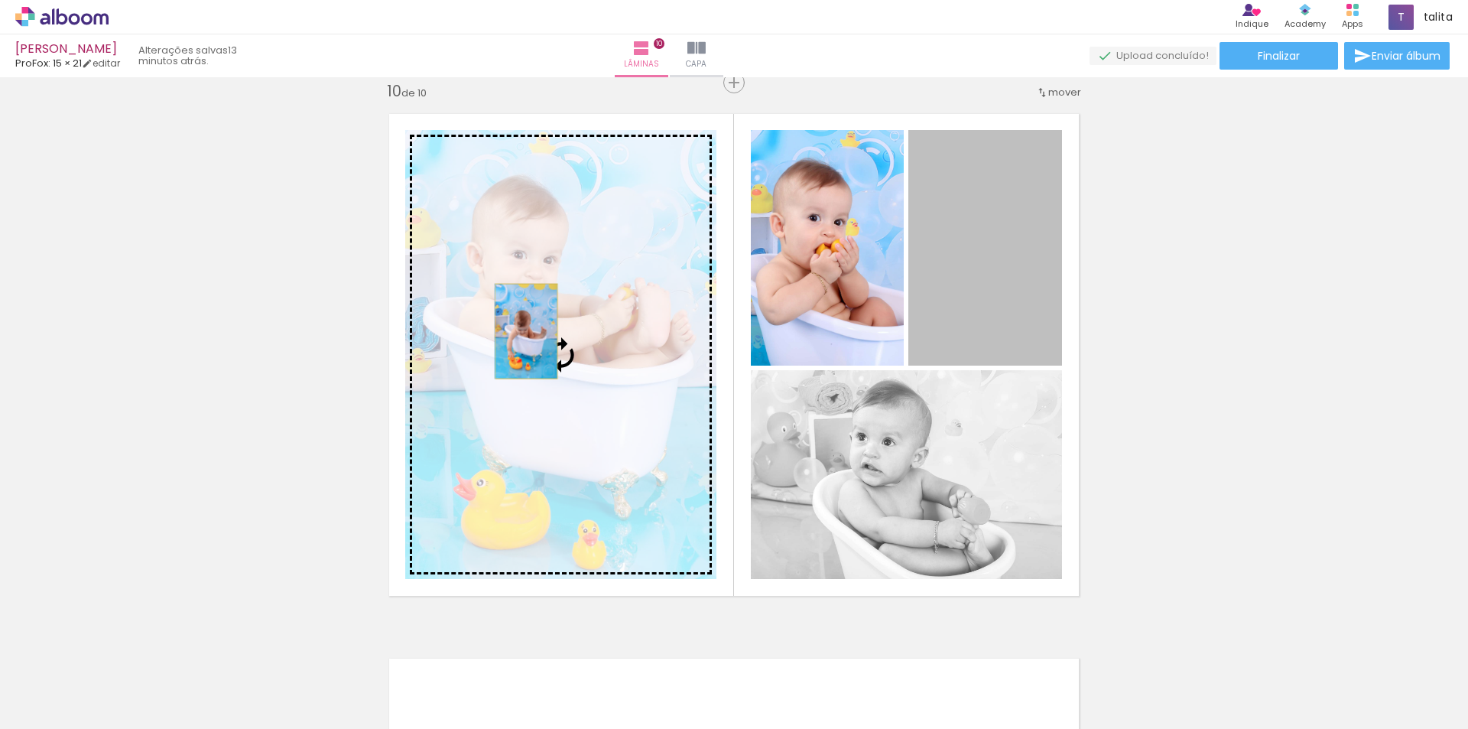
drag, startPoint x: 986, startPoint y: 260, endPoint x: 521, endPoint y: 331, distance: 470.3
click at [0, 0] on slot at bounding box center [0, 0] width 0 height 0
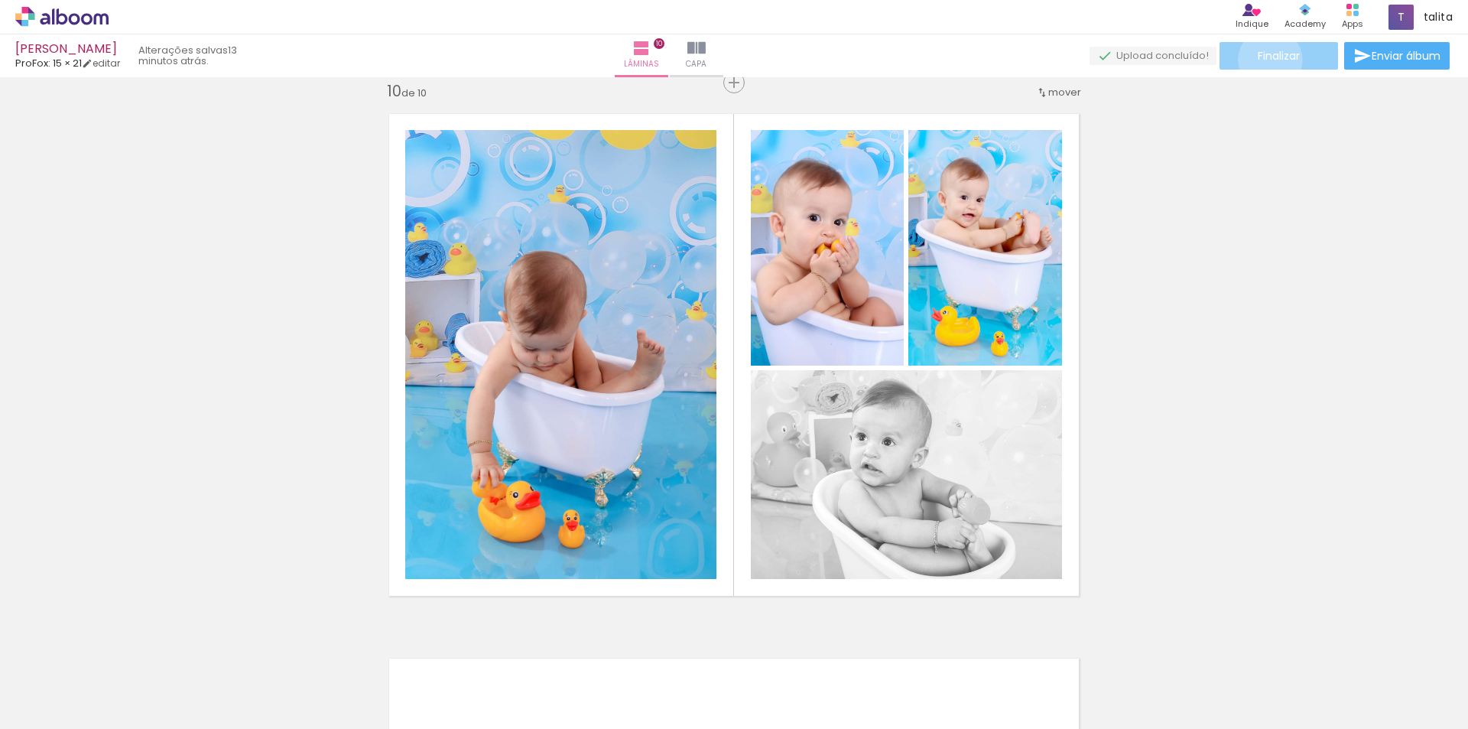
click at [1265, 60] on span "Finalizar" at bounding box center [1279, 55] width 42 height 11
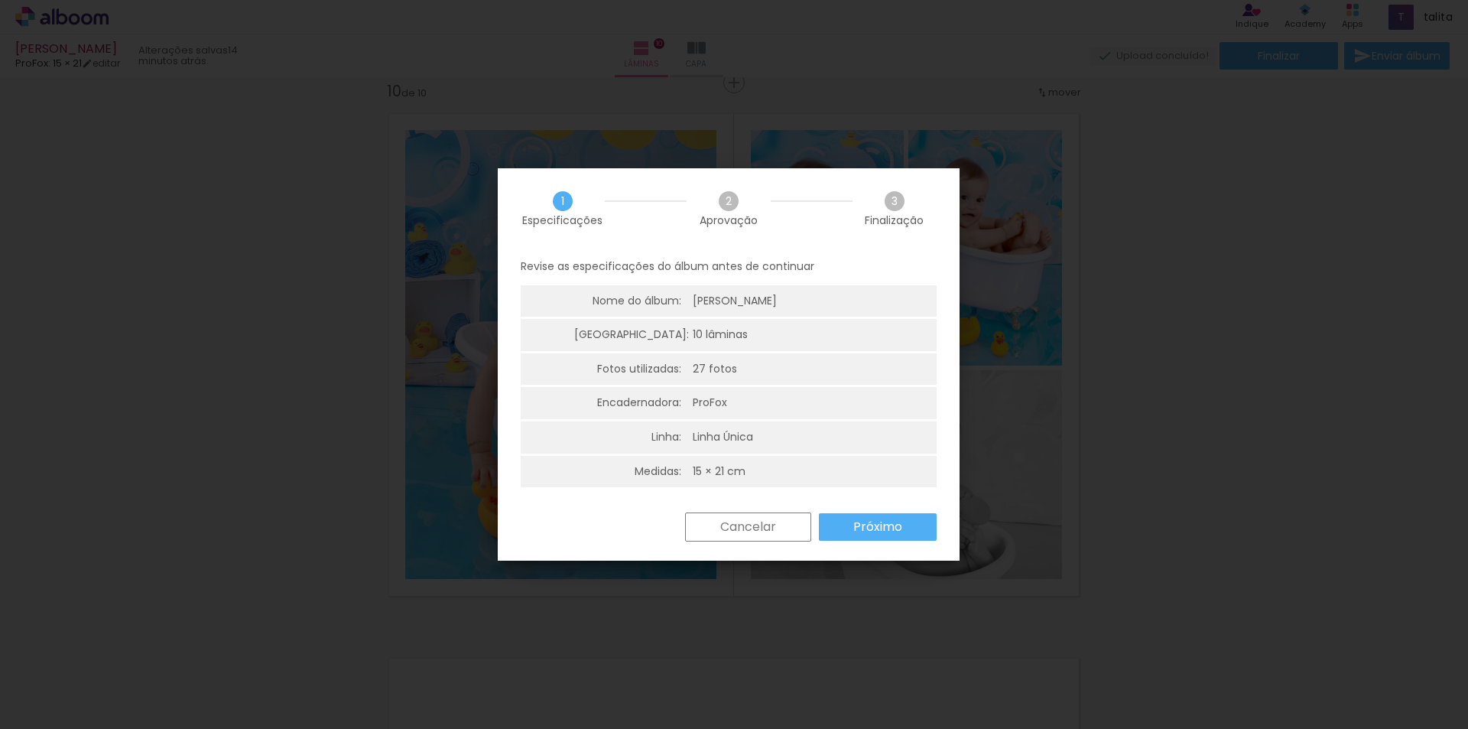
click at [0, 0] on slot "Próximo" at bounding box center [0, 0] width 0 height 0
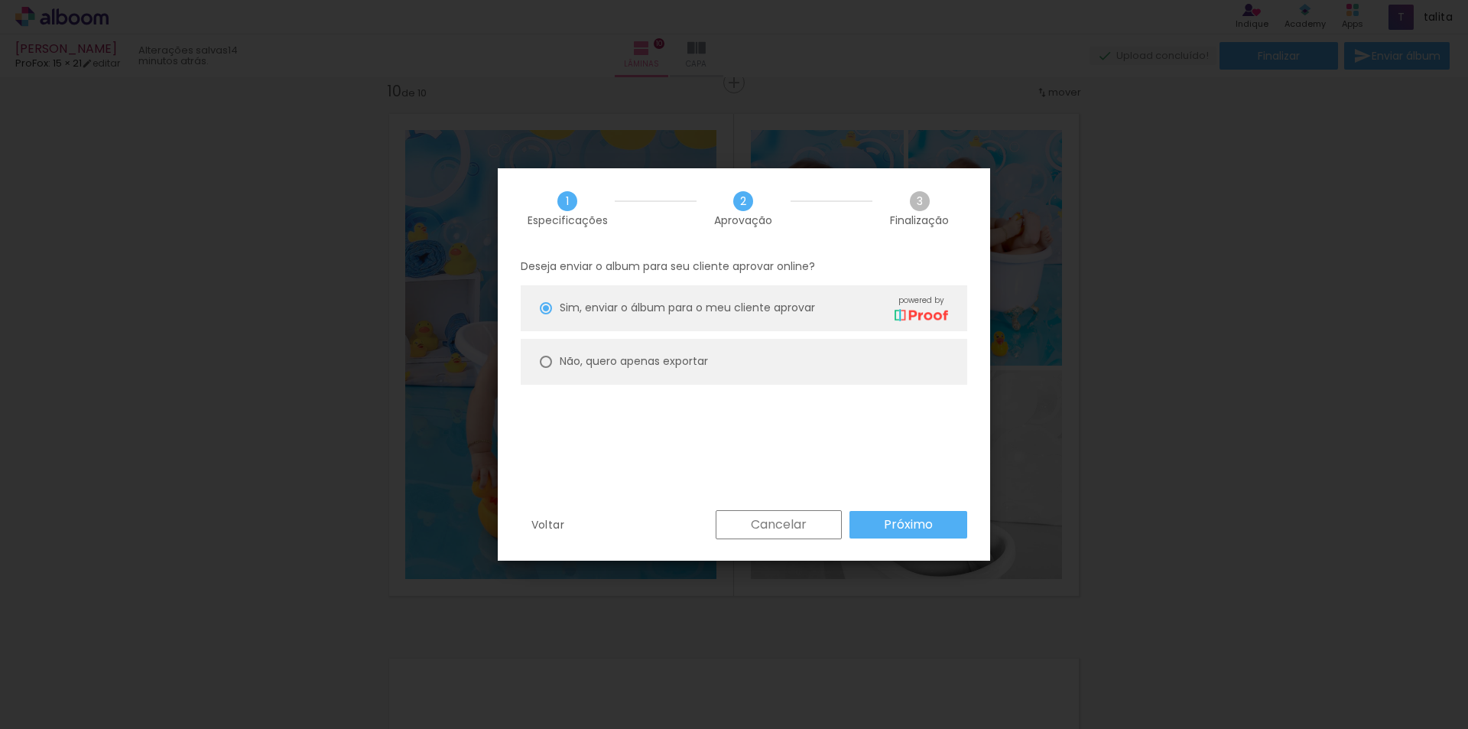
click at [0, 0] on slot "Não, quero apenas exportar" at bounding box center [0, 0] width 0 height 0
type paper-radio-button "on"
click at [0, 0] on slot "Próximo" at bounding box center [0, 0] width 0 height 0
type input "Alta, 300 DPI"
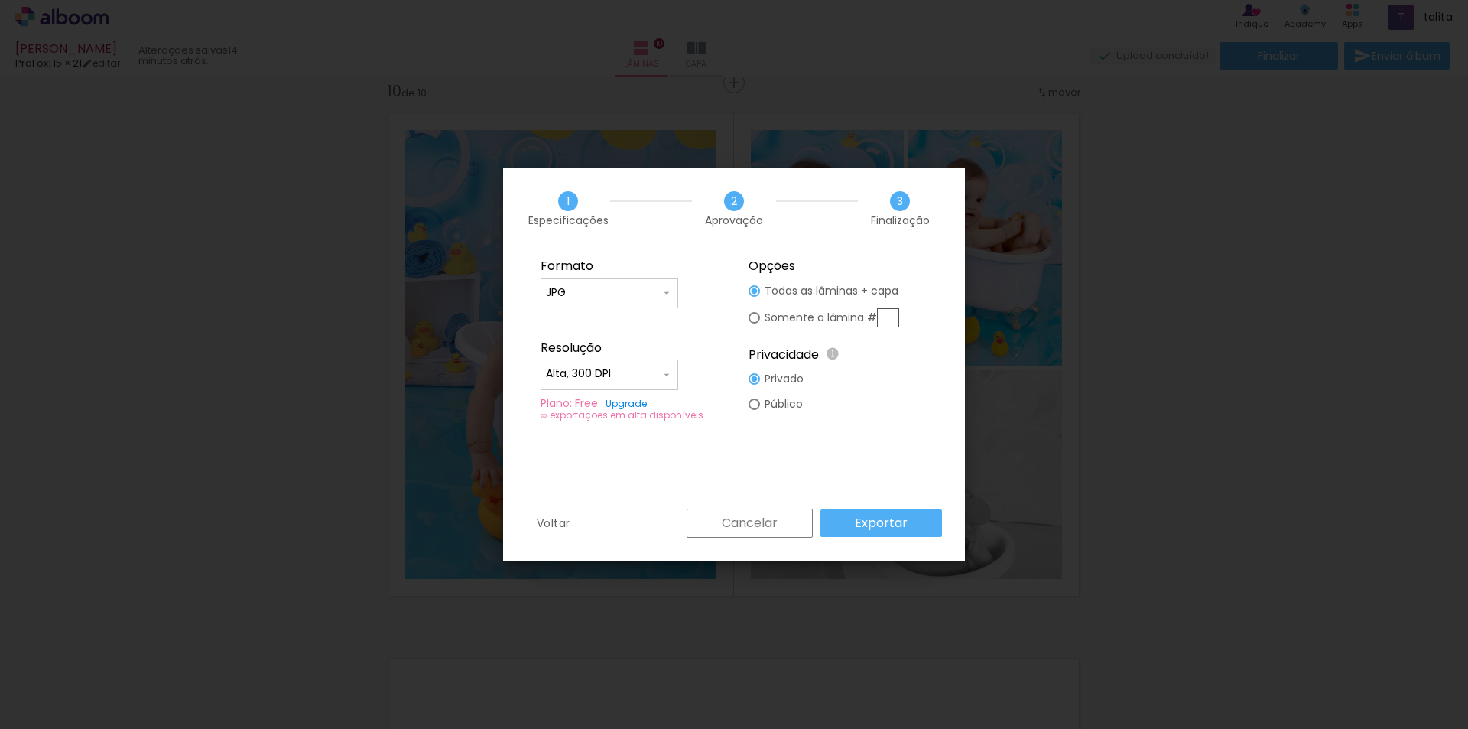
click at [0, 0] on slot "Exportar" at bounding box center [0, 0] width 0 height 0
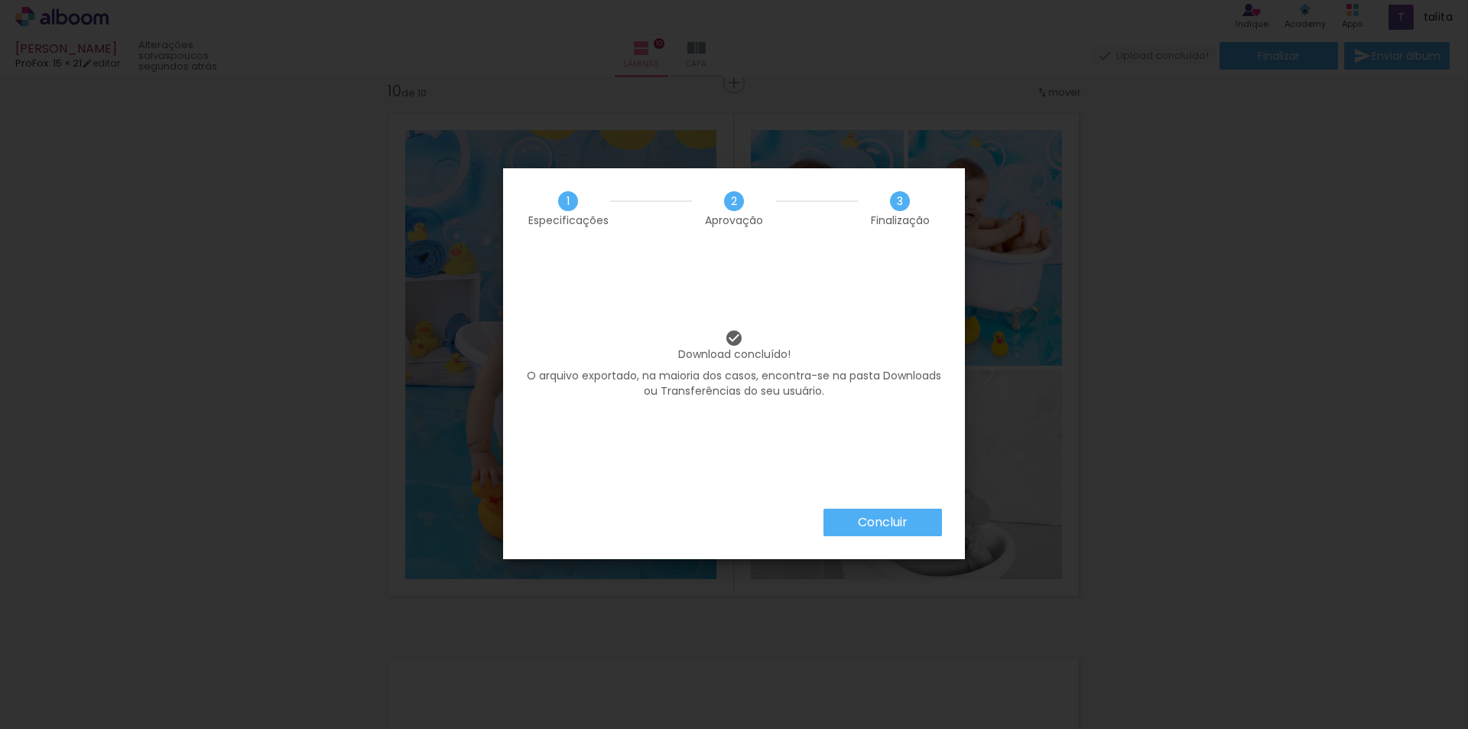
scroll to position [0, 5440]
click at [0, 0] on slot "Concluir" at bounding box center [0, 0] width 0 height 0
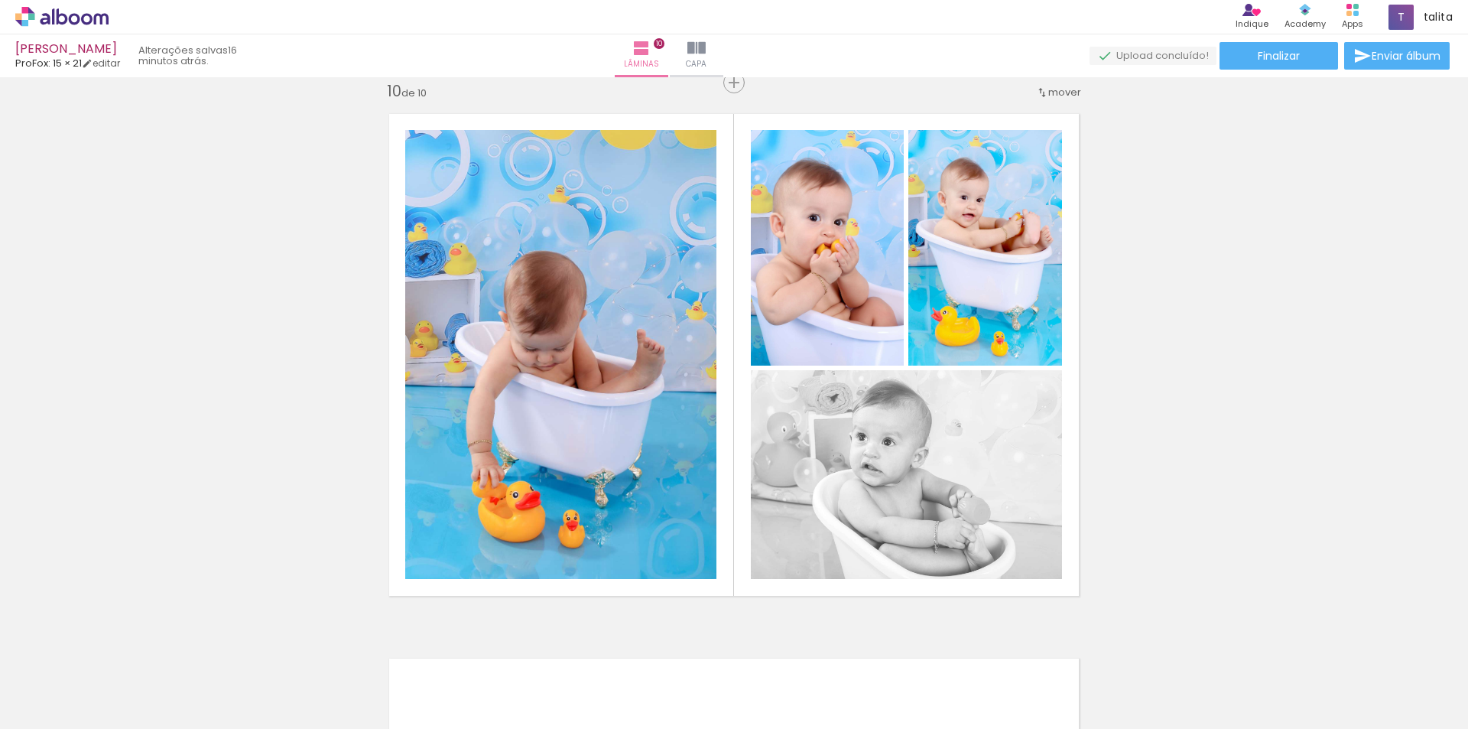
scroll to position [0, 5440]
